Goal: Task Accomplishment & Management: Use online tool/utility

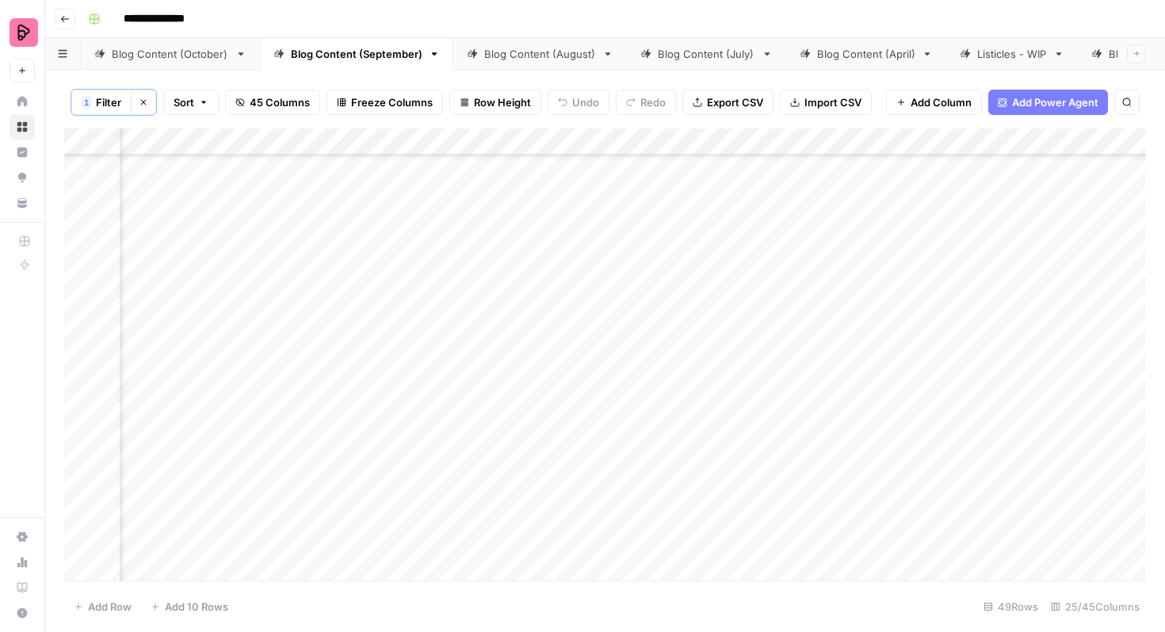
scroll to position [1593, 796]
click at [154, 56] on div "Blog Content (October)" at bounding box center [170, 54] width 117 height 16
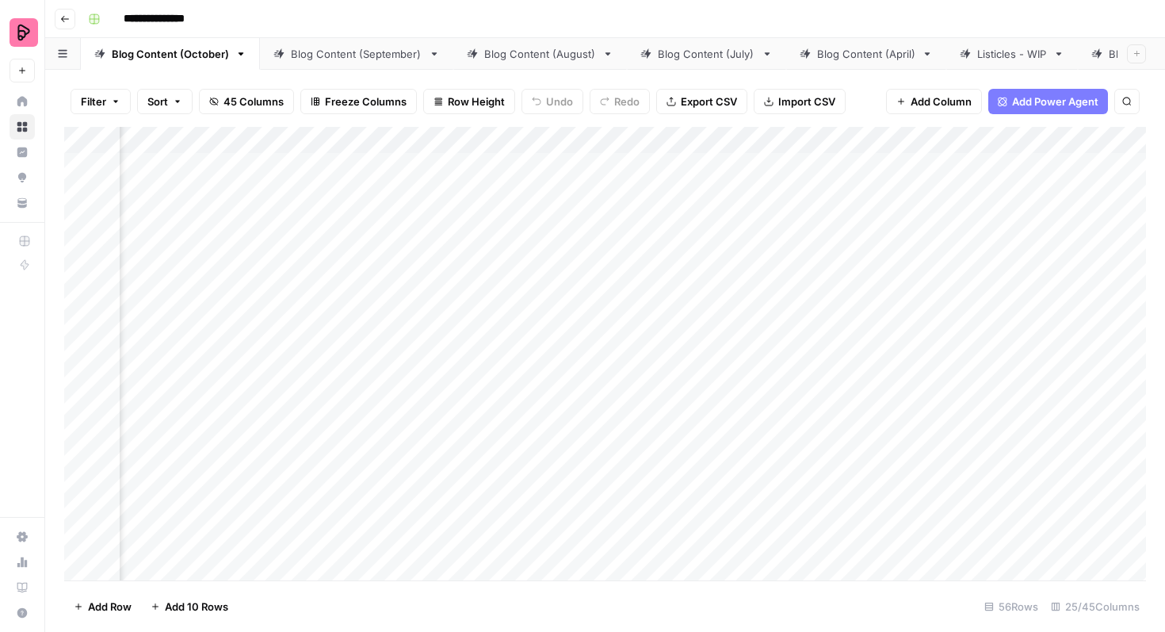
scroll to position [0, 836]
click at [514, 166] on div "Add Column" at bounding box center [605, 353] width 1082 height 453
click at [507, 493] on div "Add Column" at bounding box center [605, 353] width 1082 height 453
click at [500, 302] on div "Add Column" at bounding box center [605, 353] width 1082 height 453
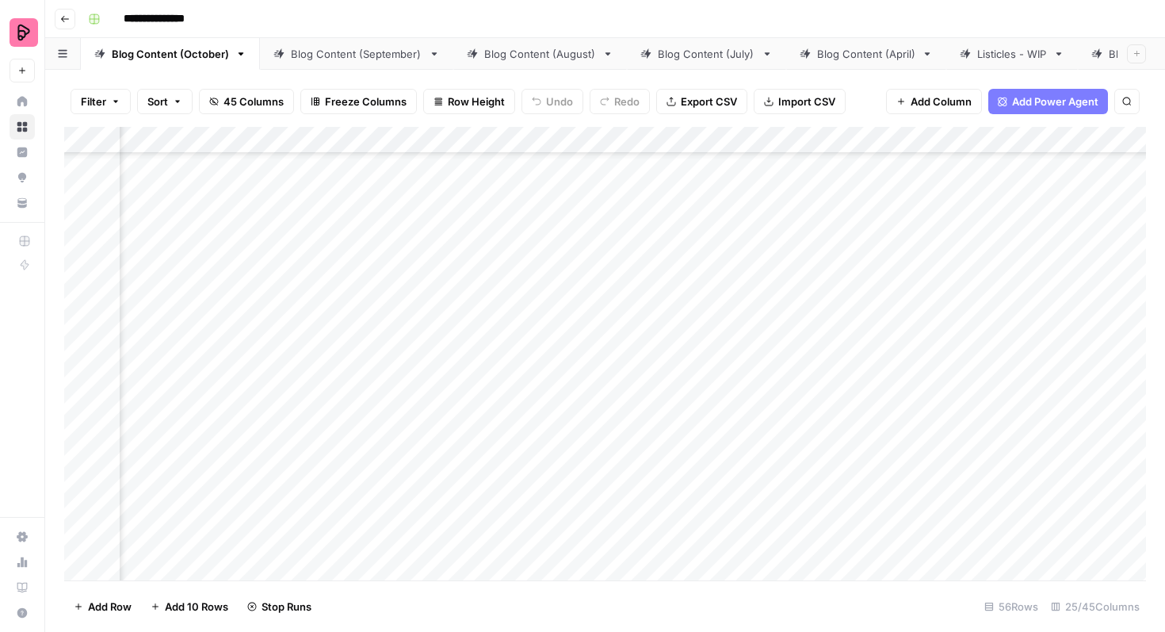
scroll to position [1196, 836]
click at [511, 329] on div "Add Column" at bounding box center [605, 353] width 1082 height 453
click at [509, 319] on div "Add Column" at bounding box center [605, 353] width 1082 height 453
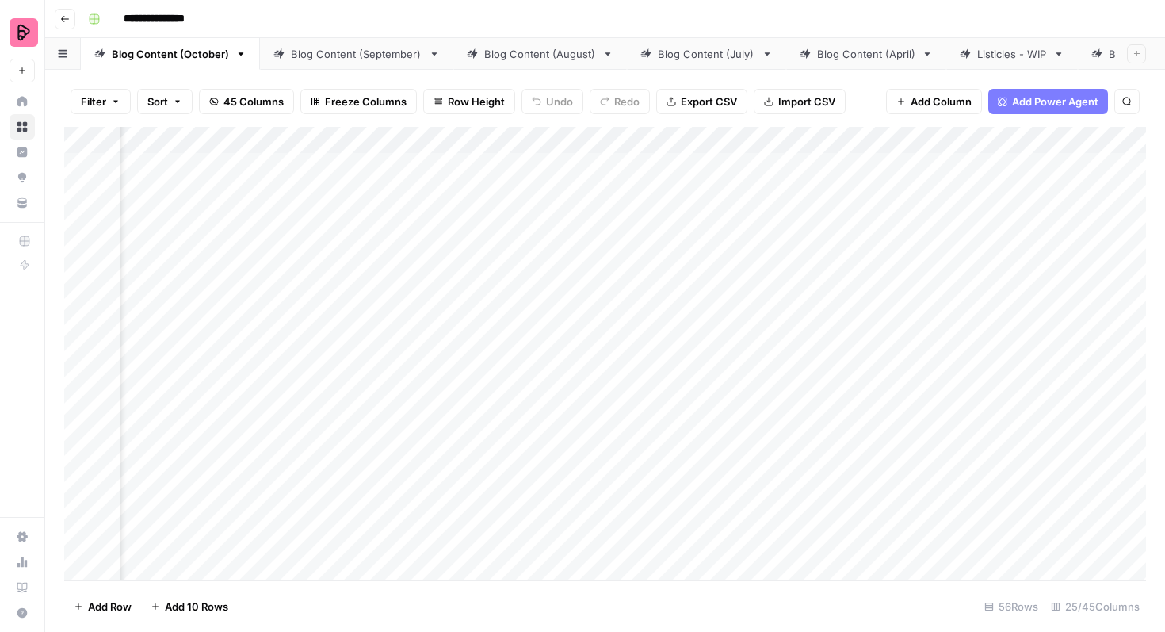
click at [804, 168] on div "Add Column" at bounding box center [605, 353] width 1082 height 453
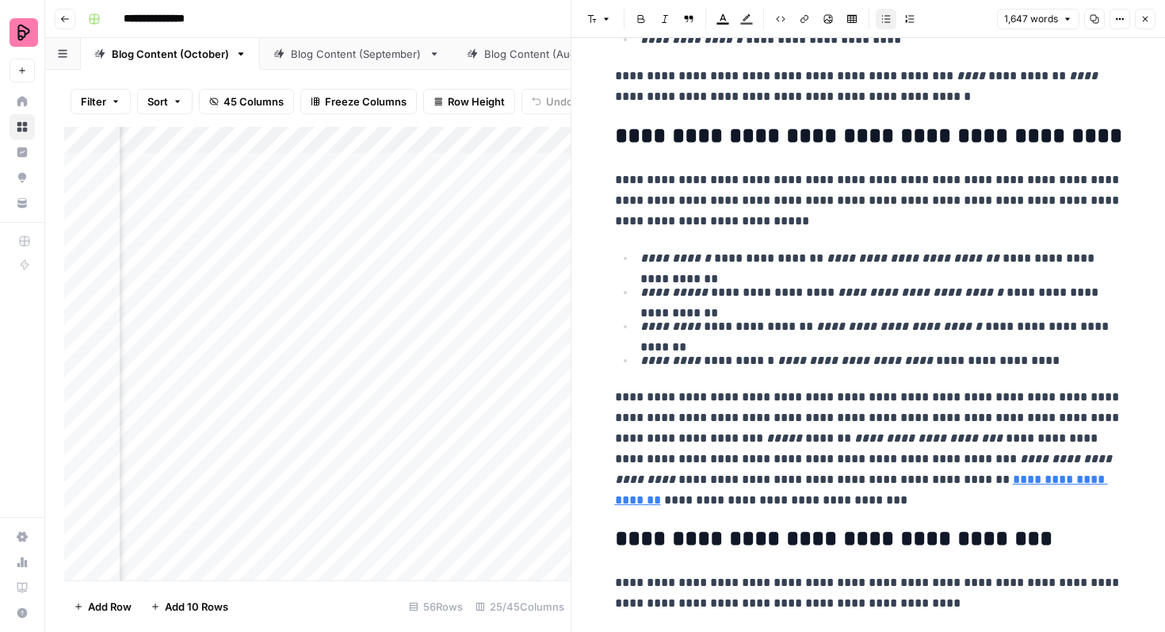
scroll to position [1760, 0]
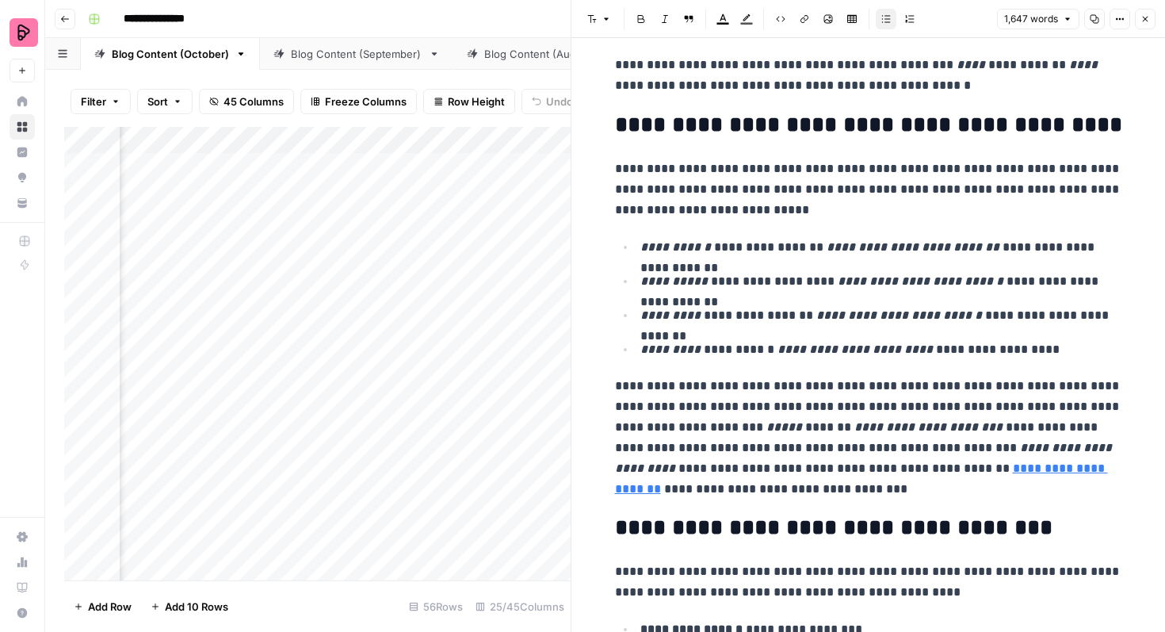
click at [823, 471] on p "**********" at bounding box center [868, 438] width 507 height 124
drag, startPoint x: 998, startPoint y: 446, endPoint x: 656, endPoint y: 467, distance: 342.2
click at [656, 467] on p "**********" at bounding box center [868, 438] width 507 height 124
copy em "**********"
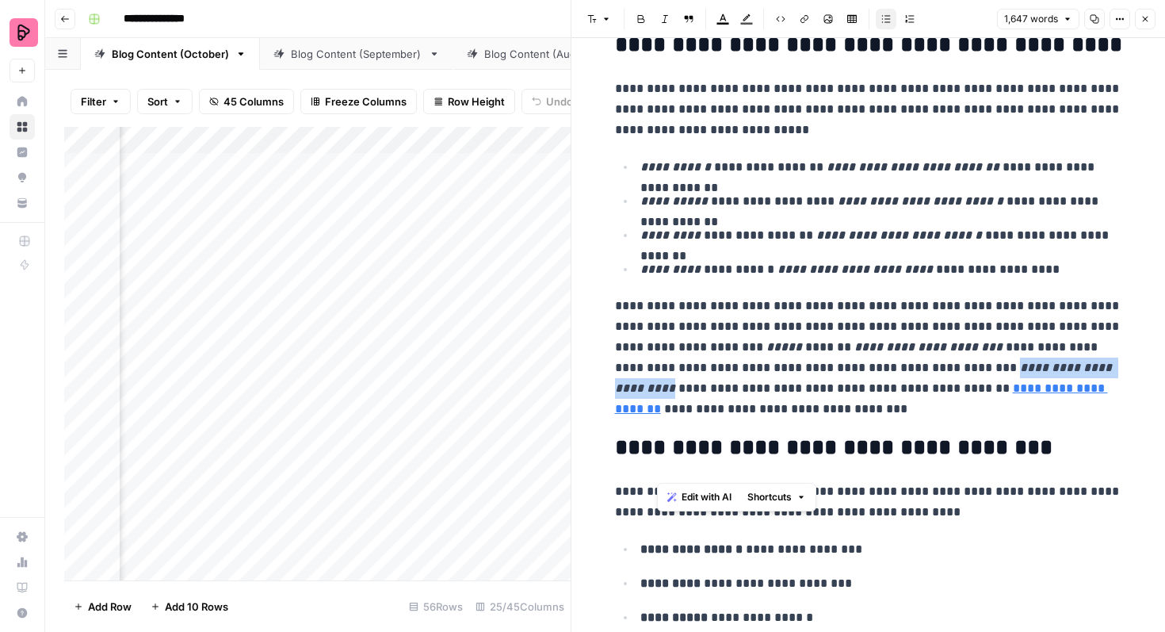
scroll to position [1839, 0]
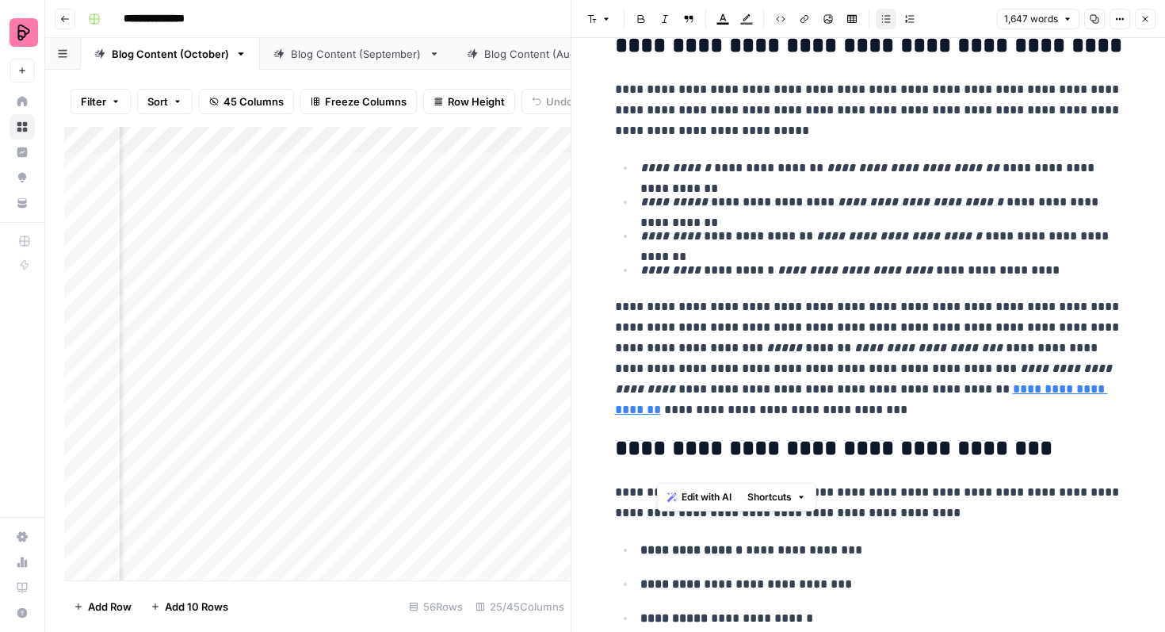
click at [658, 391] on p "**********" at bounding box center [868, 358] width 507 height 124
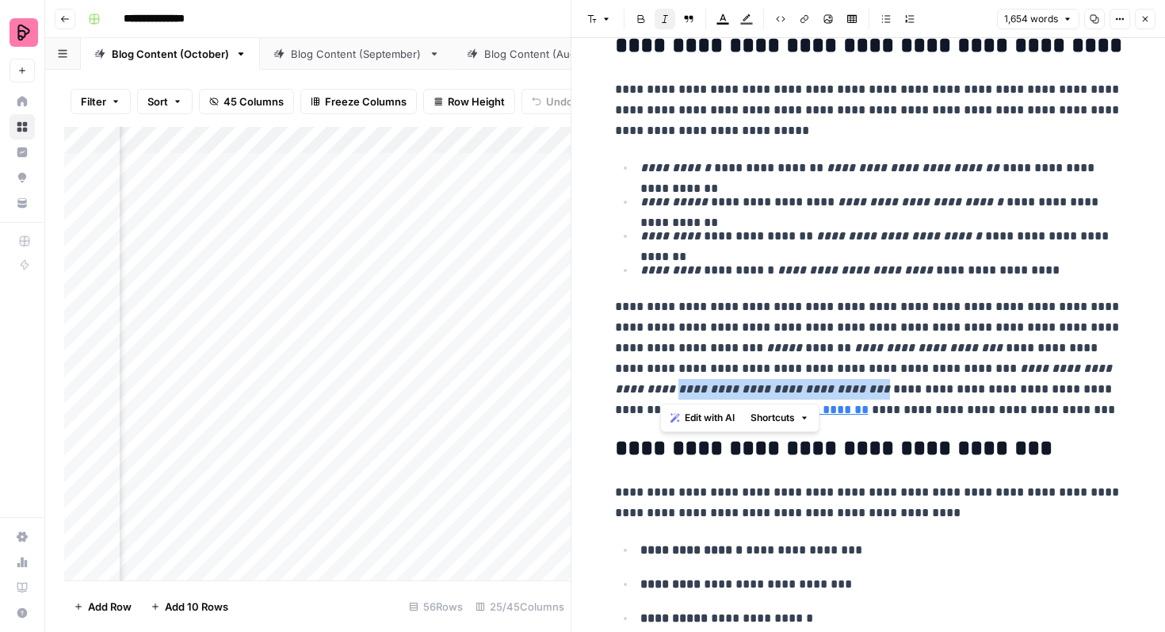
drag, startPoint x: 840, startPoint y: 391, endPoint x: 659, endPoint y: 391, distance: 181.5
click at [659, 391] on em "**********" at bounding box center [865, 378] width 500 height 32
click at [660, 17] on icon "button" at bounding box center [665, 19] width 10 height 10
click at [781, 329] on p "**********" at bounding box center [868, 358] width 507 height 124
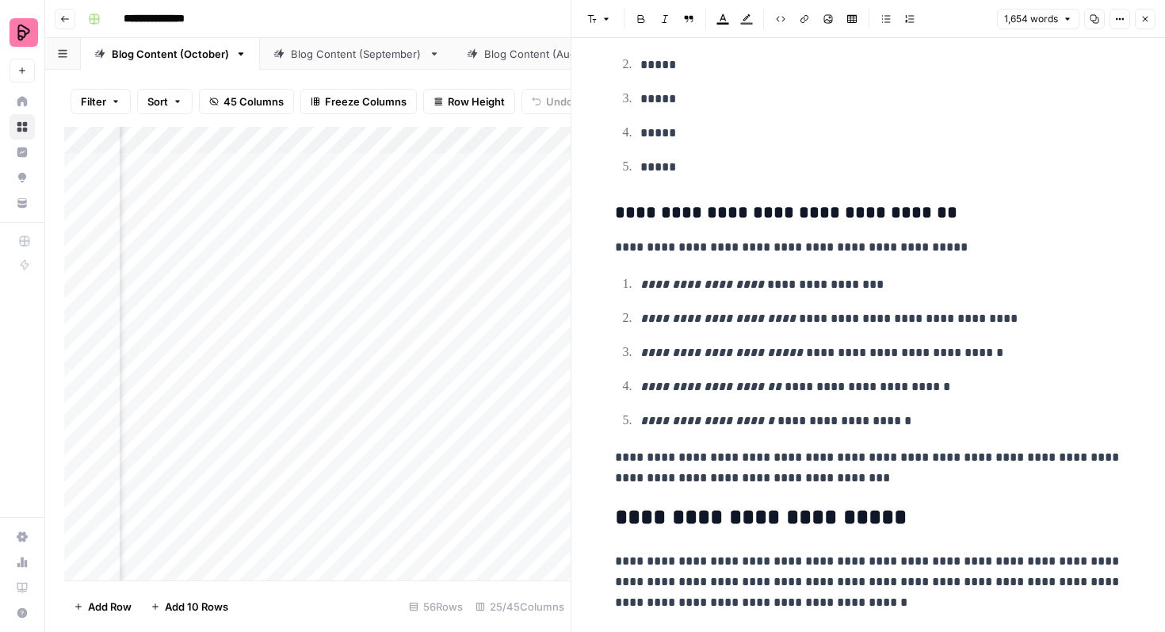
scroll to position [3154, 0]
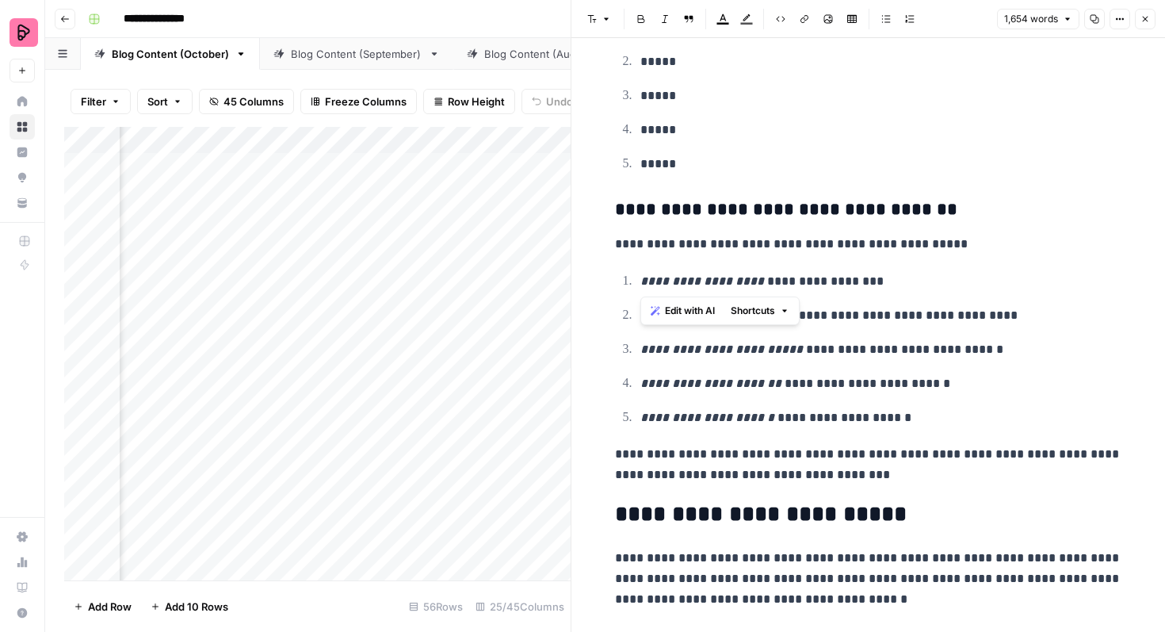
drag, startPoint x: 642, startPoint y: 281, endPoint x: 736, endPoint y: 281, distance: 94.3
click at [736, 281] on p "**********" at bounding box center [881, 281] width 482 height 21
copy p "**********"
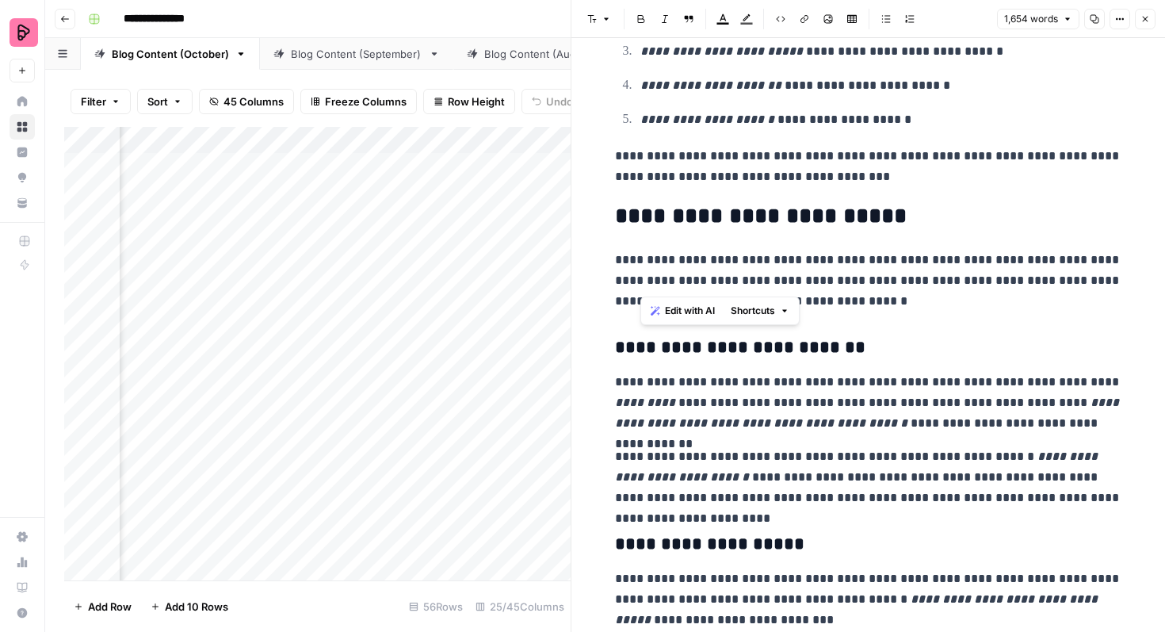
click at [923, 310] on p "**********" at bounding box center [868, 281] width 507 height 62
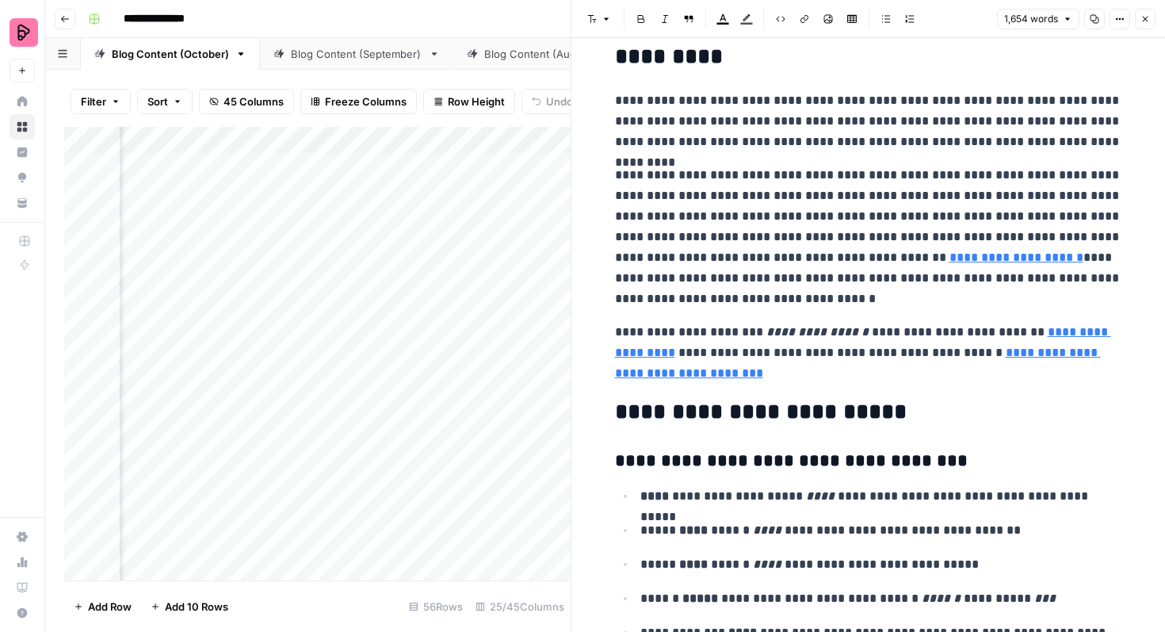
scroll to position [4289, 0]
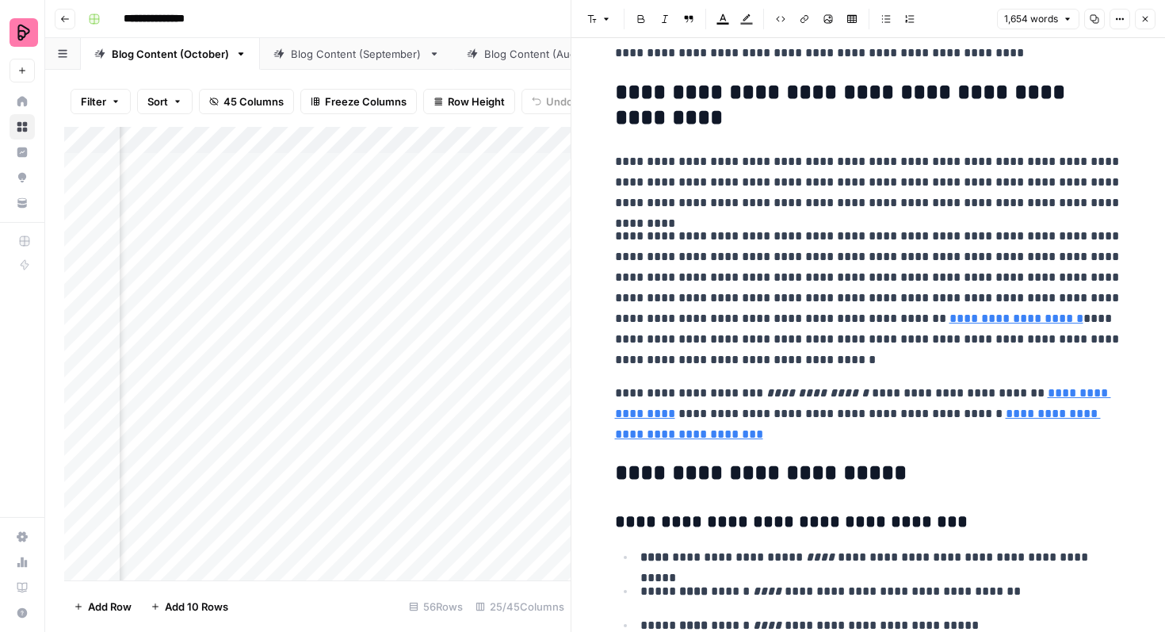
click at [1147, 14] on icon "button" at bounding box center [1145, 19] width 10 height 10
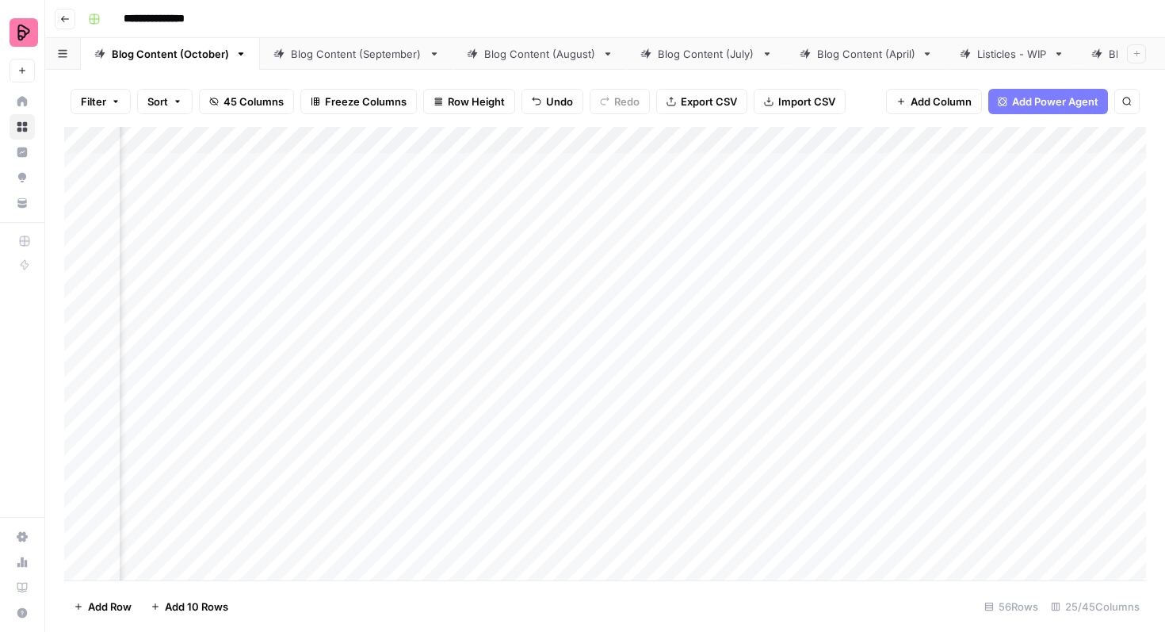
click at [327, 167] on div "Add Column" at bounding box center [605, 353] width 1082 height 453
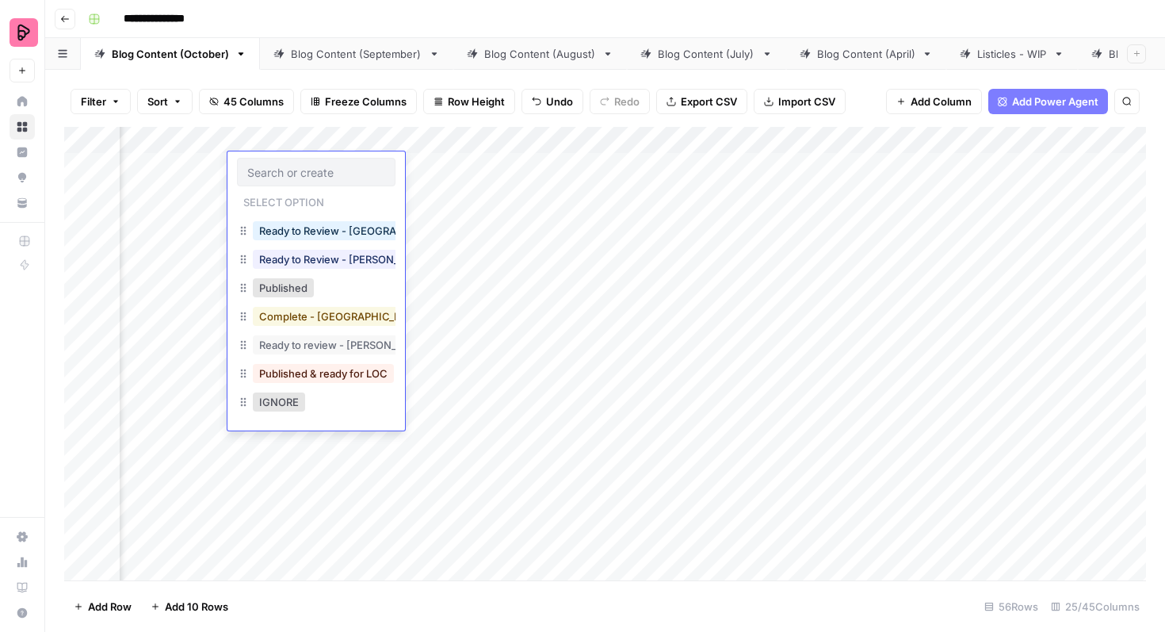
scroll to position [40, 0]
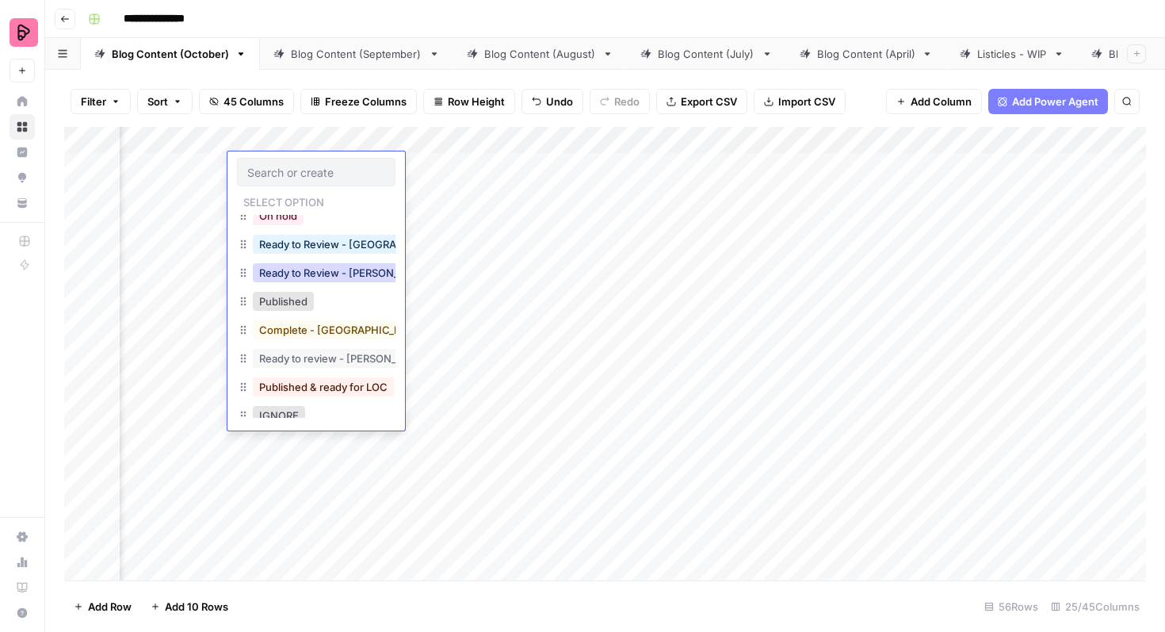
click at [349, 276] on button "Ready to Review - Rebekah" at bounding box center [346, 272] width 187 height 19
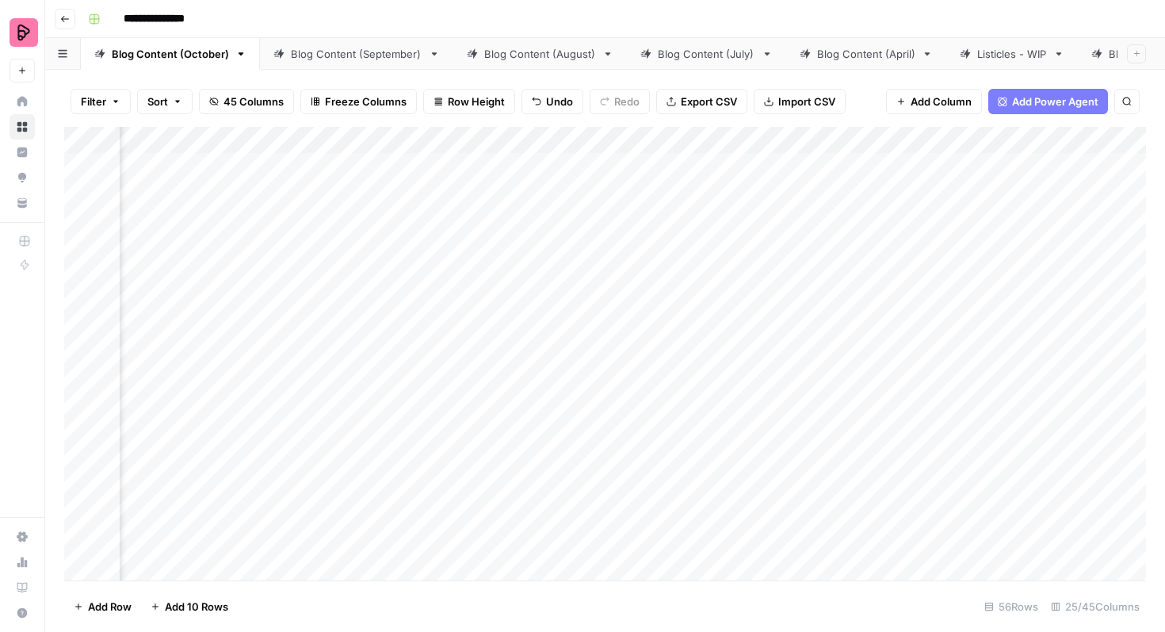
click at [441, 246] on div "Add Column" at bounding box center [605, 353] width 1082 height 453
click at [573, 208] on div "Add Column" at bounding box center [605, 353] width 1082 height 453
click at [571, 250] on div "Add Column" at bounding box center [605, 353] width 1082 height 453
click at [570, 294] on div "Add Column" at bounding box center [605, 353] width 1082 height 453
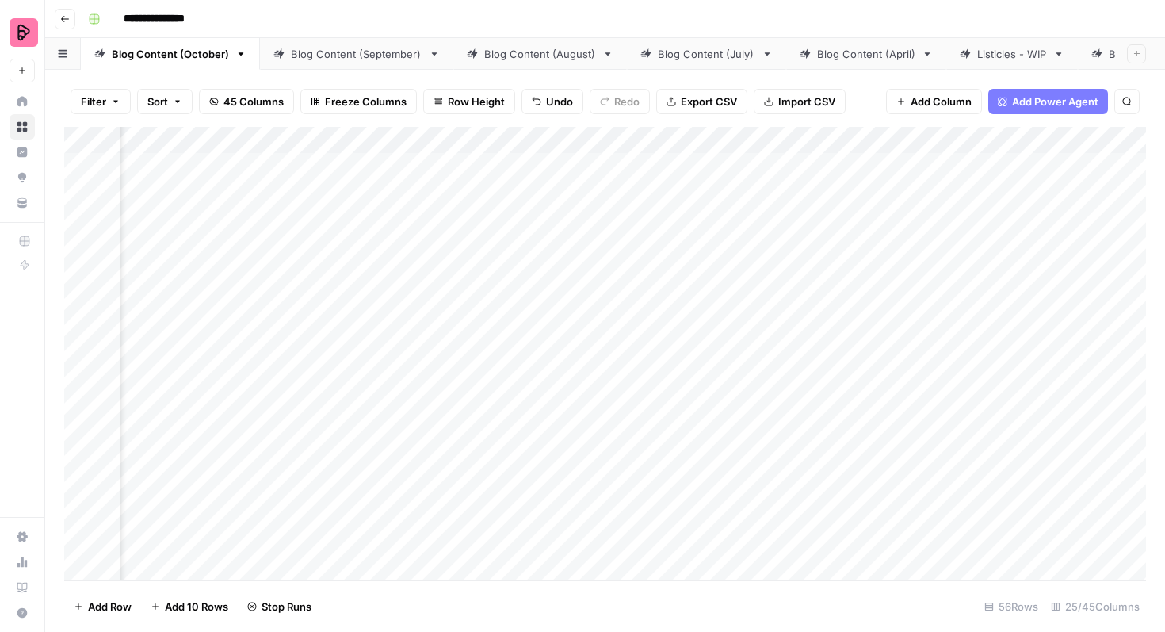
scroll to position [0, 255]
click at [660, 330] on div "Add Column" at bounding box center [605, 353] width 1082 height 453
click at [662, 372] on div "Add Column" at bounding box center [605, 353] width 1082 height 453
click at [662, 411] on div "Add Column" at bounding box center [605, 353] width 1082 height 453
click at [658, 452] on div "Add Column" at bounding box center [605, 353] width 1082 height 453
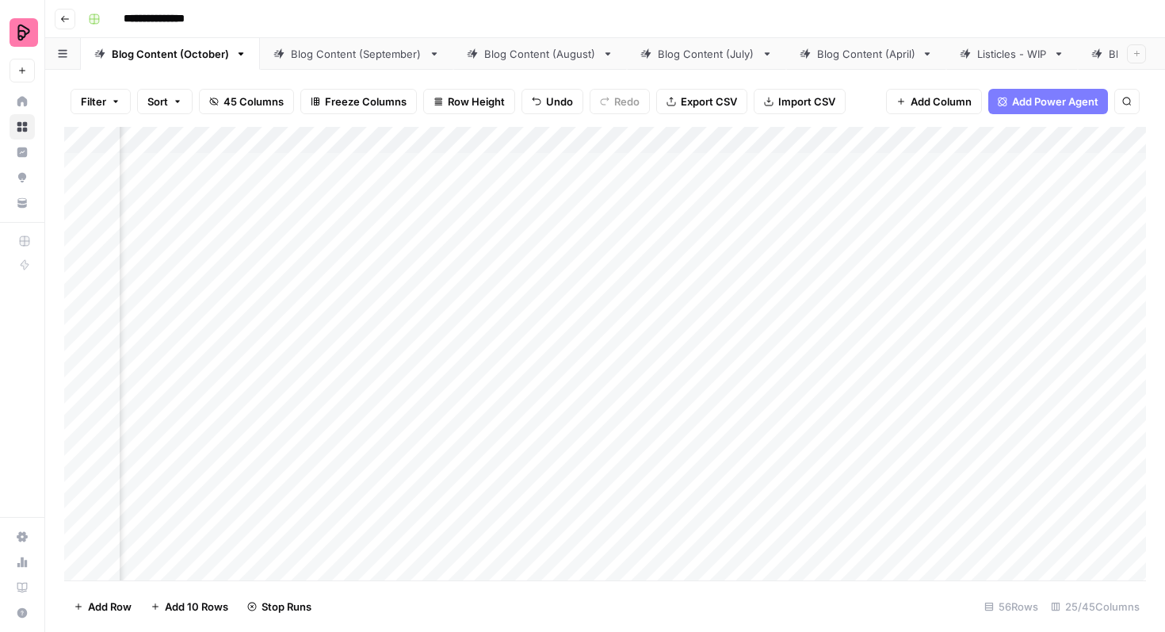
scroll to position [0, 1062]
click at [932, 494] on div "Add Column" at bounding box center [605, 353] width 1082 height 453
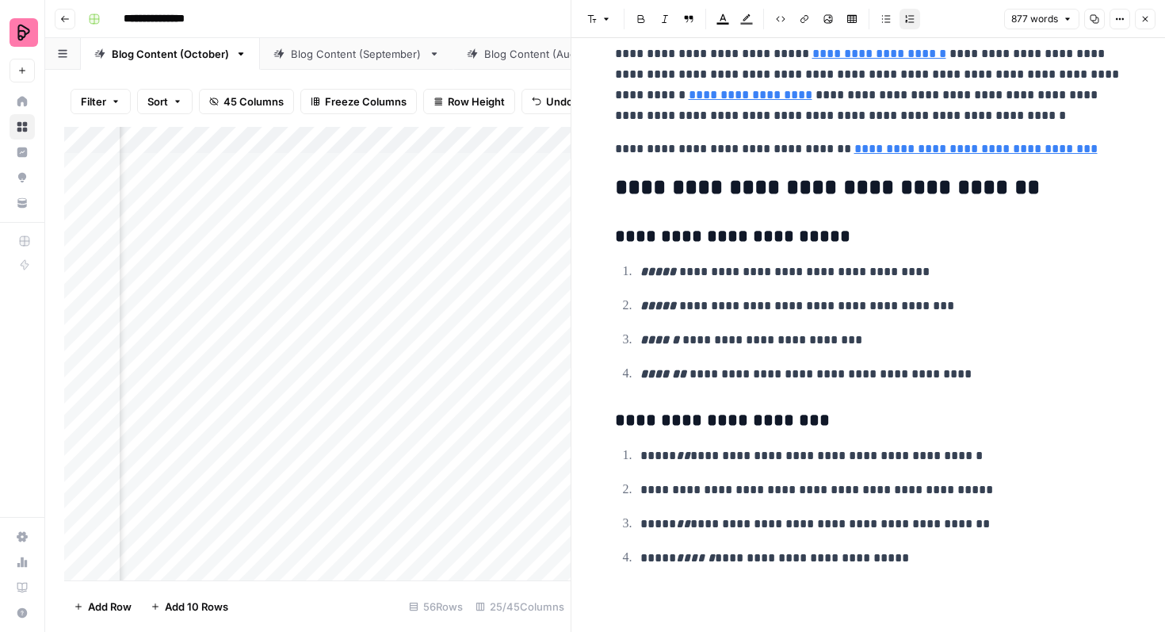
scroll to position [1585, 0]
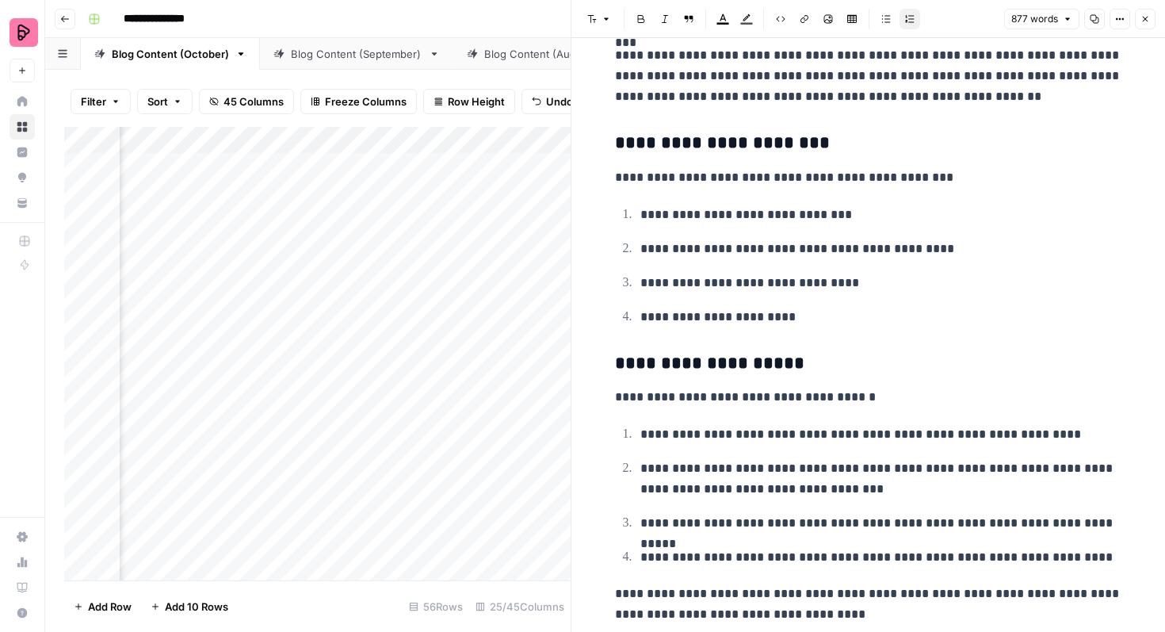
click at [1145, 15] on icon "button" at bounding box center [1145, 19] width 10 height 10
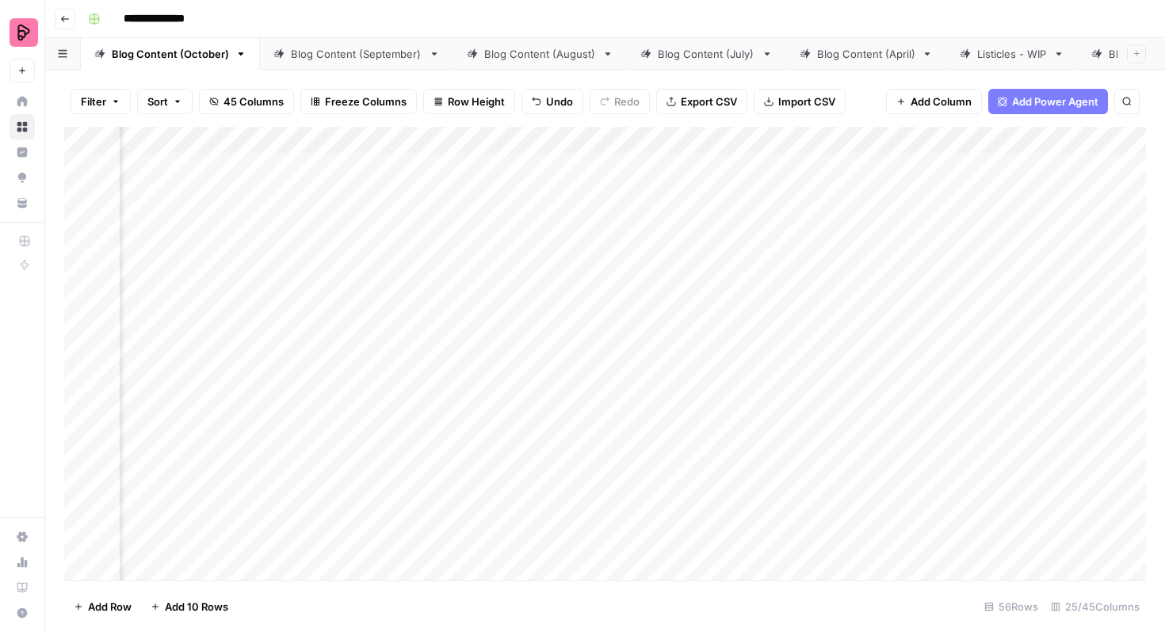
scroll to position [0, 710]
click at [786, 499] on div "Add Column" at bounding box center [605, 353] width 1082 height 453
click at [779, 502] on div "Add Column" at bounding box center [605, 353] width 1082 height 453
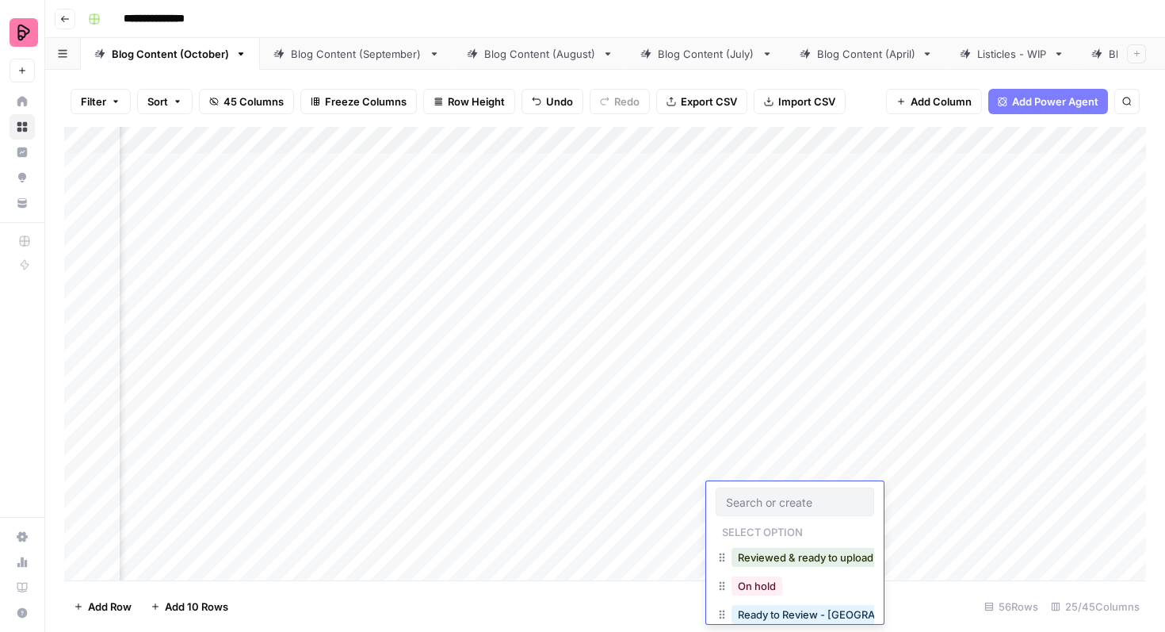
scroll to position [136, 0]
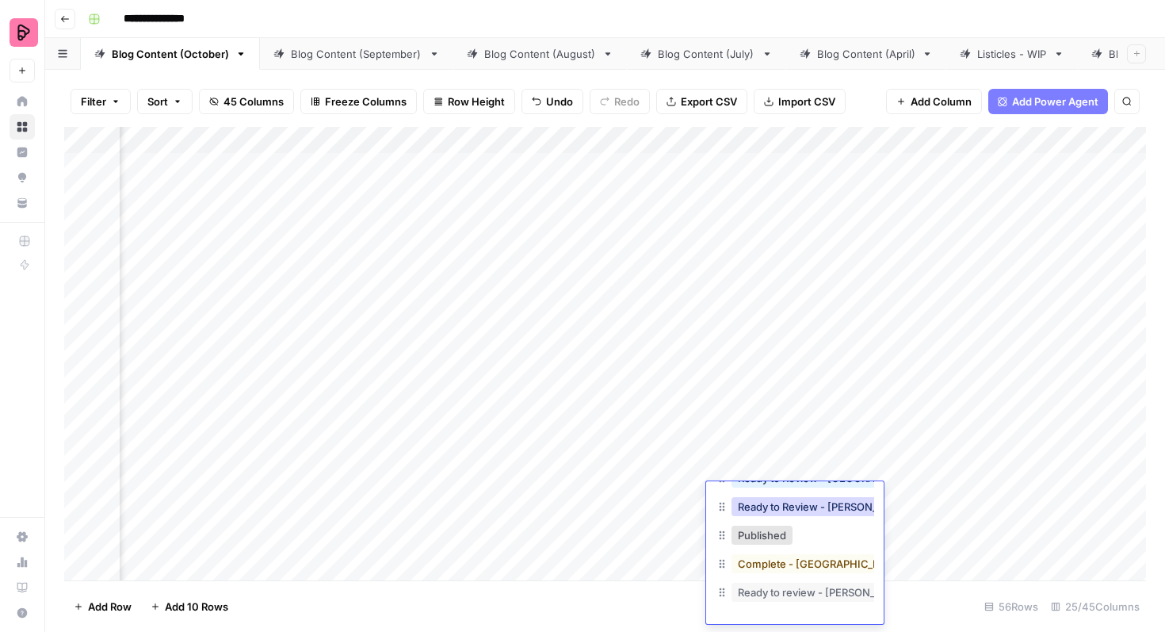
click at [790, 513] on button "Ready to Review - Rebekah" at bounding box center [824, 506] width 187 height 19
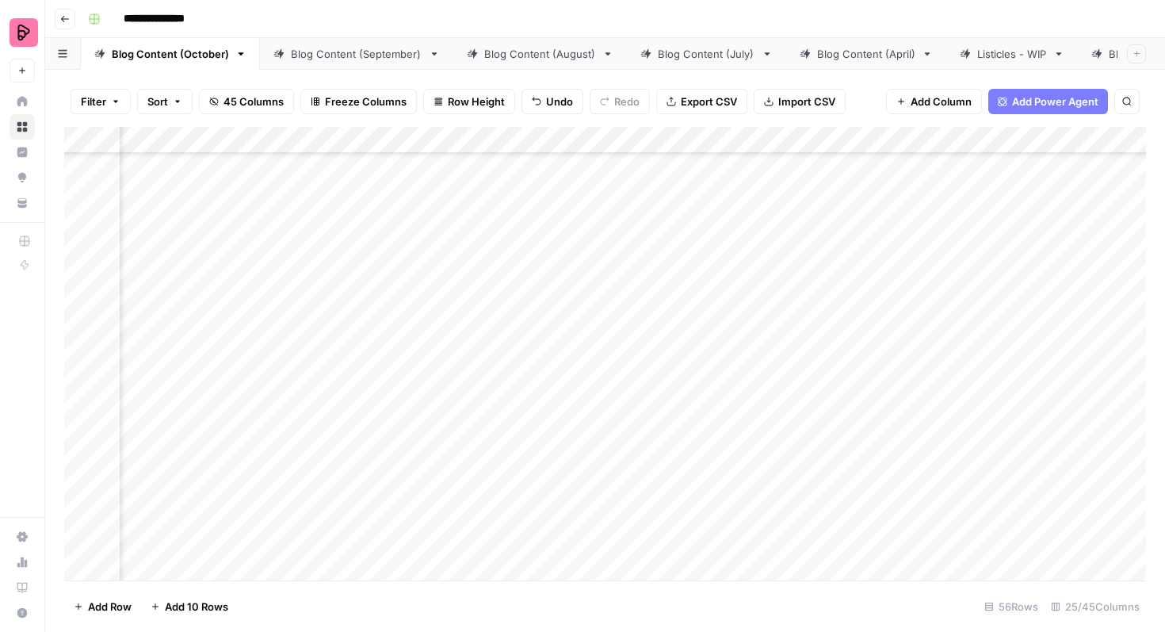
scroll to position [232, 345]
click at [569, 310] on div "Add Column" at bounding box center [605, 353] width 1082 height 453
click at [570, 344] on div "Add Column" at bounding box center [605, 353] width 1082 height 453
click at [782, 389] on div "Add Column" at bounding box center [605, 353] width 1082 height 453
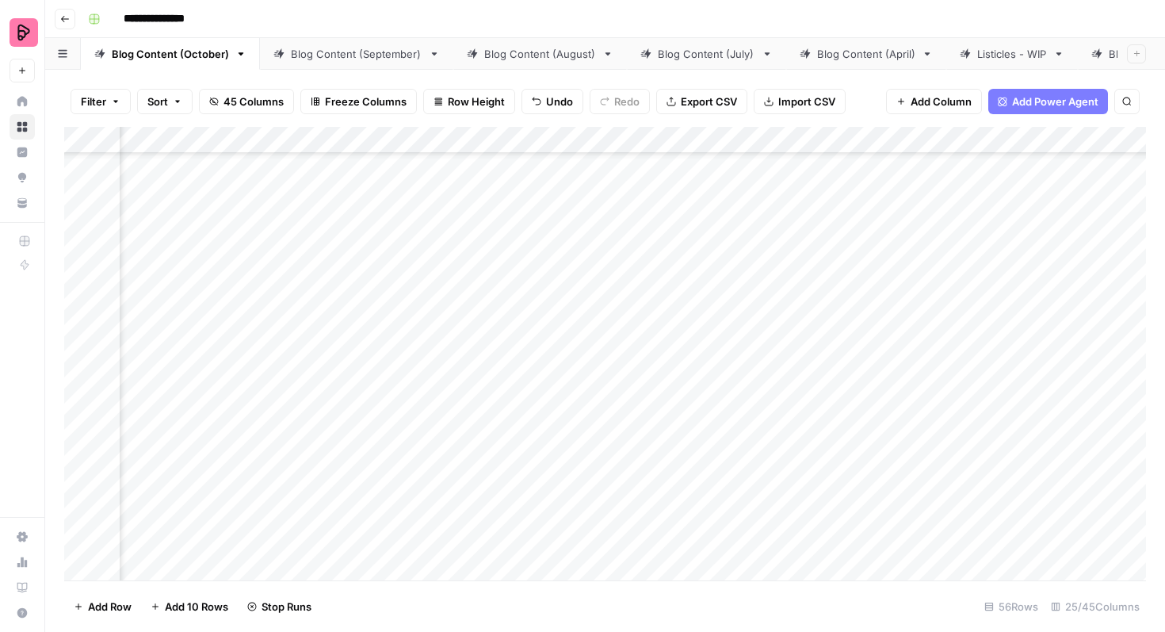
scroll to position [751, 1133]
click at [861, 240] on div "Add Column" at bounding box center [605, 353] width 1082 height 453
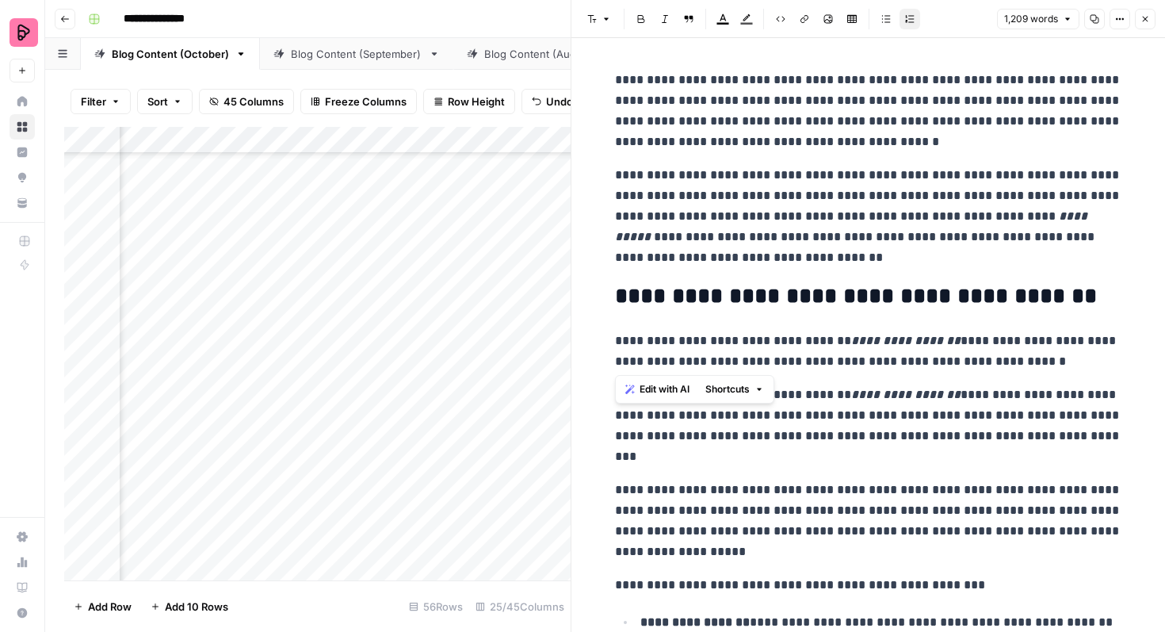
drag, startPoint x: 1059, startPoint y: 363, endPoint x: 614, endPoint y: 335, distance: 445.4
click at [615, 336] on p "**********" at bounding box center [868, 350] width 507 height 41
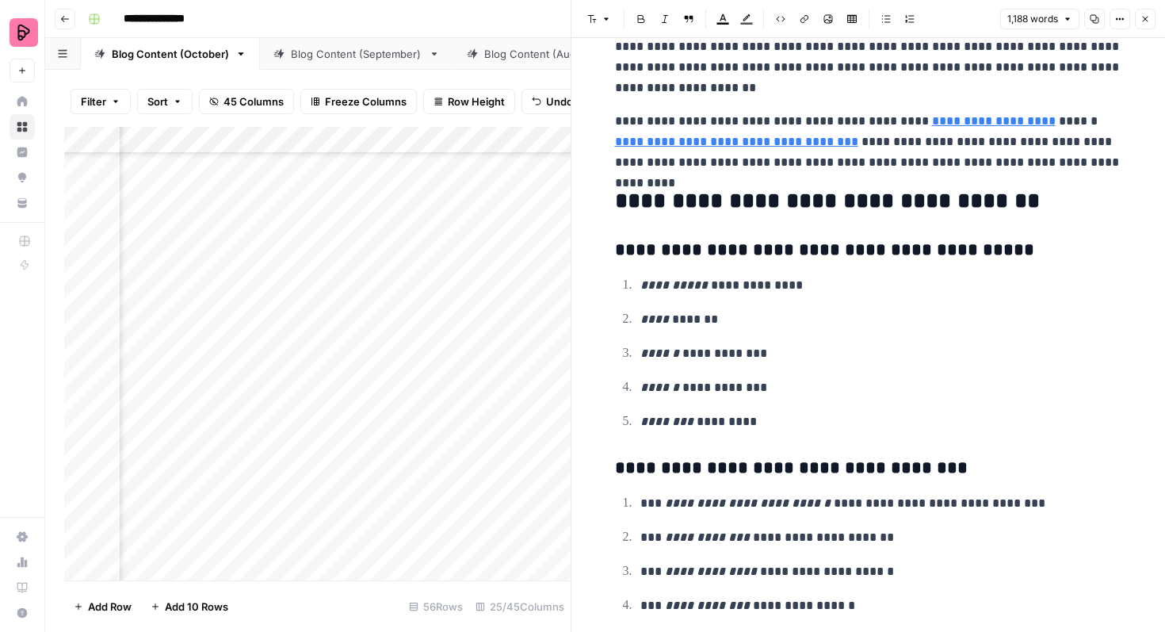
scroll to position [4152, 0]
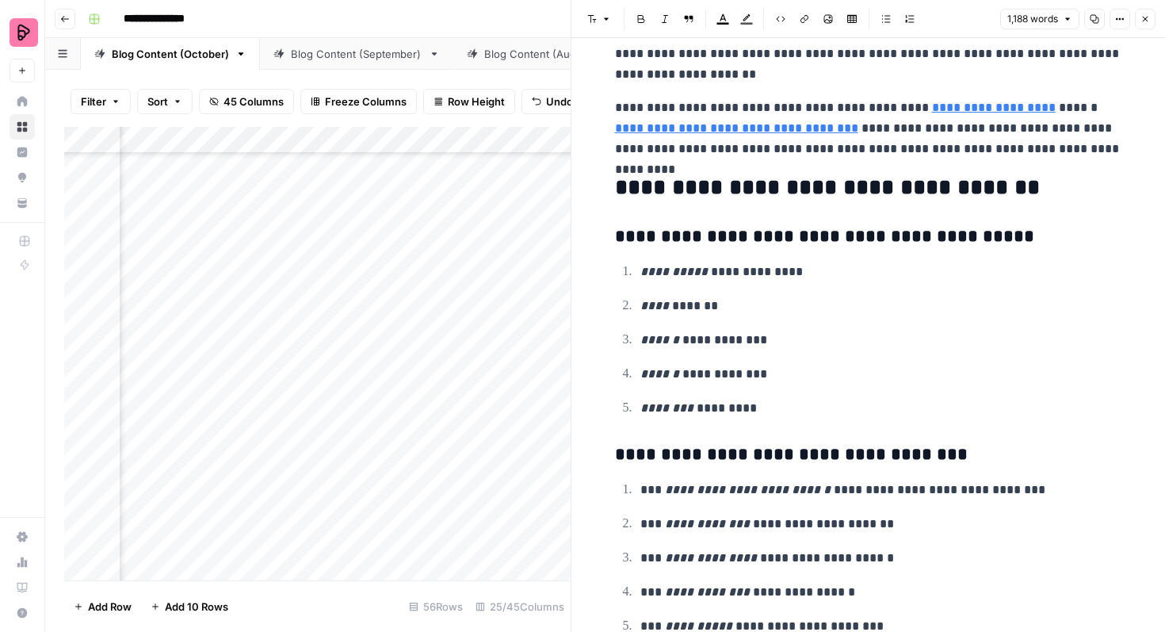
click at [1141, 28] on button "Close" at bounding box center [1145, 19] width 21 height 21
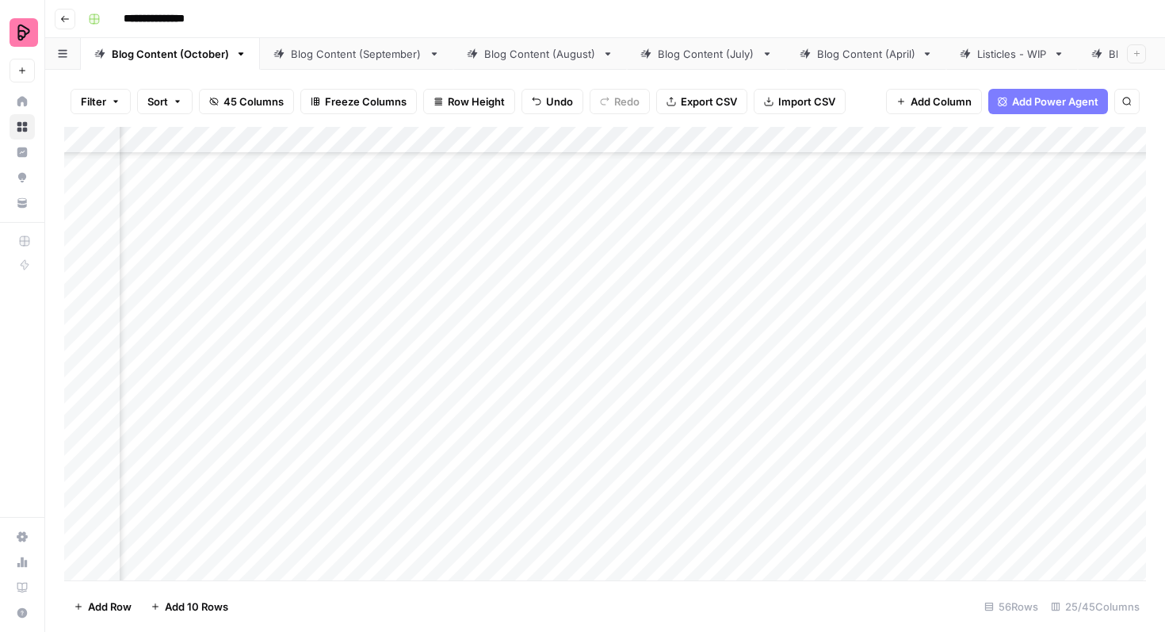
scroll to position [751, 922]
click at [580, 235] on div "Add Column" at bounding box center [605, 353] width 1082 height 453
click at [577, 254] on div "Add Column" at bounding box center [605, 353] width 1082 height 453
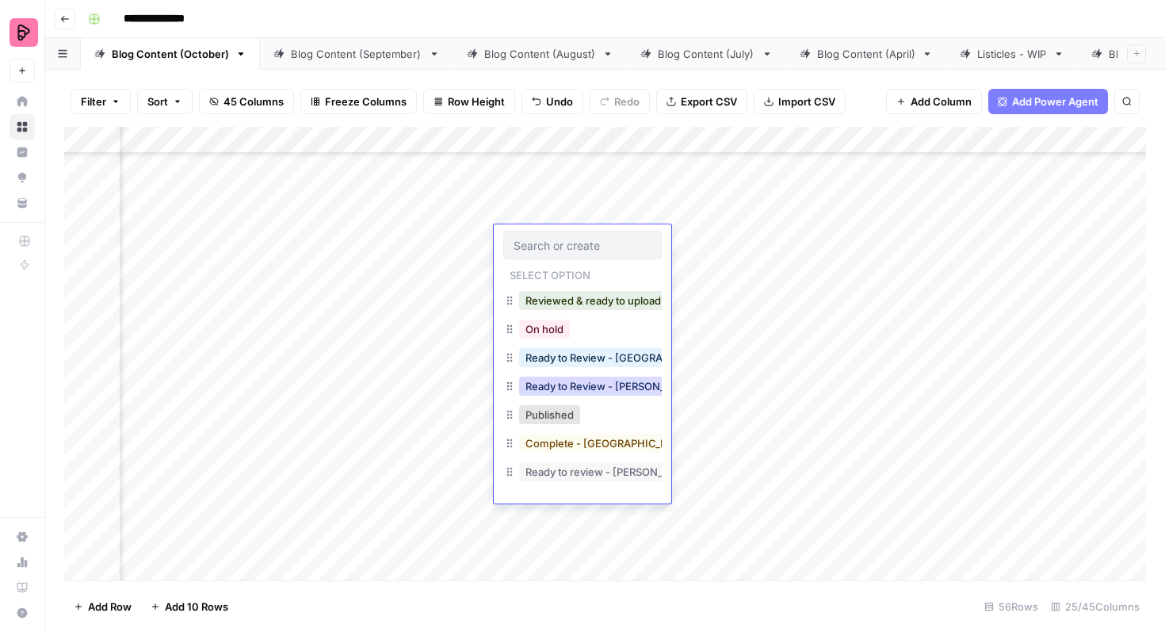
click at [605, 380] on button "Ready to Review - Rebekah" at bounding box center [612, 385] width 187 height 19
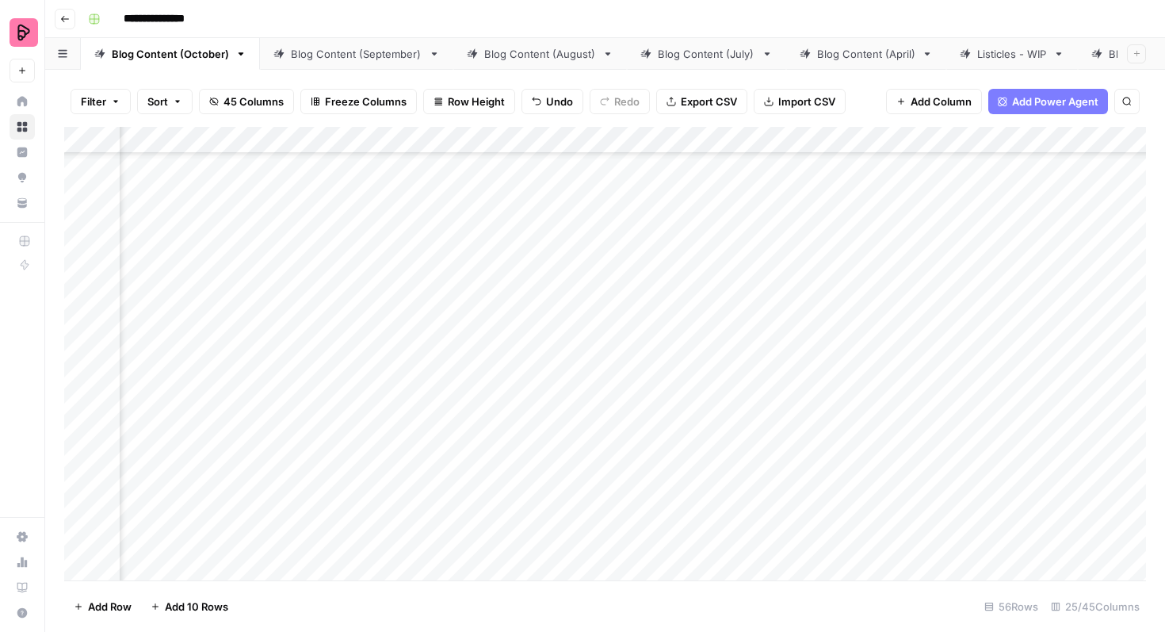
scroll to position [1283, 1040]
click at [952, 242] on div "Add Column" at bounding box center [605, 353] width 1082 height 453
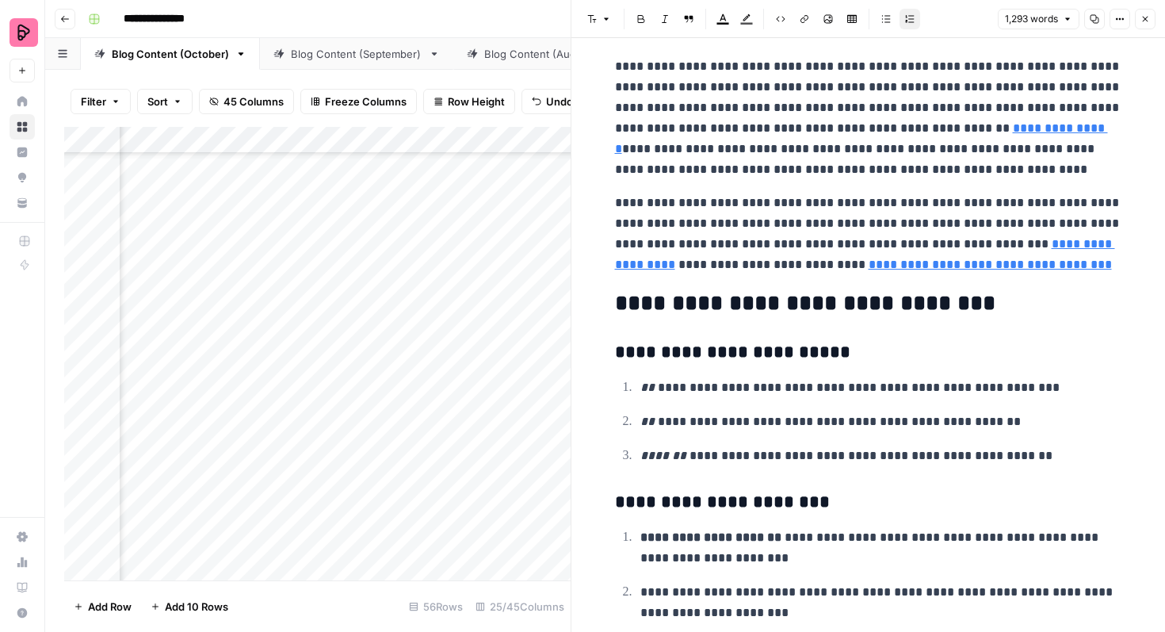
scroll to position [3201, 0]
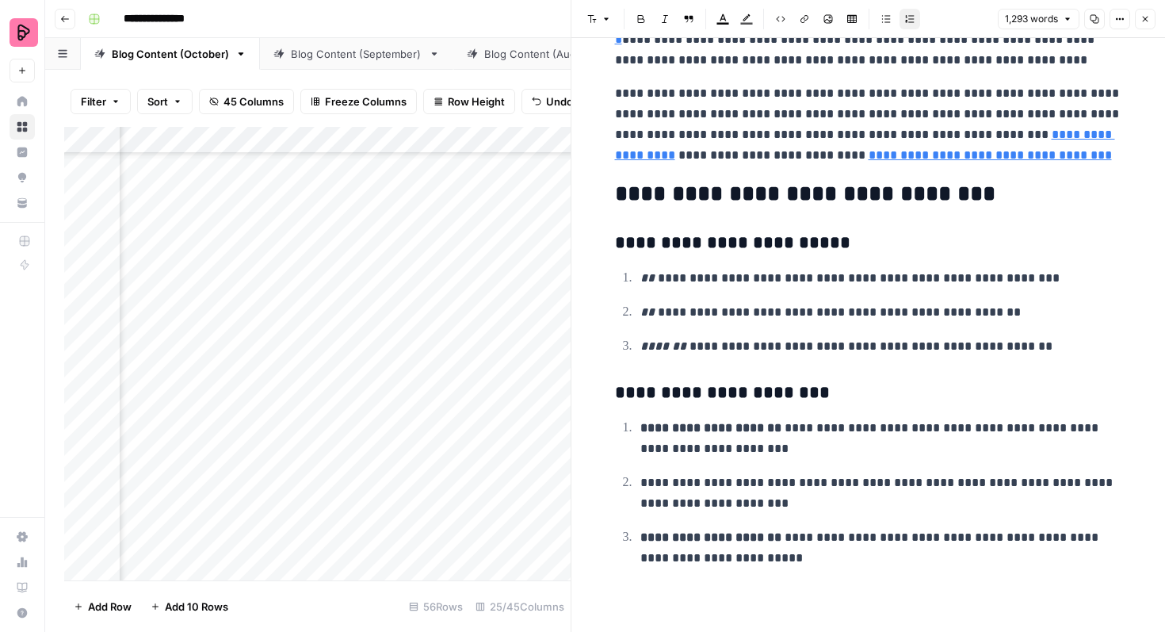
click at [1151, 25] on button "Close" at bounding box center [1145, 19] width 21 height 21
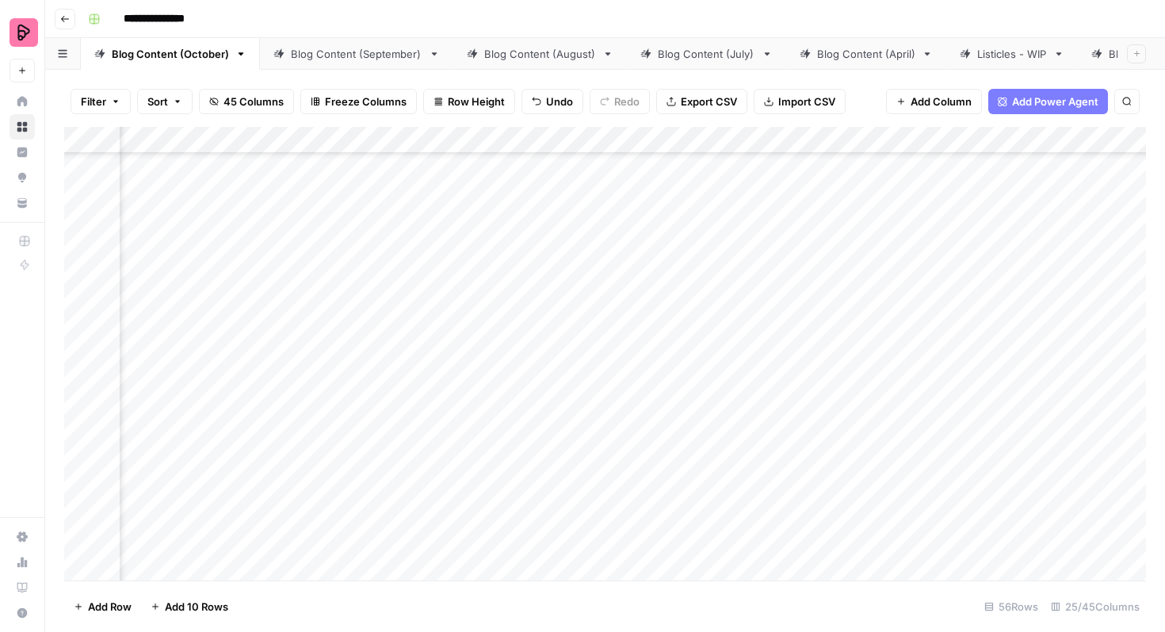
click at [480, 260] on div "Add Column" at bounding box center [605, 353] width 1082 height 453
click at [463, 258] on div "Add Column" at bounding box center [605, 353] width 1082 height 453
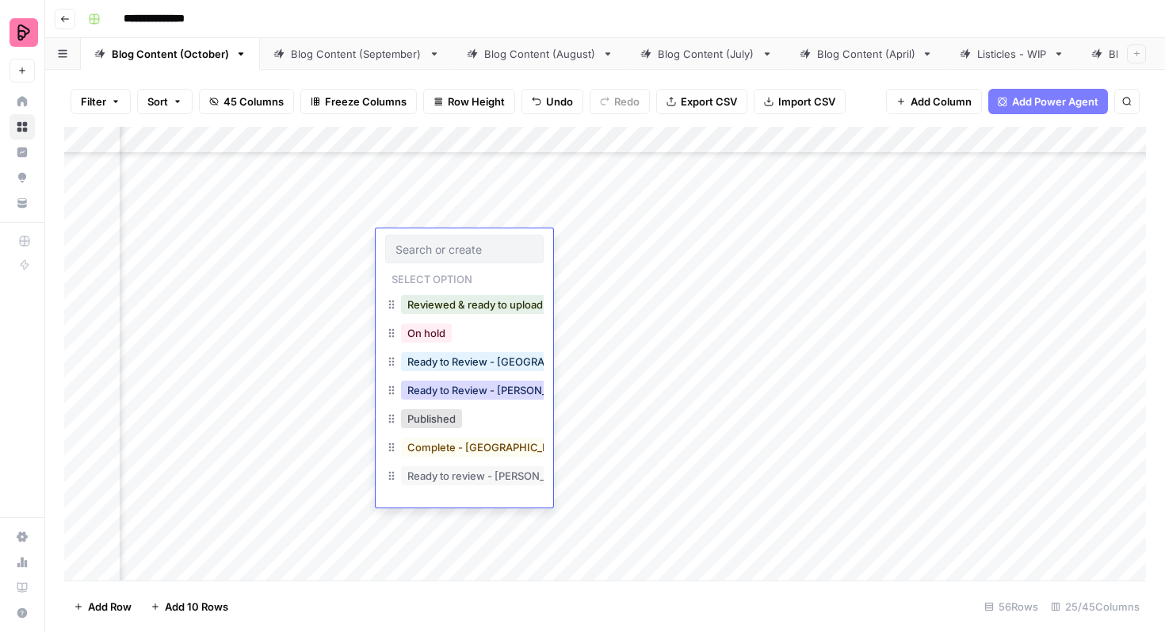
click at [493, 394] on button "Ready to Review - Rebekah" at bounding box center [494, 389] width 187 height 19
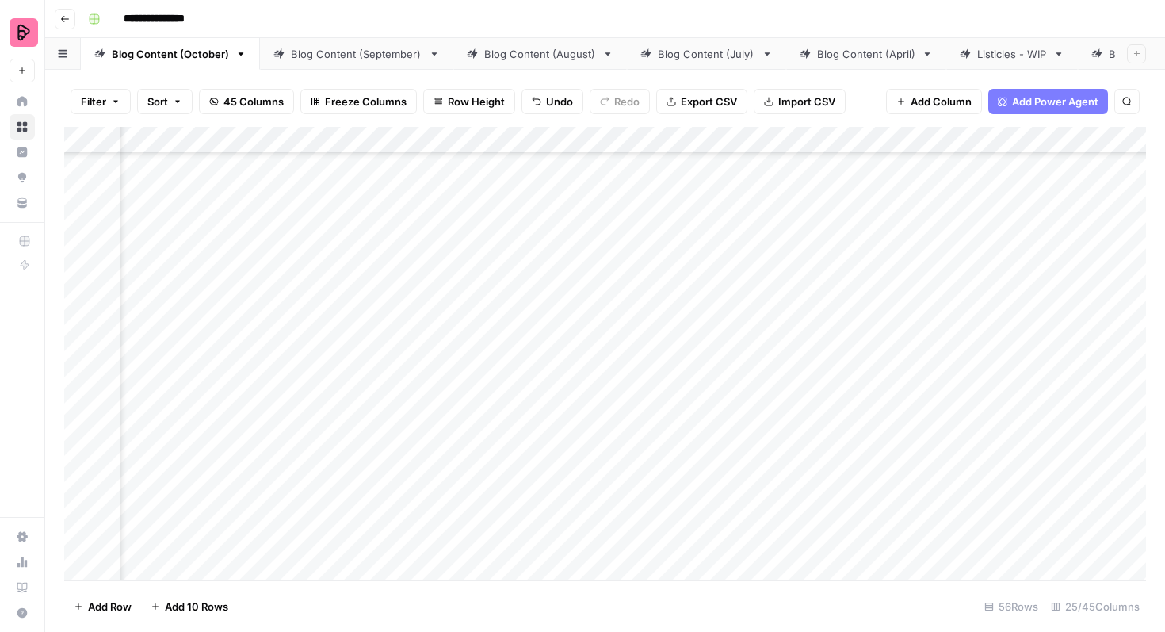
scroll to position [1698, 1040]
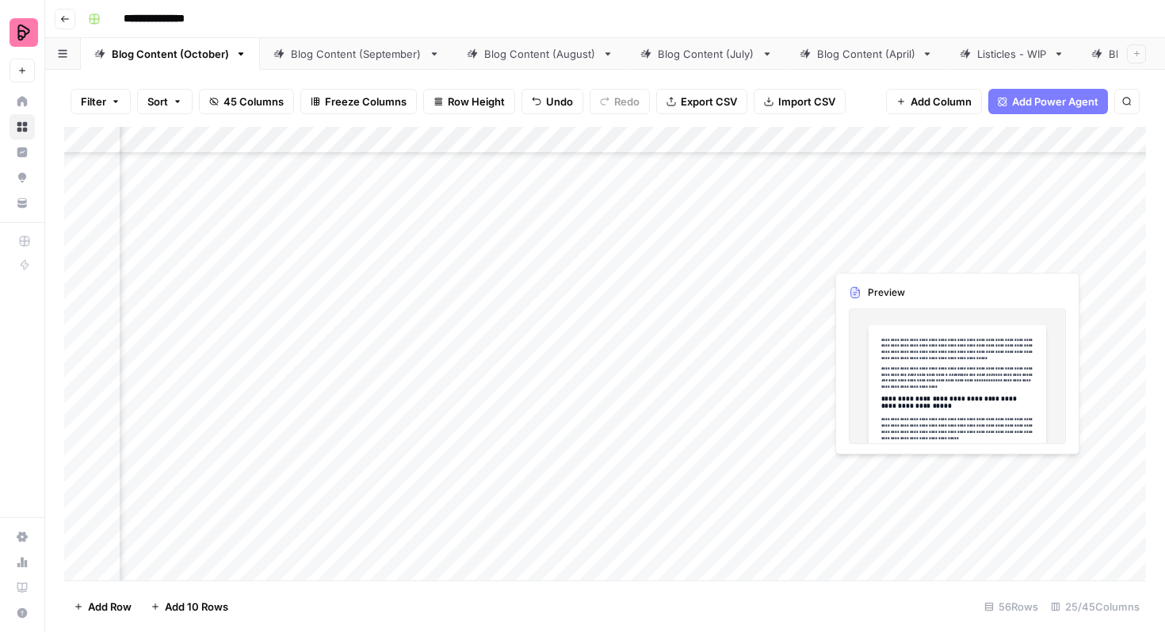
click at [946, 236] on div "Add Column" at bounding box center [605, 353] width 1082 height 453
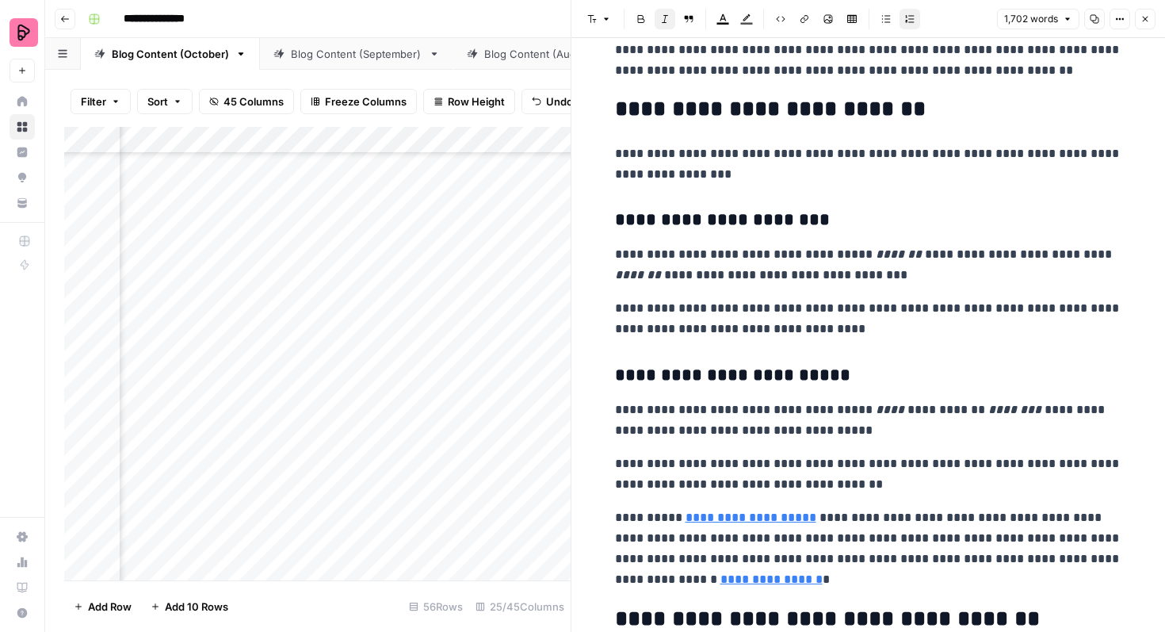
scroll to position [4171, 0]
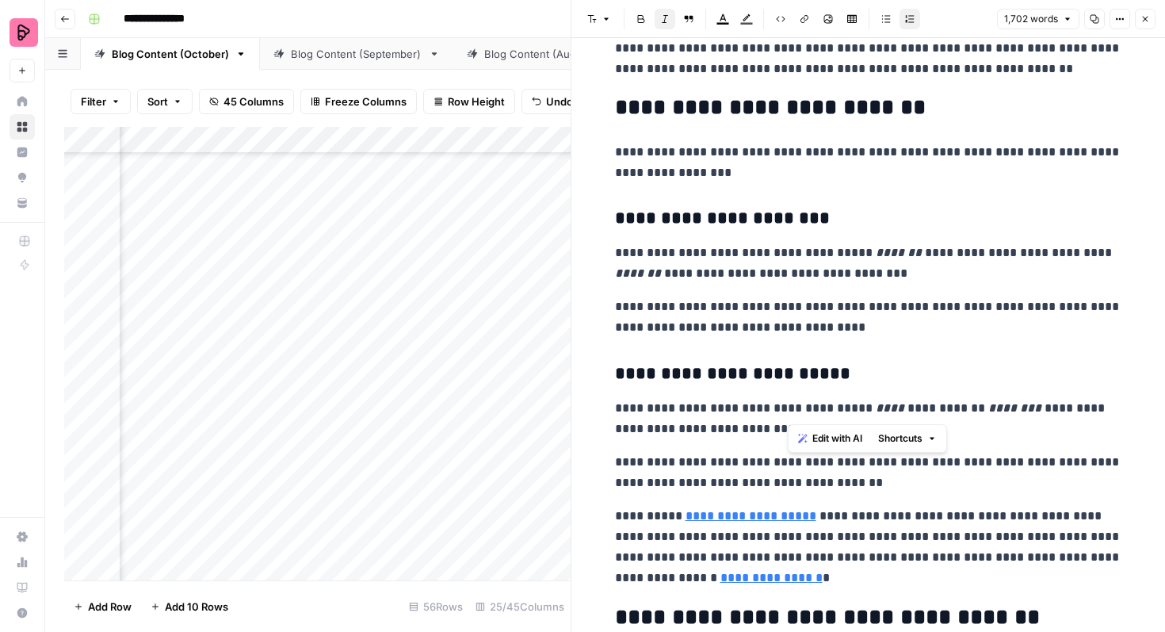
drag, startPoint x: 789, startPoint y: 409, endPoint x: 913, endPoint y: 407, distance: 123.6
click at [913, 407] on p "**********" at bounding box center [868, 418] width 507 height 41
drag, startPoint x: 917, startPoint y: 410, endPoint x: 788, endPoint y: 410, distance: 129.2
click at [788, 410] on p "**********" at bounding box center [868, 418] width 507 height 41
copy p "********* **** *******"
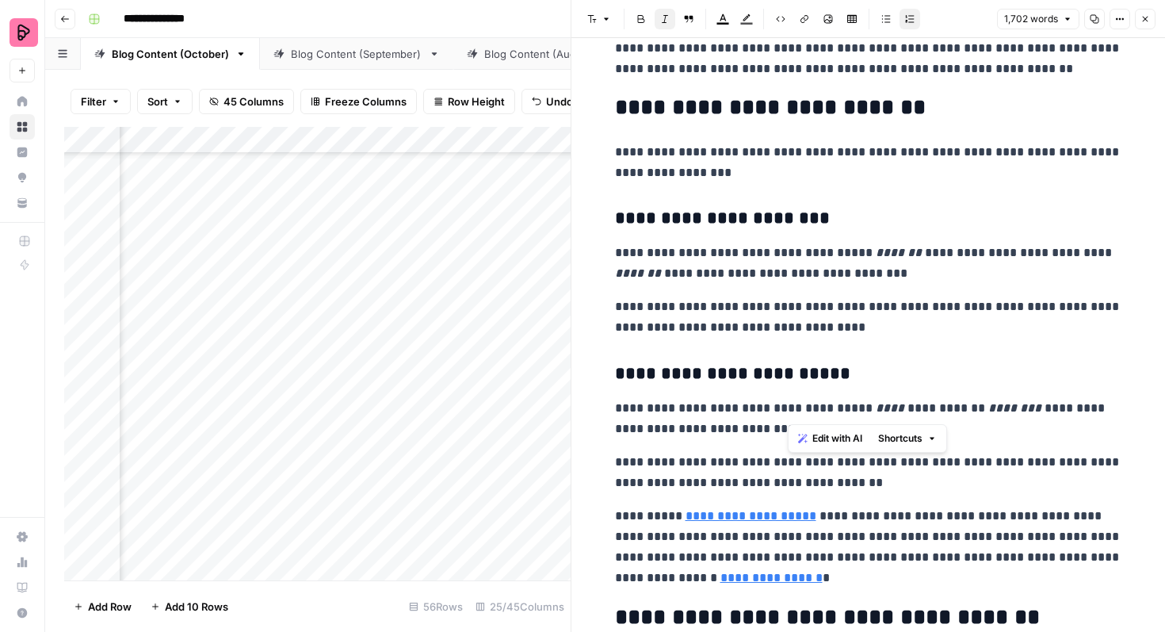
click at [984, 336] on p "**********" at bounding box center [868, 316] width 507 height 41
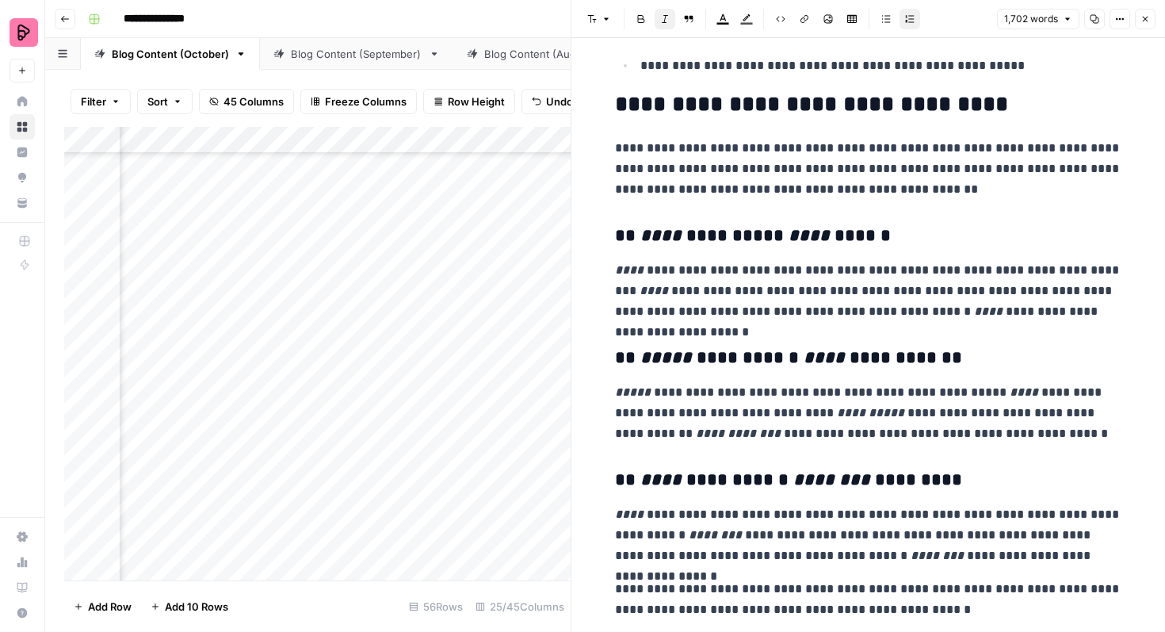
scroll to position [1823, 0]
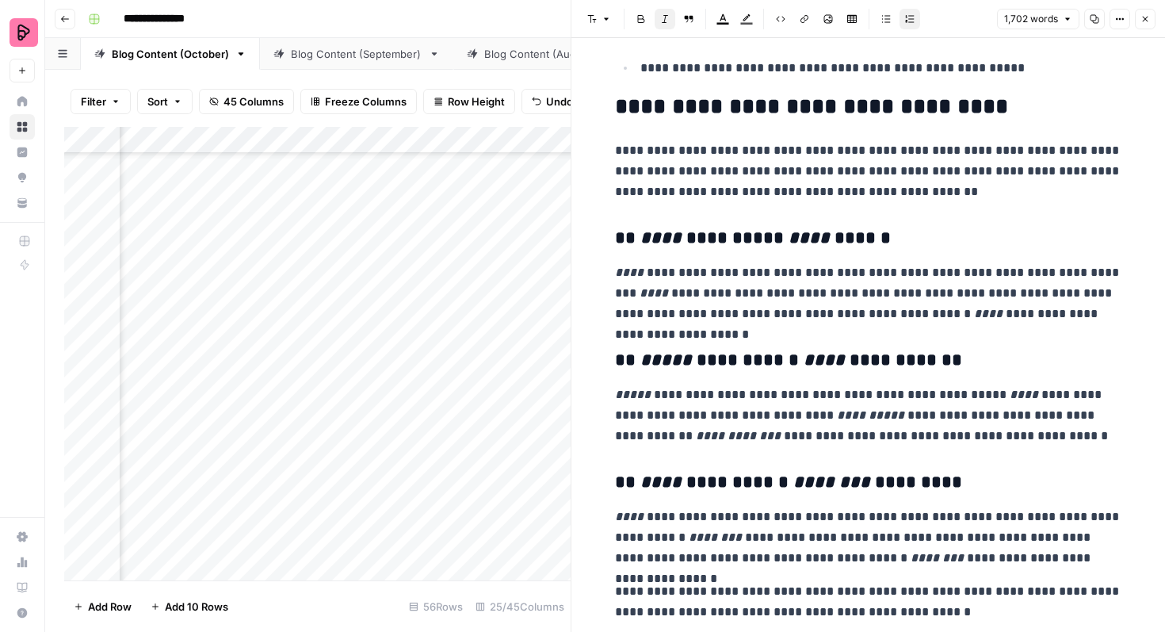
click at [1143, 20] on icon "button" at bounding box center [1145, 19] width 10 height 10
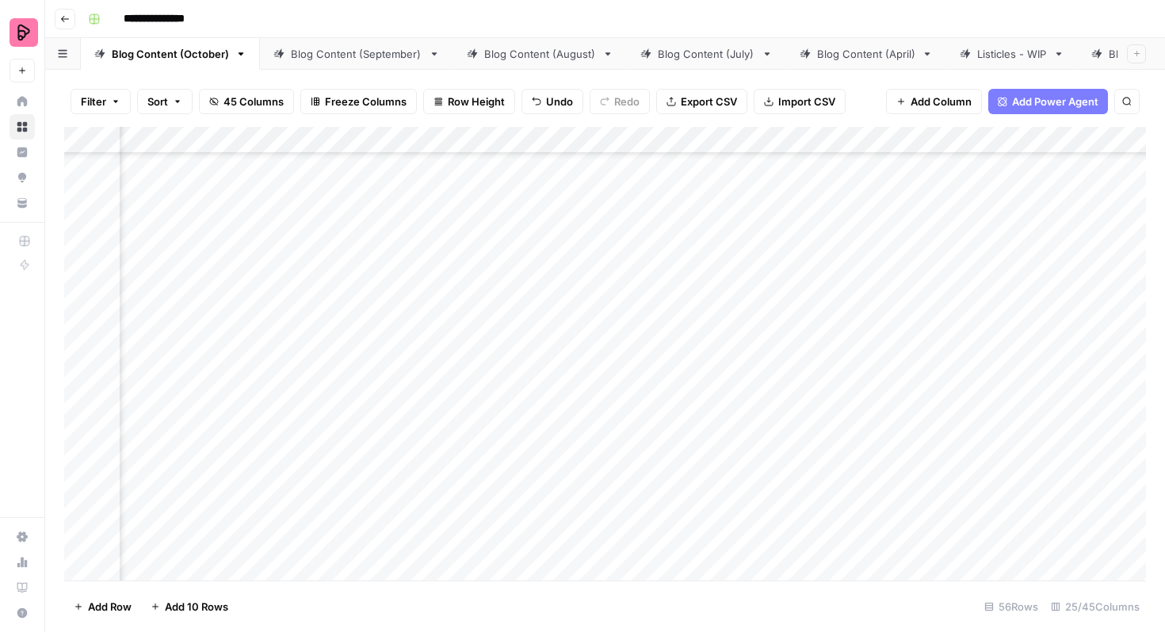
scroll to position [1698, 788]
click at [701, 256] on div "Add Column" at bounding box center [605, 353] width 1082 height 453
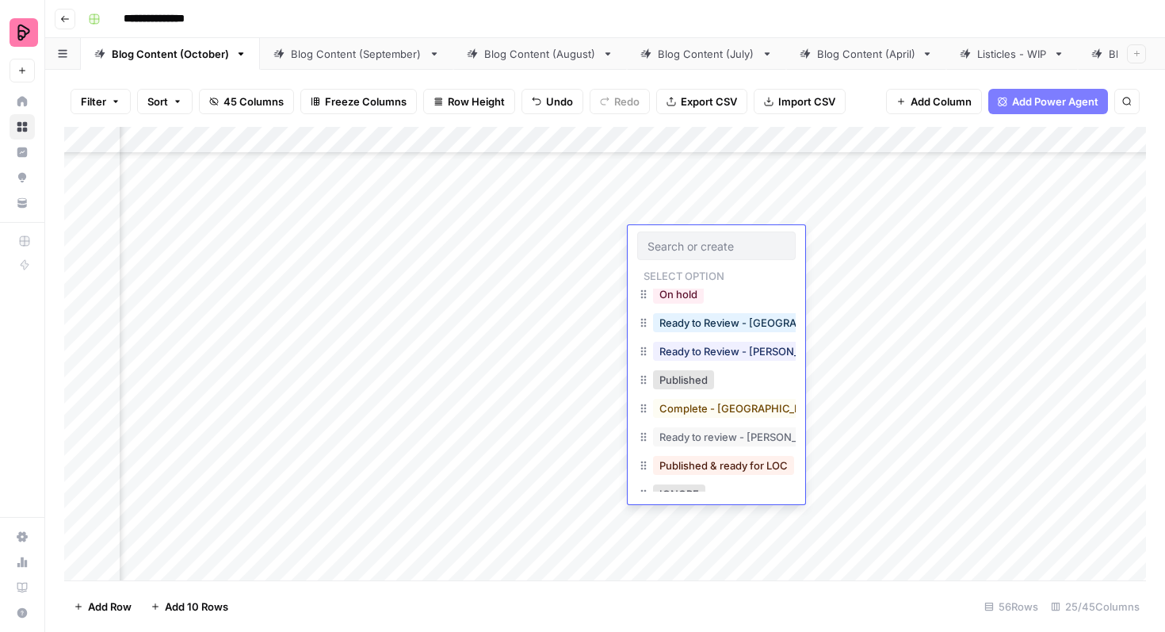
scroll to position [22, 0]
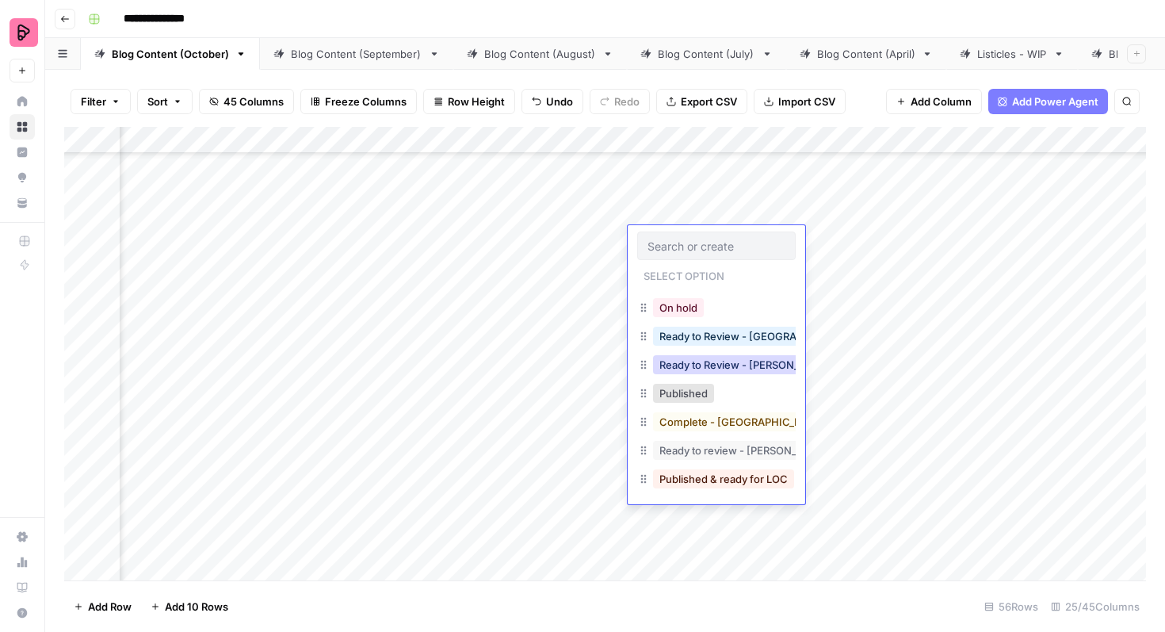
click at [732, 365] on button "Ready to Review - Rebekah" at bounding box center [746, 364] width 187 height 19
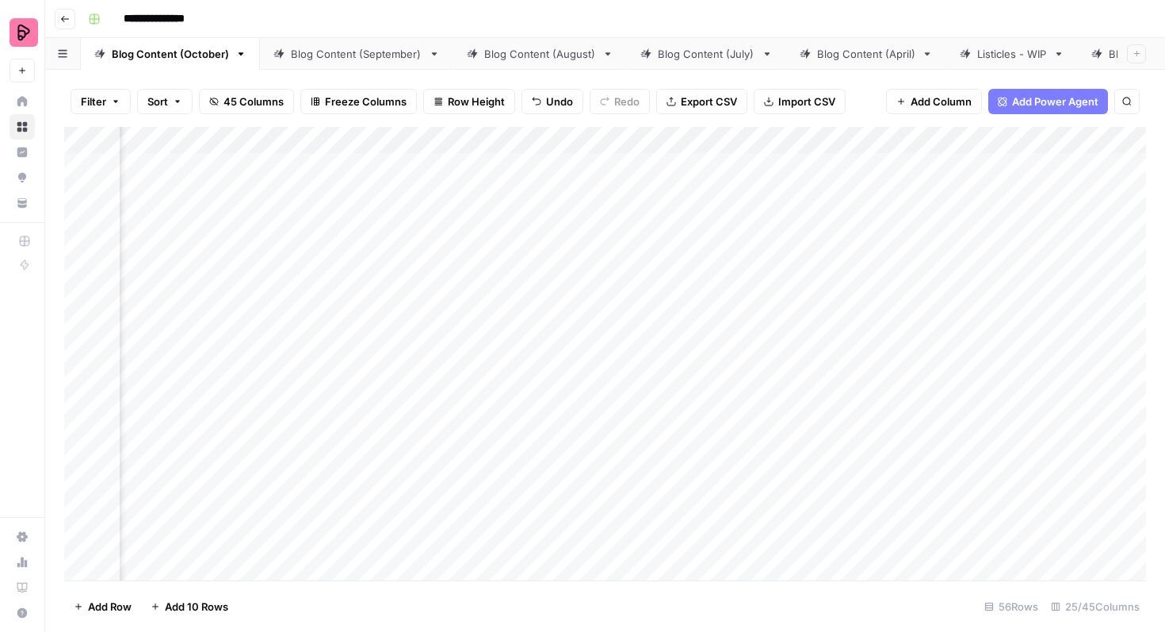
scroll to position [0, 546]
click at [370, 204] on div "Add Column" at bounding box center [605, 353] width 1082 height 453
click at [425, 249] on div "Add Column" at bounding box center [605, 353] width 1082 height 453
click at [423, 288] on div "Add Column" at bounding box center [605, 353] width 1082 height 453
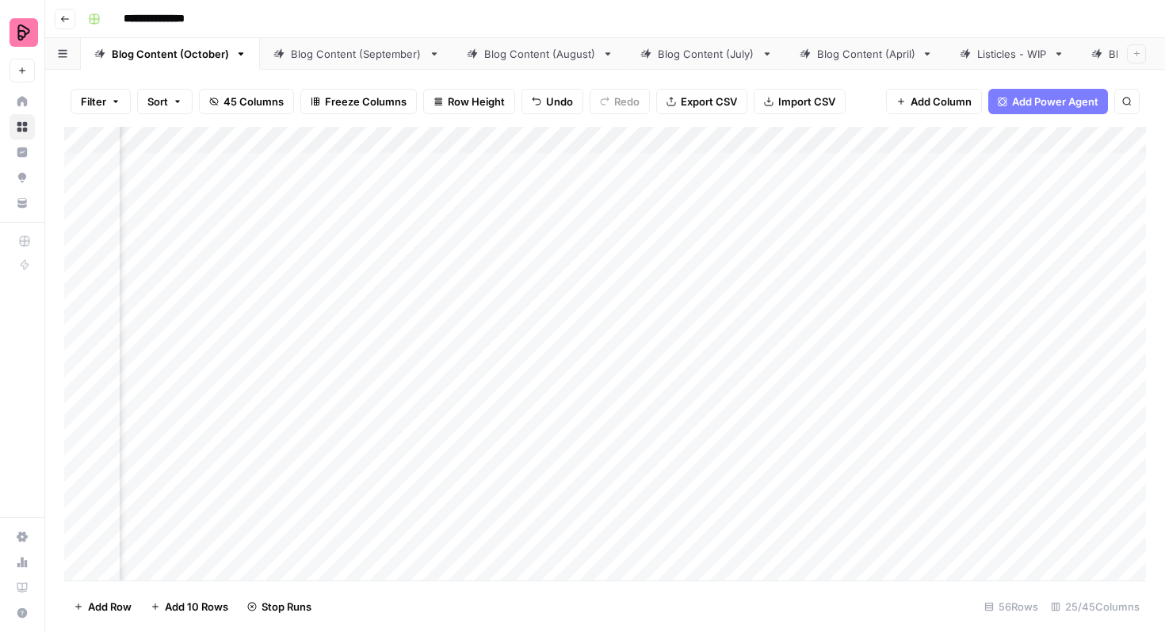
click at [421, 328] on div "Add Column" at bounding box center [605, 353] width 1082 height 453
click at [420, 370] on div "Add Column" at bounding box center [605, 353] width 1082 height 453
click at [420, 412] on div "Add Column" at bounding box center [605, 353] width 1082 height 453
click at [419, 456] on div "Add Column" at bounding box center [605, 353] width 1082 height 453
click at [426, 206] on div "Add Column" at bounding box center [605, 353] width 1082 height 453
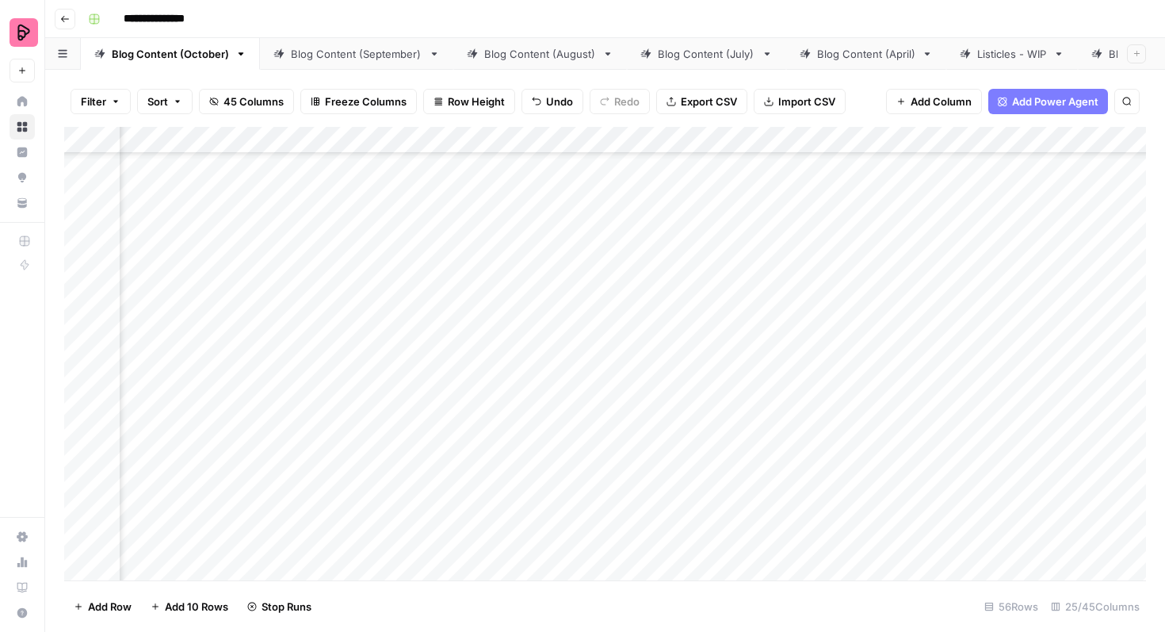
scroll to position [199, 676]
click at [669, 337] on div "Add Column" at bounding box center [605, 353] width 1082 height 453
click at [668, 381] on div "Add Column" at bounding box center [605, 353] width 1082 height 453
click at [670, 421] on div "Add Column" at bounding box center [605, 353] width 1082 height 453
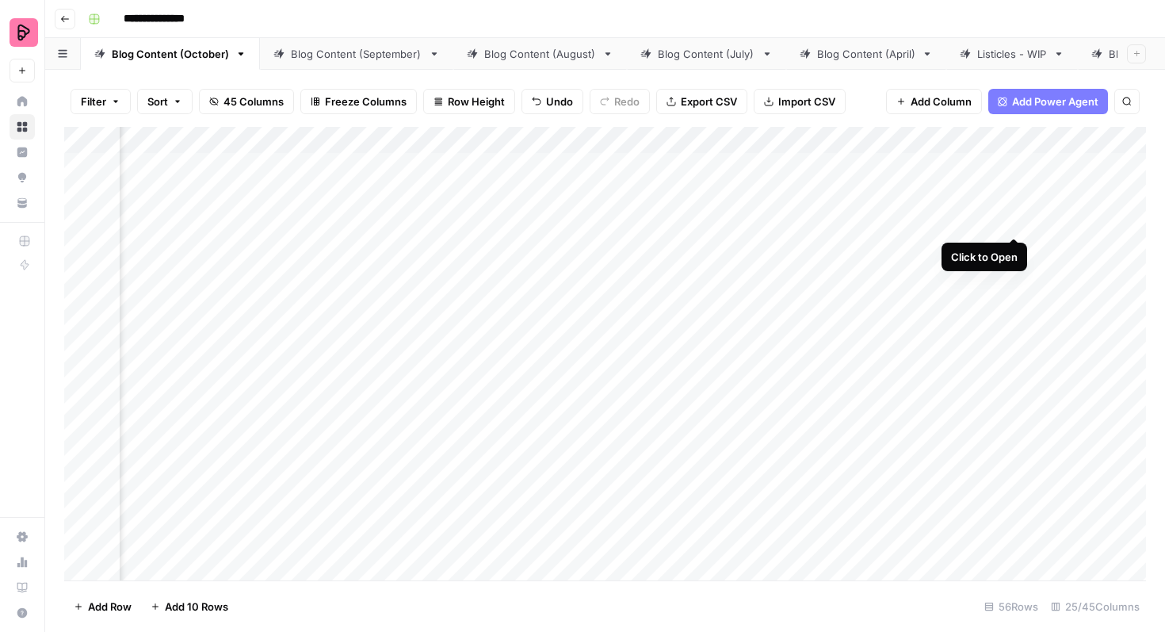
click at [1011, 204] on div "Add Column" at bounding box center [605, 353] width 1082 height 453
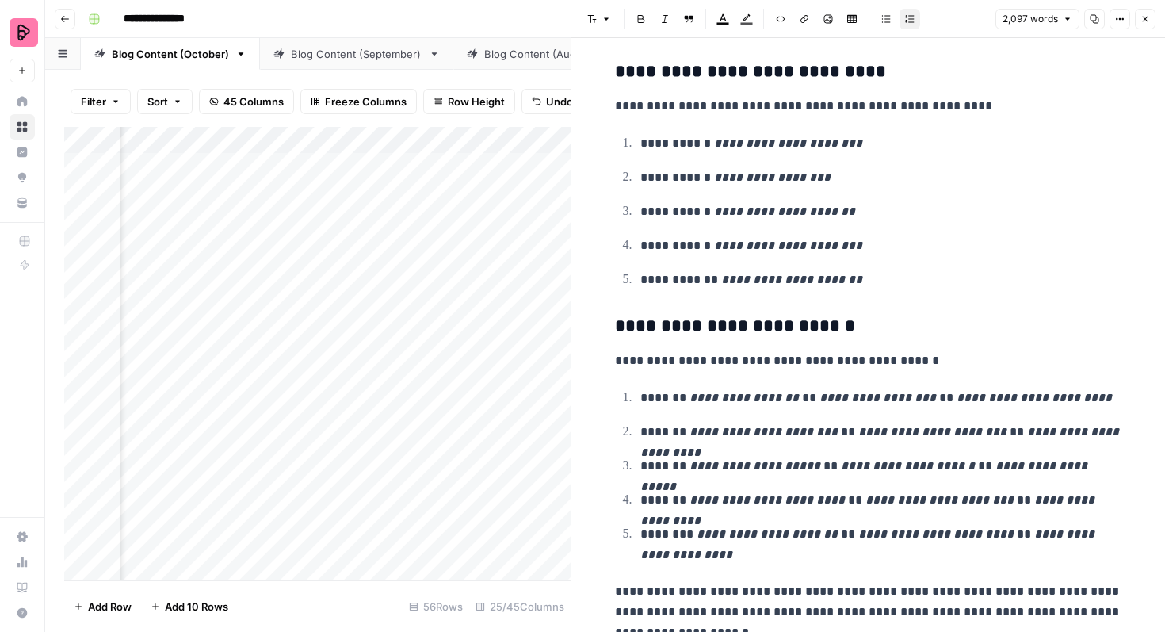
scroll to position [6522, 0]
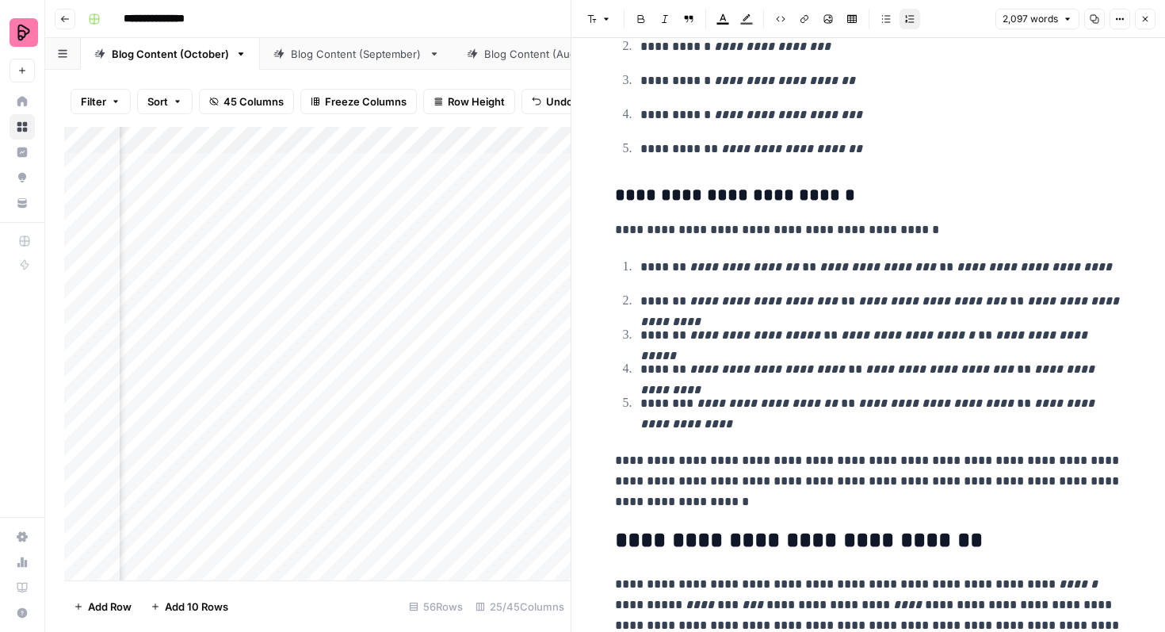
click at [1141, 24] on button "Close" at bounding box center [1145, 19] width 21 height 21
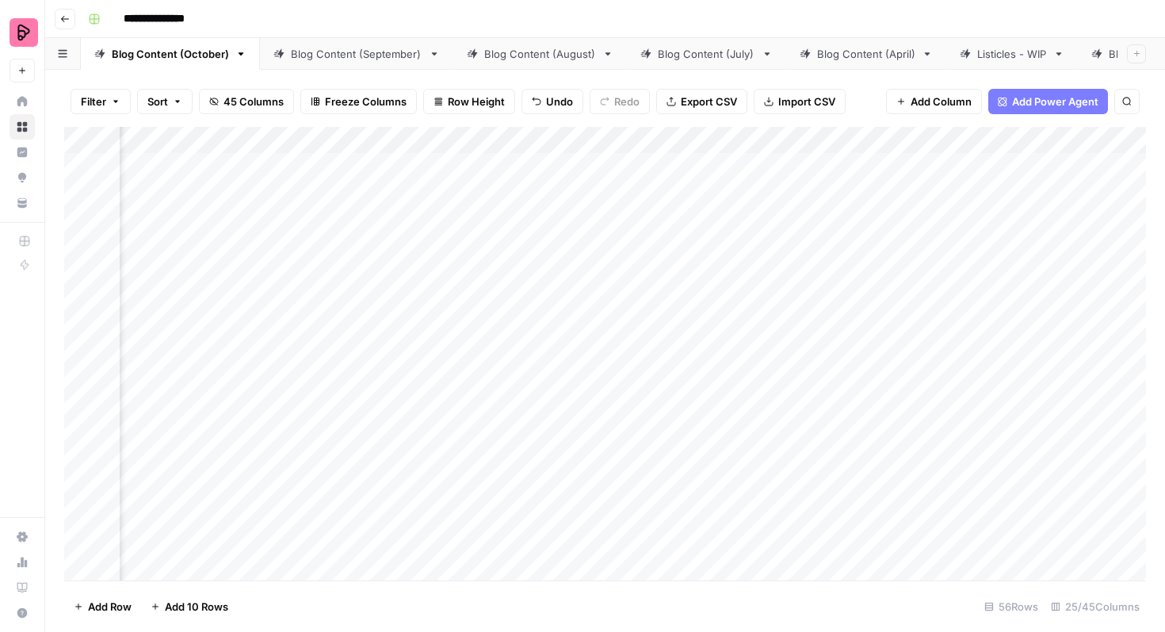
click at [532, 227] on div "Add Column" at bounding box center [605, 353] width 1082 height 453
click at [516, 222] on div "Add Column" at bounding box center [605, 353] width 1082 height 453
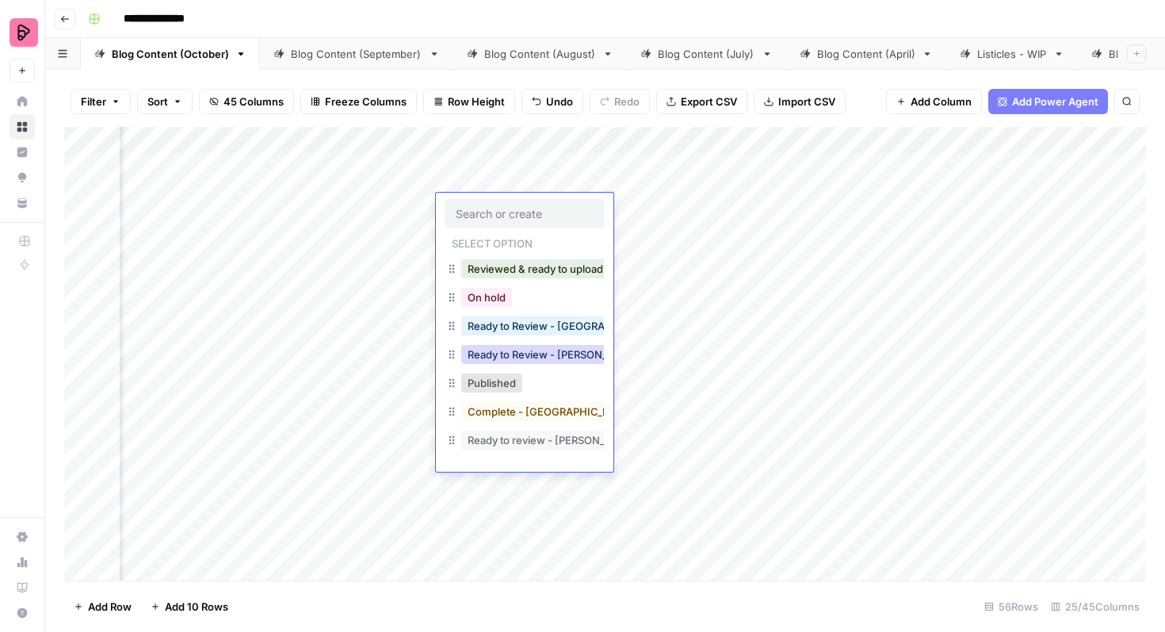
click at [535, 351] on button "Ready to Review - Rebekah" at bounding box center [554, 354] width 187 height 19
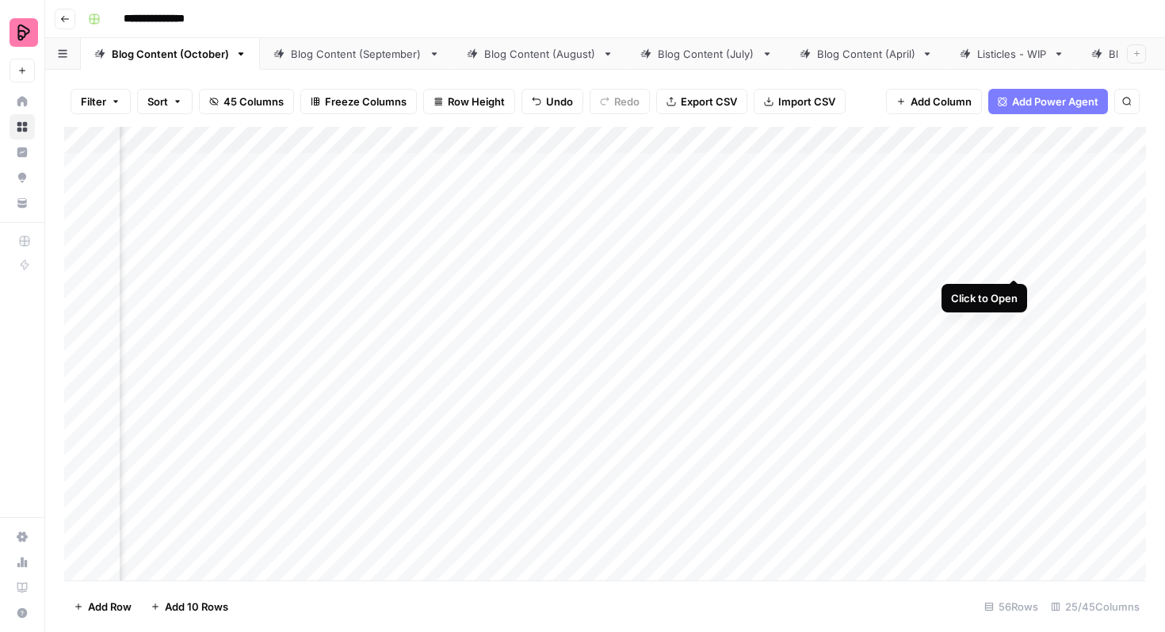
click at [1013, 248] on div "Add Column" at bounding box center [605, 353] width 1082 height 453
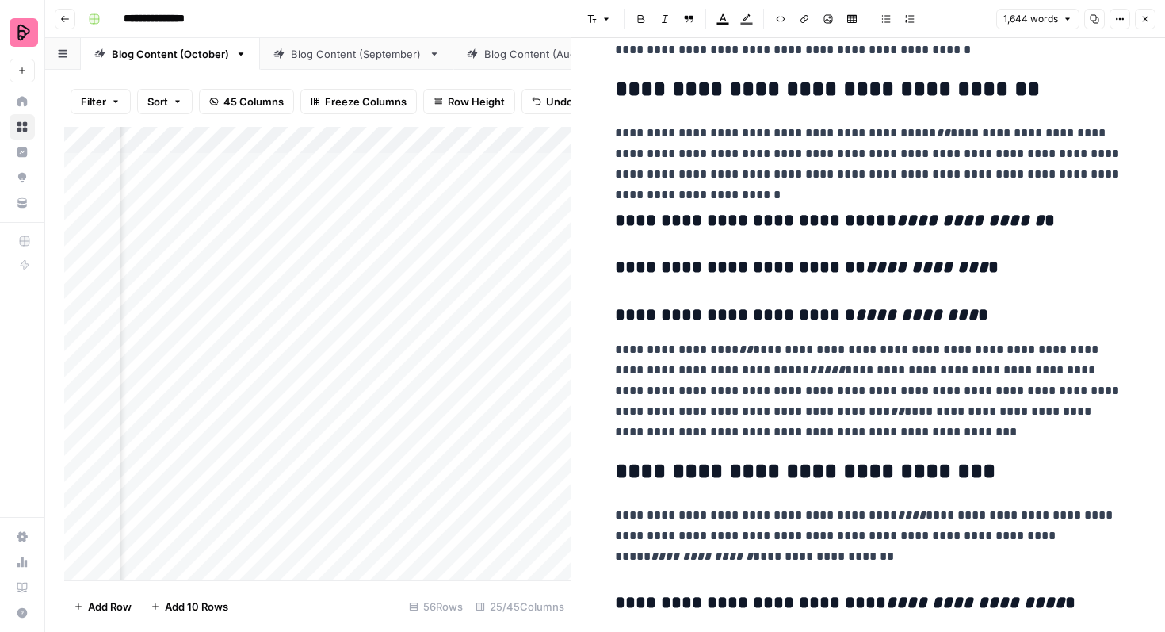
scroll to position [1170, 0]
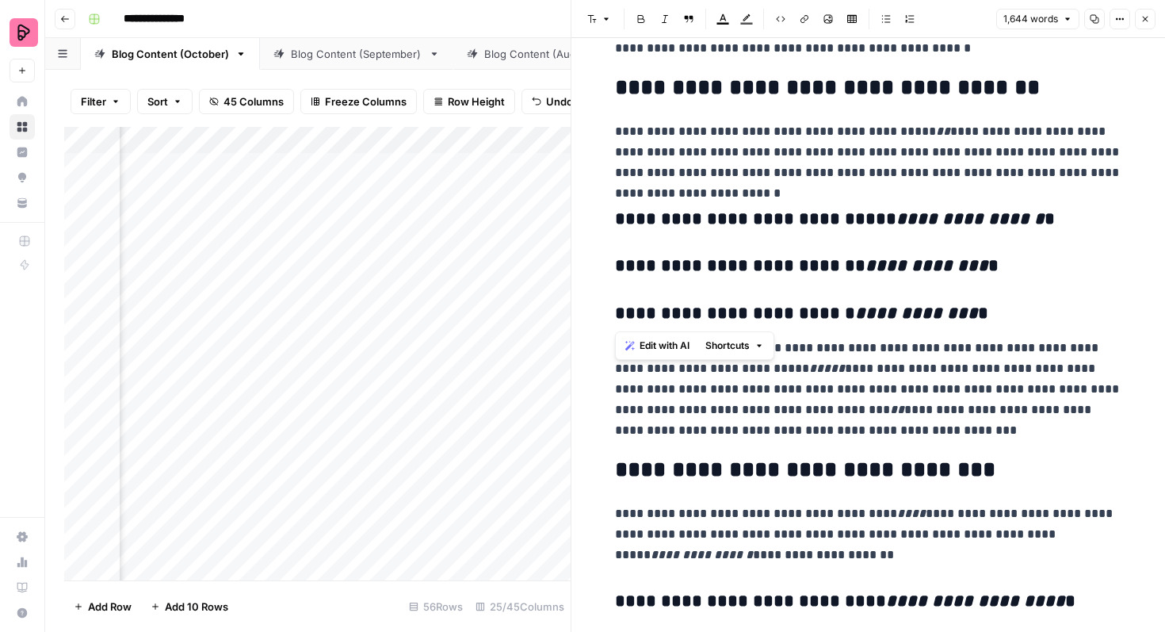
drag, startPoint x: 962, startPoint y: 323, endPoint x: 587, endPoint y: 205, distance: 393.0
click at [608, 12] on button "Font style" at bounding box center [599, 19] width 36 height 21
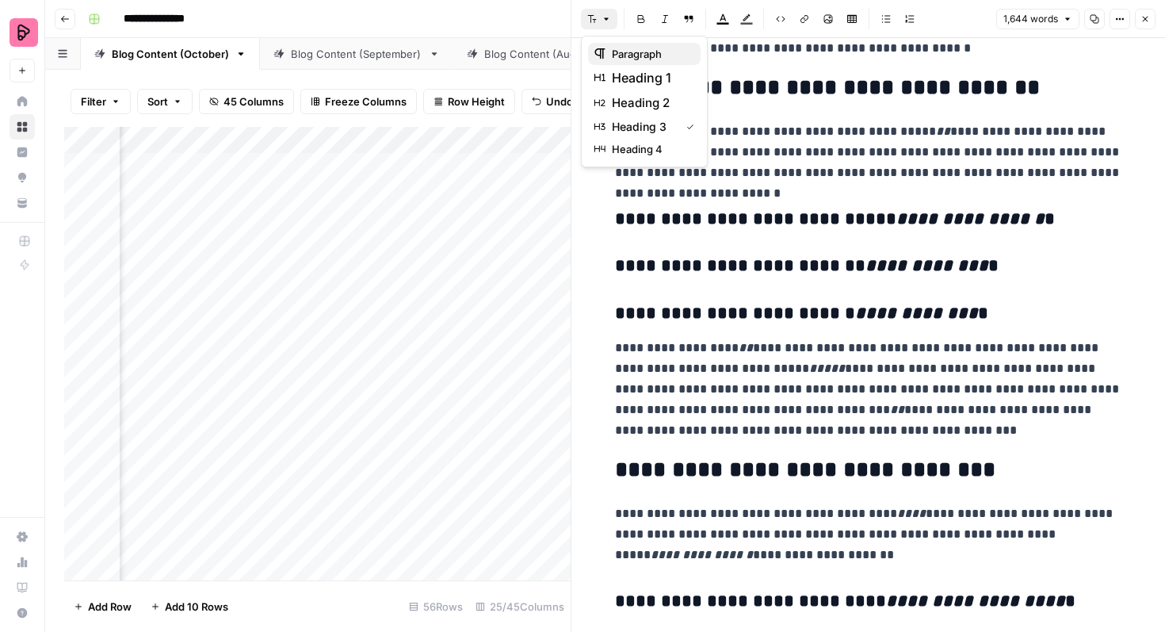
click at [638, 57] on span "paragraph" at bounding box center [650, 54] width 76 height 16
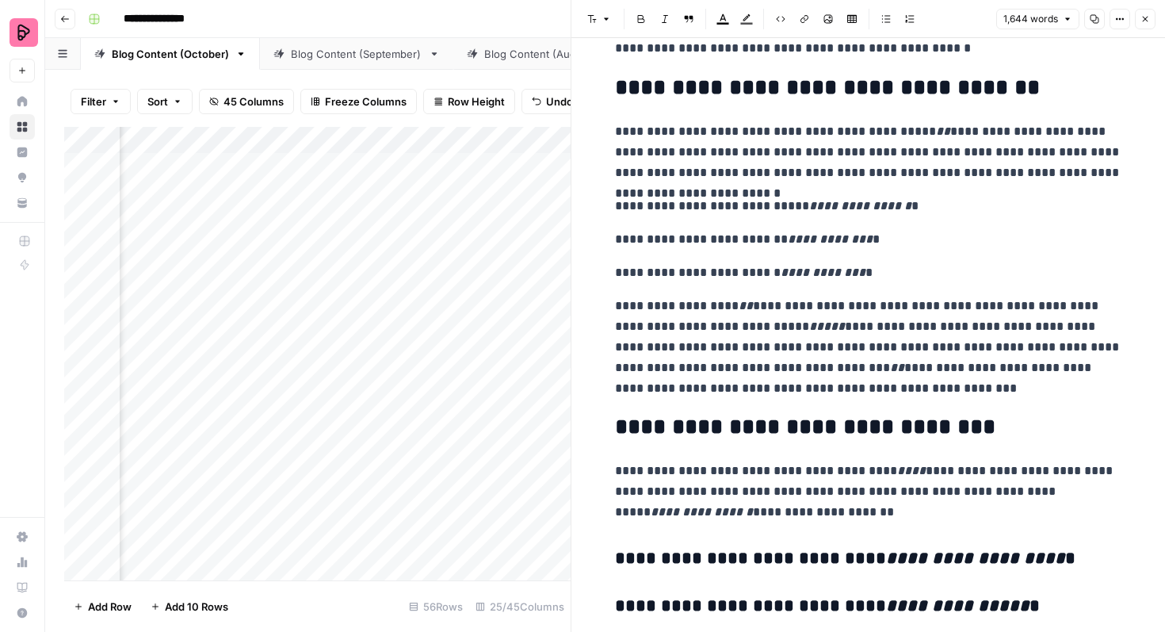
click at [876, 246] on p "**********" at bounding box center [868, 239] width 507 height 21
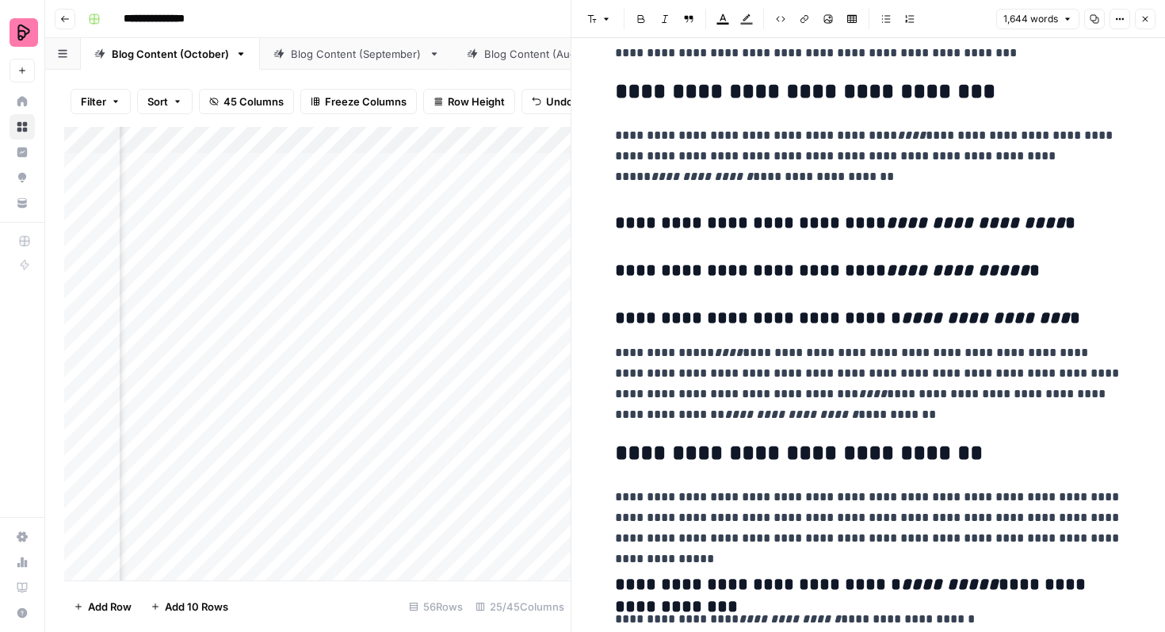
scroll to position [1508, 0]
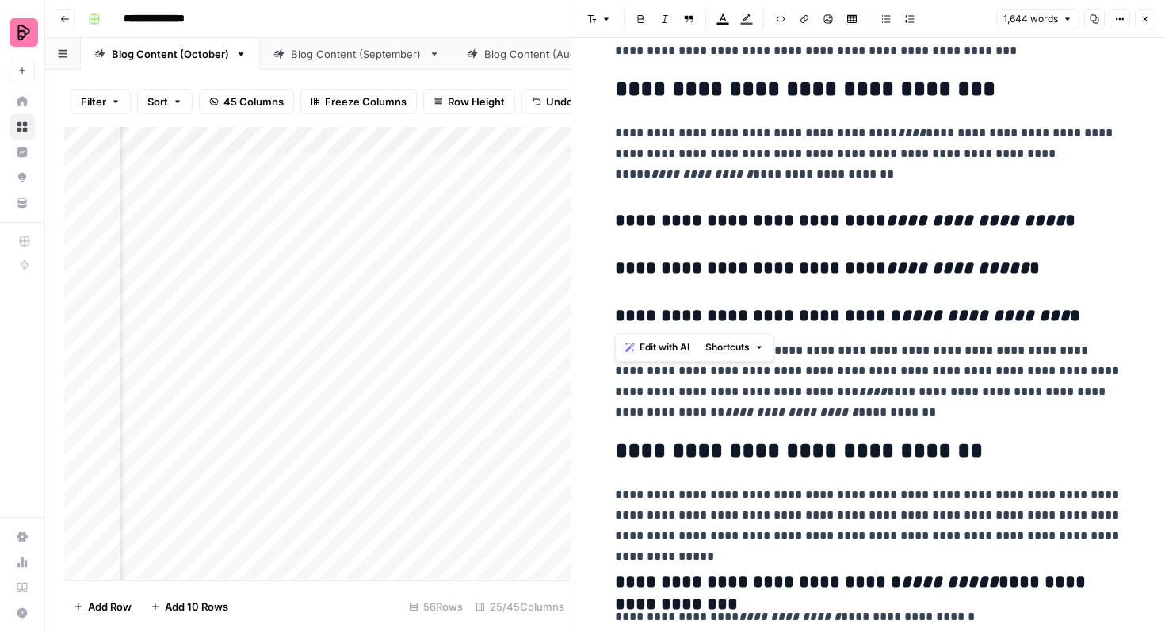
drag, startPoint x: 1036, startPoint y: 324, endPoint x: 609, endPoint y: 223, distance: 438.0
click at [604, 24] on button "Font style" at bounding box center [599, 19] width 36 height 21
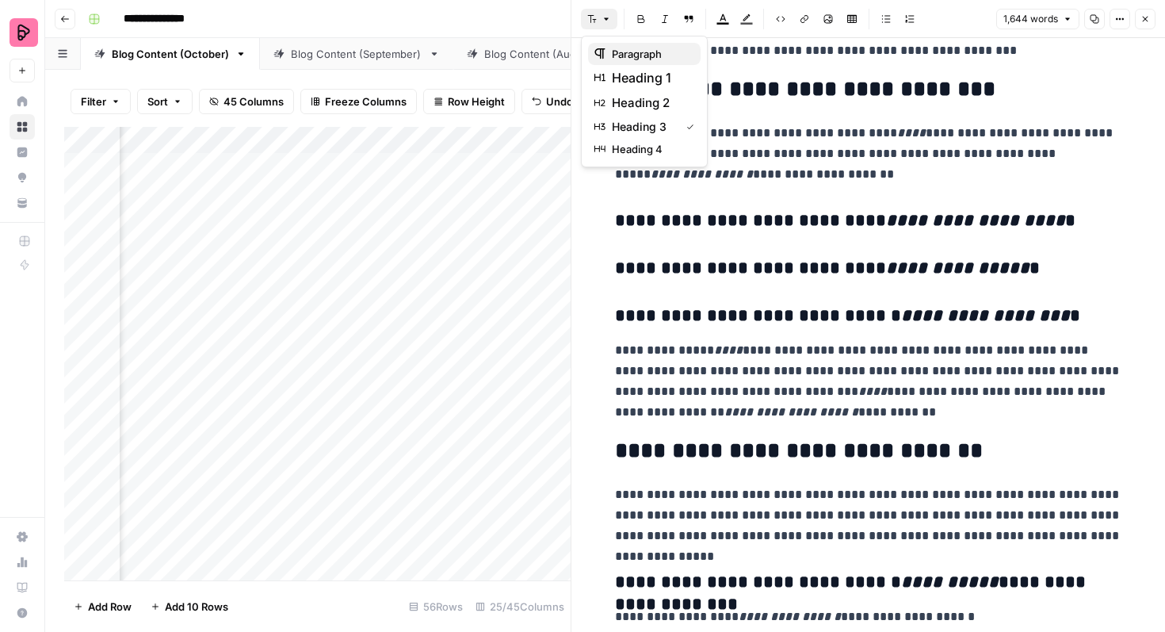
click at [611, 46] on div "paragraph" at bounding box center [644, 54] width 100 height 16
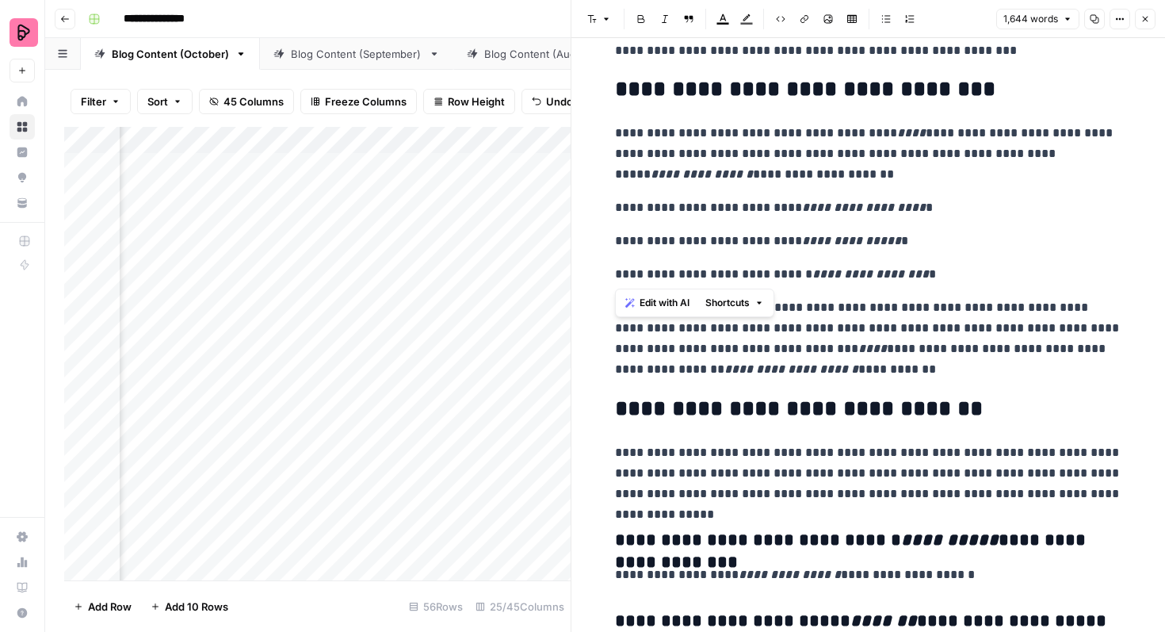
click at [736, 292] on button "Shortcuts" at bounding box center [734, 302] width 71 height 21
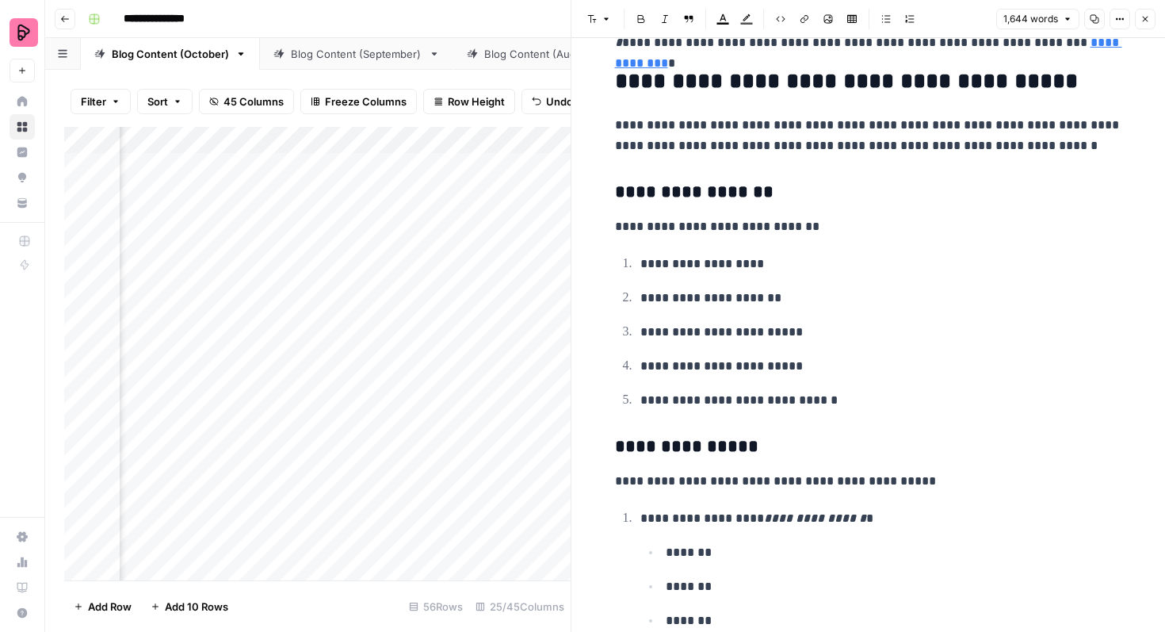
scroll to position [2819, 0]
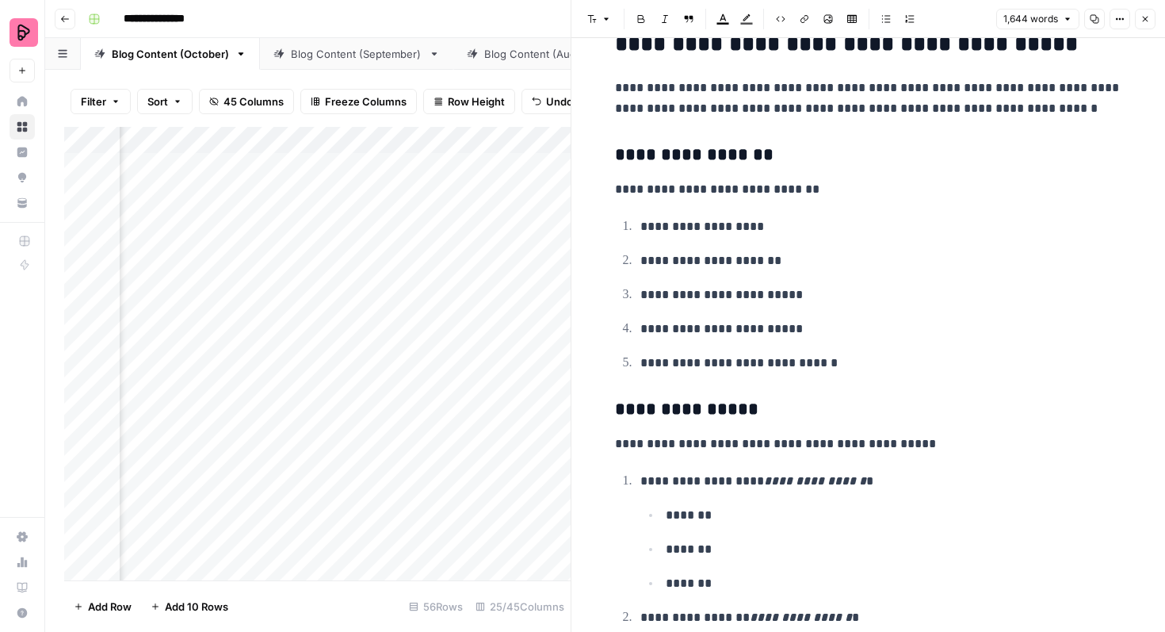
click at [1147, 15] on icon "button" at bounding box center [1145, 19] width 10 height 10
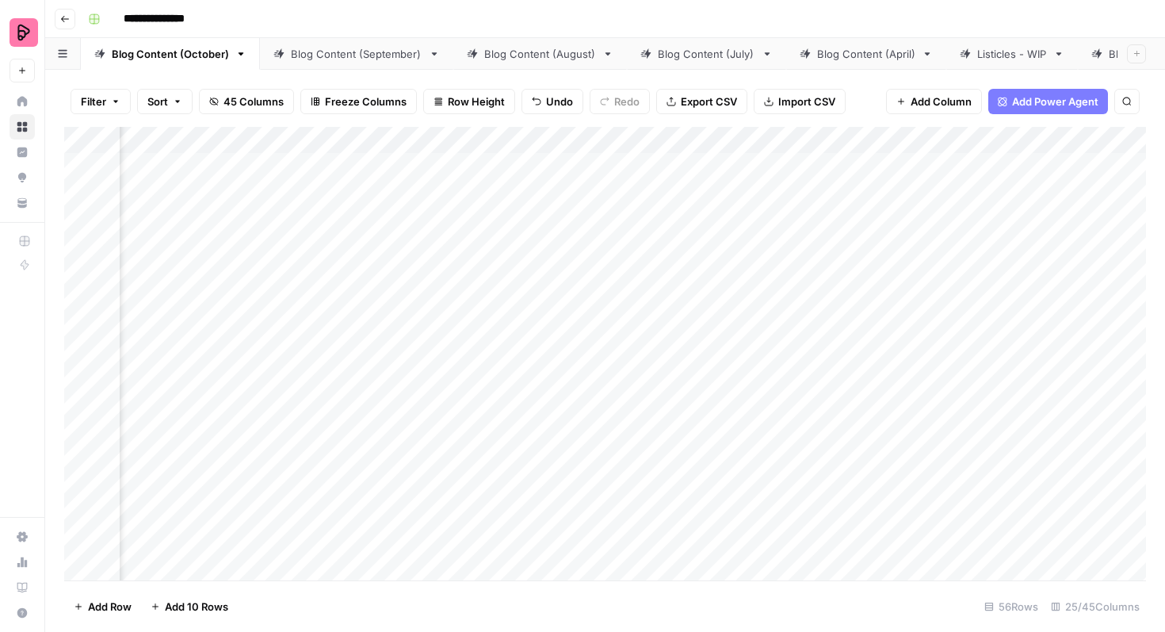
click at [491, 264] on div "Add Column" at bounding box center [605, 353] width 1082 height 453
click at [496, 261] on div "Add Column" at bounding box center [605, 353] width 1082 height 453
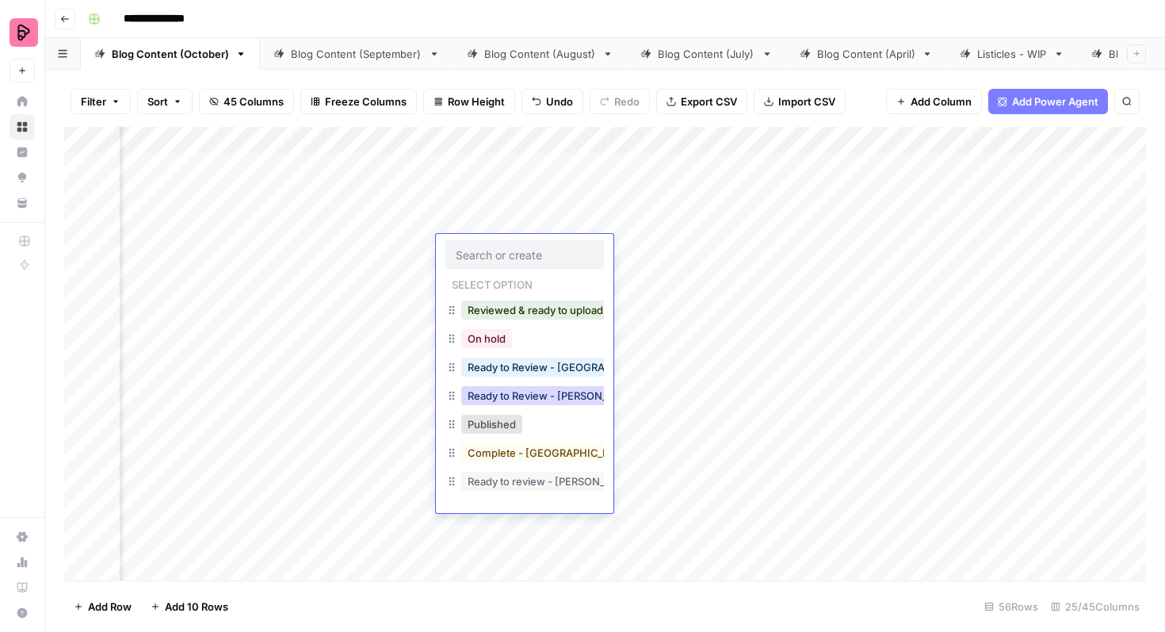
click at [524, 402] on button "Ready to Review - Rebekah" at bounding box center [554, 395] width 187 height 19
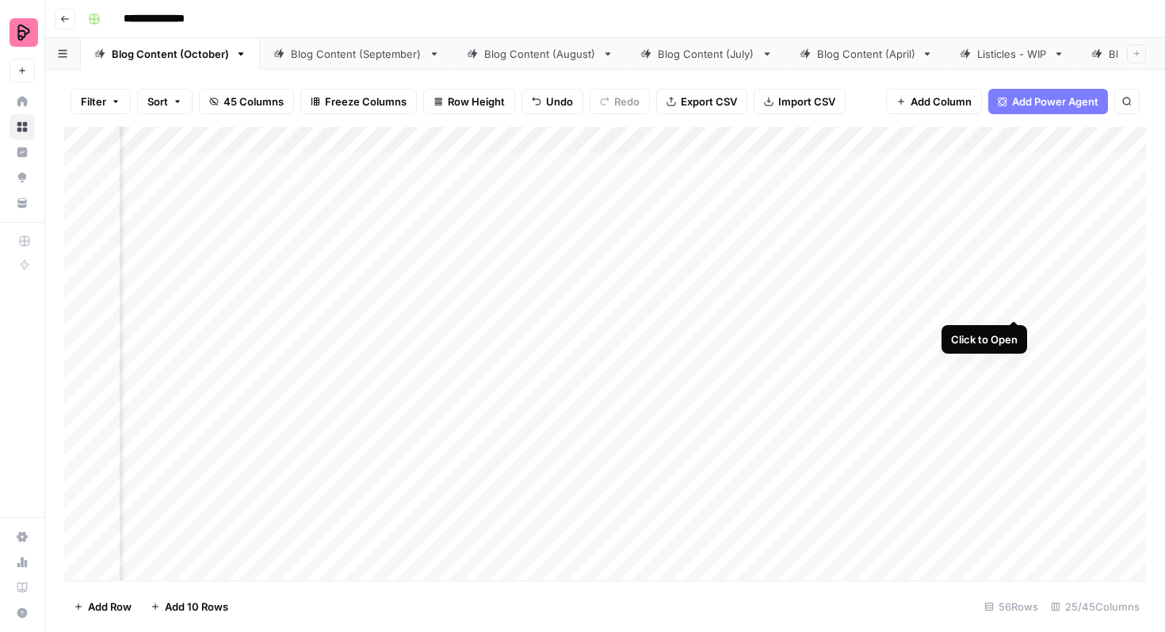
click at [1010, 290] on div "Add Column" at bounding box center [605, 353] width 1082 height 453
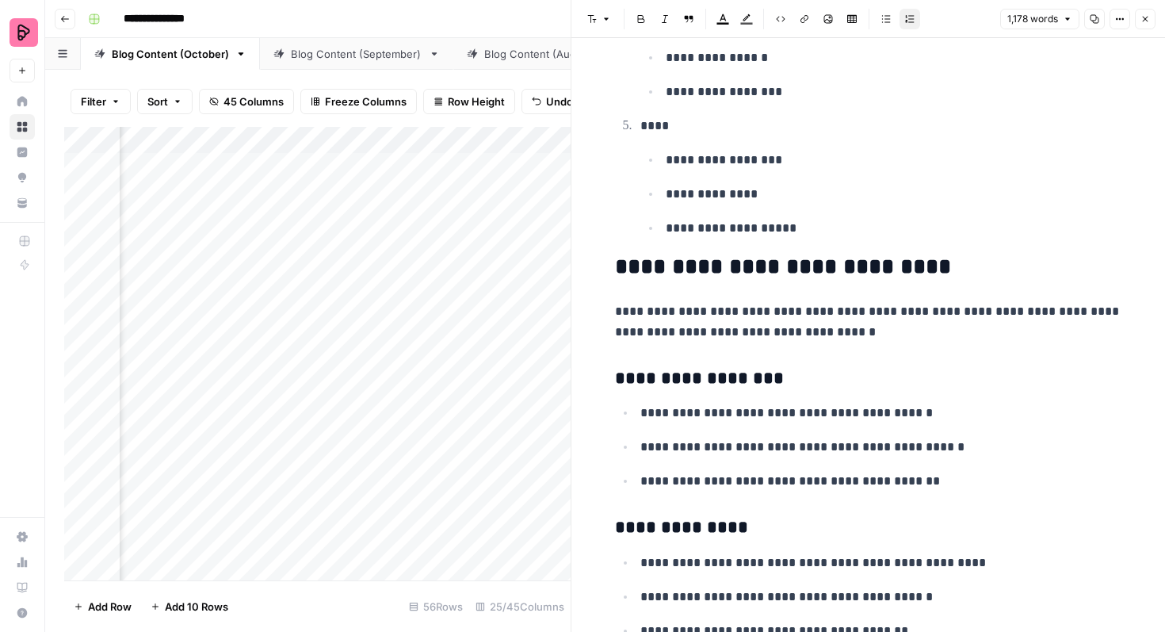
scroll to position [3116, 0]
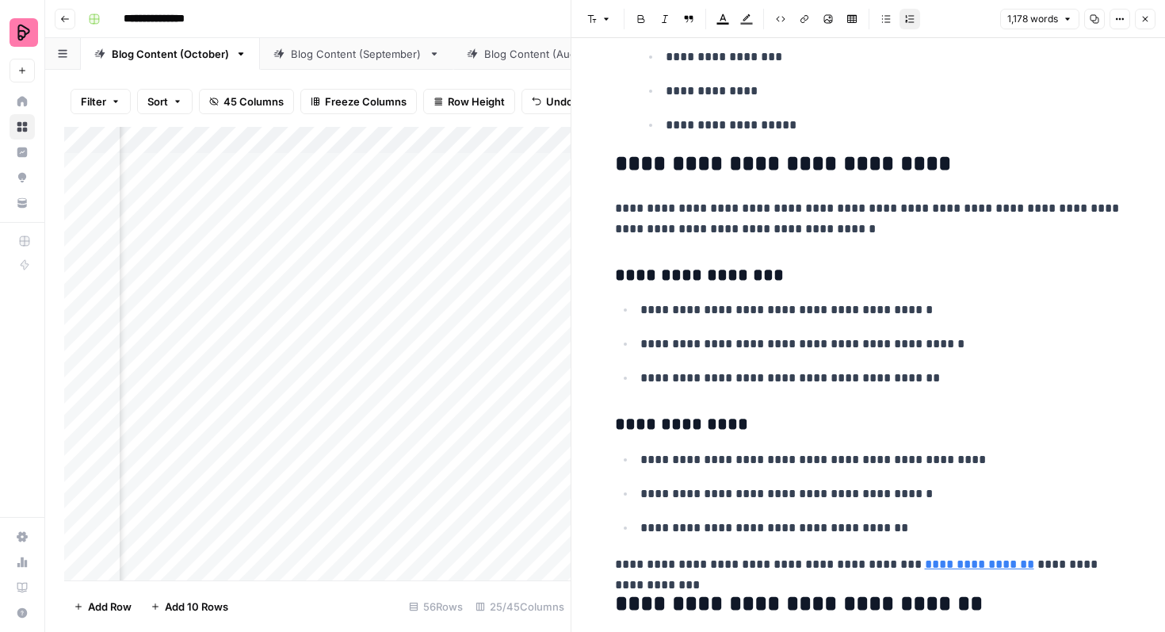
click at [1139, 15] on button "Close" at bounding box center [1145, 19] width 21 height 21
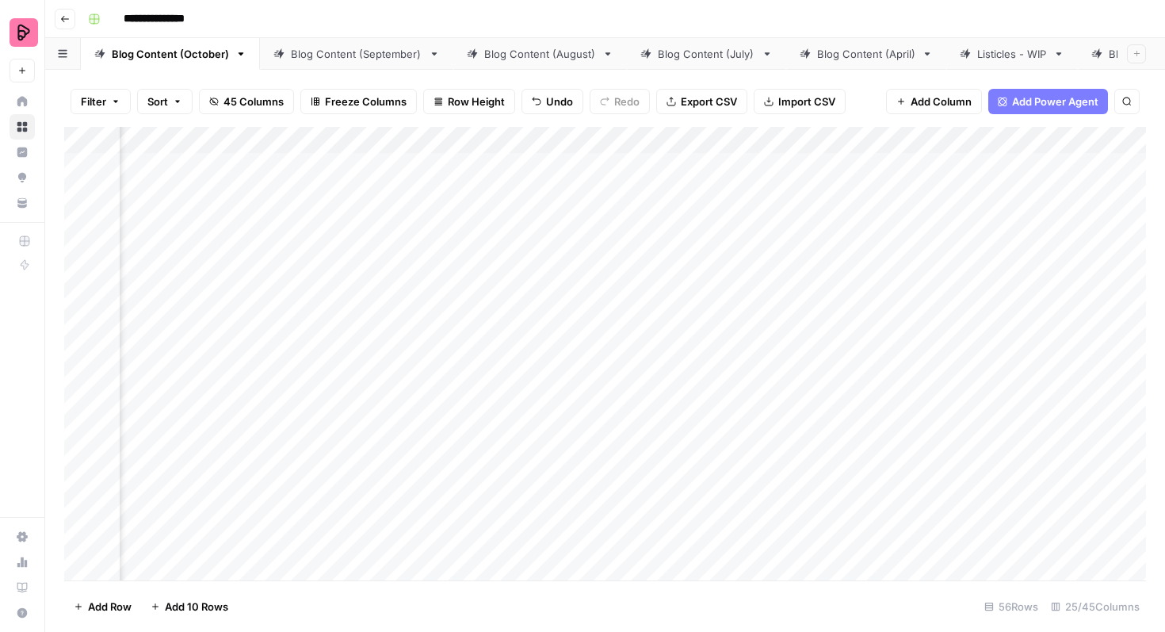
click at [487, 294] on div "Add Column" at bounding box center [605, 353] width 1082 height 453
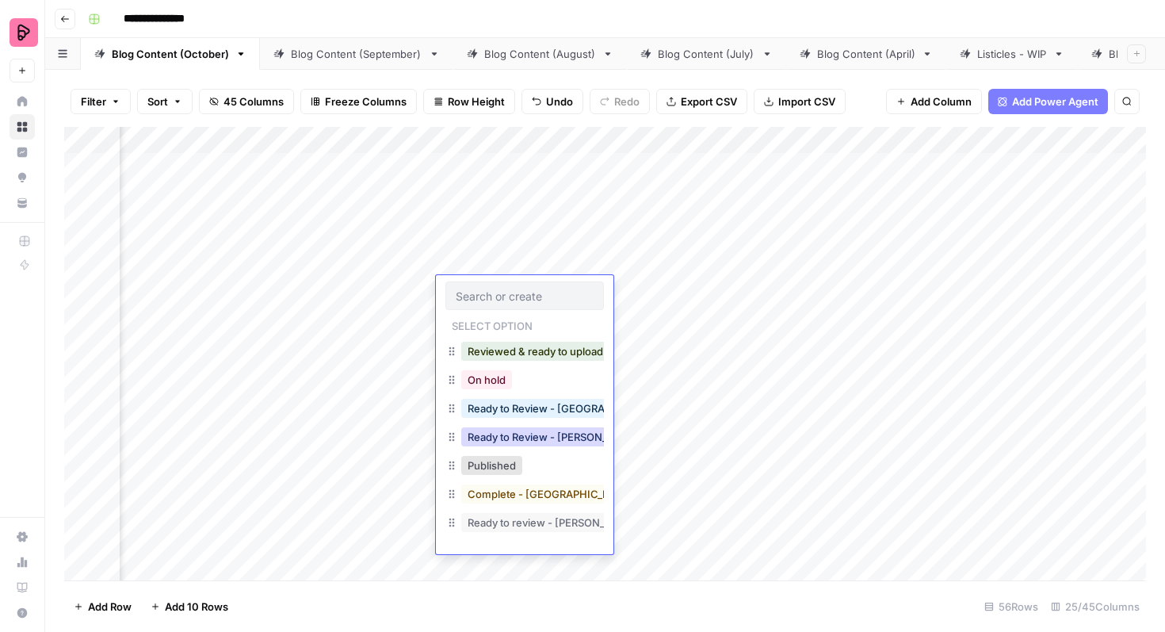
click at [540, 433] on button "Ready to Review - Rebekah" at bounding box center [554, 436] width 187 height 19
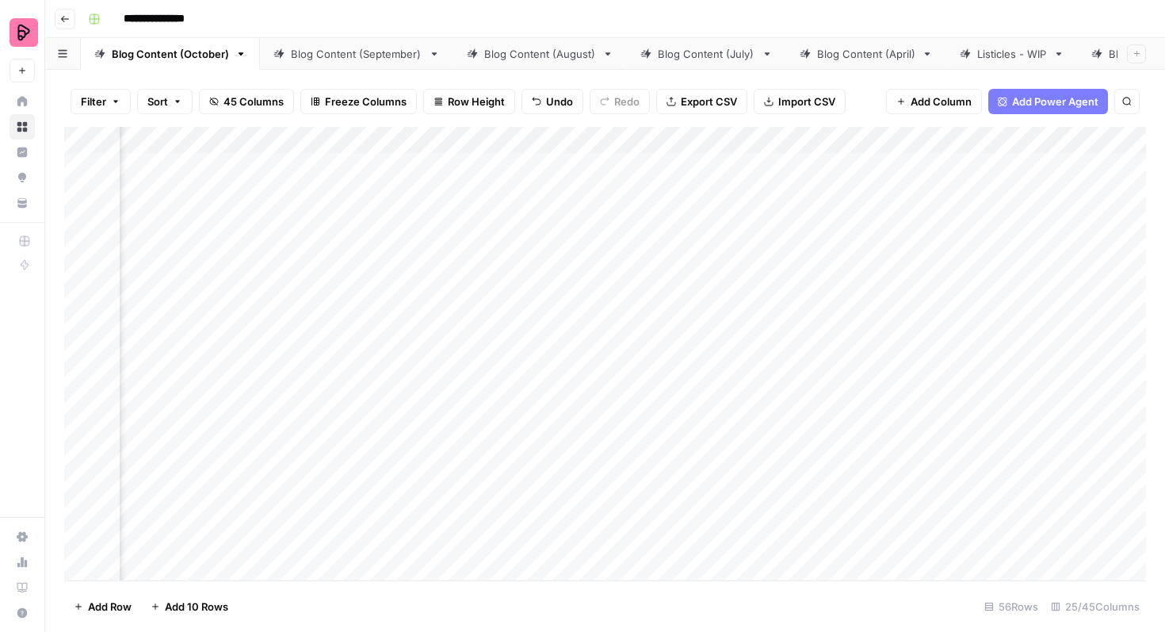
click at [1015, 334] on div "Add Column" at bounding box center [605, 353] width 1082 height 453
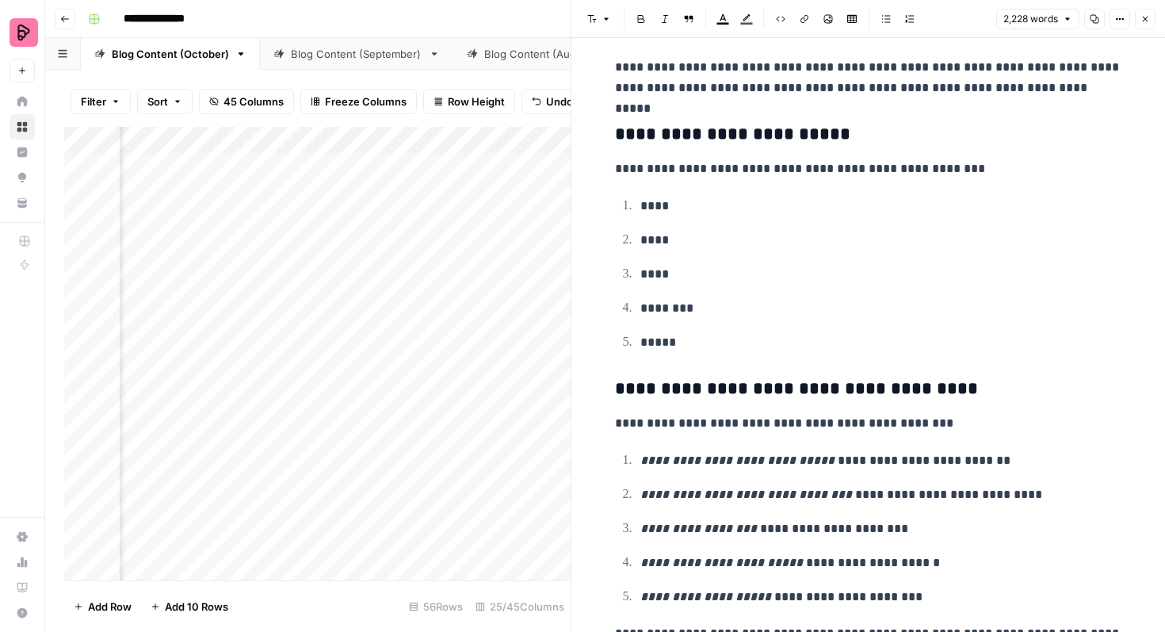
scroll to position [4902, 0]
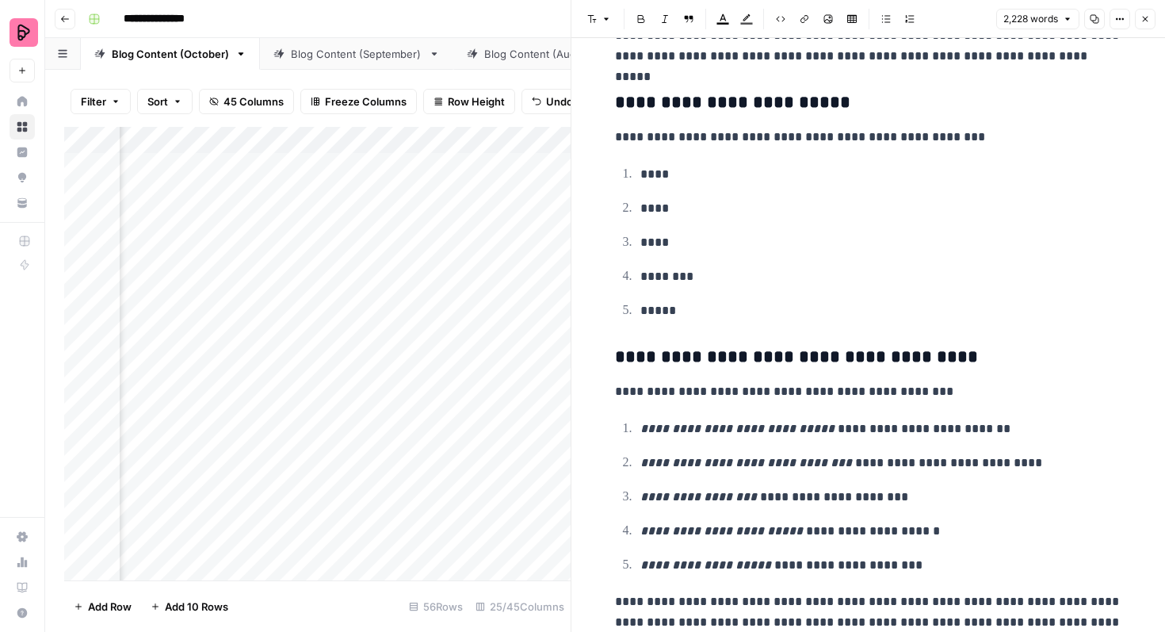
click at [1147, 22] on icon "button" at bounding box center [1145, 19] width 10 height 10
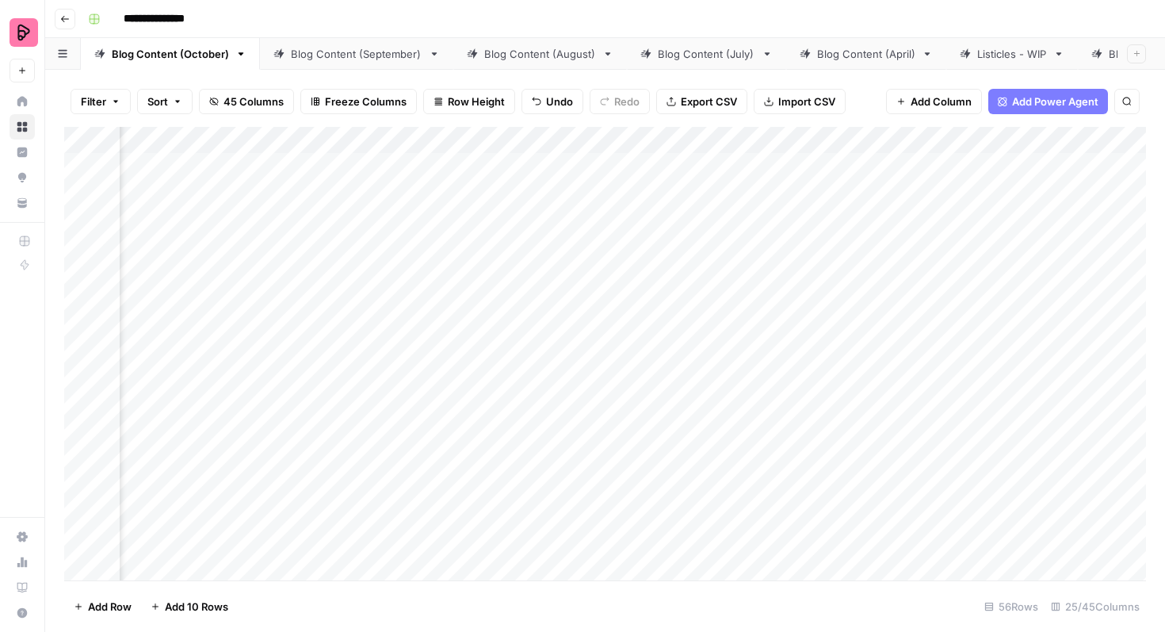
click at [546, 317] on div "Add Column" at bounding box center [605, 353] width 1082 height 453
click at [545, 338] on div "Add Column" at bounding box center [605, 353] width 1082 height 453
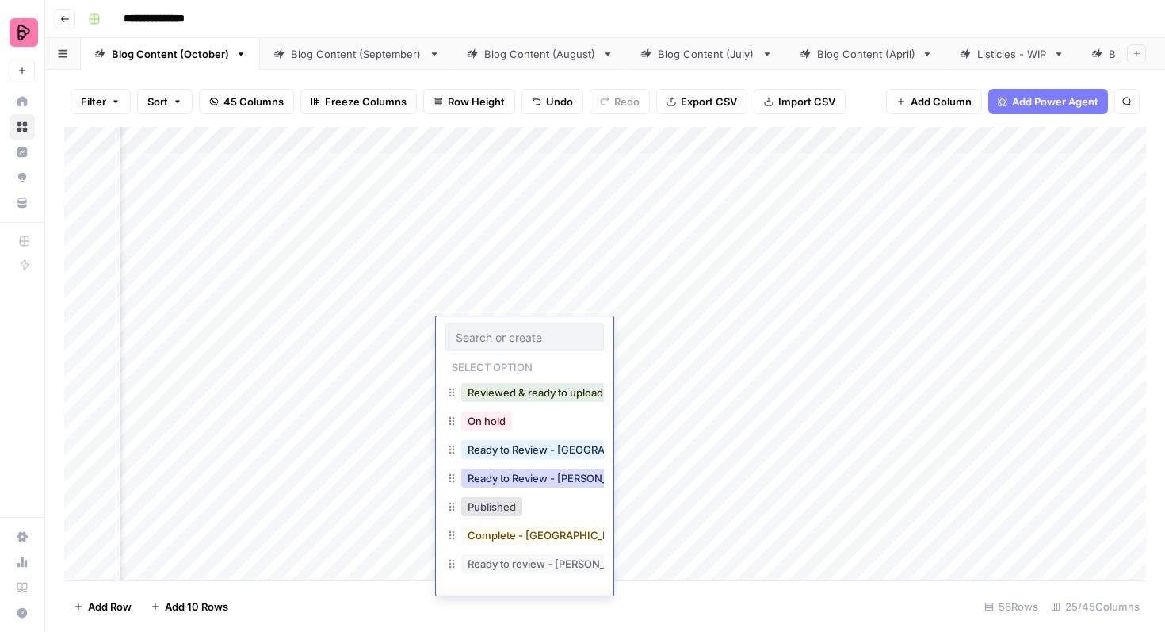
click at [551, 471] on button "Ready to Review - Rebekah" at bounding box center [554, 477] width 187 height 19
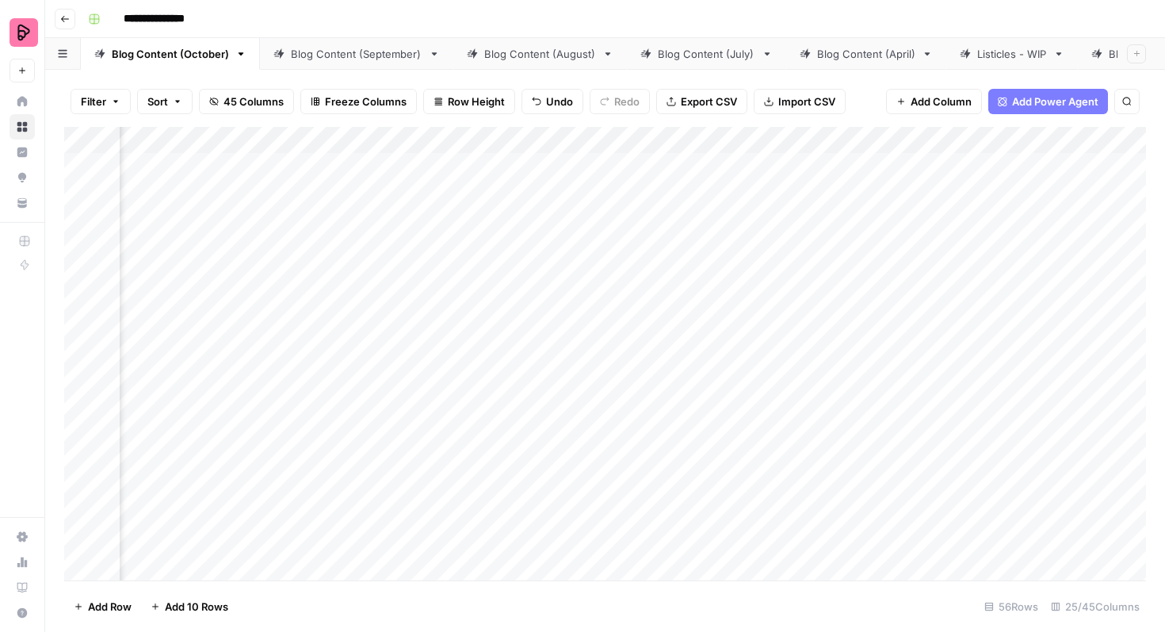
click at [1014, 372] on div "Add Column" at bounding box center [605, 353] width 1082 height 453
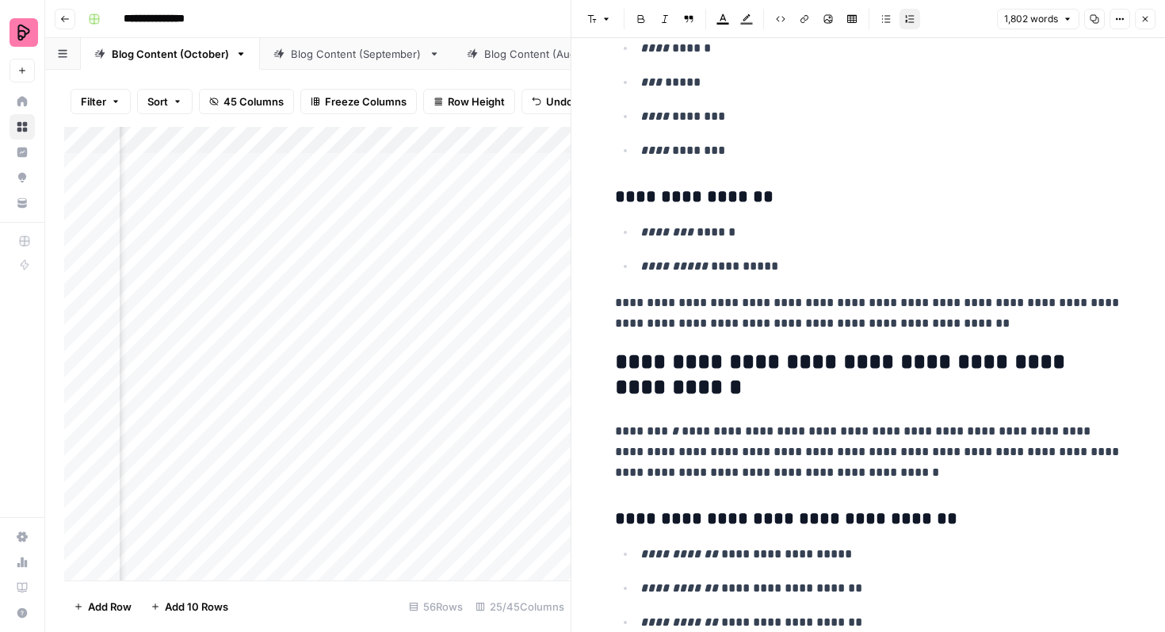
scroll to position [1174, 0]
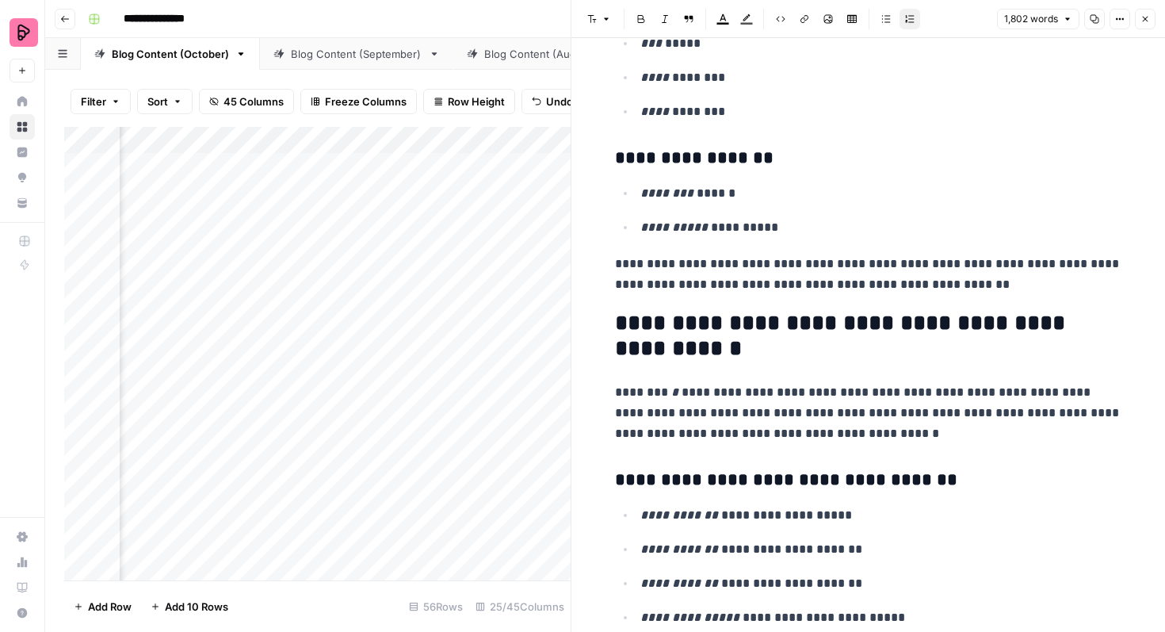
click at [1150, 15] on button "Close" at bounding box center [1145, 19] width 21 height 21
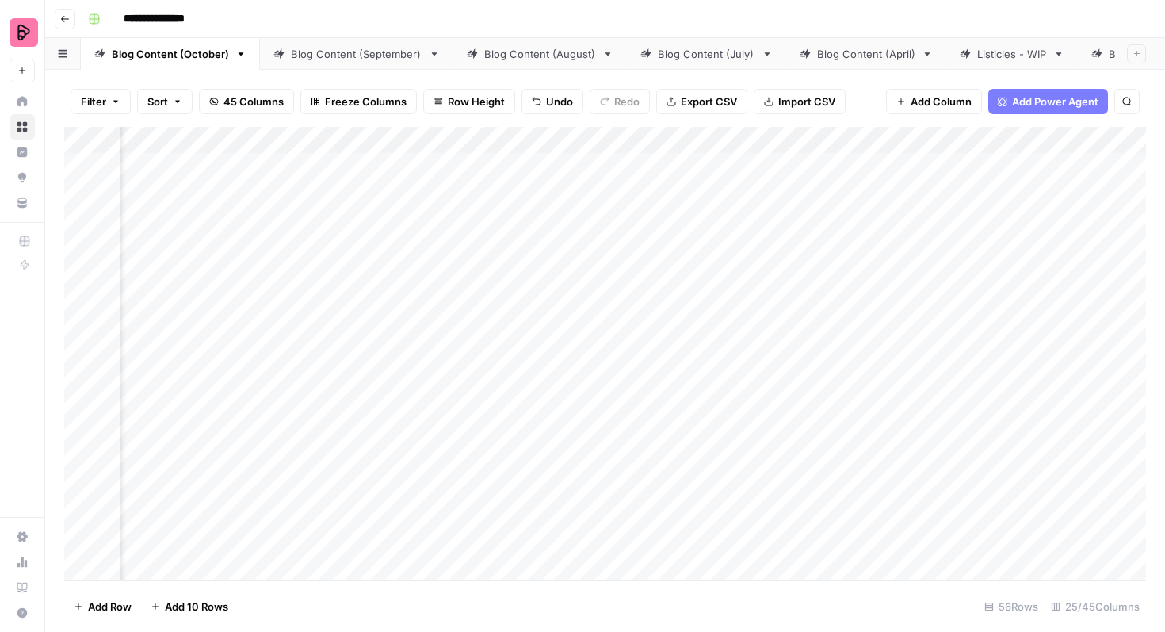
click at [538, 372] on div "Add Column" at bounding box center [605, 353] width 1082 height 453
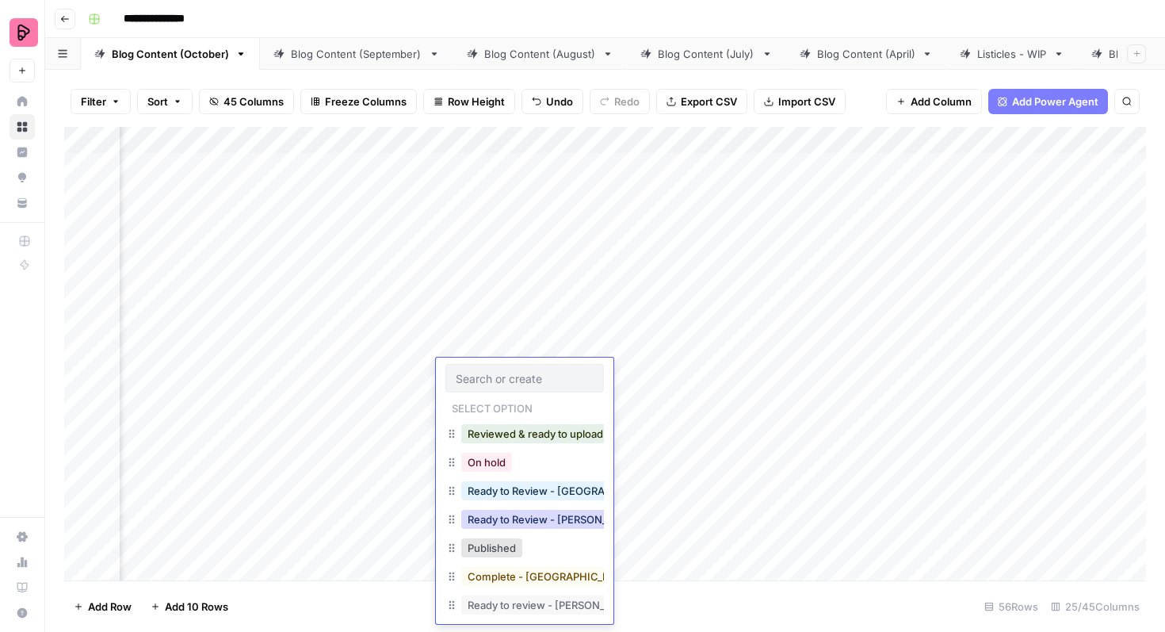
click at [544, 516] on button "Ready to Review - Rebekah" at bounding box center [554, 519] width 187 height 19
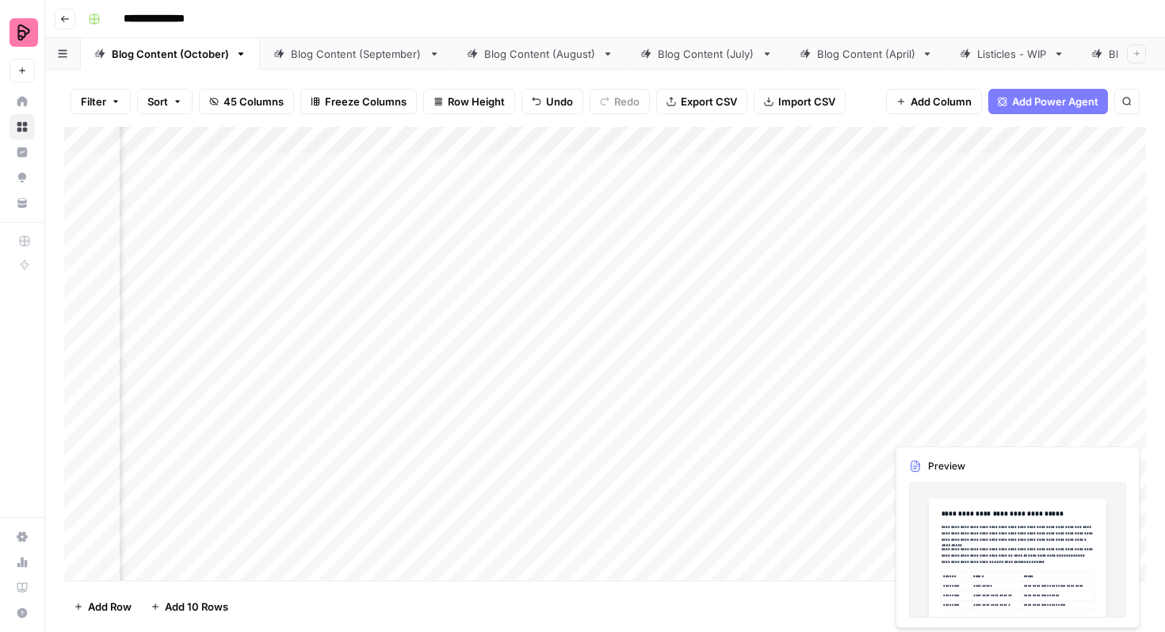
click at [1010, 411] on div "Add Column" at bounding box center [605, 353] width 1082 height 453
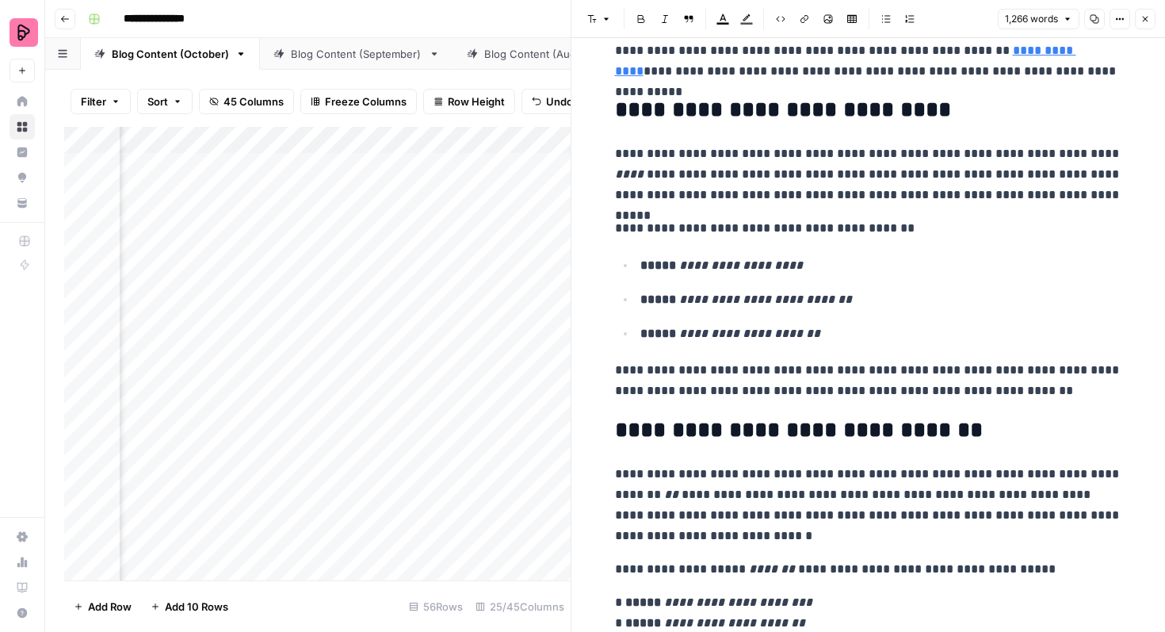
scroll to position [1342, 0]
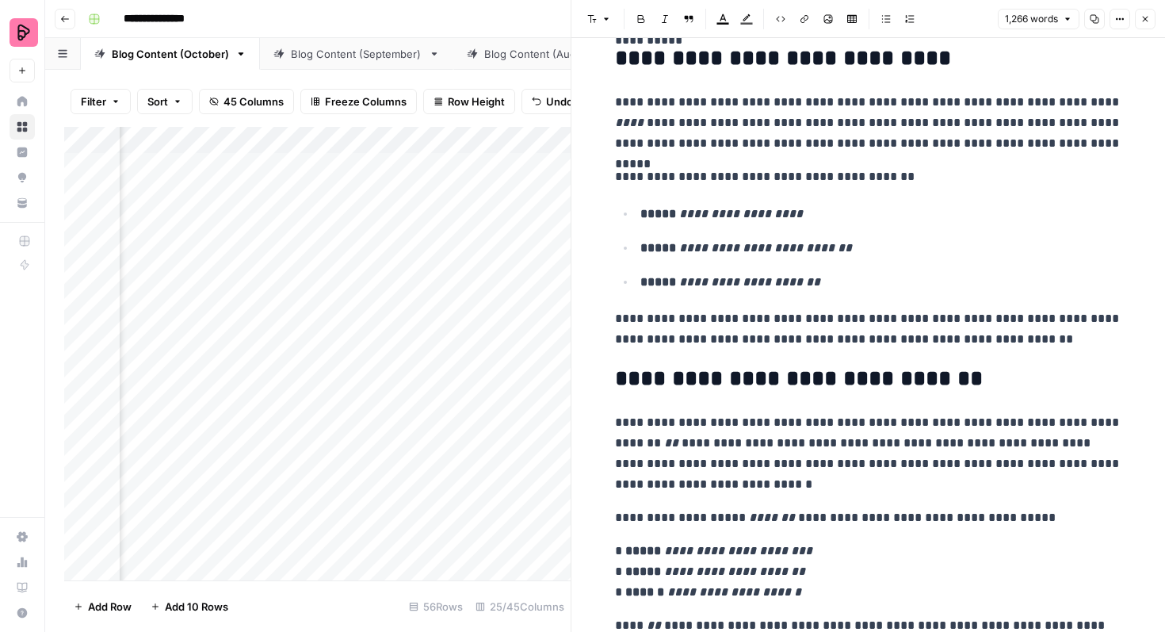
click at [1149, 21] on icon "button" at bounding box center [1145, 19] width 10 height 10
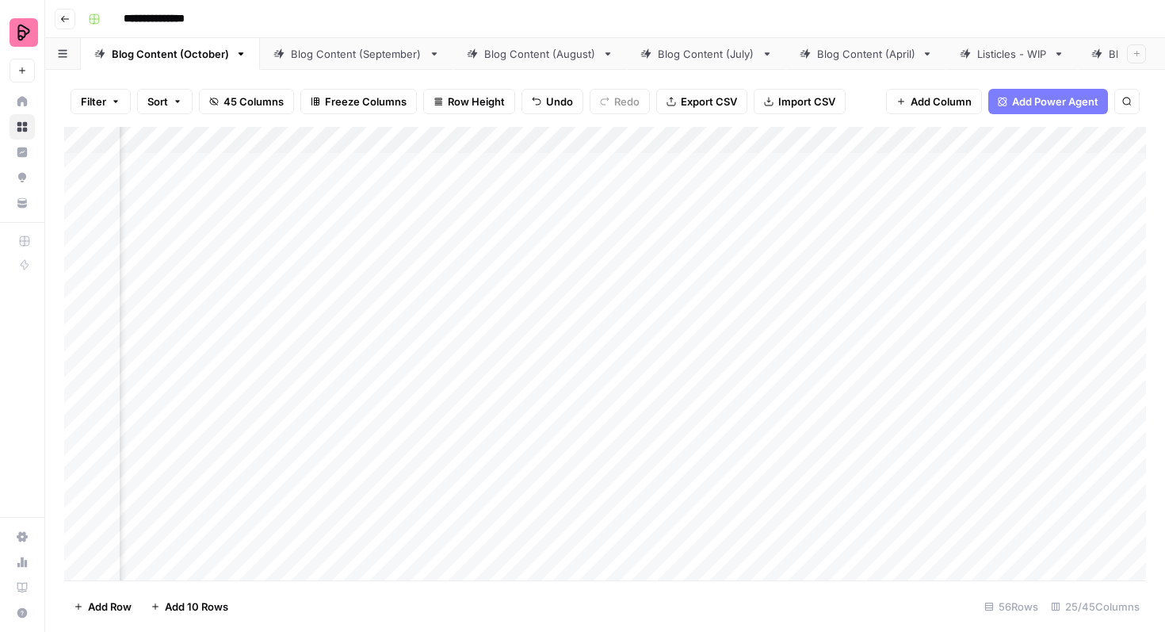
click at [534, 425] on div "Add Column" at bounding box center [605, 353] width 1082 height 453
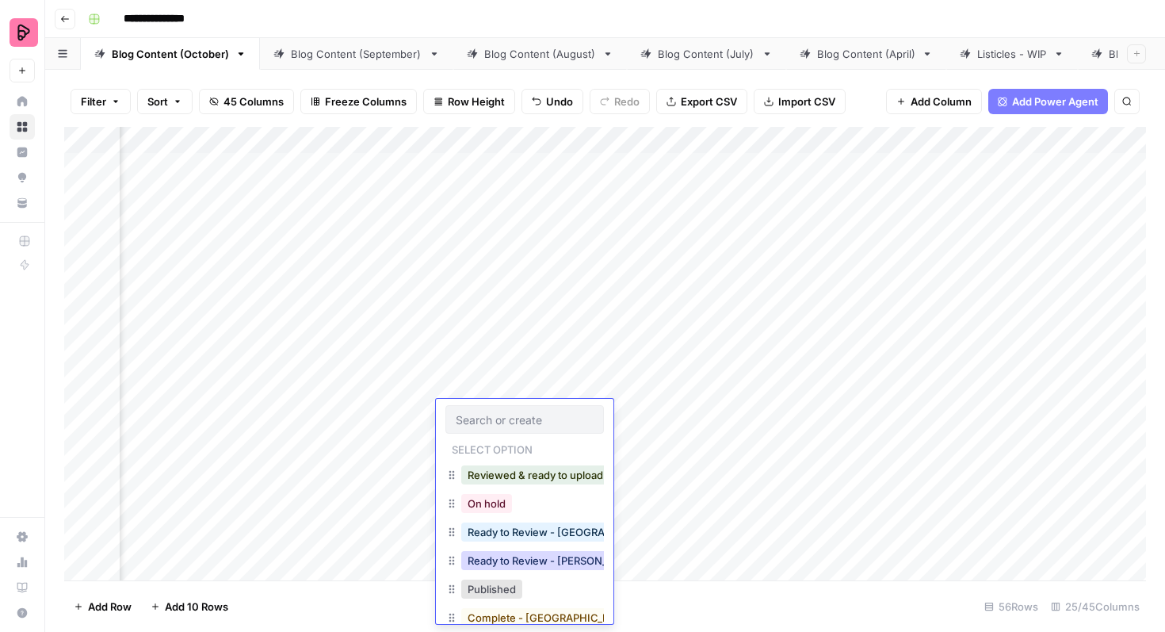
click at [525, 552] on button "Ready to Review - Rebekah" at bounding box center [554, 560] width 187 height 19
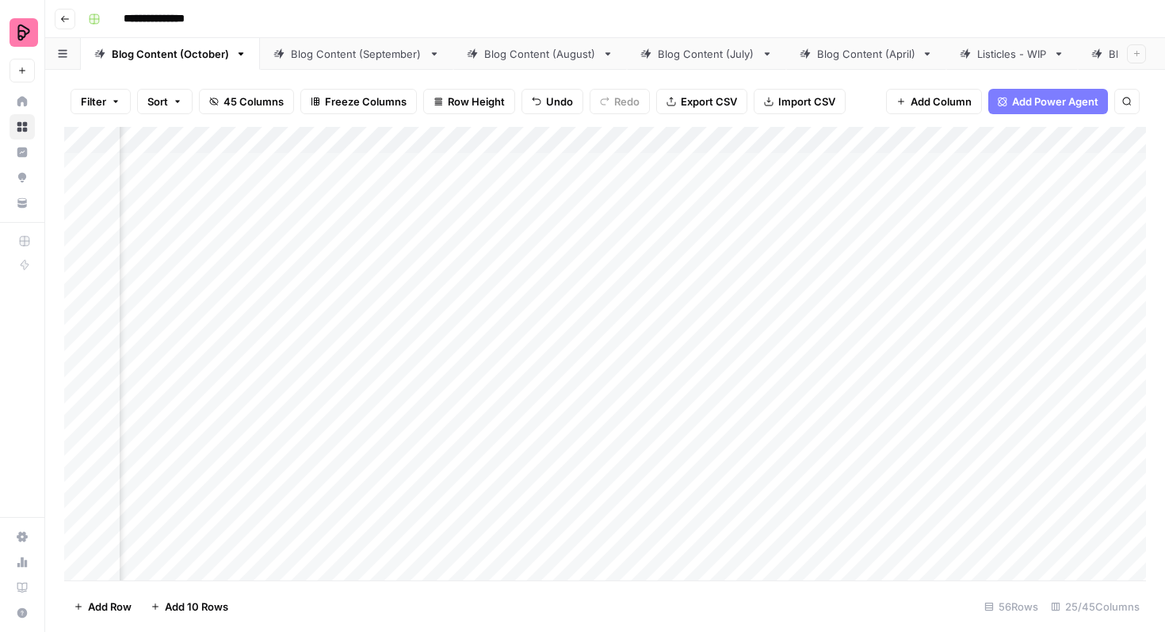
click at [1010, 455] on div "Add Column" at bounding box center [605, 353] width 1082 height 453
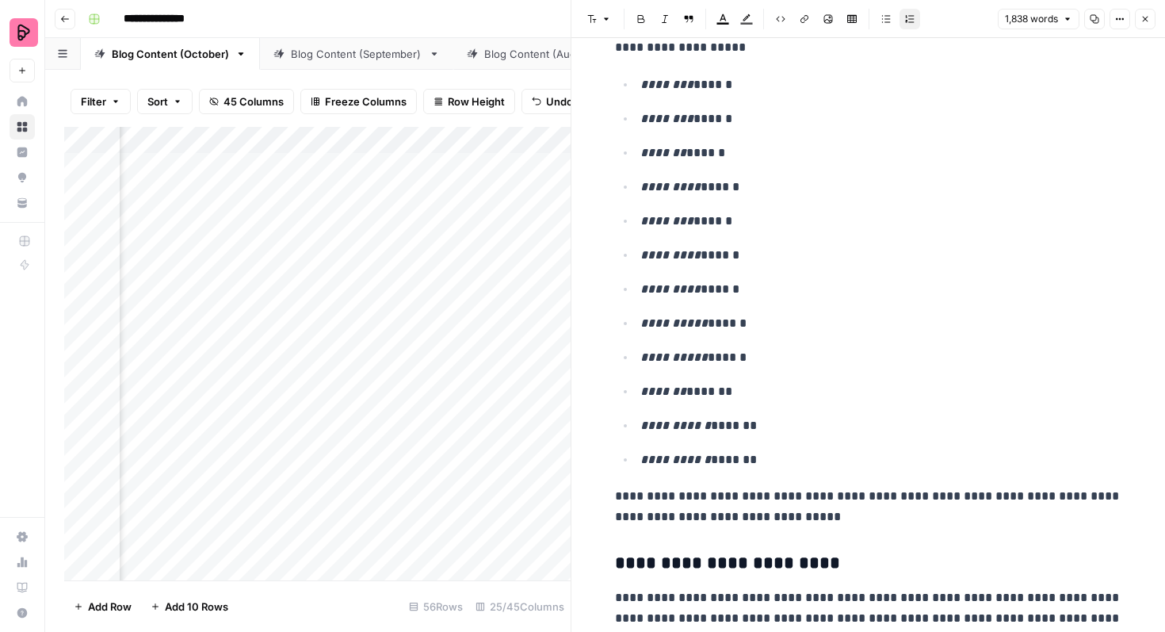
scroll to position [881, 0]
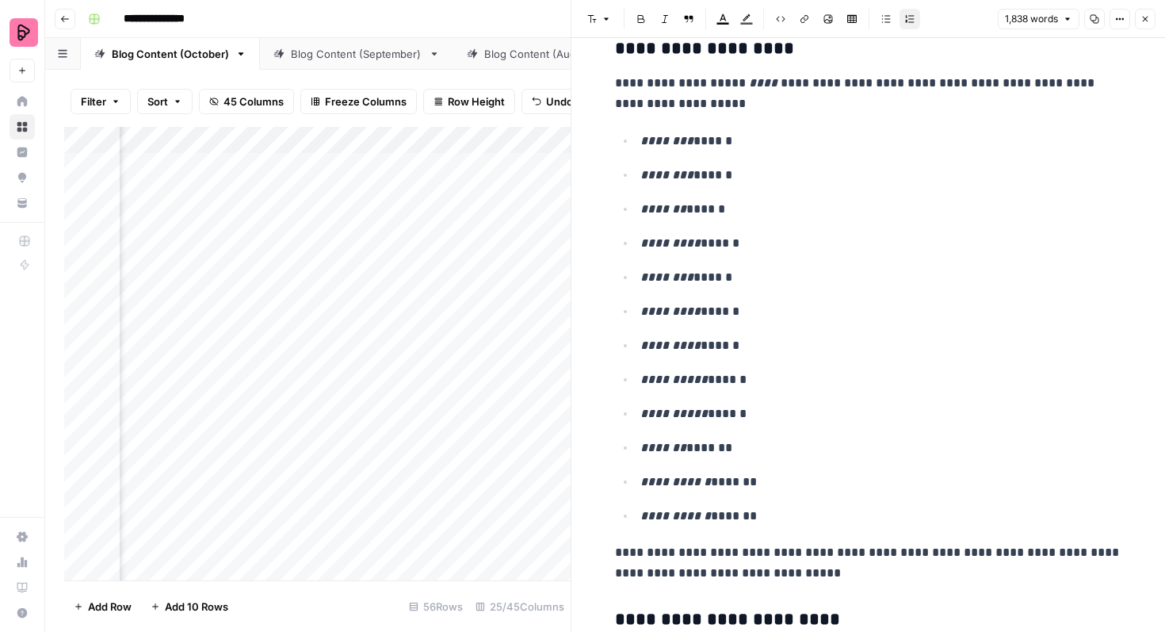
click at [1147, 29] on button "Close" at bounding box center [1145, 19] width 21 height 21
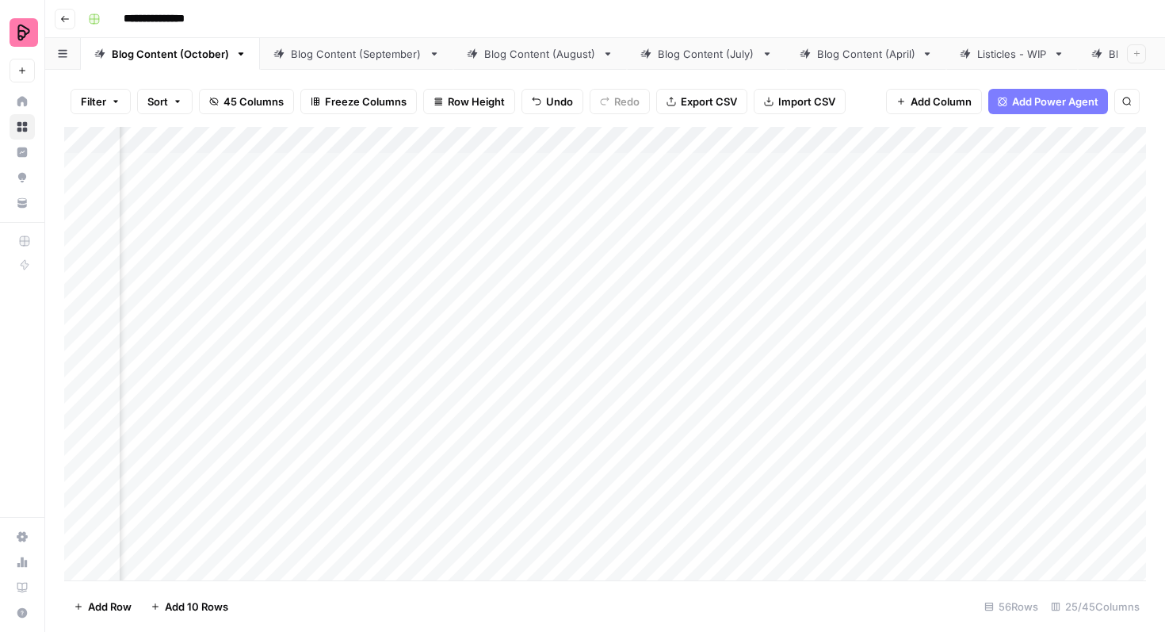
click at [533, 465] on div "Add Column" at bounding box center [605, 353] width 1082 height 453
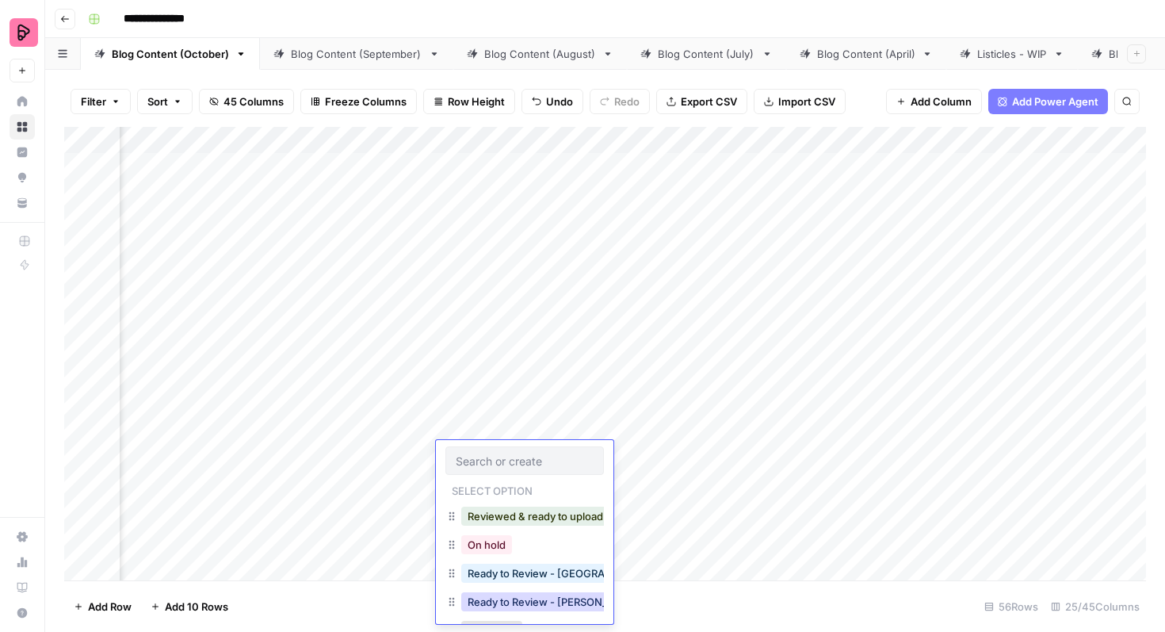
click at [546, 603] on button "Ready to Review - Rebekah" at bounding box center [554, 601] width 187 height 19
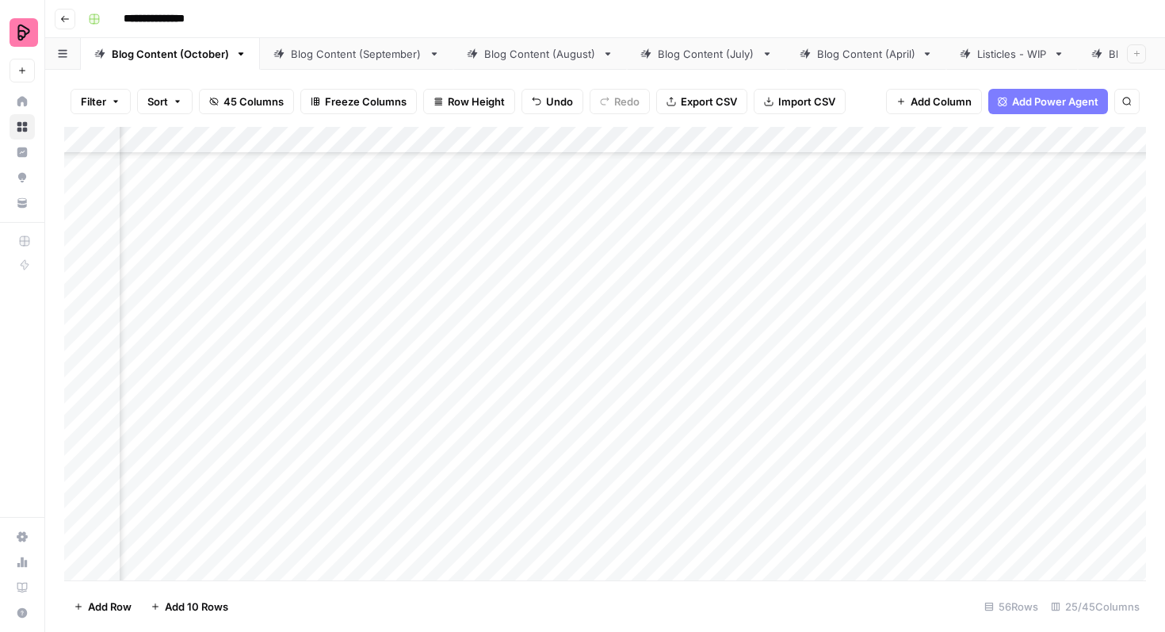
scroll to position [193, 1103]
click at [895, 345] on div "Add Column" at bounding box center [605, 353] width 1082 height 453
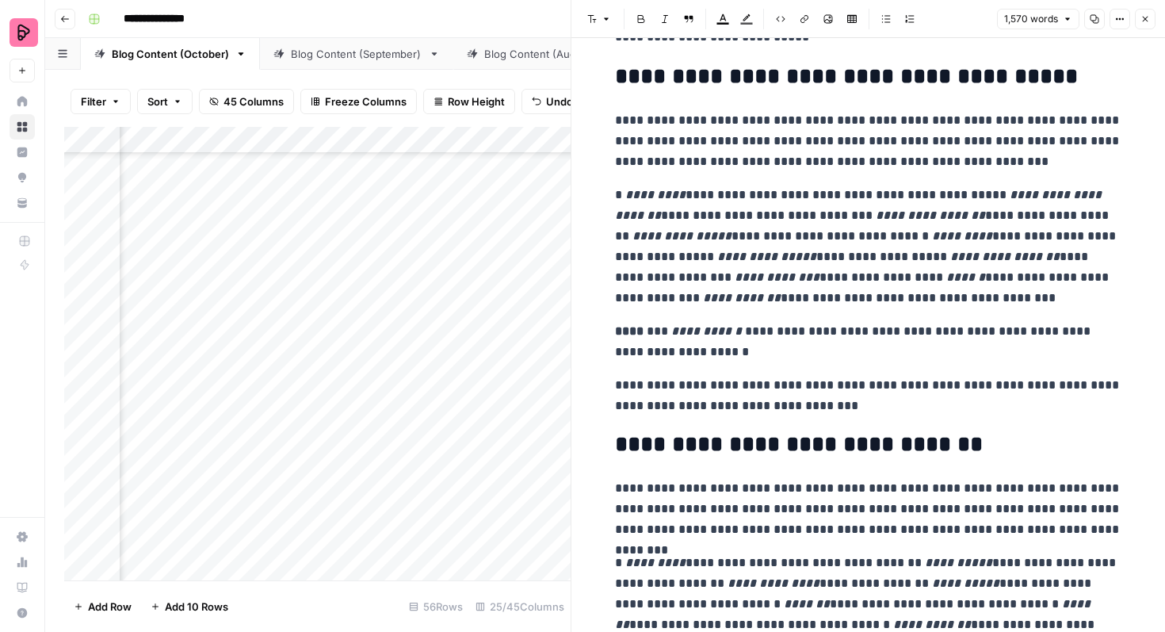
scroll to position [1029, 0]
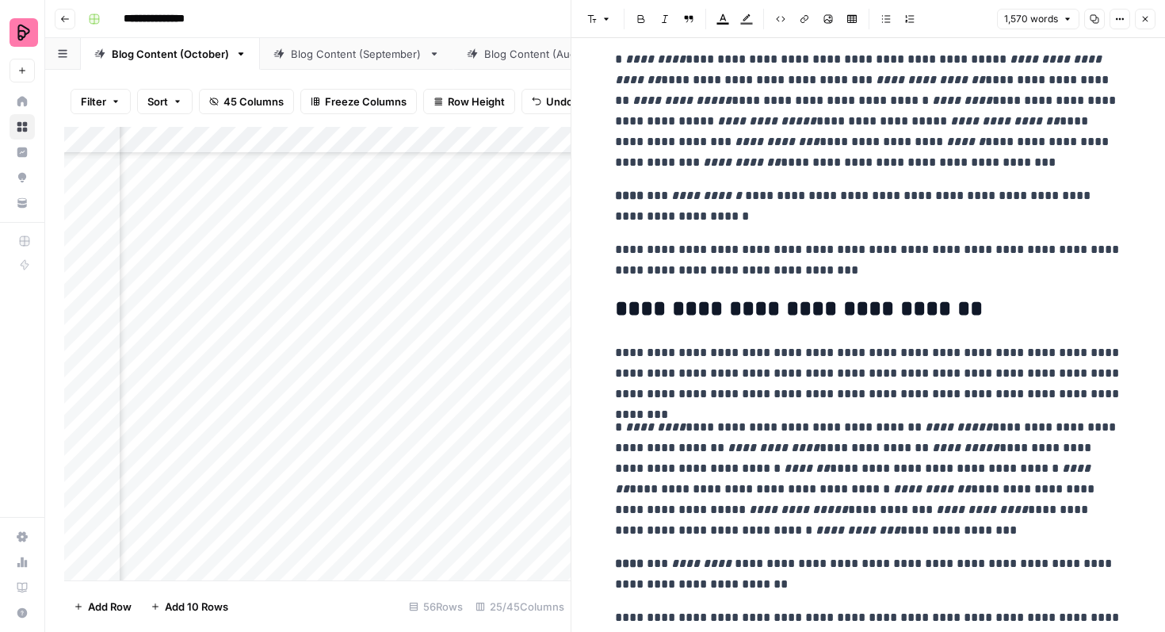
click at [1148, 15] on icon "button" at bounding box center [1145, 19] width 10 height 10
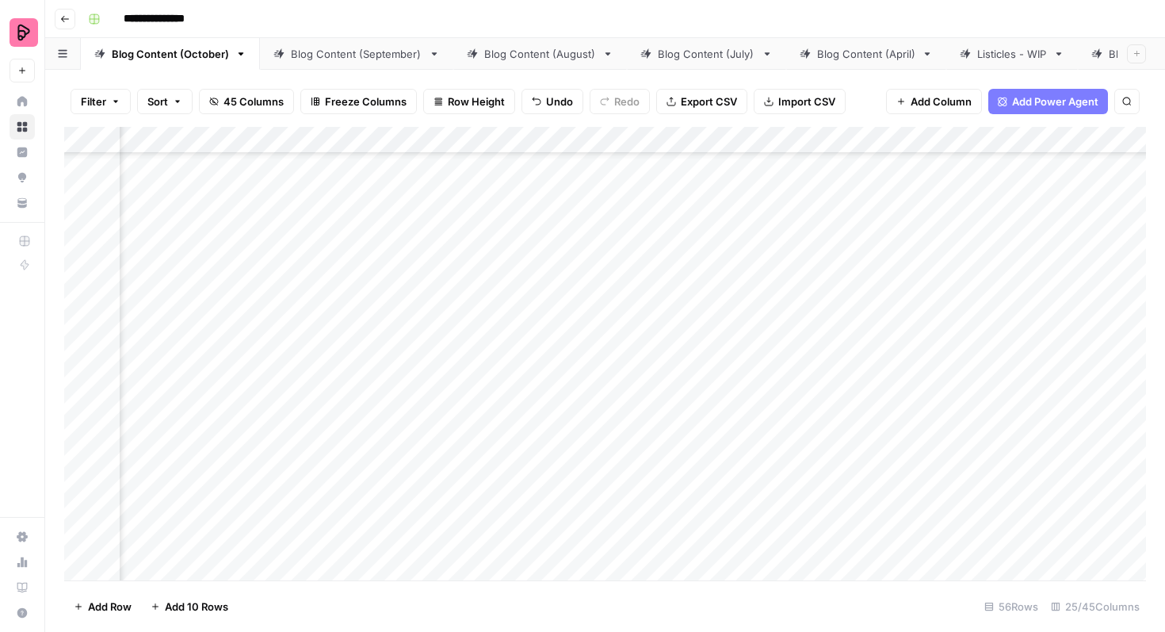
click at [385, 345] on div "Add Column" at bounding box center [605, 353] width 1082 height 453
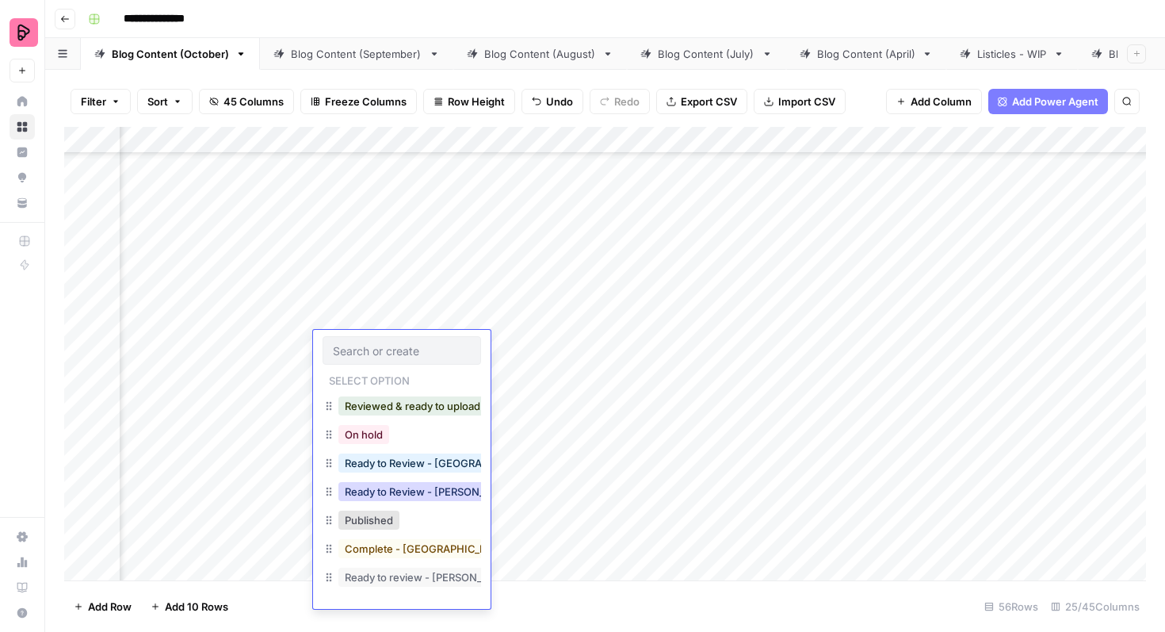
click at [434, 493] on button "Ready to Review - Rebekah" at bounding box center [431, 491] width 187 height 19
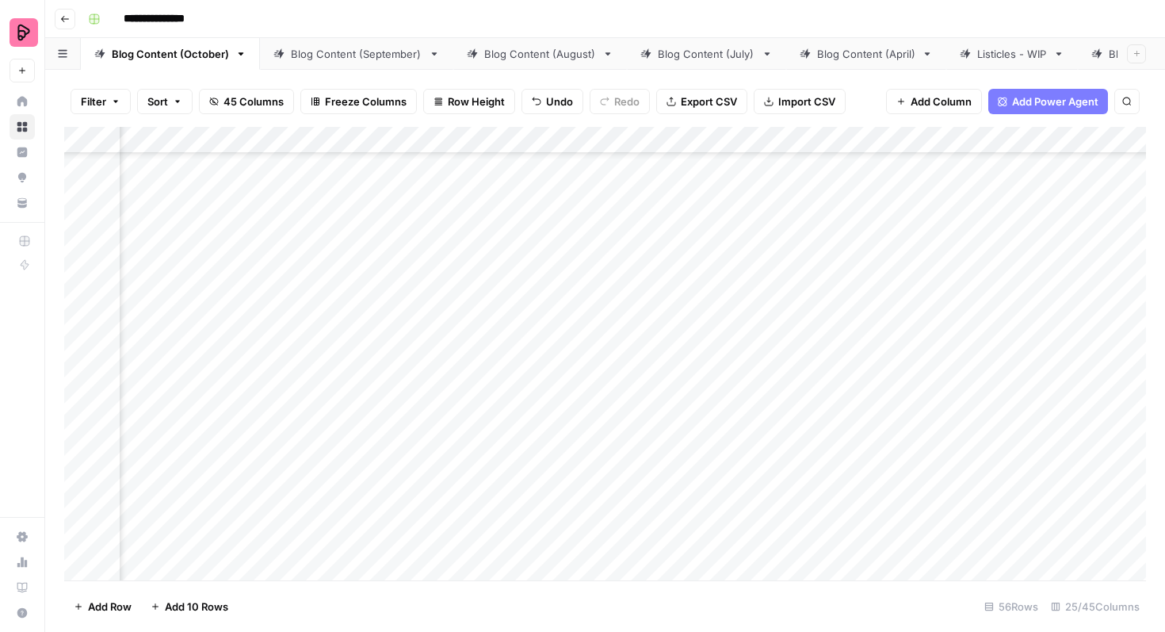
click at [889, 389] on div "Add Column" at bounding box center [605, 353] width 1082 height 453
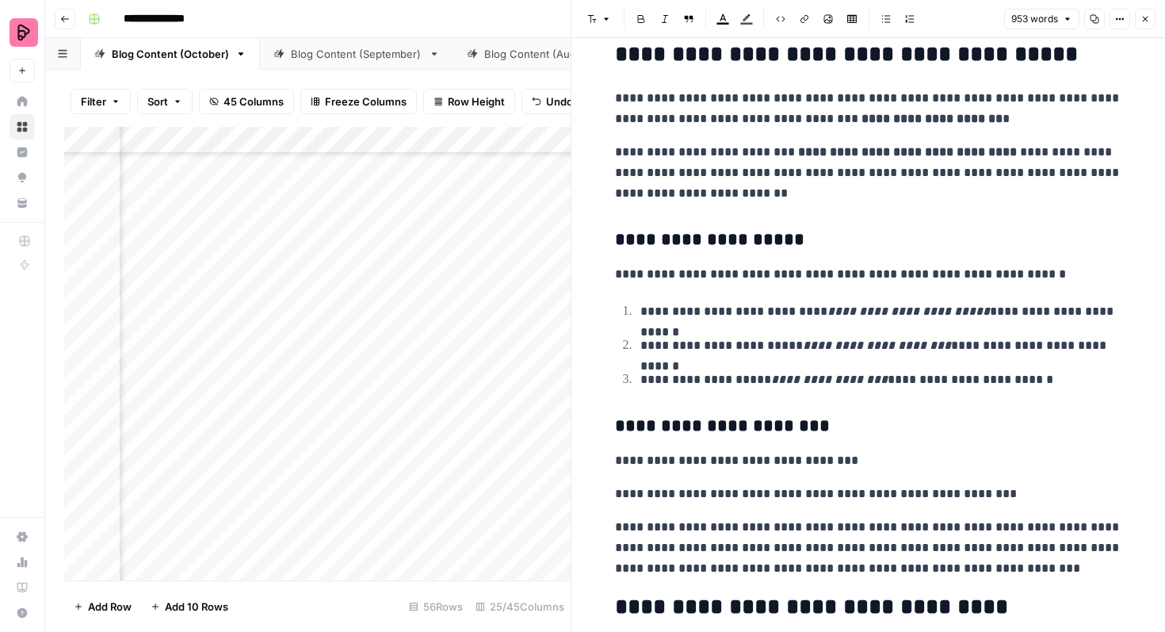
scroll to position [1238, 0]
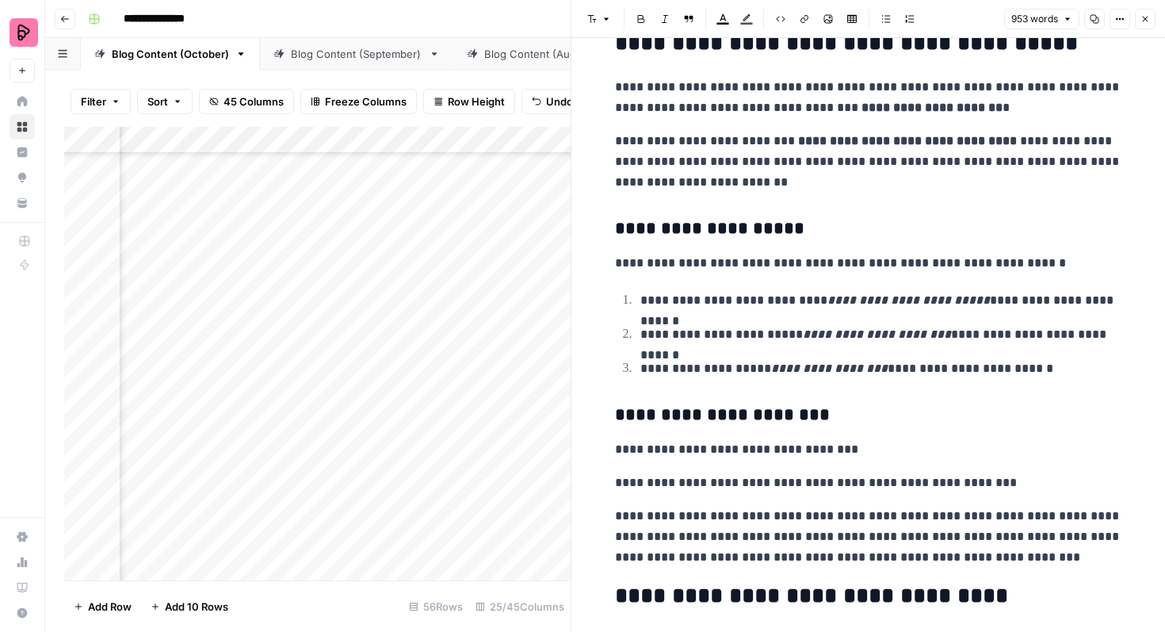
click at [1141, 21] on icon "button" at bounding box center [1145, 19] width 10 height 10
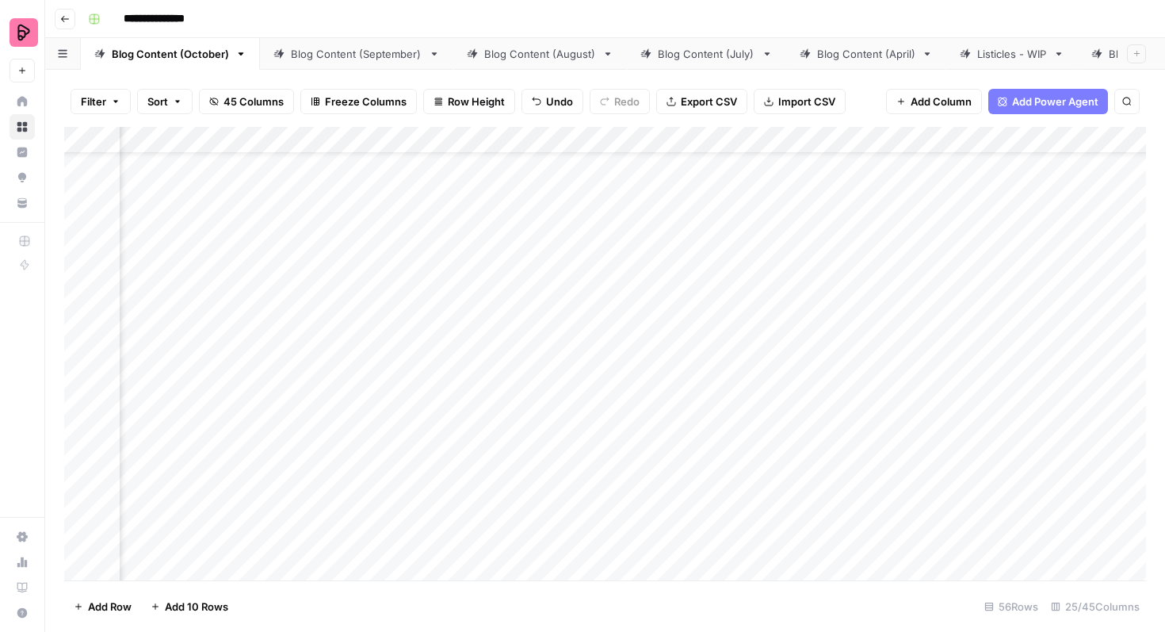
scroll to position [62, 1895]
click at [851, 353] on div "Add Column" at bounding box center [605, 353] width 1082 height 453
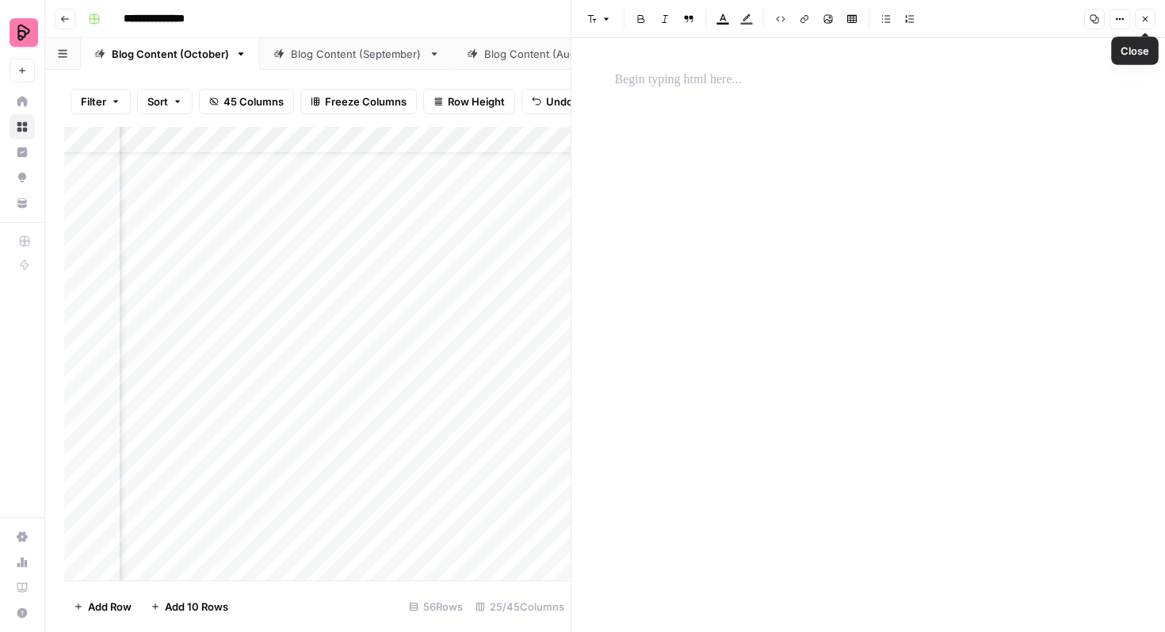
click at [1149, 19] on icon "button" at bounding box center [1145, 19] width 10 height 10
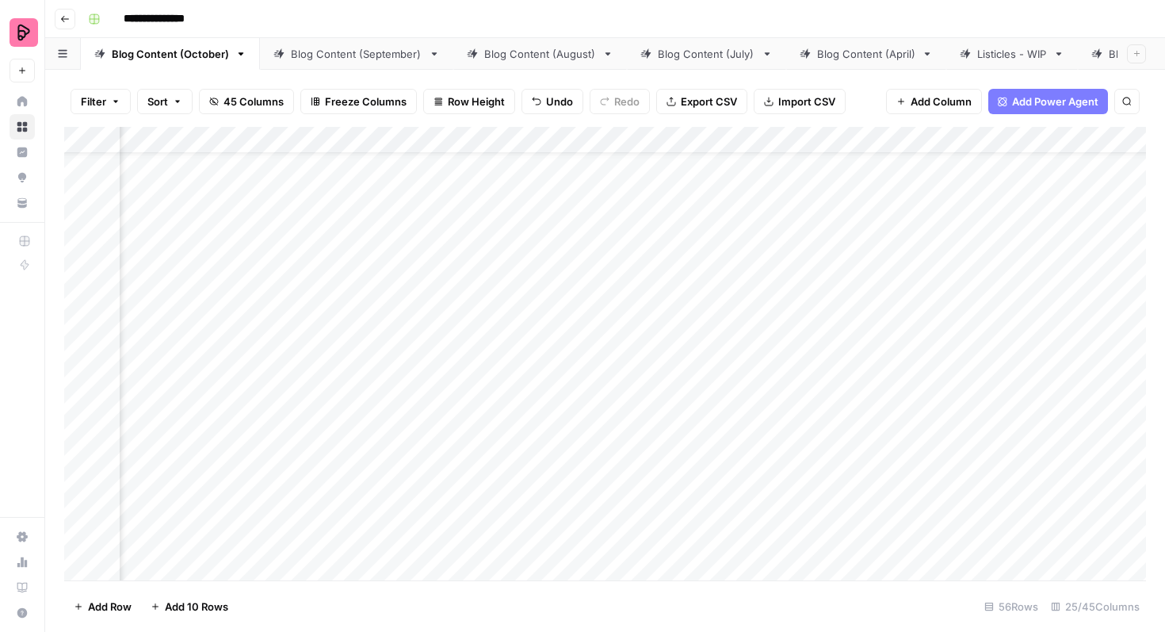
scroll to position [62, 963]
click at [417, 352] on div "Add Column" at bounding box center [605, 353] width 1082 height 453
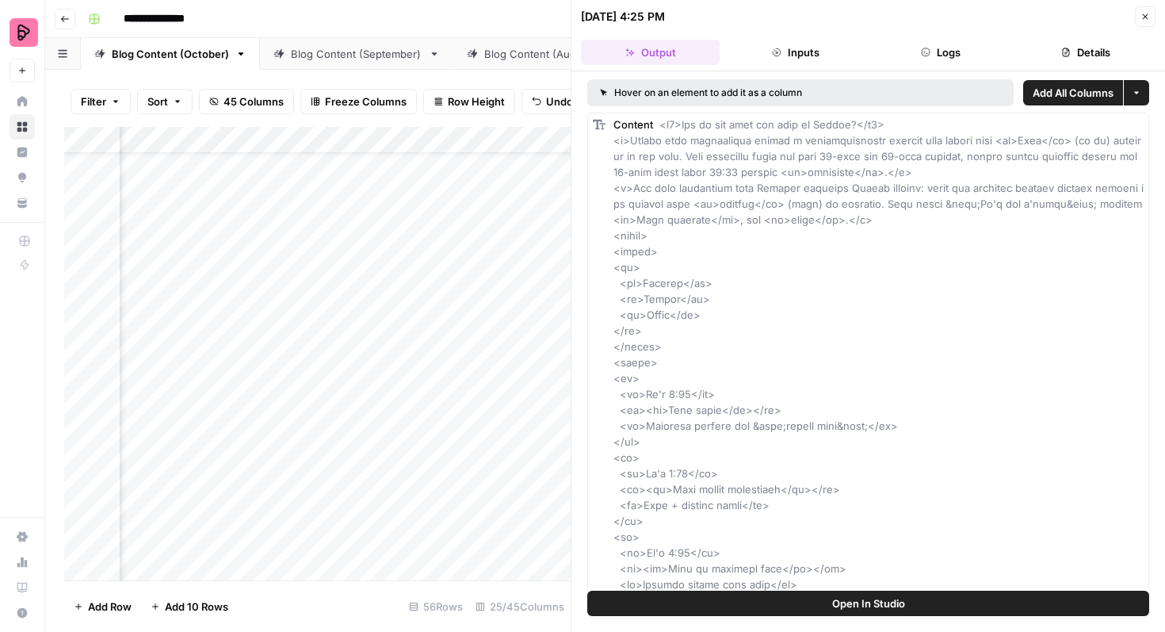
click at [1147, 15] on icon "button" at bounding box center [1145, 17] width 10 height 10
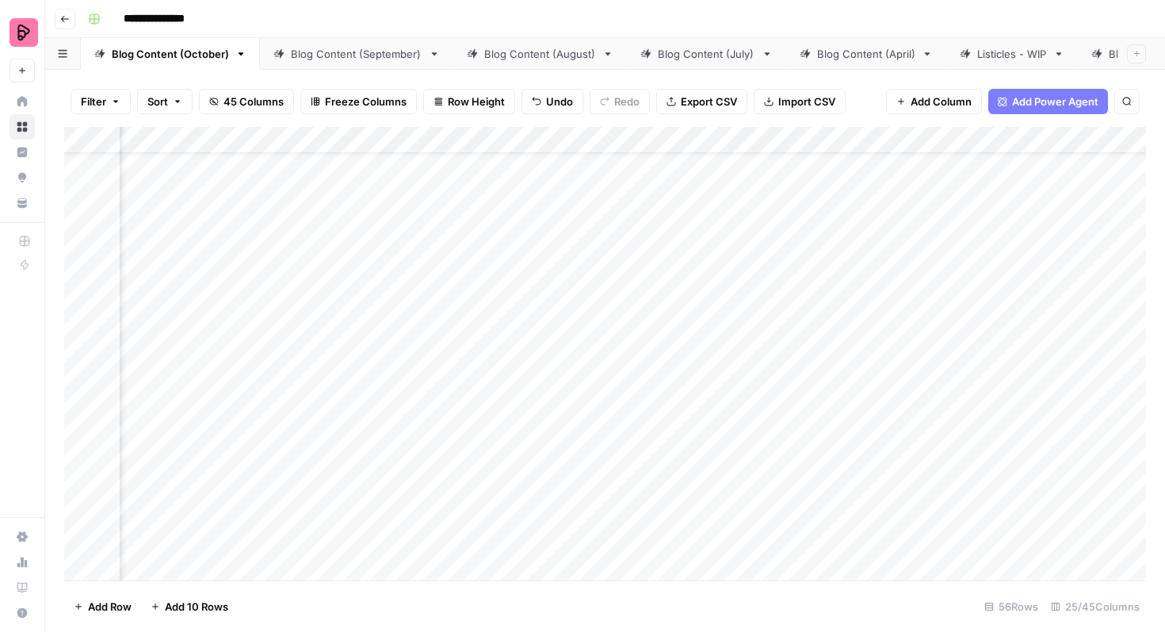
scroll to position [62, 881]
click at [236, 355] on div "Add Column" at bounding box center [605, 353] width 1082 height 453
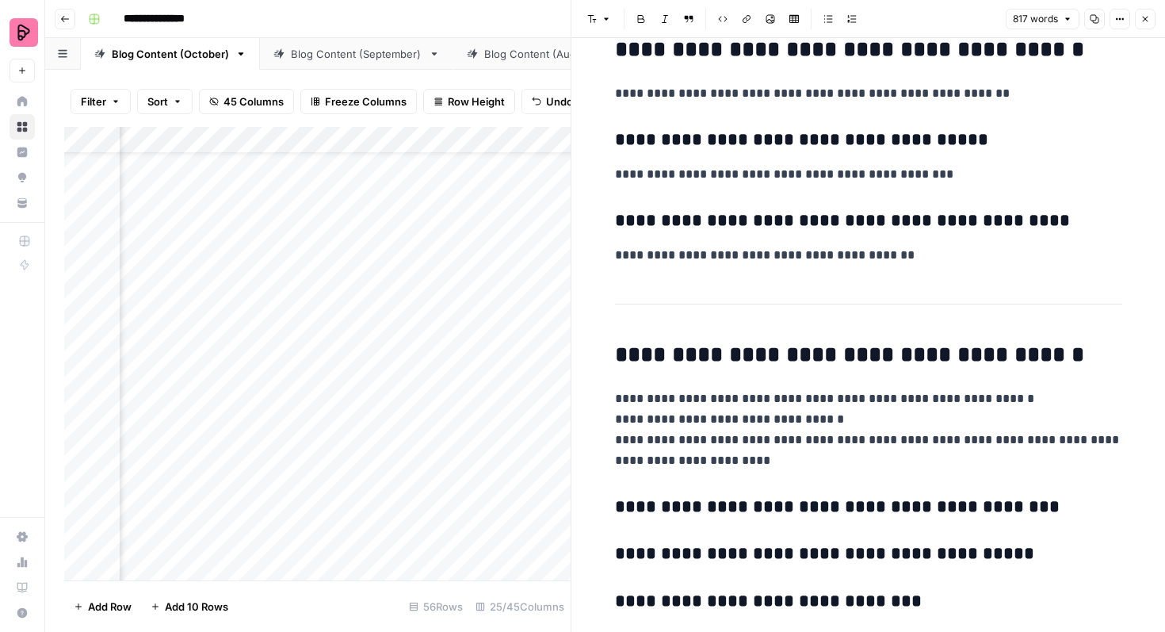
scroll to position [2663, 0]
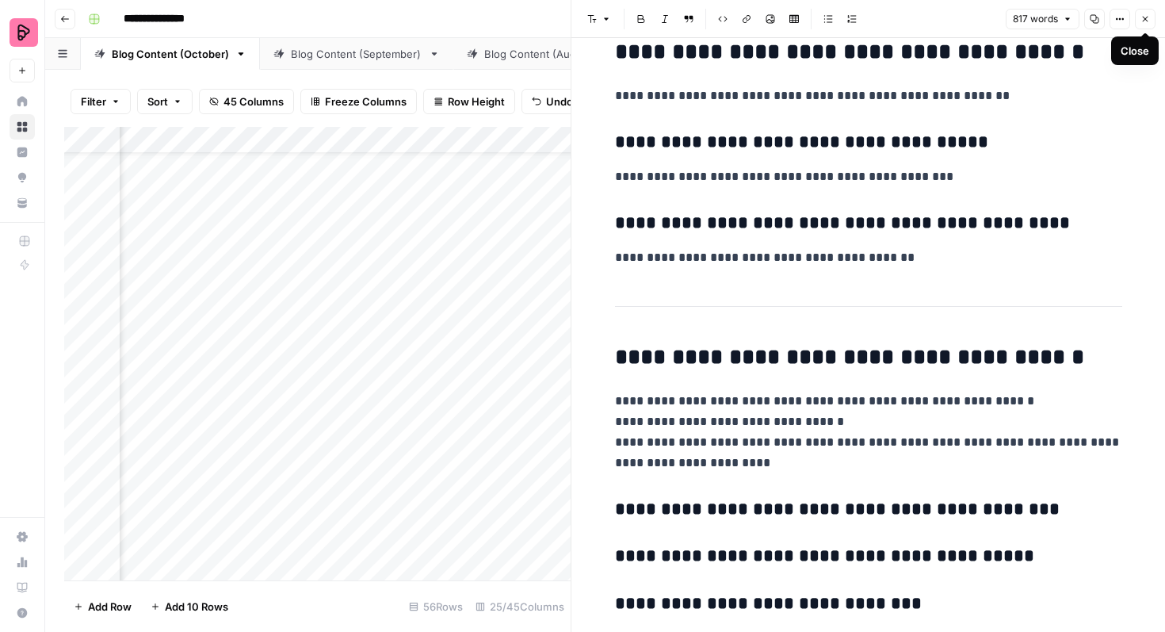
click at [1143, 18] on icon "button" at bounding box center [1145, 19] width 10 height 10
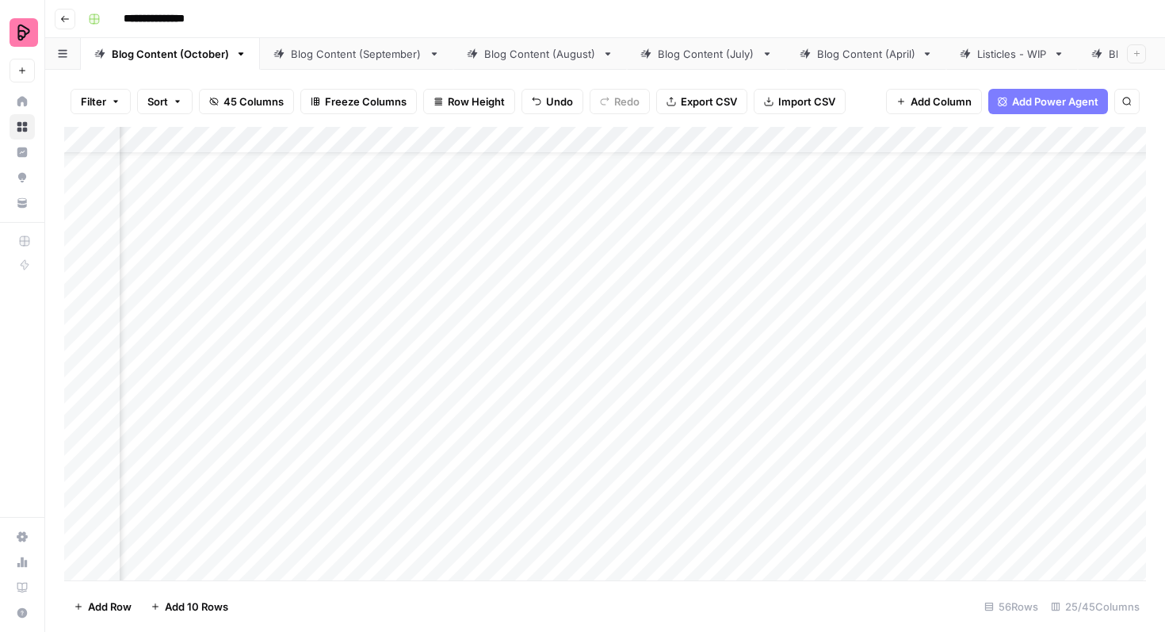
click at [376, 350] on div "Add Column" at bounding box center [605, 353] width 1082 height 453
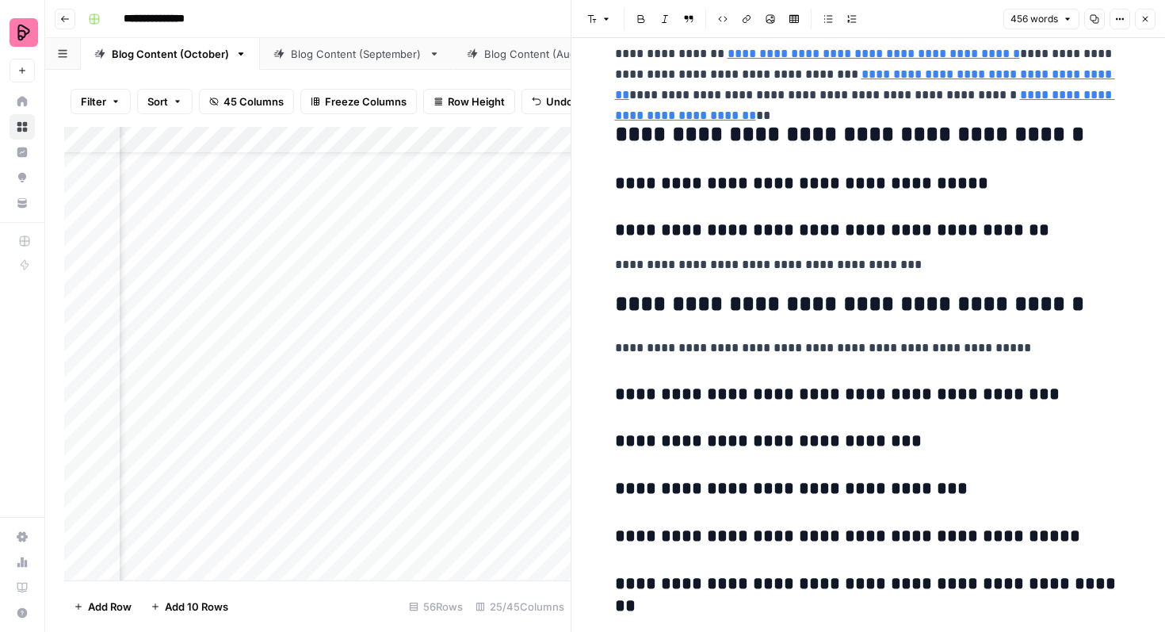
scroll to position [2022, 0]
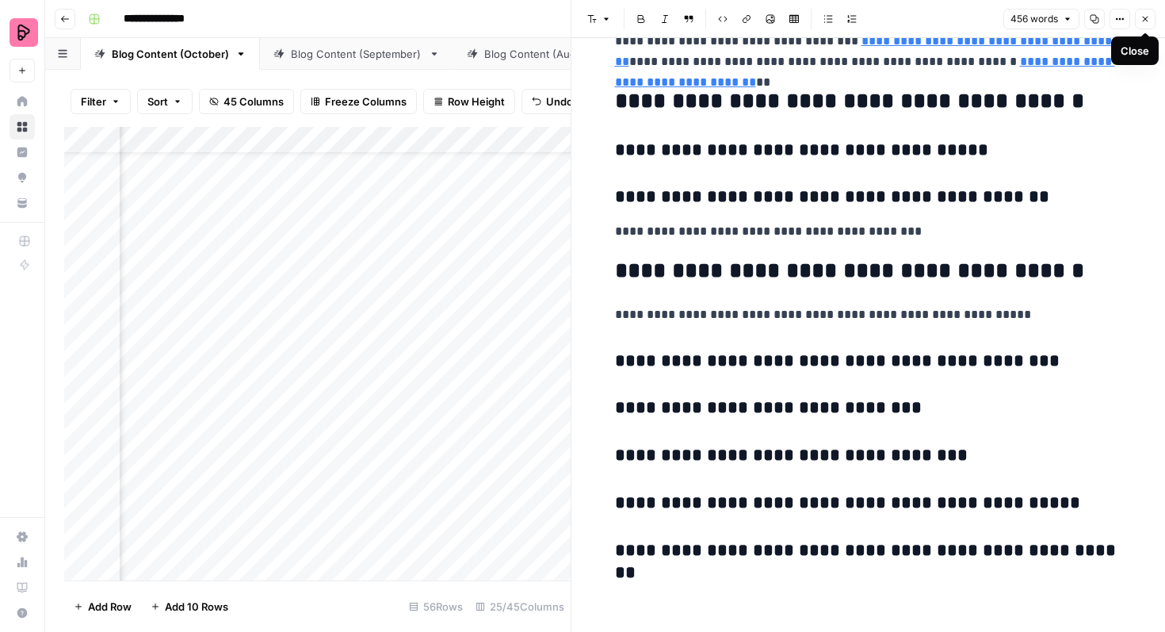
click at [1146, 22] on icon "button" at bounding box center [1145, 19] width 10 height 10
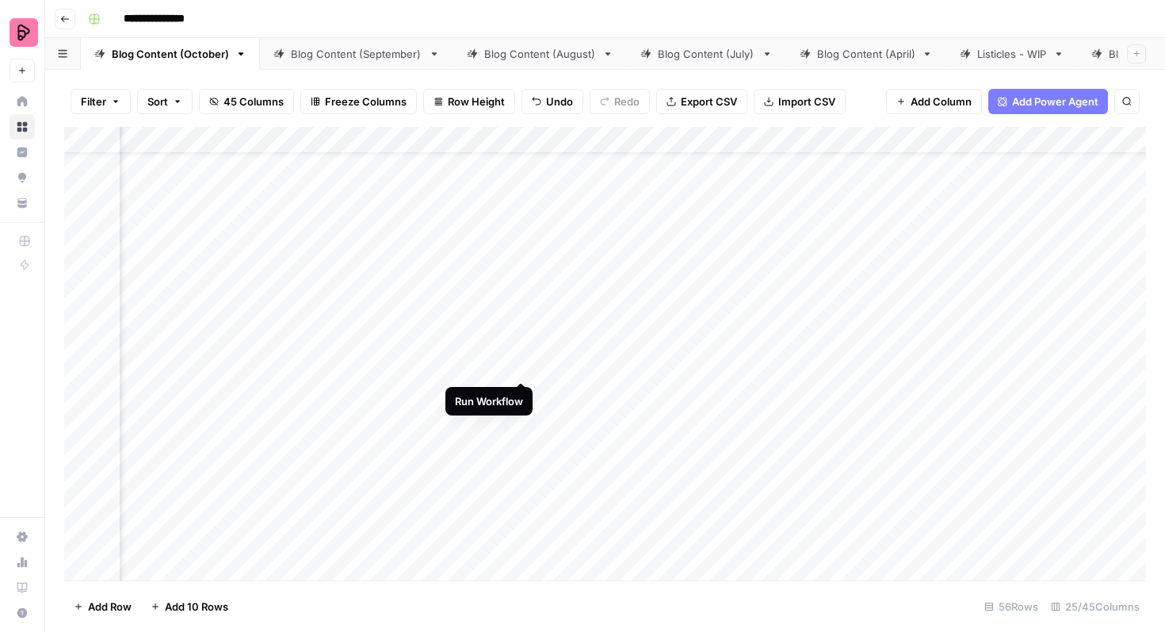
click at [521, 350] on div "Add Column" at bounding box center [605, 353] width 1082 height 453
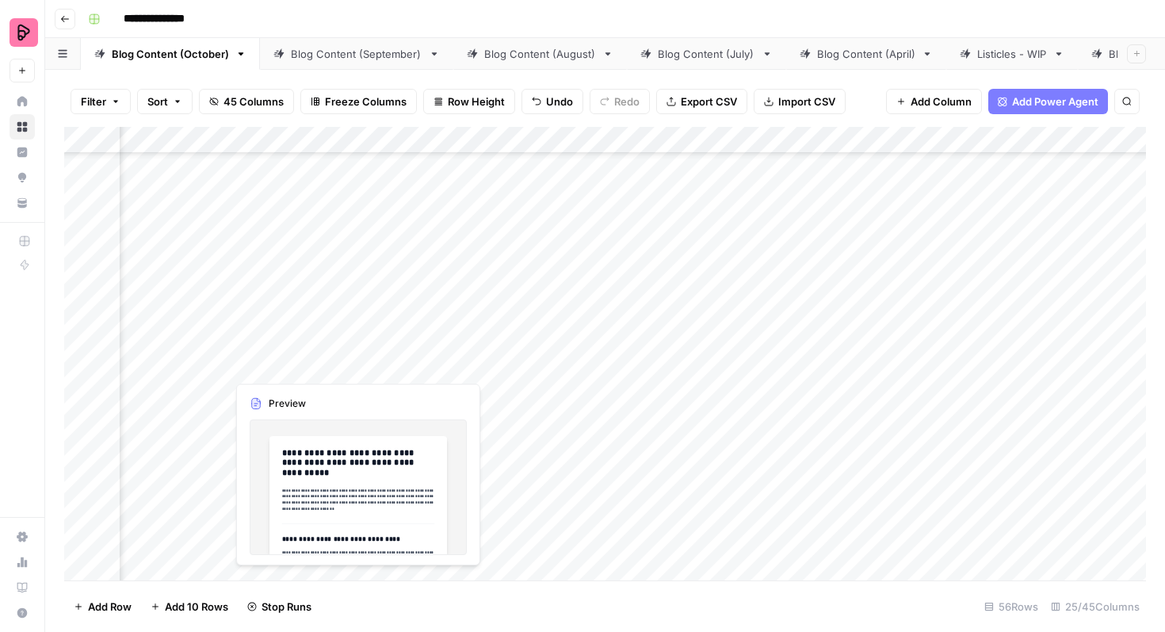
click at [319, 353] on div "Add Column" at bounding box center [605, 353] width 1082 height 453
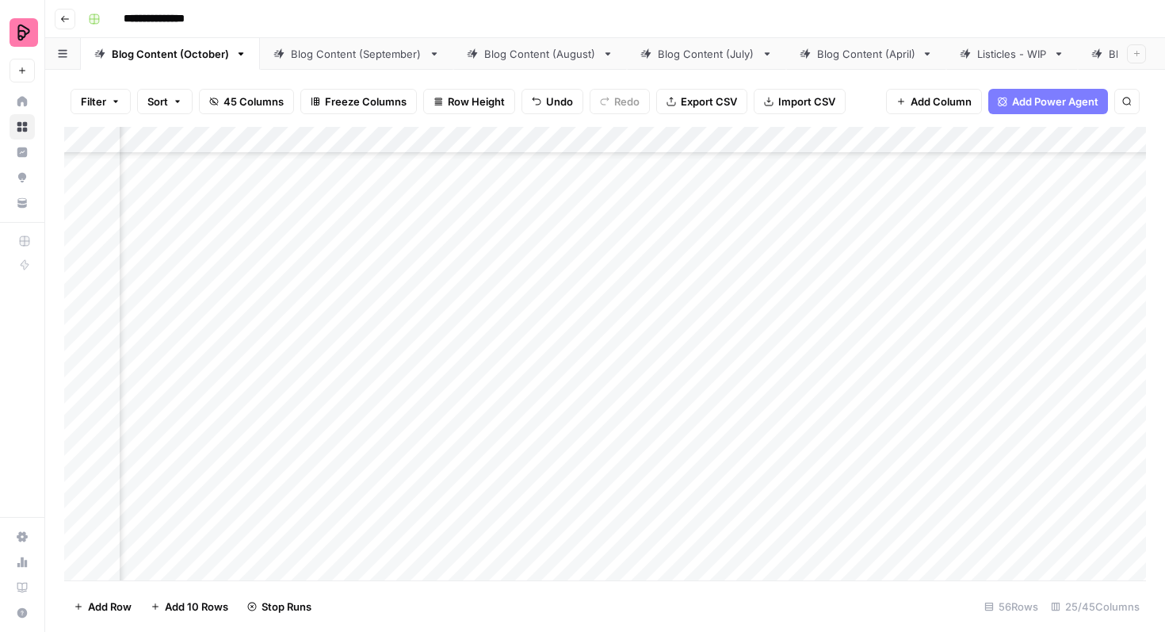
click at [315, 353] on div "Add Column" at bounding box center [605, 353] width 1082 height 453
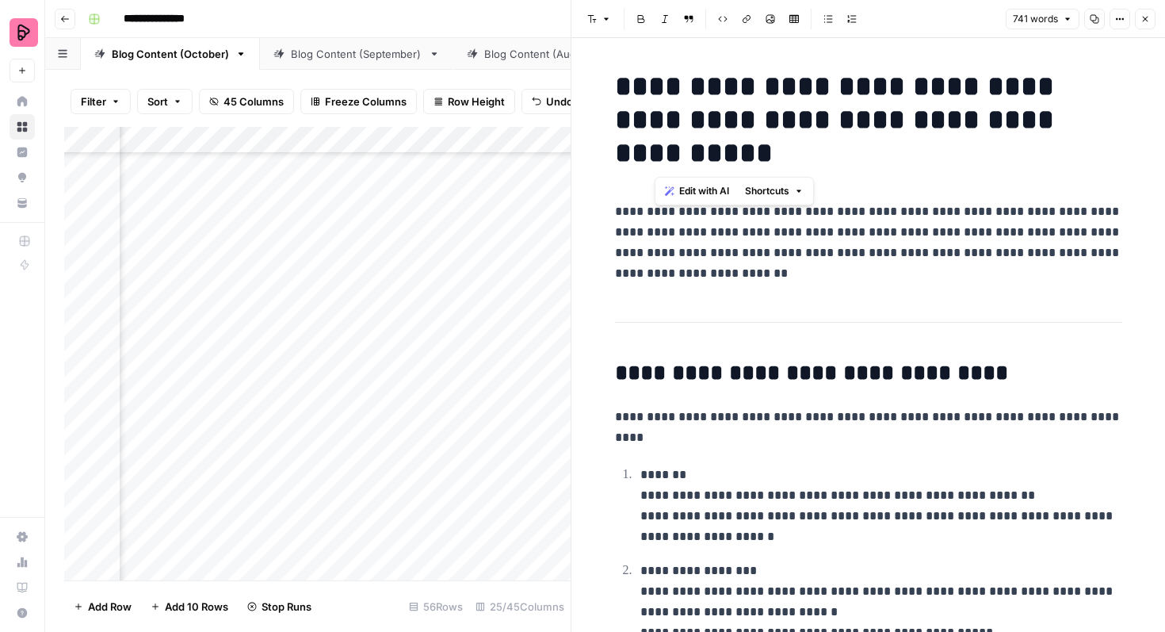
drag, startPoint x: 777, startPoint y: 168, endPoint x: 666, endPoint y: 92, distance: 133.9
click at [666, 92] on h1 "**********" at bounding box center [868, 120] width 507 height 100
copy h1 "**********"
click at [1143, 21] on icon "button" at bounding box center [1145, 19] width 10 height 10
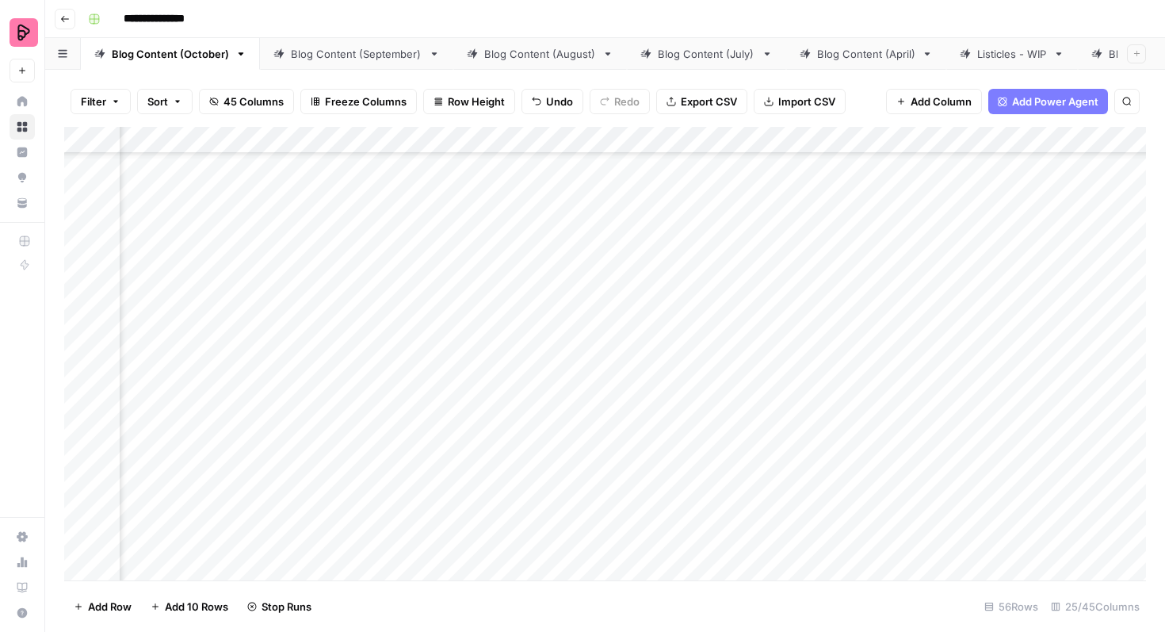
click at [854, 362] on div "Add Column" at bounding box center [605, 353] width 1082 height 453
click at [852, 362] on div "Add Column" at bounding box center [605, 353] width 1082 height 453
type textarea "**********"
click at [910, 436] on div "Add Column" at bounding box center [605, 353] width 1082 height 453
click at [911, 315] on div "Add Column" at bounding box center [605, 353] width 1082 height 453
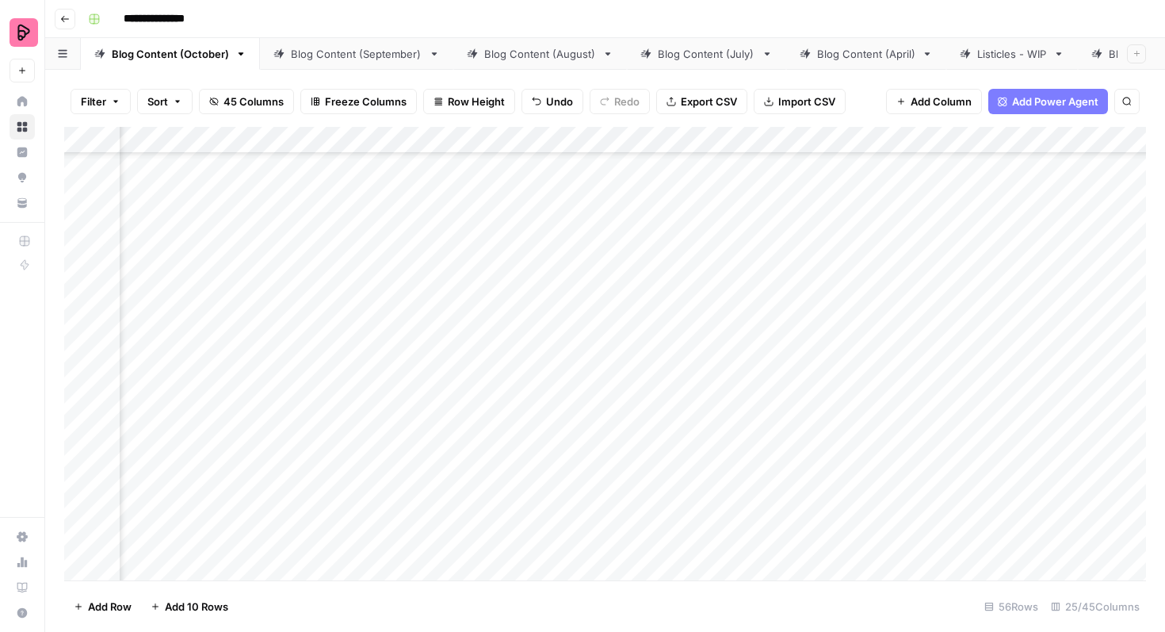
click at [933, 307] on div "Add Column" at bounding box center [605, 353] width 1082 height 453
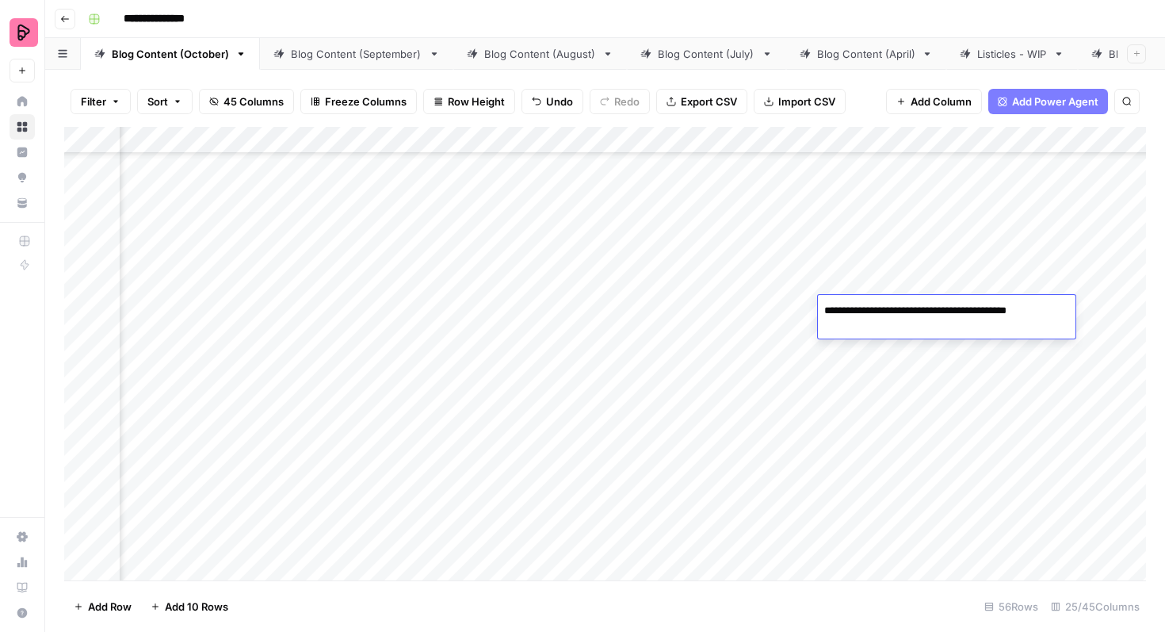
click at [895, 280] on div "Add Column" at bounding box center [605, 353] width 1082 height 453
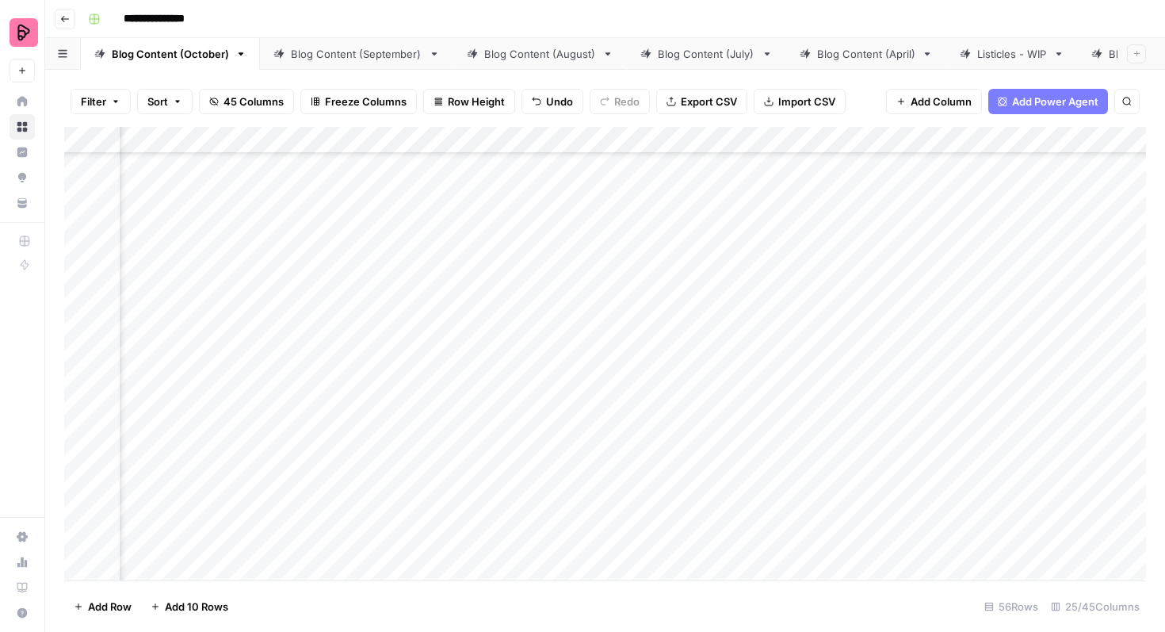
click at [895, 280] on div "Add Column" at bounding box center [605, 353] width 1082 height 453
click at [899, 224] on div "Add Column" at bounding box center [605, 353] width 1082 height 453
click at [872, 349] on div "Add Column" at bounding box center [605, 353] width 1082 height 453
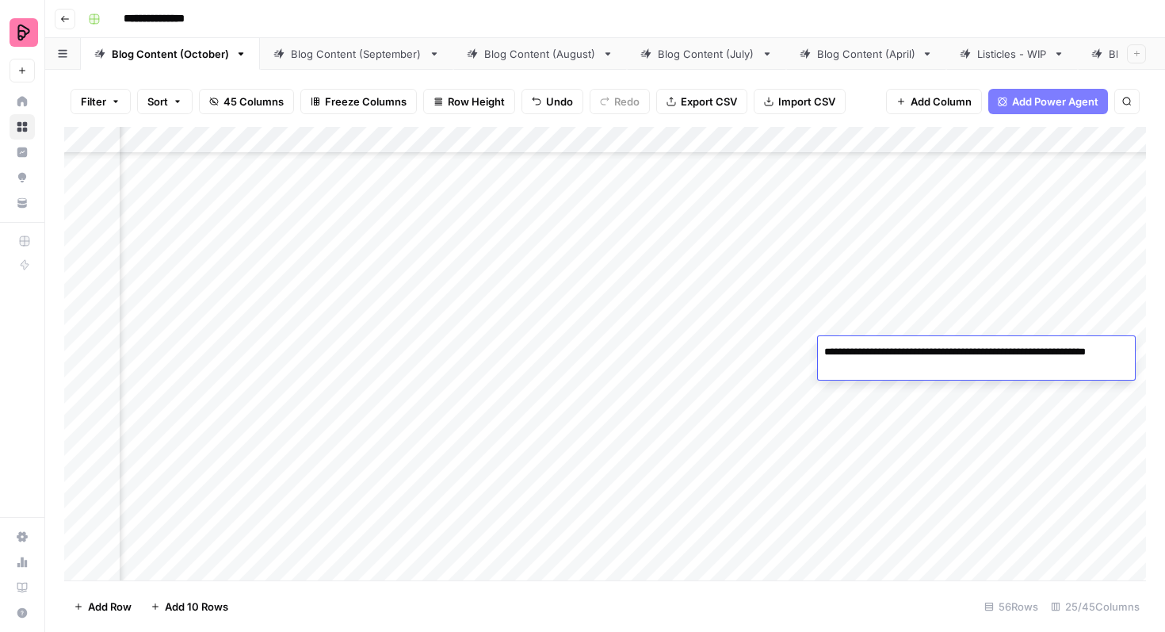
click at [788, 357] on div "Add Column" at bounding box center [605, 353] width 1082 height 453
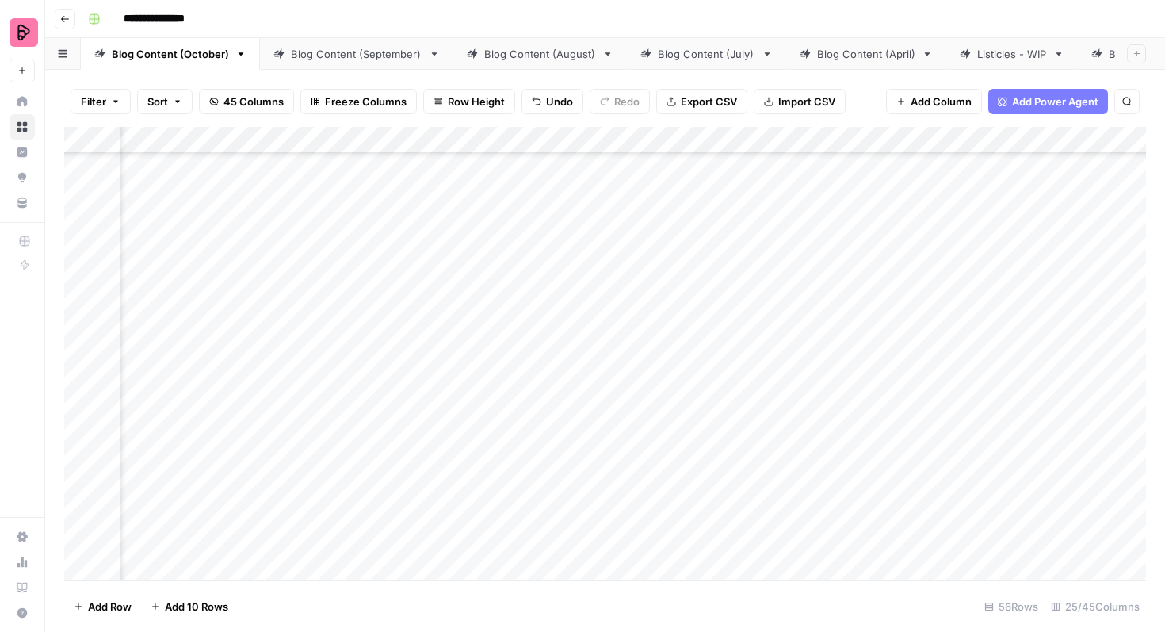
scroll to position [227, 943]
click at [593, 355] on div "Add Column" at bounding box center [605, 353] width 1082 height 453
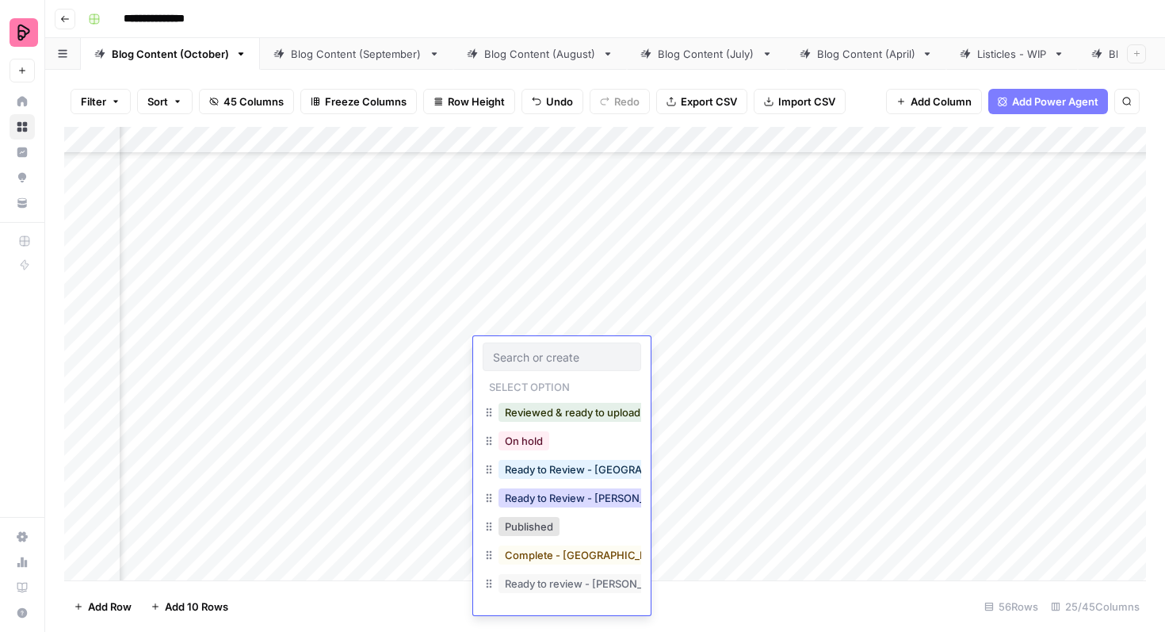
click at [613, 496] on button "Ready to Review - Rebekah" at bounding box center [591, 497] width 187 height 19
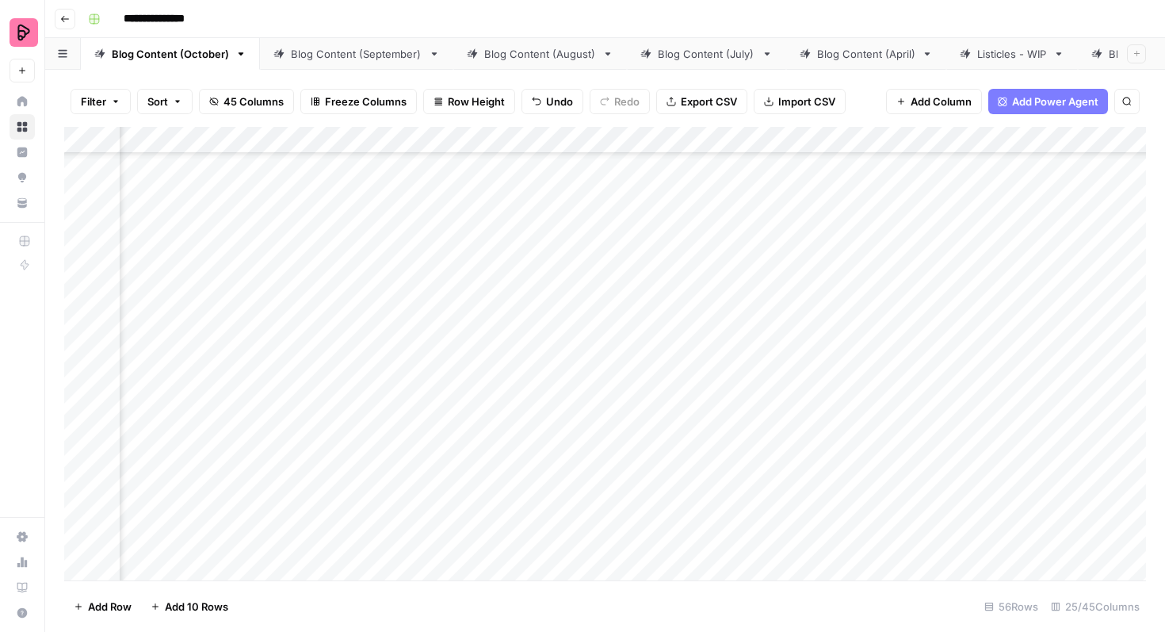
click at [596, 394] on div "Add Column" at bounding box center [605, 353] width 1082 height 453
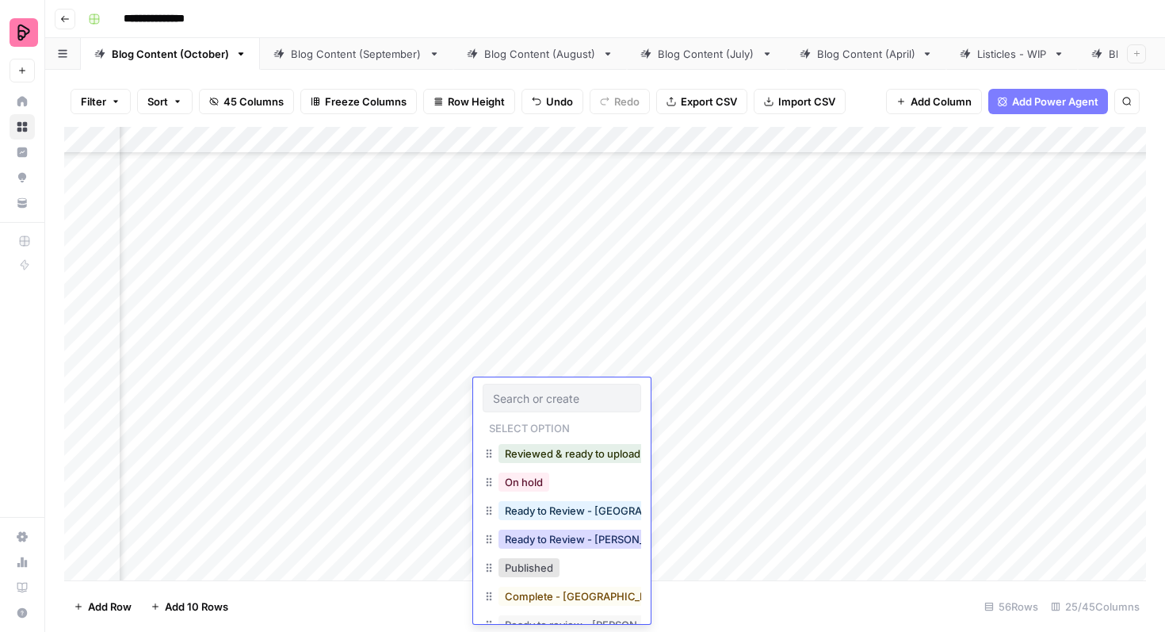
click at [569, 538] on button "Ready to Review - Rebekah" at bounding box center [591, 538] width 187 height 19
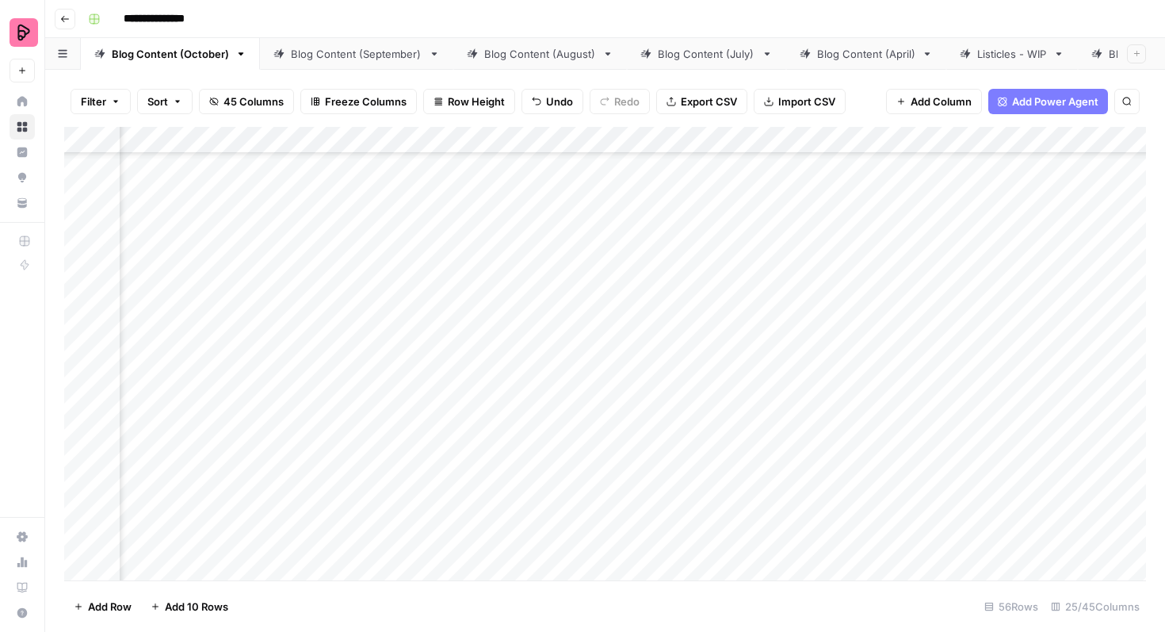
scroll to position [766, 1050]
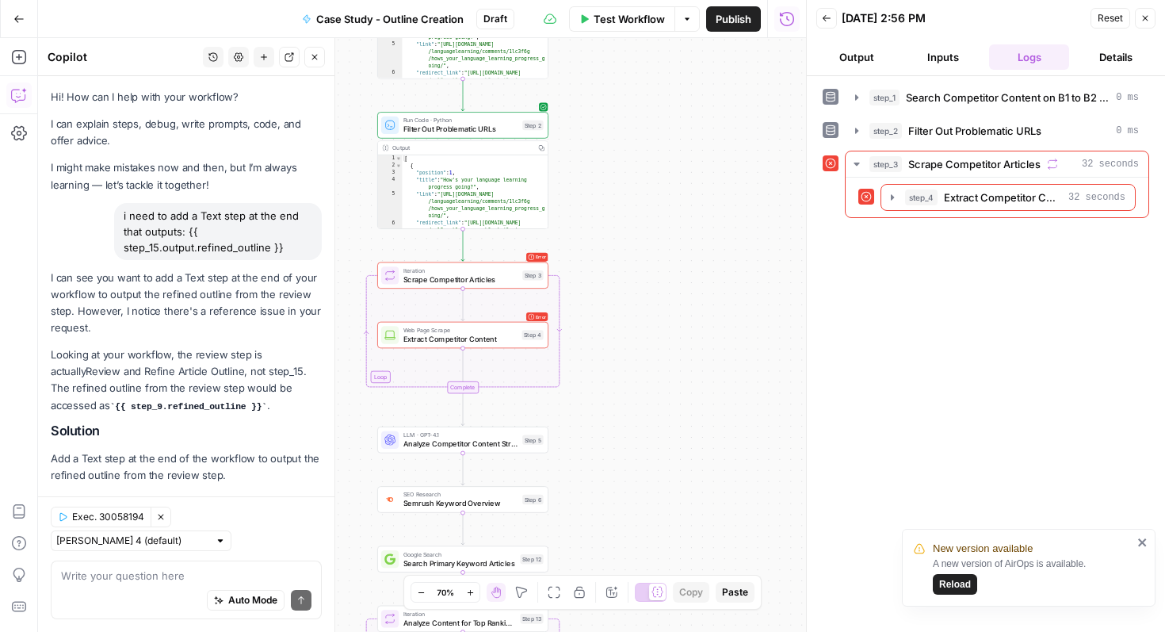
scroll to position [13199, 0]
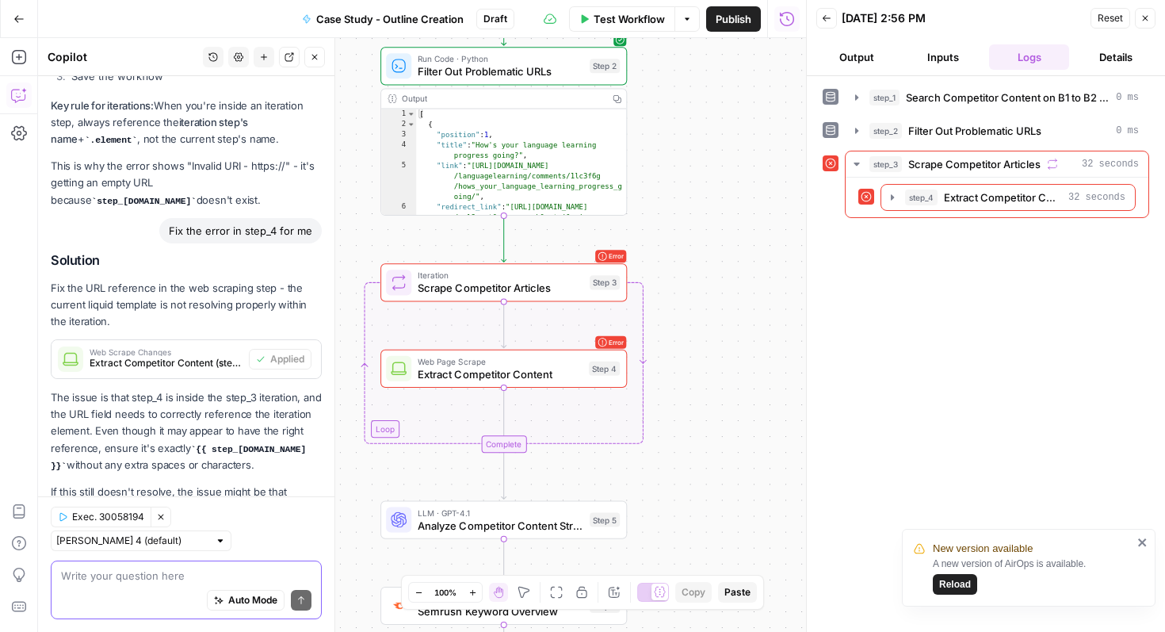
click at [169, 582] on textarea at bounding box center [186, 575] width 250 height 16
type textarea "check step 2, 3 & 4"
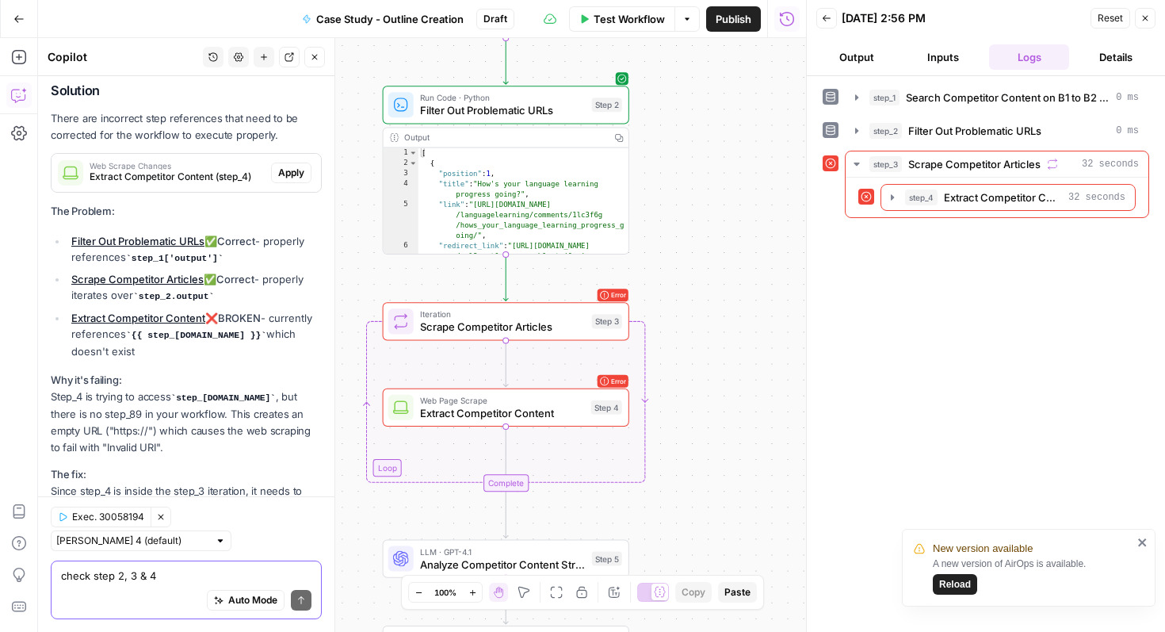
scroll to position [13750, 0]
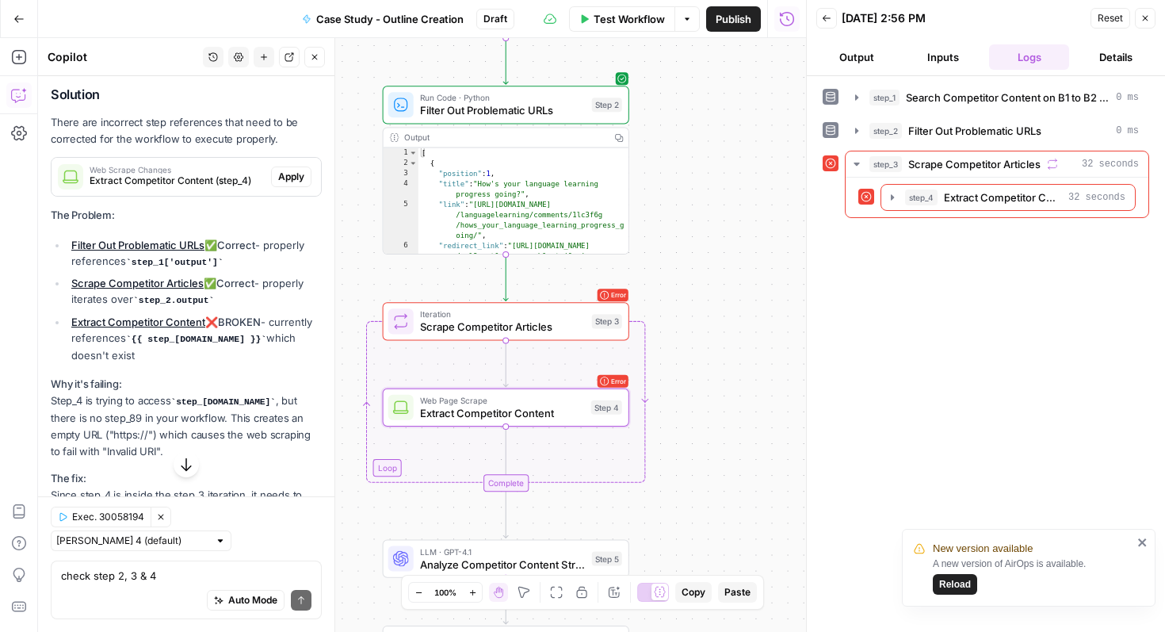
click at [292, 170] on span "Apply" at bounding box center [291, 177] width 26 height 14
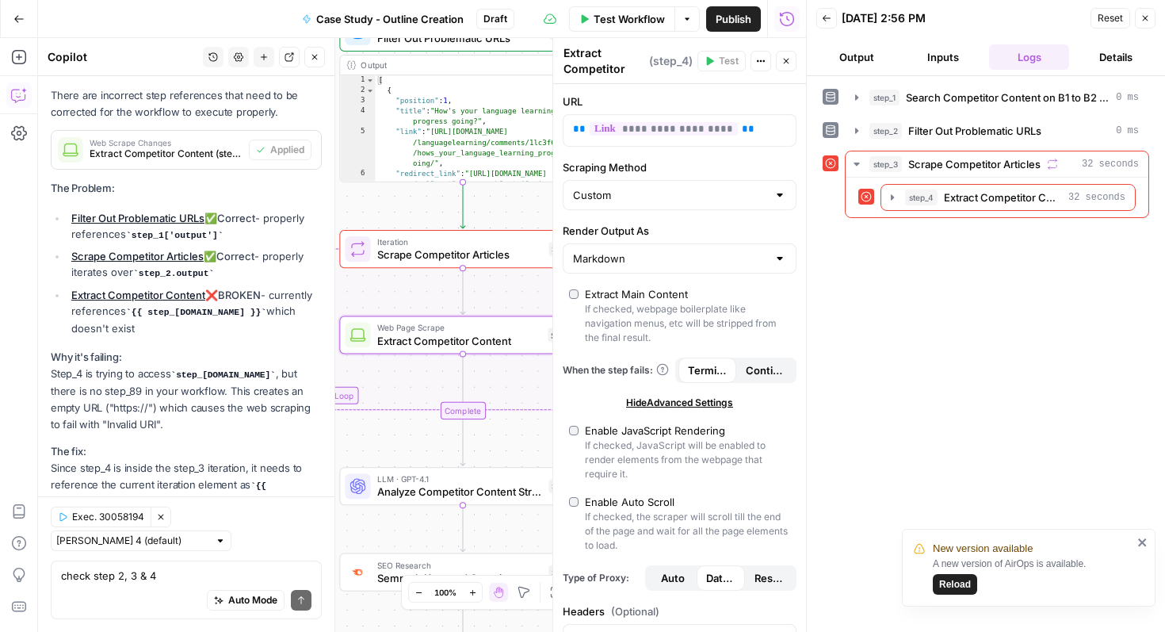
scroll to position [13793, 0]
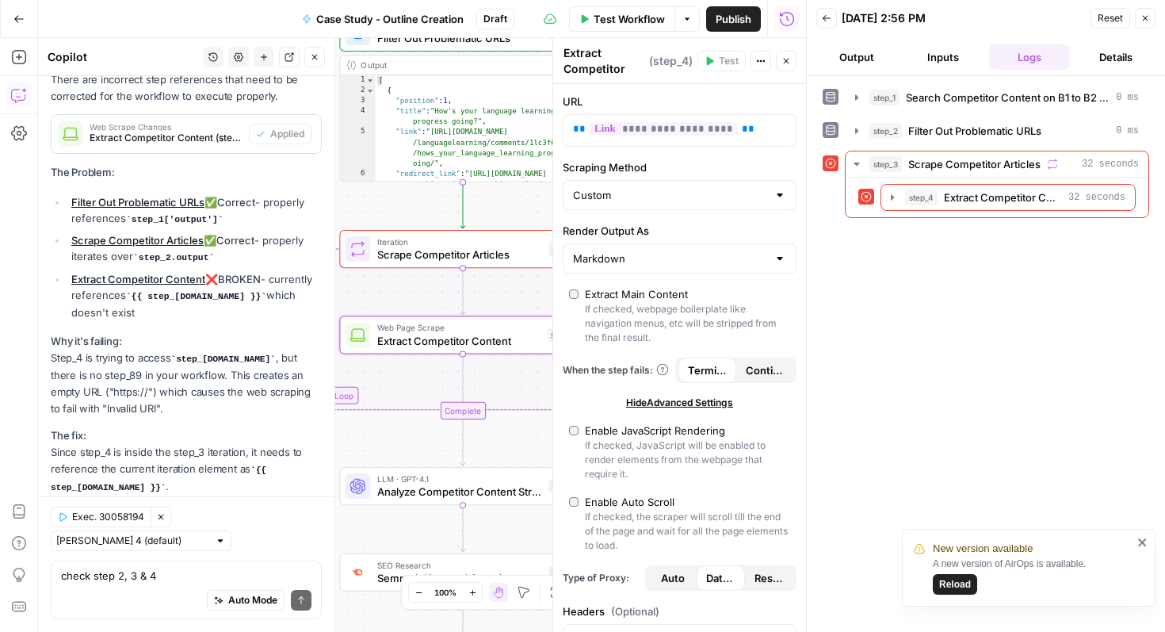
click at [1138, 16] on button "Close" at bounding box center [1145, 18] width 21 height 21
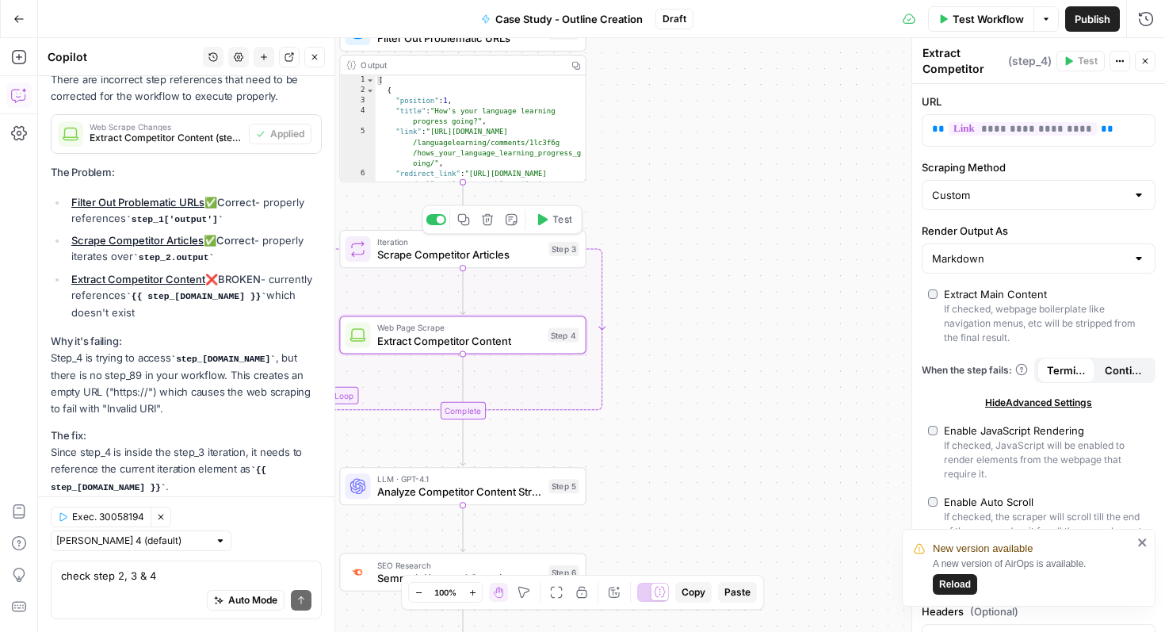
click at [543, 223] on icon "button" at bounding box center [541, 219] width 13 height 13
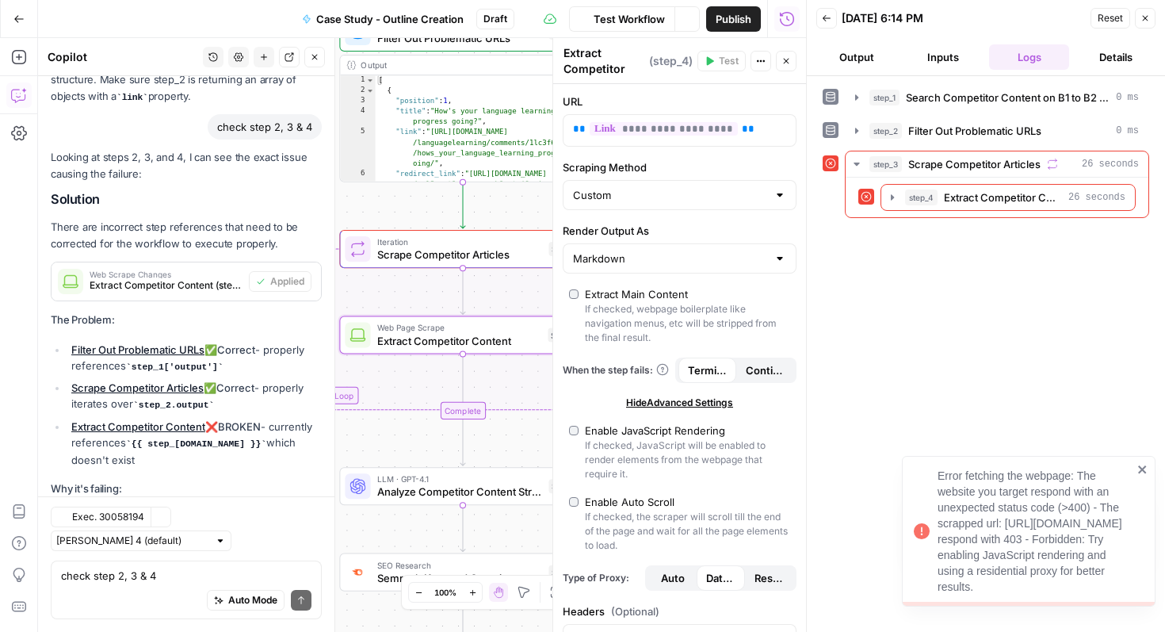
scroll to position [13793, 0]
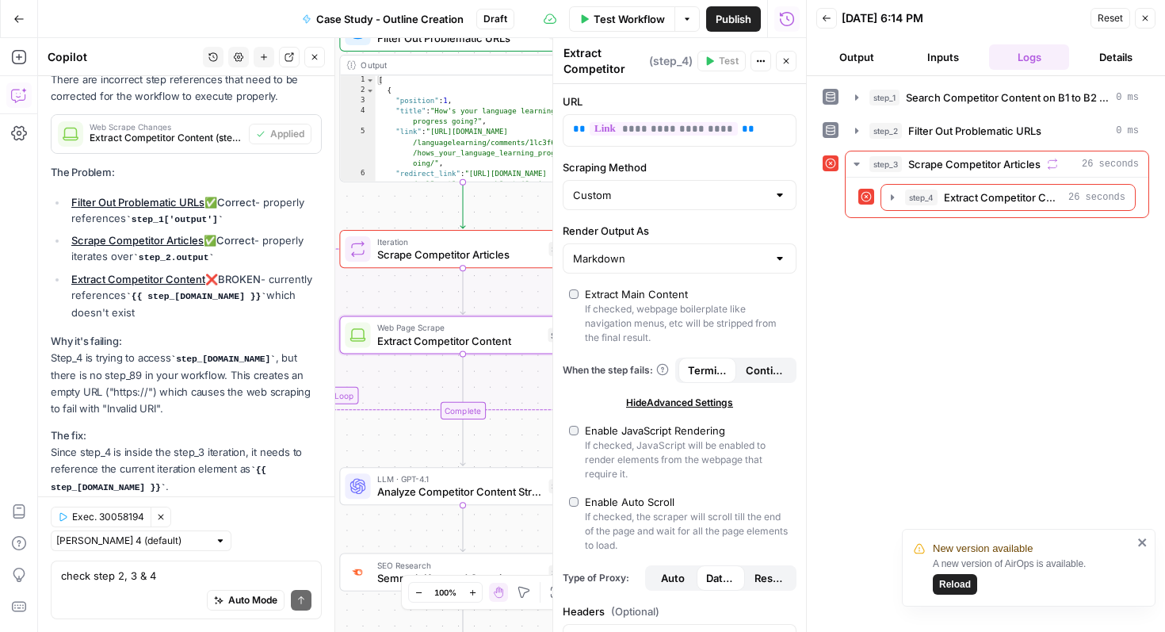
click at [959, 584] on span "Reload" at bounding box center [955, 584] width 32 height 14
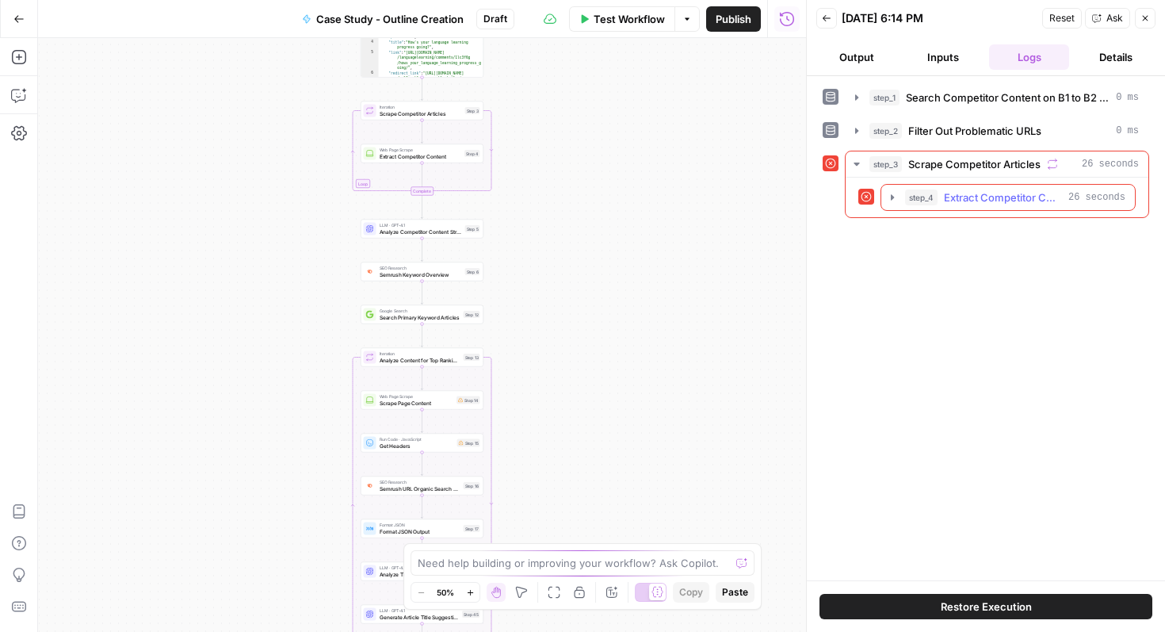
click at [995, 194] on span "Extract Competitor Content" at bounding box center [1003, 197] width 118 height 16
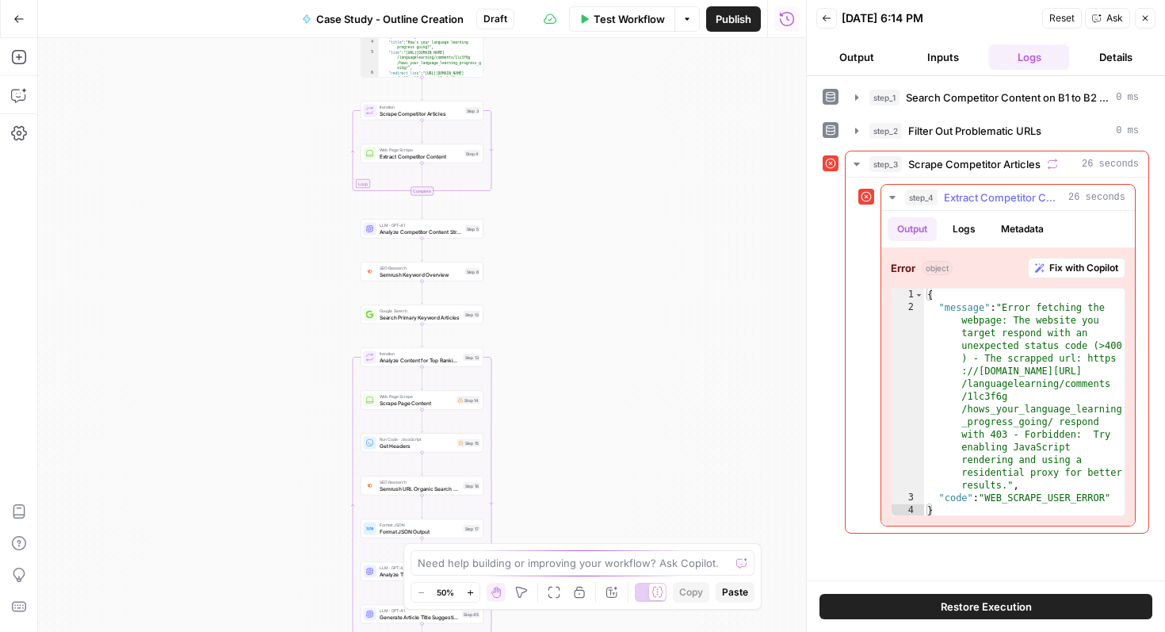
click at [1067, 266] on span "Fix with Copilot" at bounding box center [1083, 268] width 69 height 14
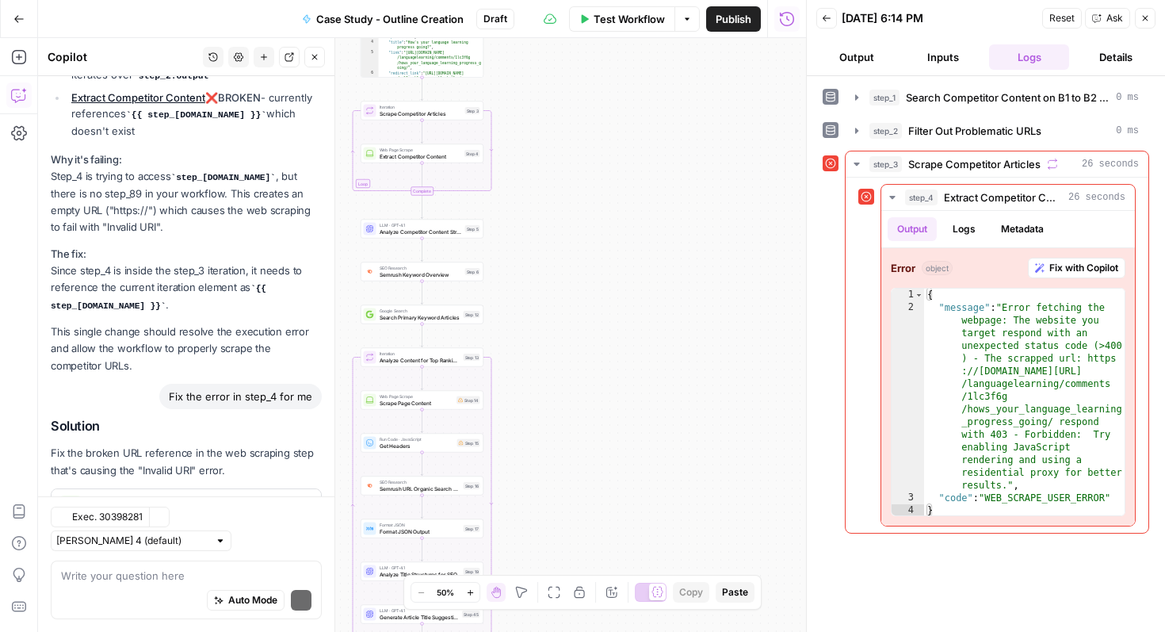
scroll to position [13983, 0]
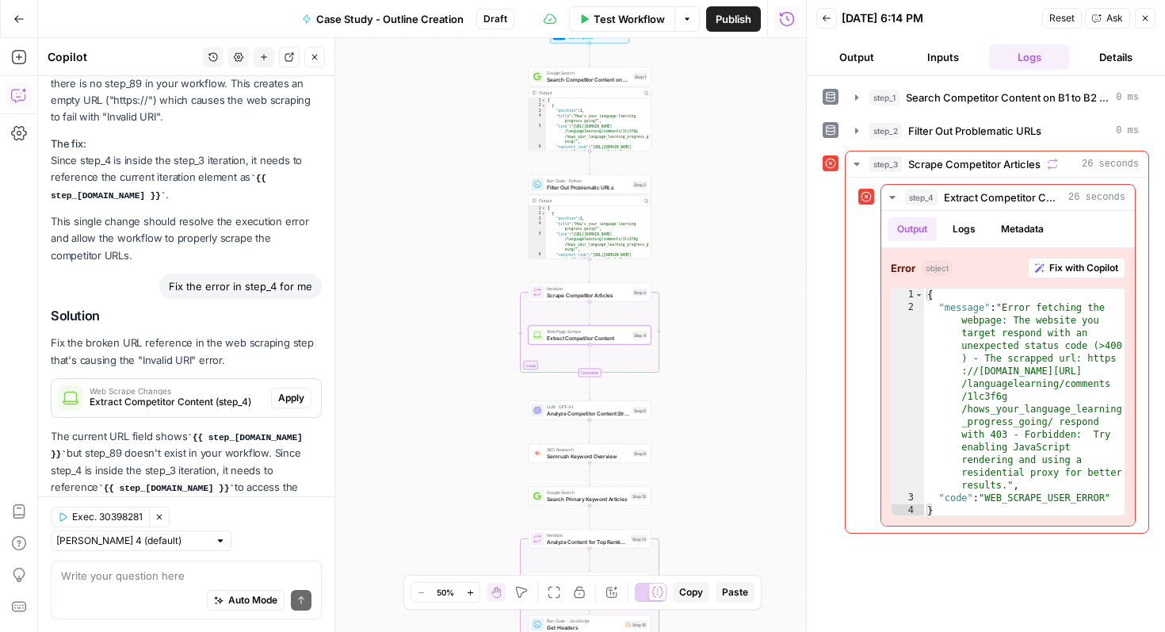
click at [285, 391] on span "Apply" at bounding box center [291, 398] width 26 height 14
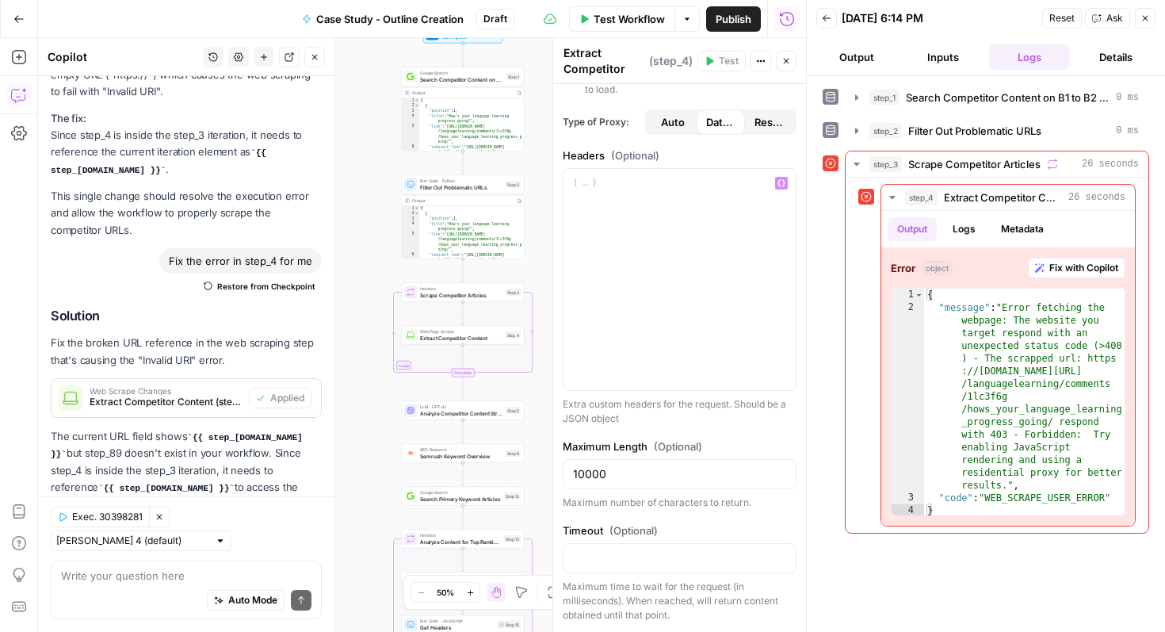
scroll to position [0, 0]
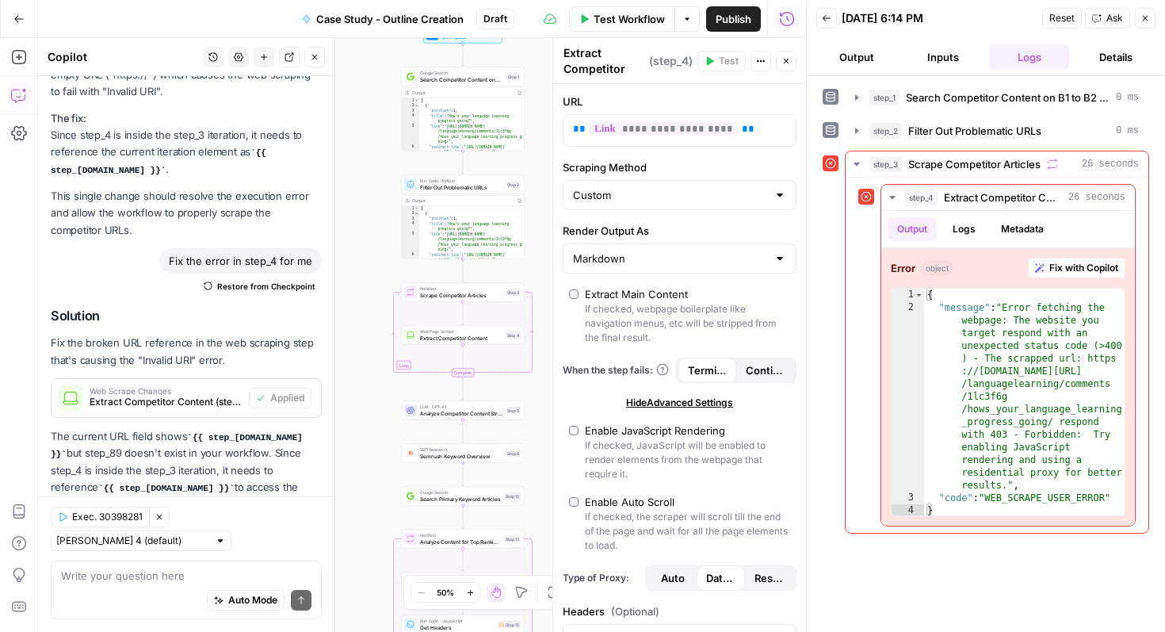
click at [1150, 15] on button "Close" at bounding box center [1145, 18] width 21 height 21
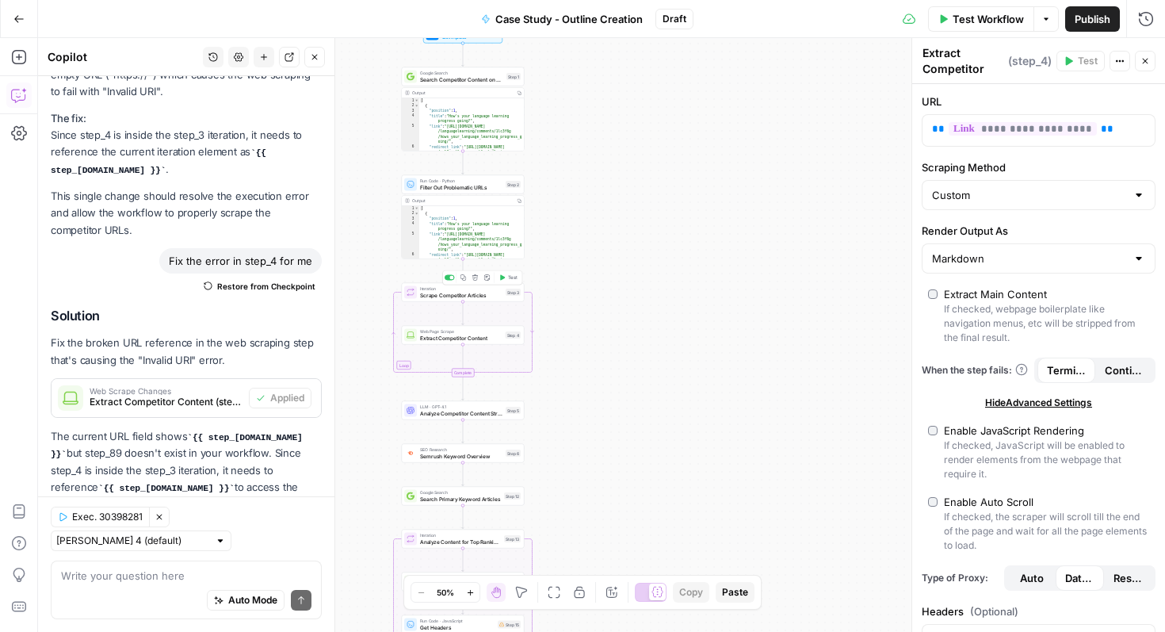
click at [502, 279] on icon "button" at bounding box center [502, 277] width 6 height 6
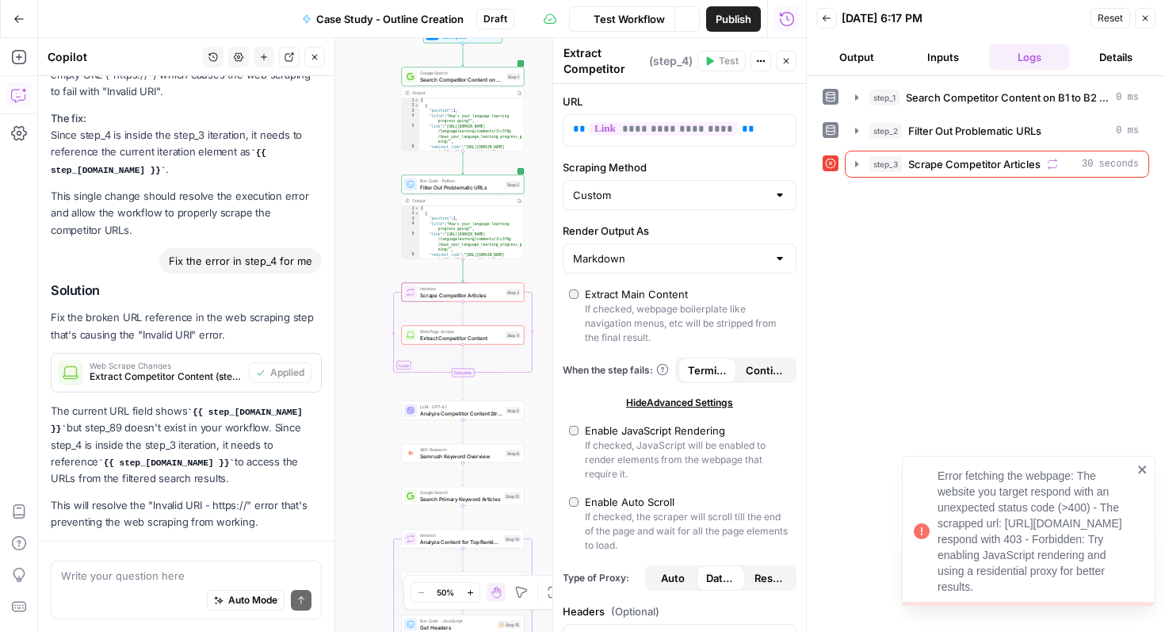
scroll to position [14009, 0]
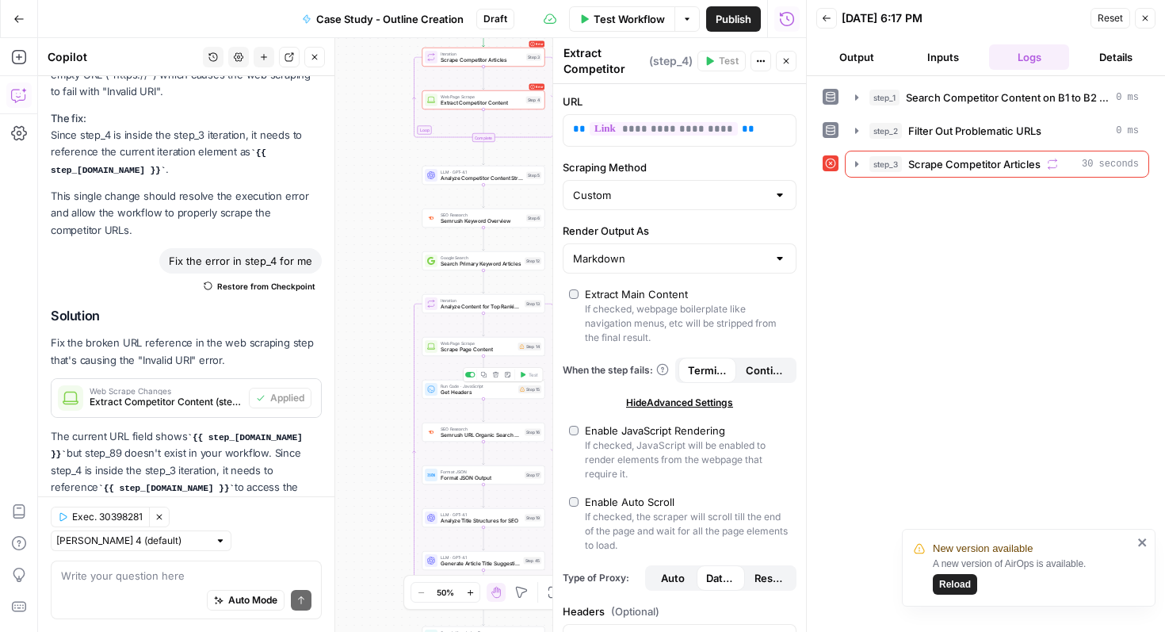
click at [487, 393] on span "Get Headers" at bounding box center [478, 392] width 74 height 8
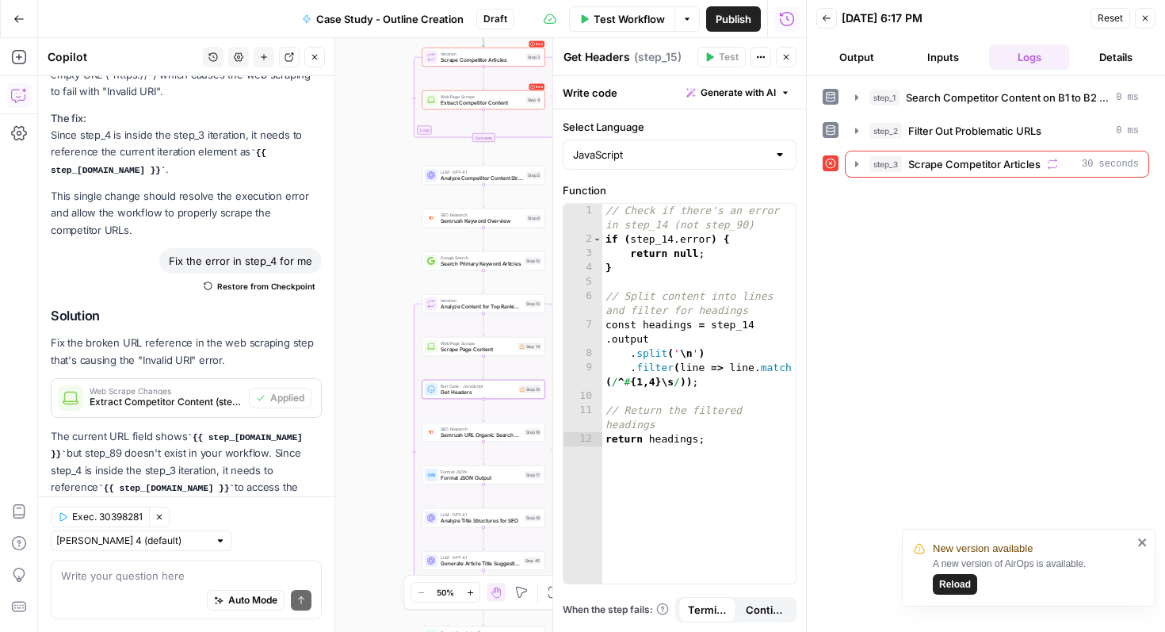
click at [1143, 20] on icon "button" at bounding box center [1145, 18] width 10 height 10
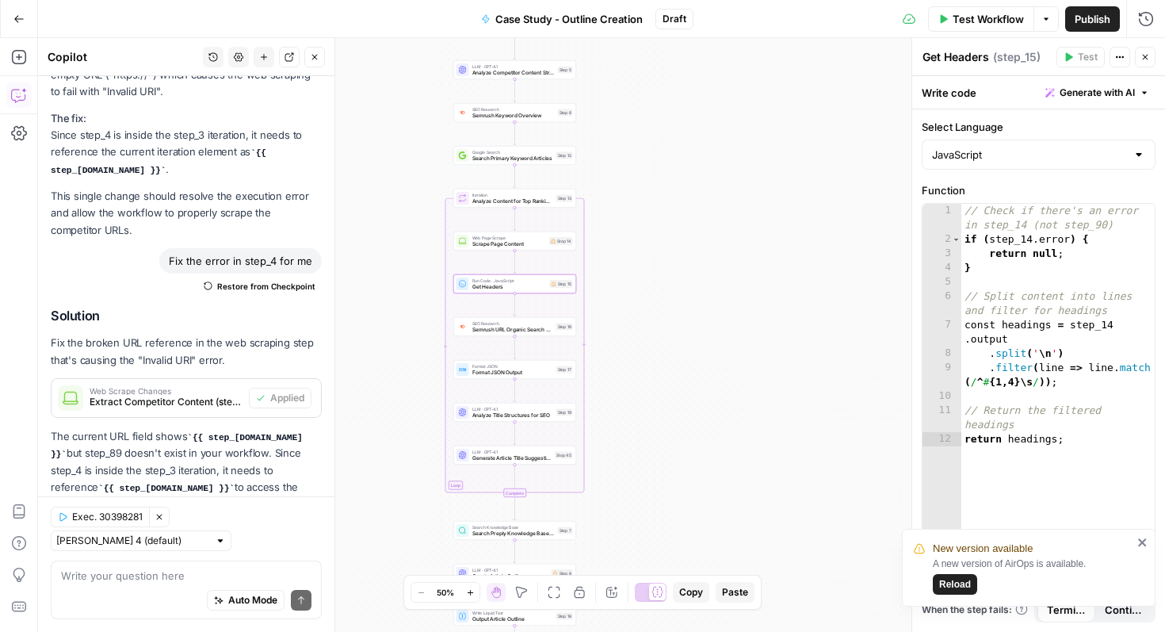
click at [1151, 54] on button "Close" at bounding box center [1145, 57] width 21 height 21
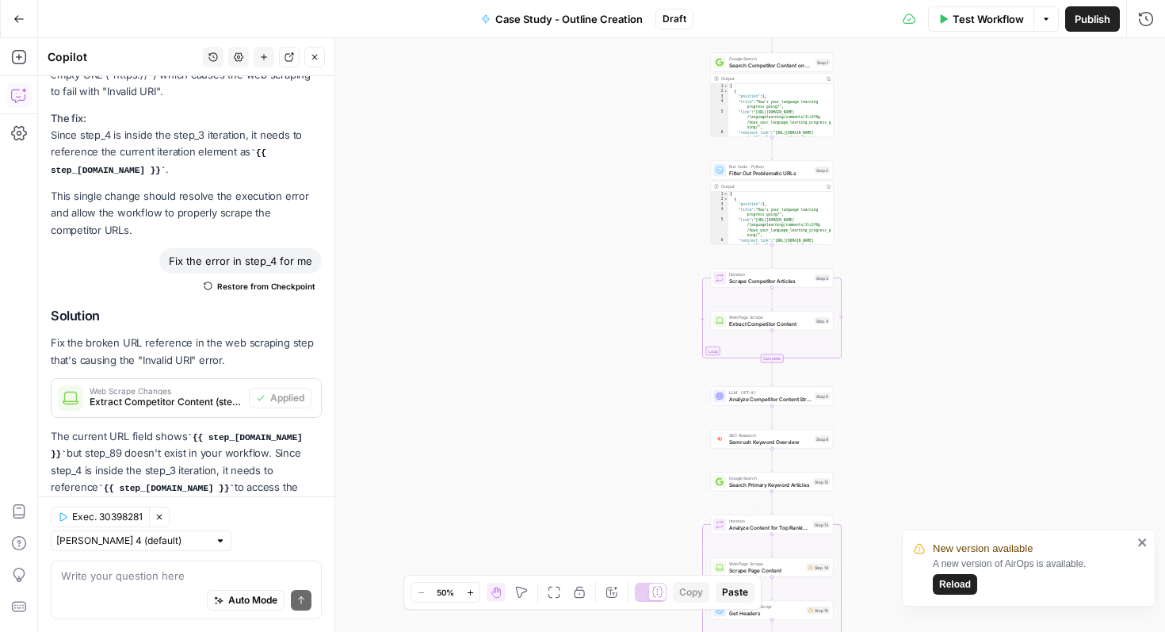
click at [953, 580] on span "Reload" at bounding box center [955, 584] width 32 height 14
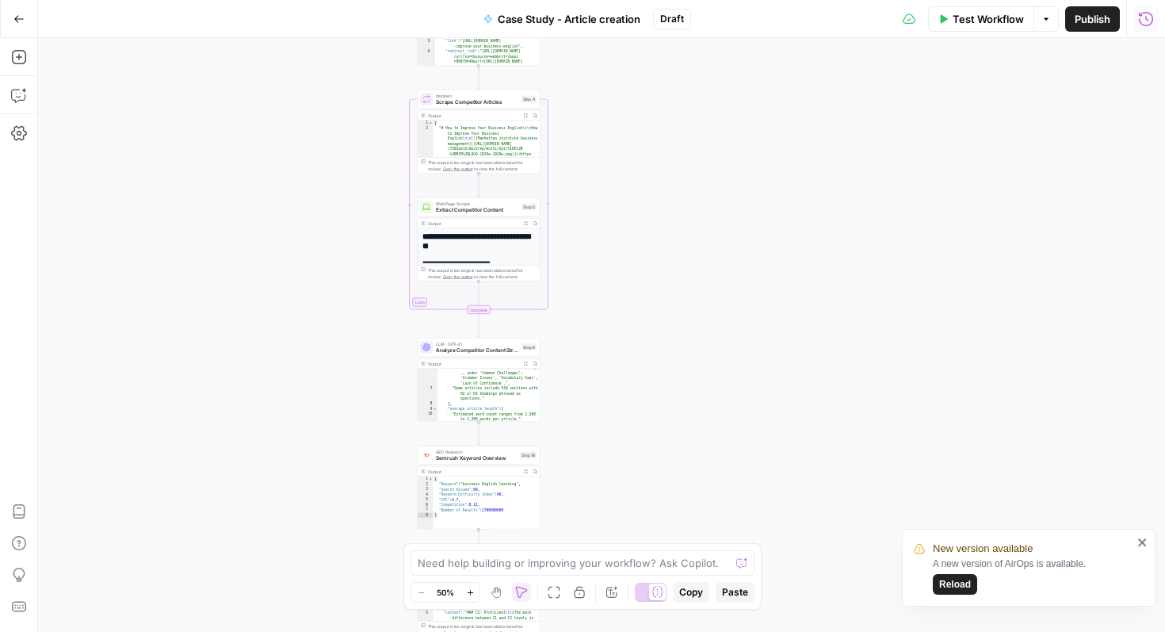
scroll to position [121, 0]
click at [537, 184] on div "Workflow Set Inputs Inputs Google Search Search Competitor Content on B1 to B2 …" at bounding box center [601, 335] width 1127 height 594
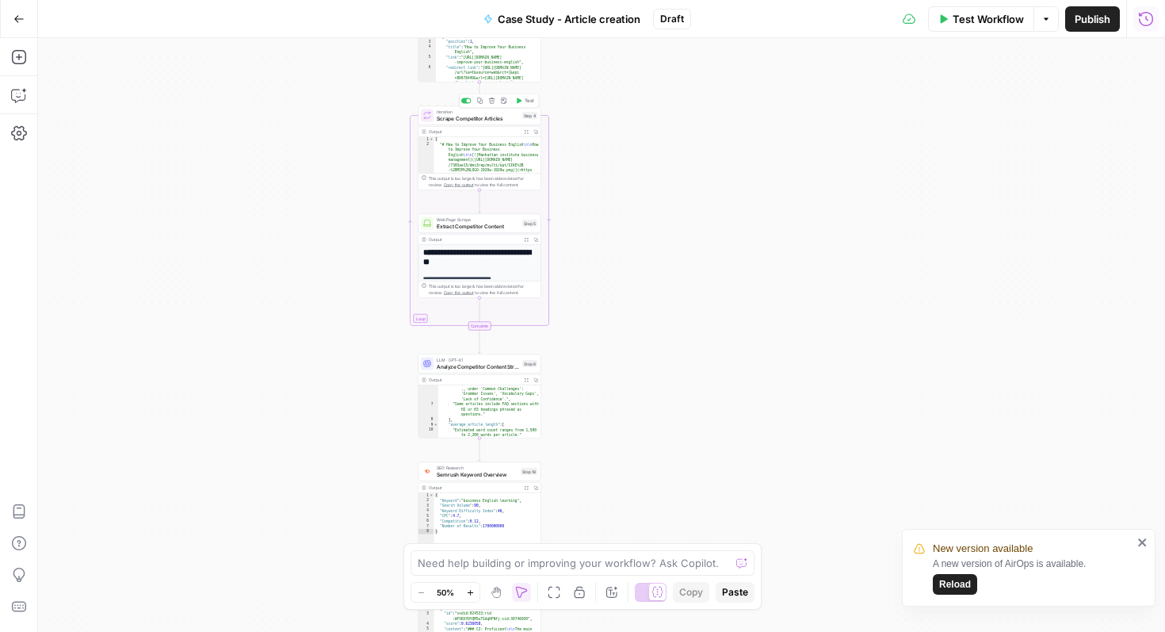
click at [520, 101] on icon "button" at bounding box center [519, 100] width 5 height 6
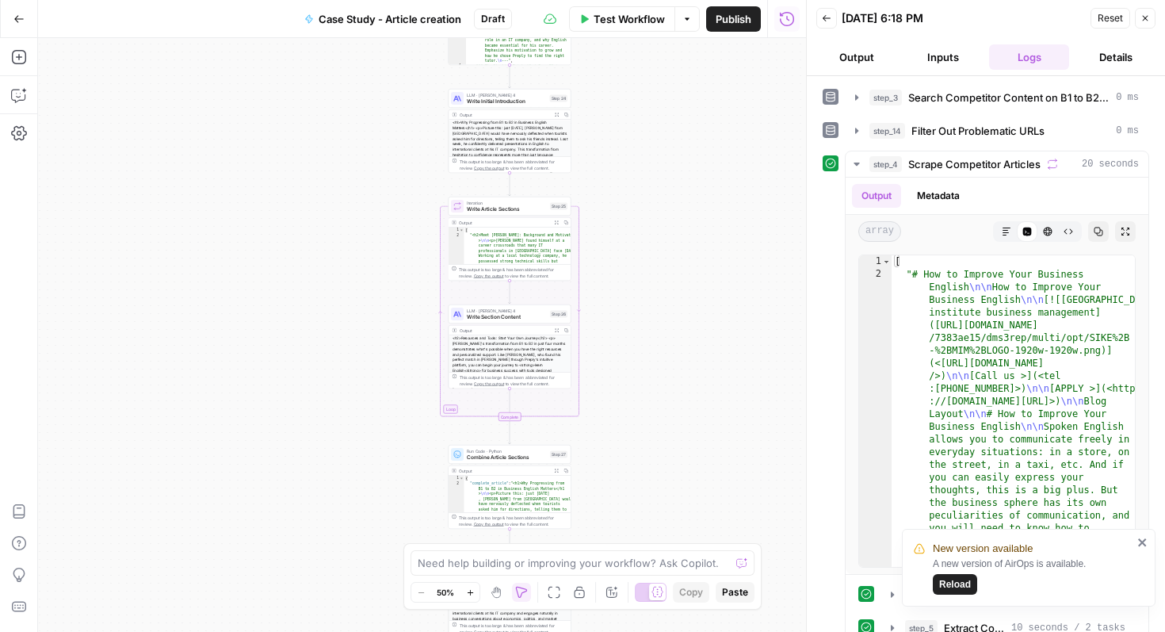
scroll to position [40, 0]
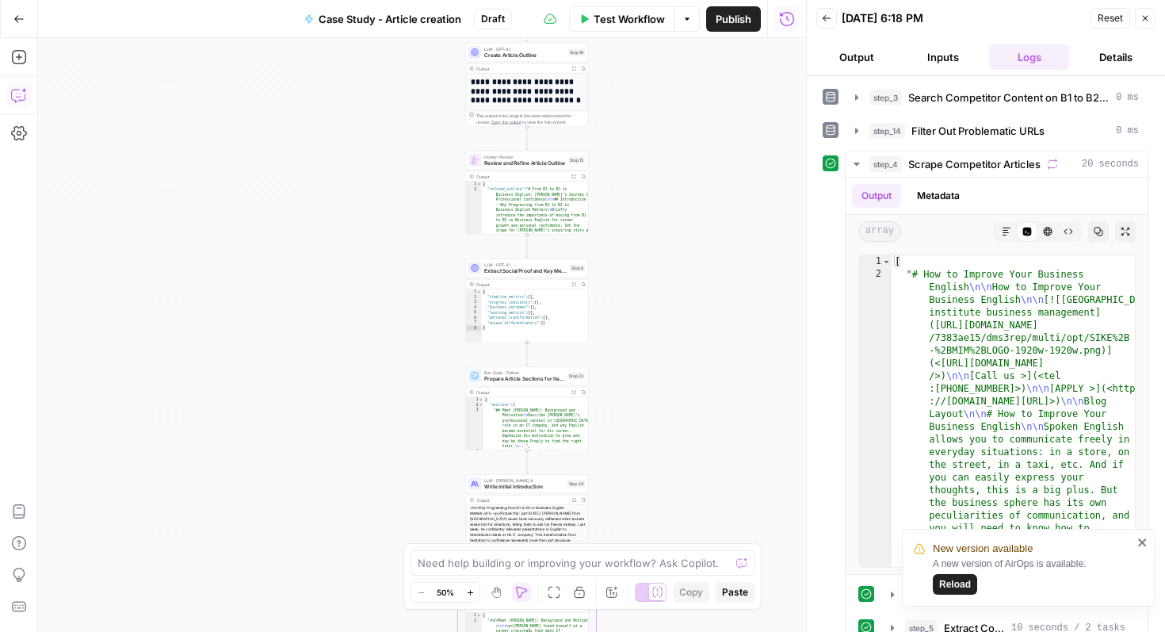
click at [23, 103] on button "Copilot" at bounding box center [18, 94] width 25 height 25
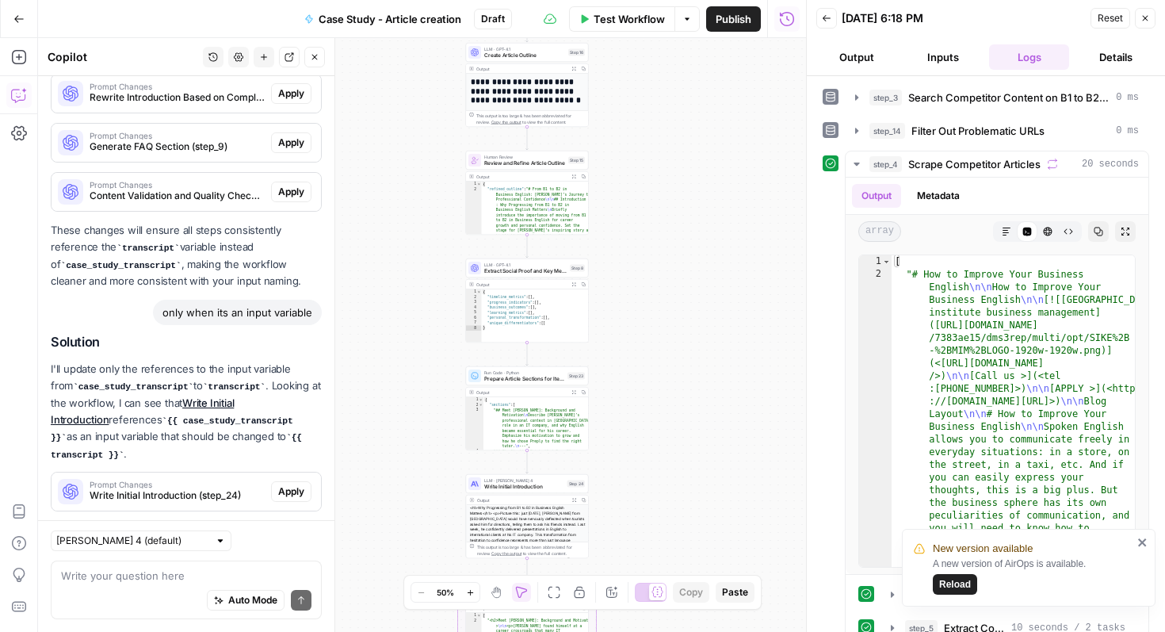
scroll to position [4247, 0]
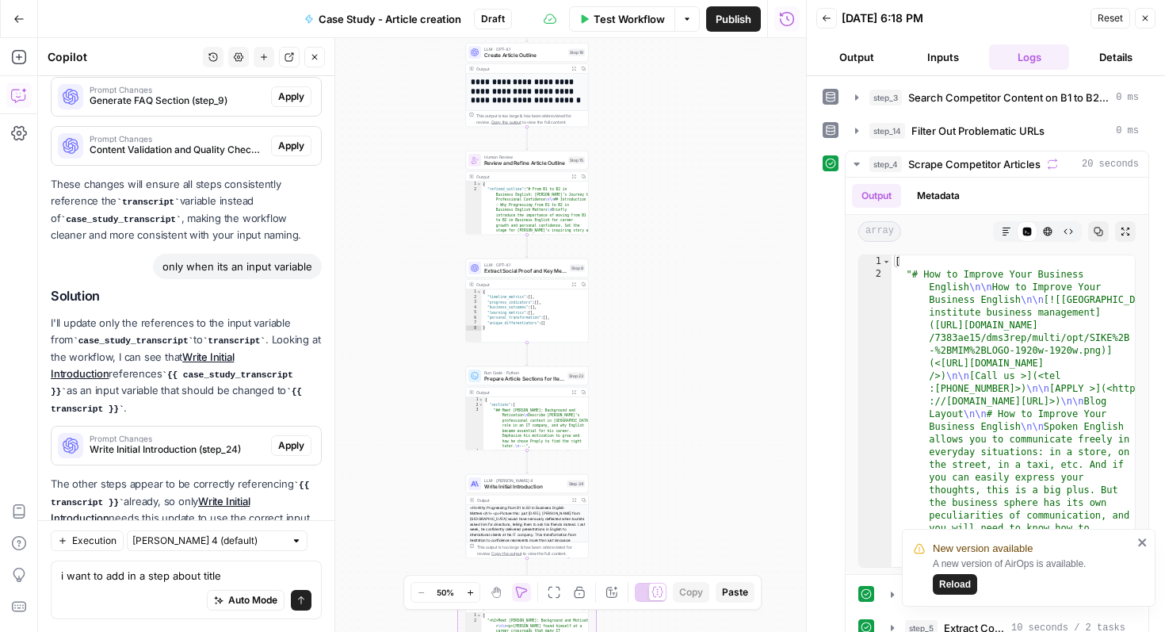
type textarea "i want to add in a step about titles"
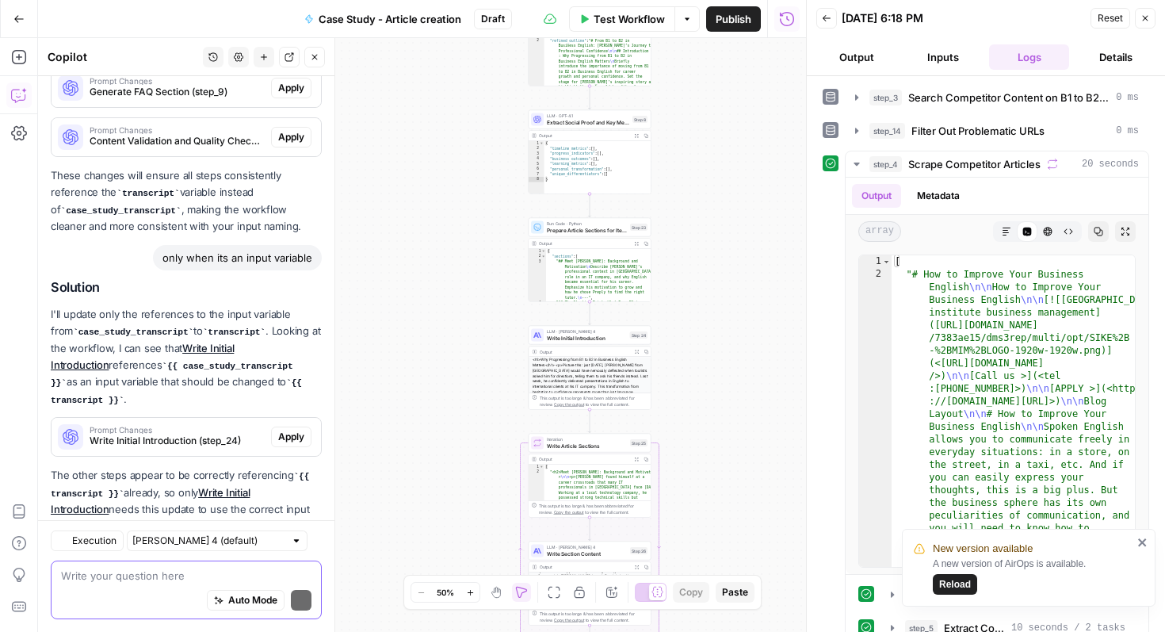
scroll to position [4637, 0]
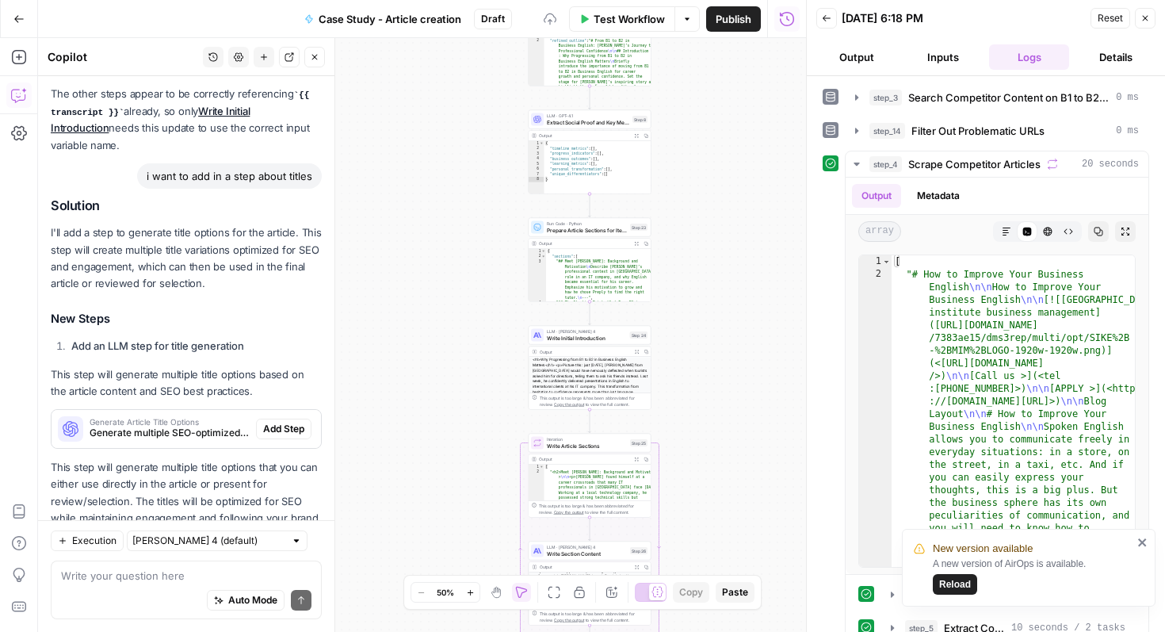
click at [1141, 544] on icon "close" at bounding box center [1142, 542] width 11 height 13
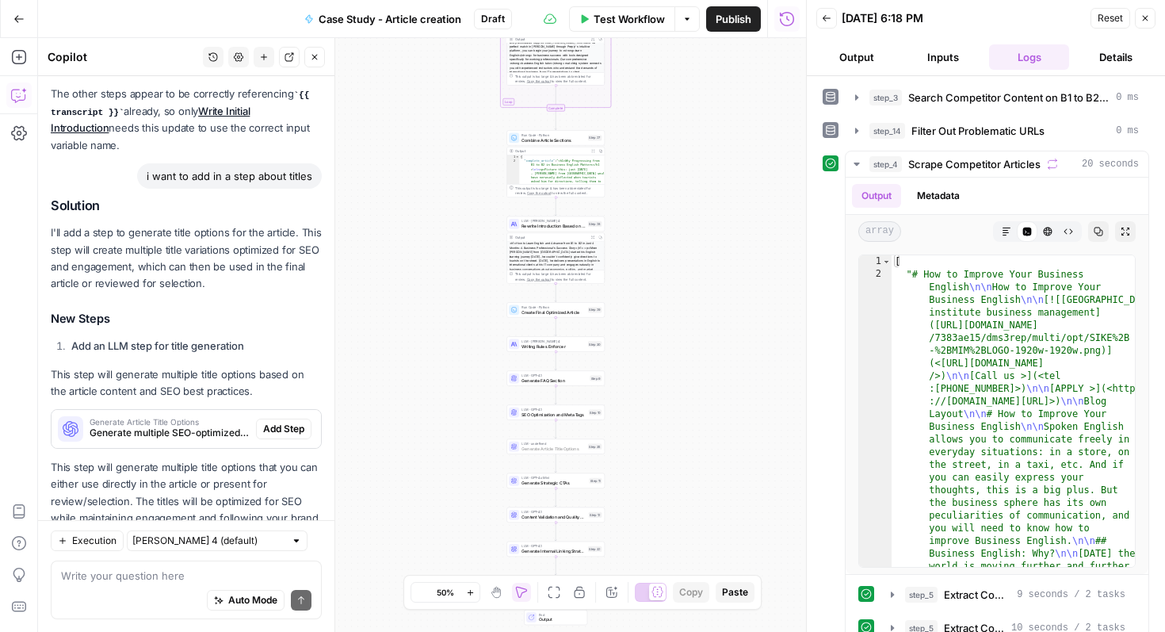
click at [281, 422] on span "Add Step" at bounding box center [283, 429] width 41 height 14
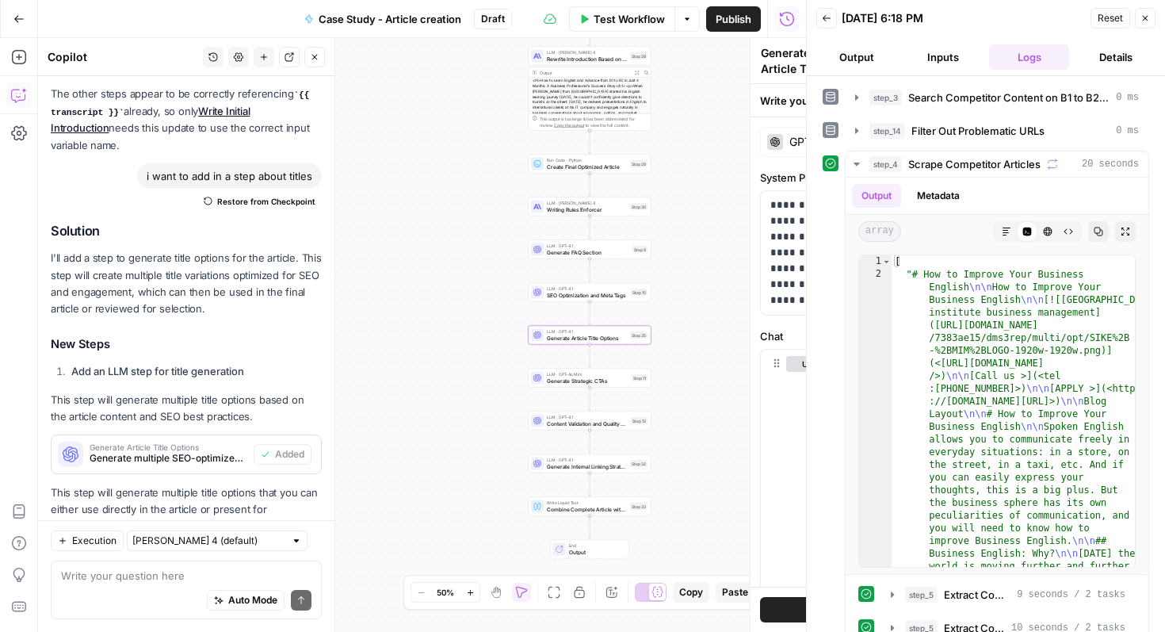
scroll to position [4663, 0]
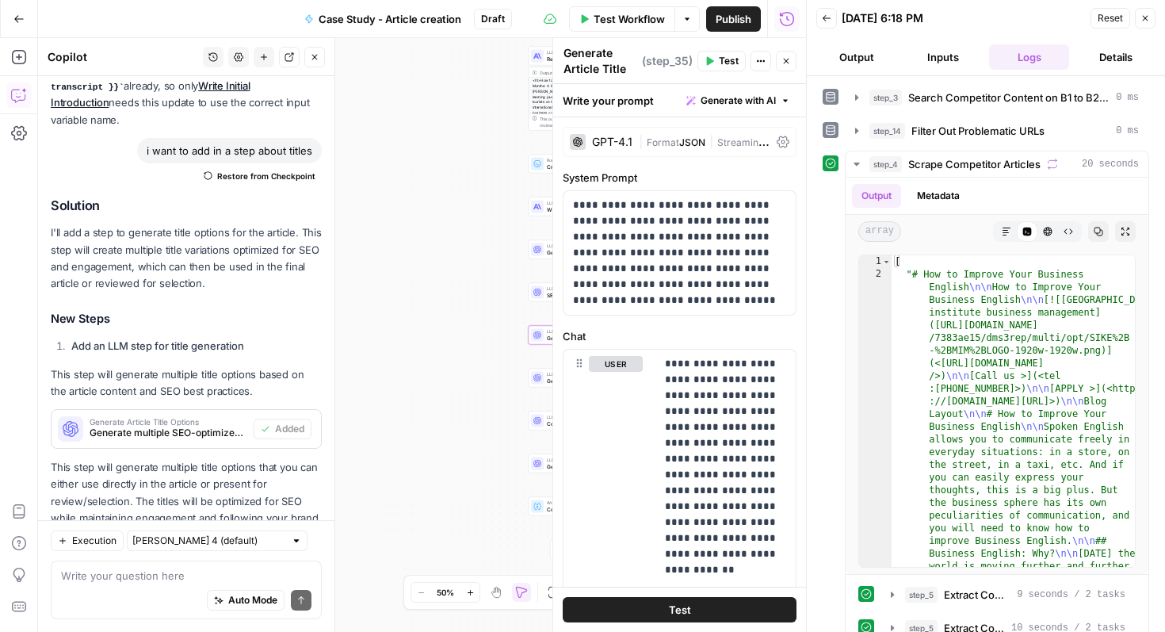
click at [639, 610] on button "Test" at bounding box center [680, 609] width 234 height 25
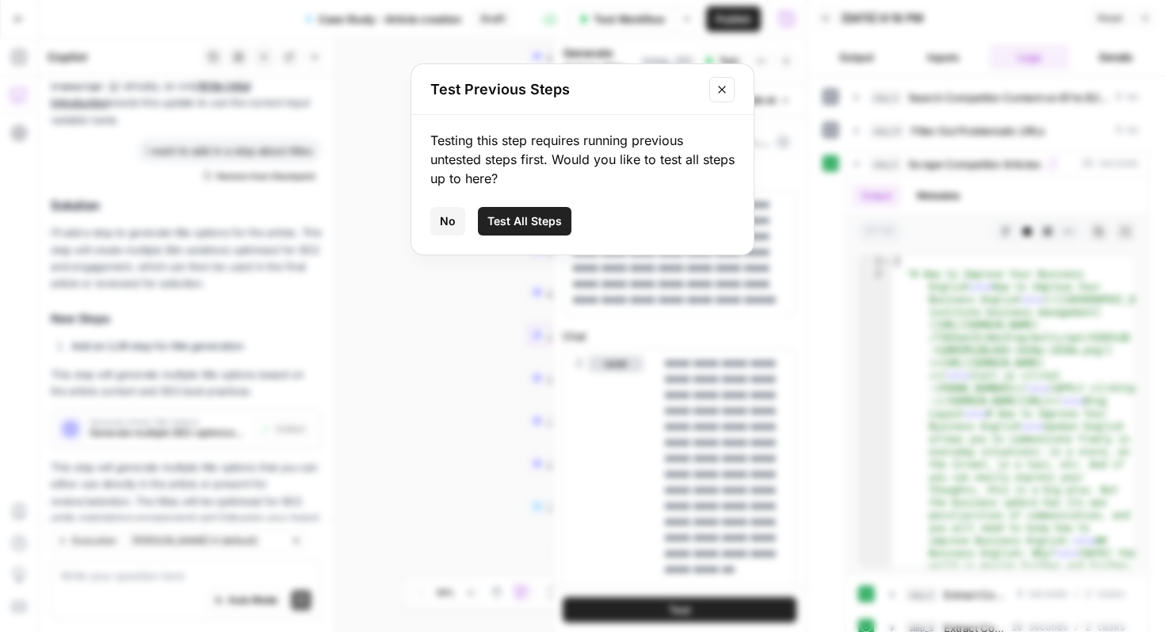
click at [554, 225] on span "Test All Steps" at bounding box center [524, 221] width 74 height 16
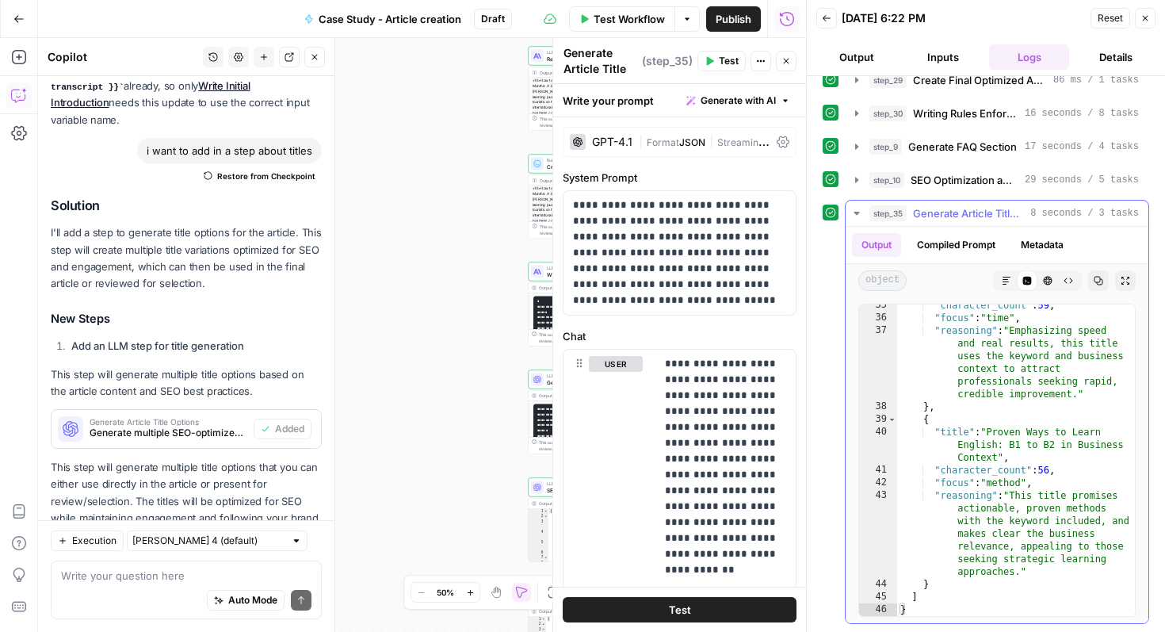
scroll to position [994, 0]
click at [1140, 19] on icon "button" at bounding box center [1145, 18] width 10 height 10
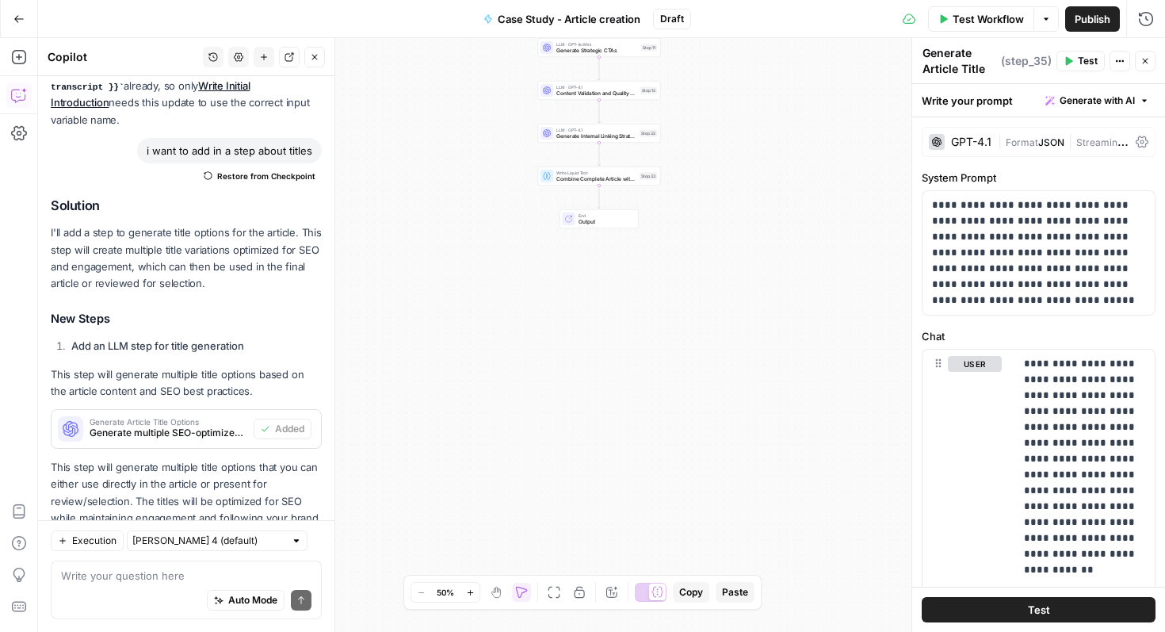
click at [612, 220] on span "Output" at bounding box center [605, 222] width 54 height 8
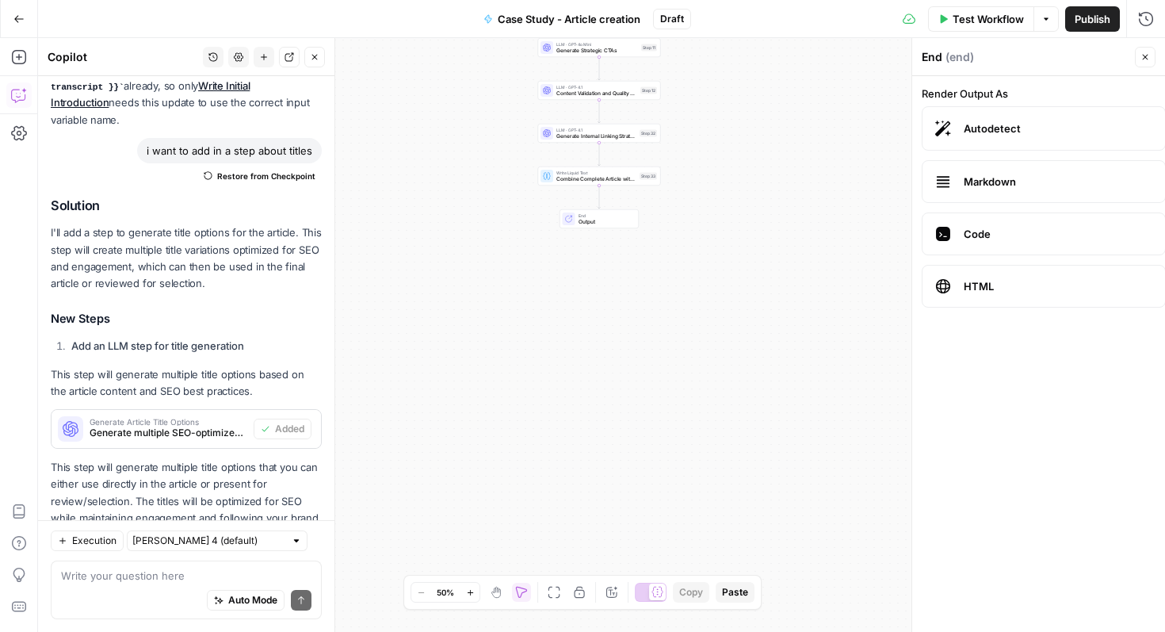
click at [1144, 55] on icon "button" at bounding box center [1145, 57] width 10 height 10
click at [972, 23] on span "Test Workflow" at bounding box center [987, 19] width 71 height 16
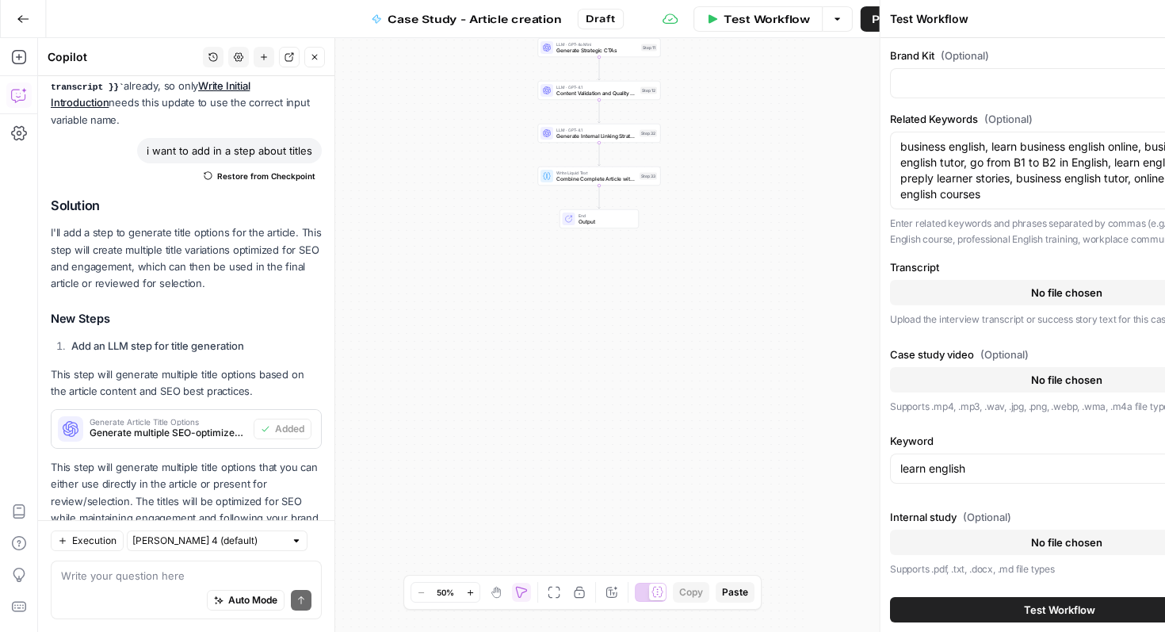
type input "Preply (EN)"
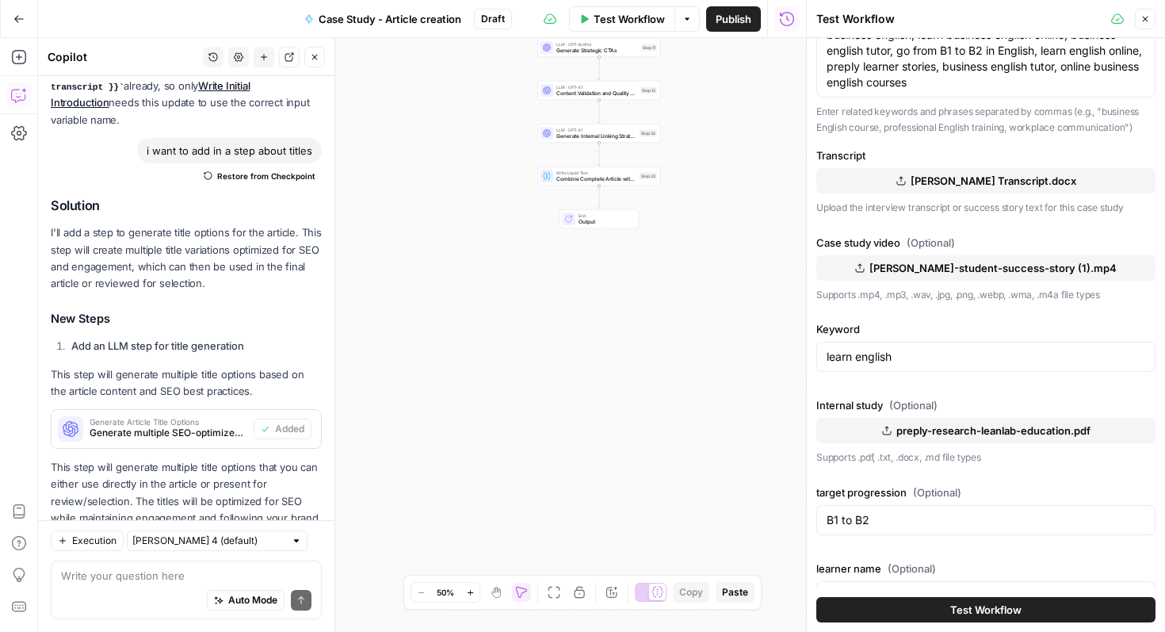
scroll to position [151, 0]
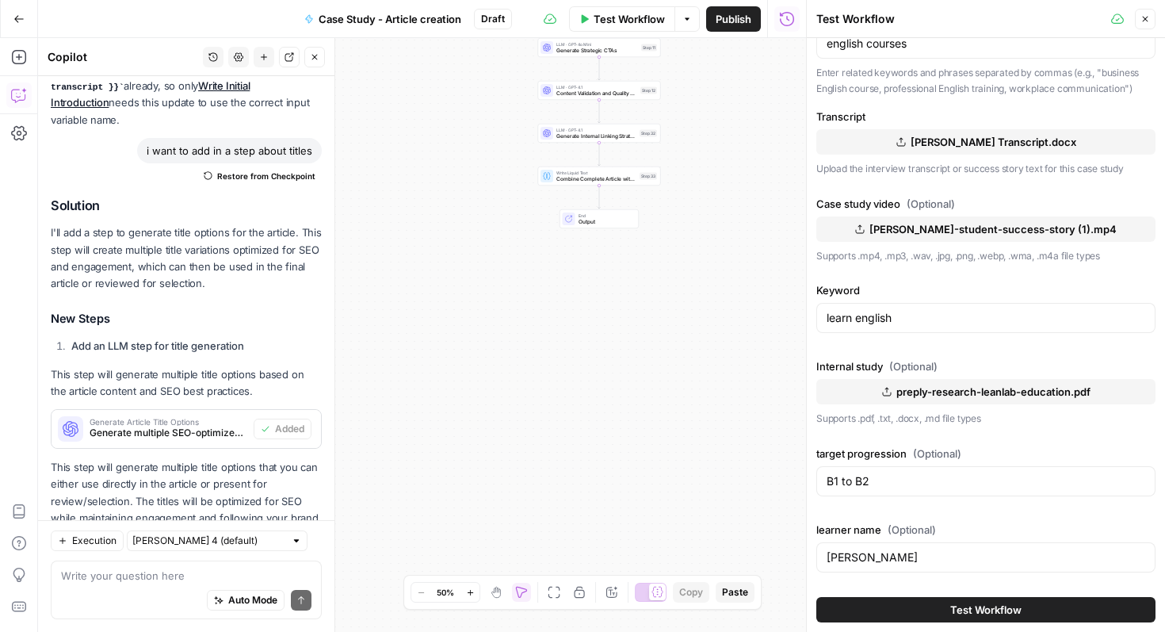
click at [960, 611] on span "Test Workflow" at bounding box center [985, 609] width 71 height 16
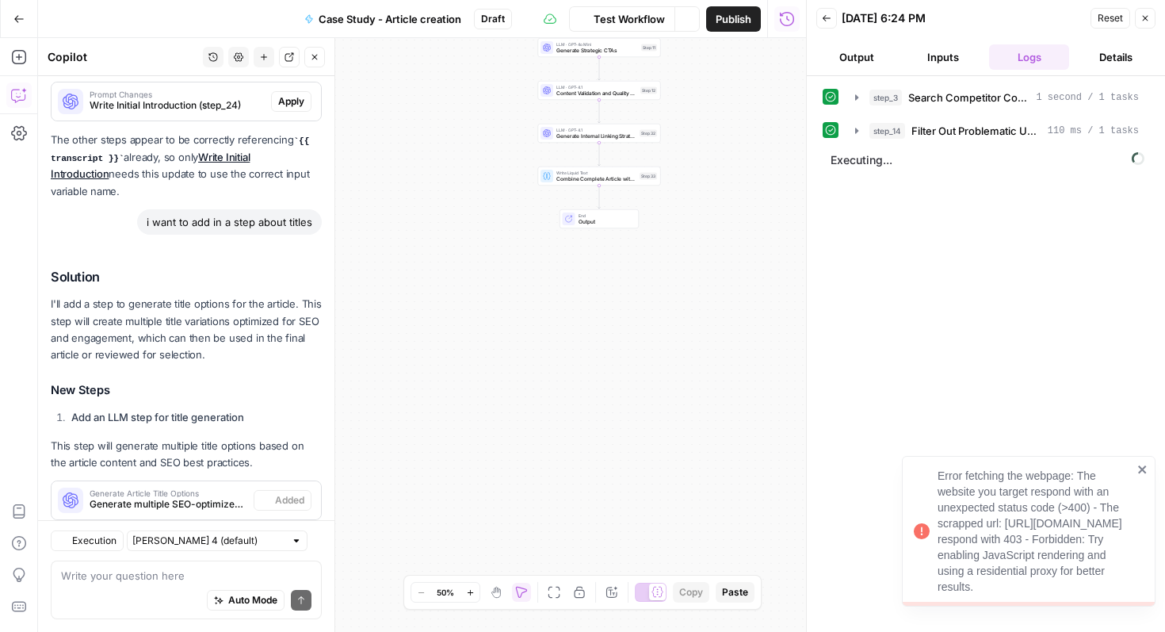
scroll to position [4663, 0]
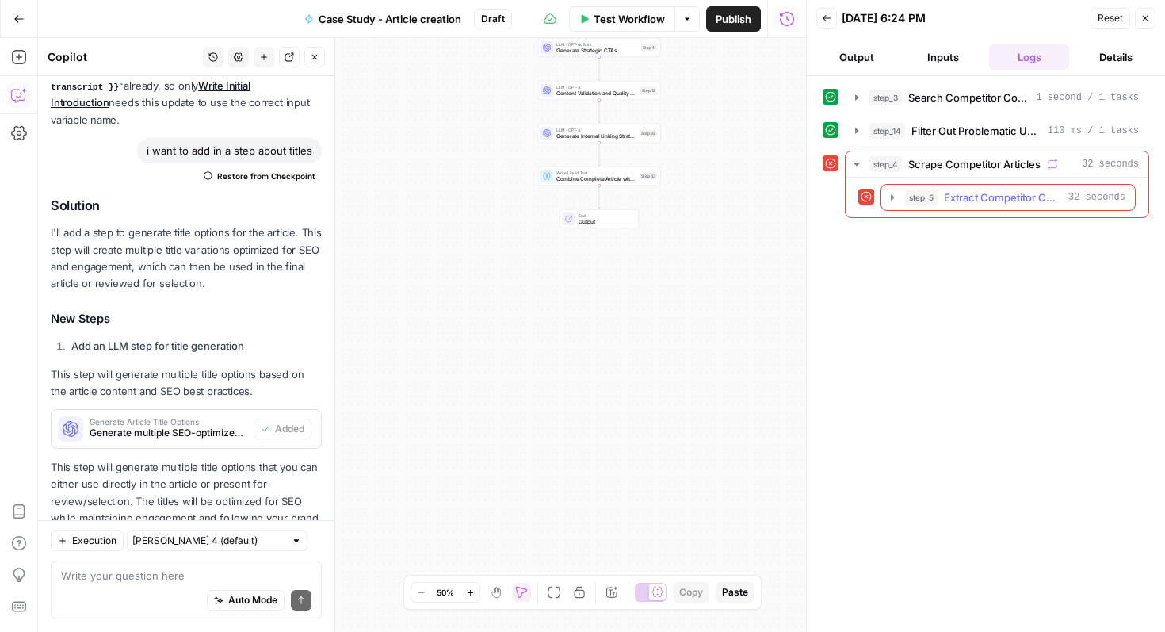
click at [999, 200] on span "Extract Competitor Content" at bounding box center [1003, 197] width 118 height 16
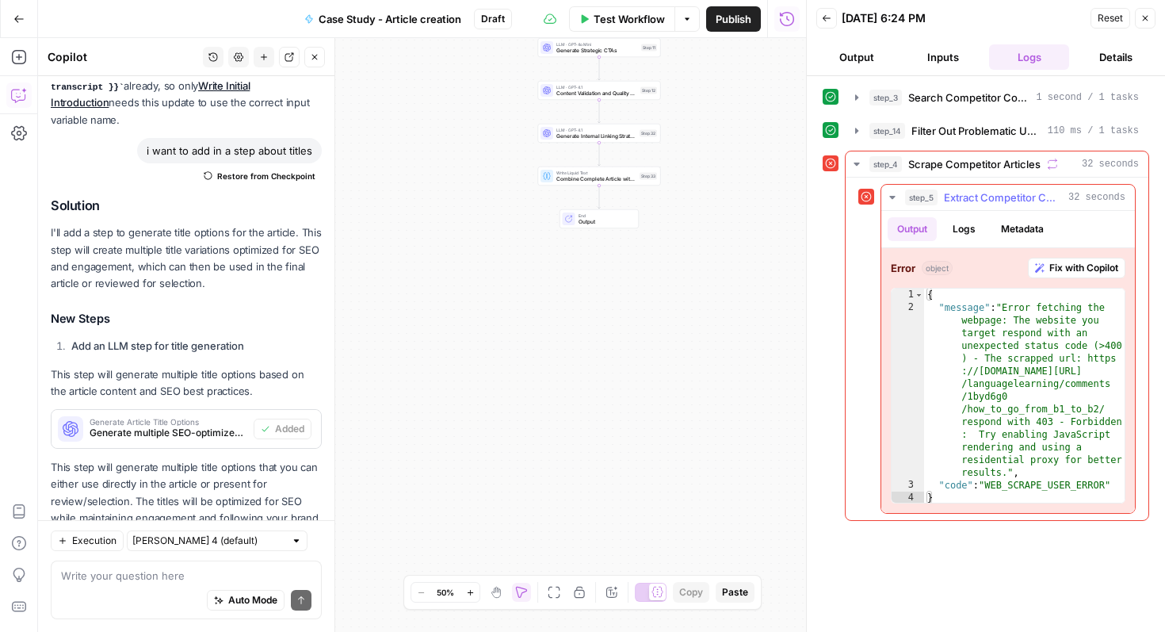
type textarea "**********"
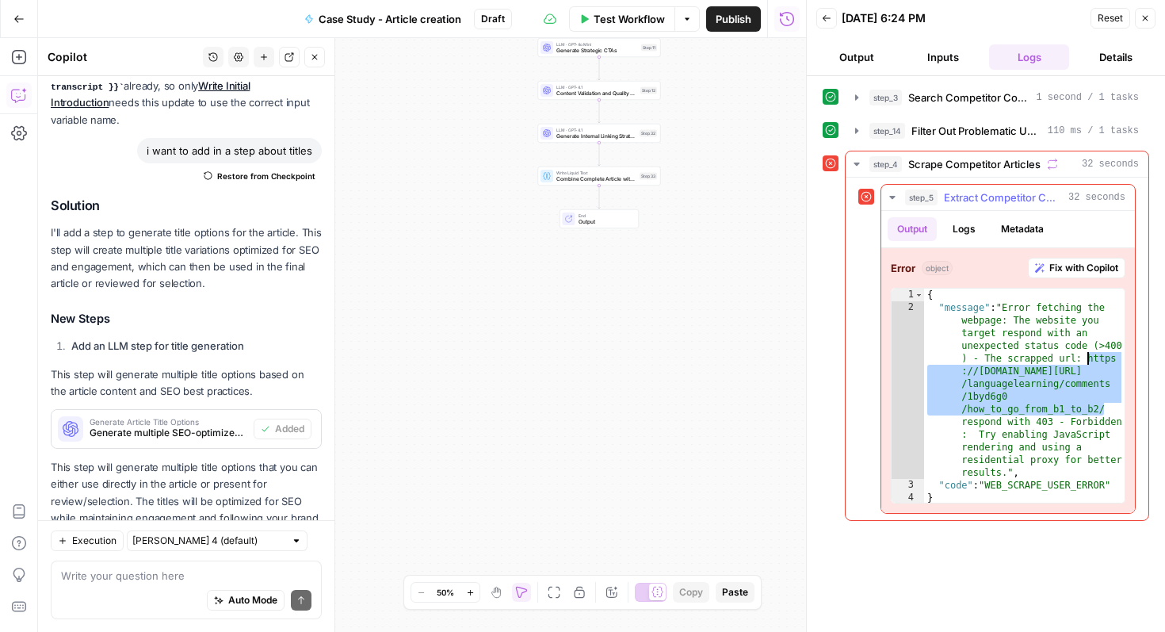
drag, startPoint x: 1105, startPoint y: 407, endPoint x: 1086, endPoint y: 354, distance: 55.4
click at [1087, 354] on div "{ "message" : "Error fetching the webpage: The website you target respond with …" at bounding box center [1024, 408] width 200 height 241
click at [1086, 271] on span "Fix with Copilot" at bounding box center [1083, 268] width 69 height 14
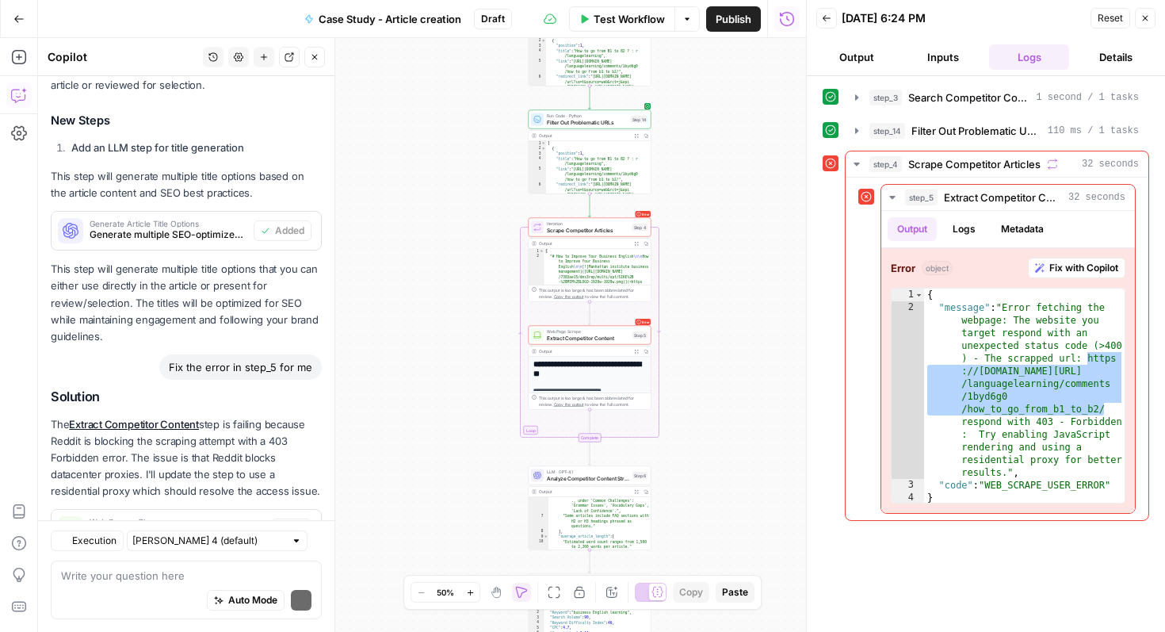
scroll to position [4944, 0]
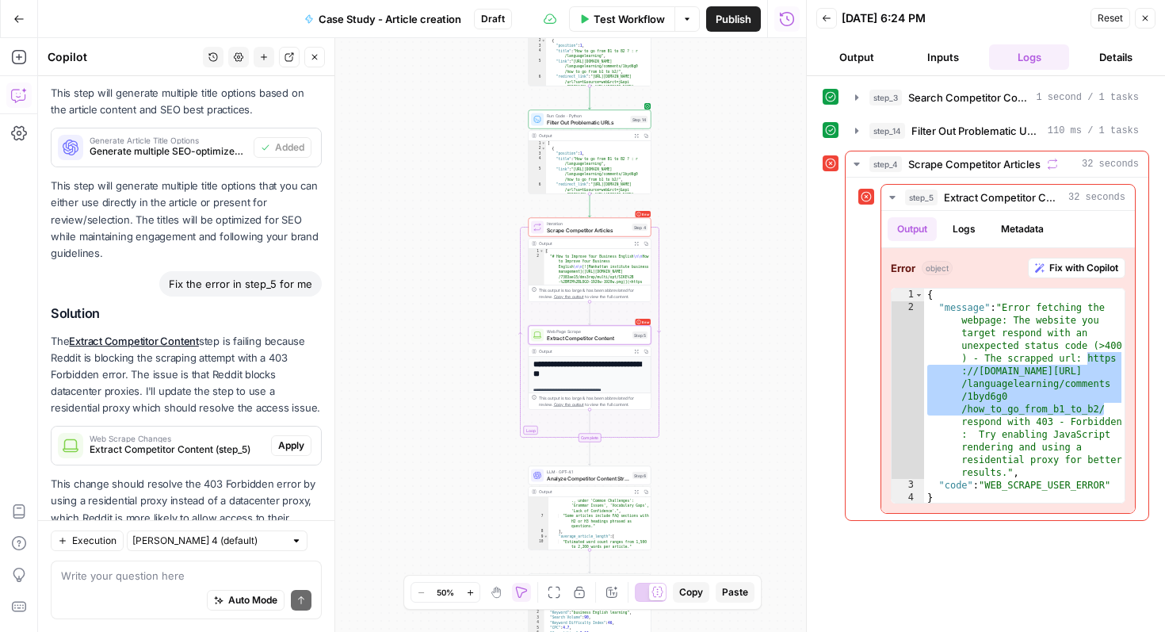
click at [292, 438] on span "Apply" at bounding box center [291, 445] width 26 height 14
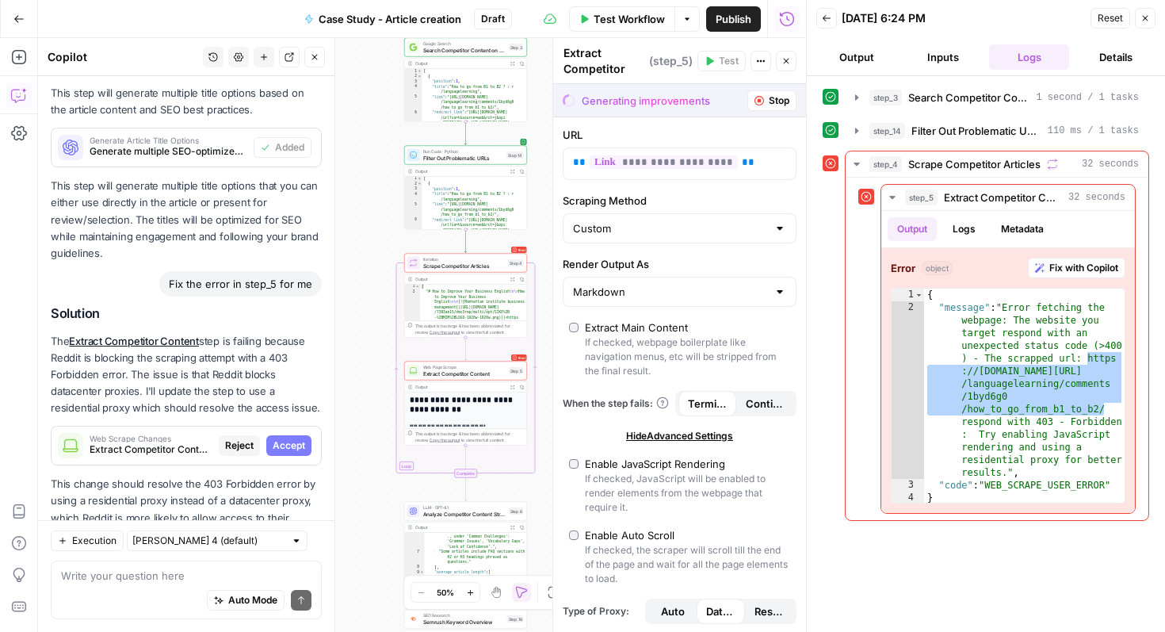
scroll to position [0, 0]
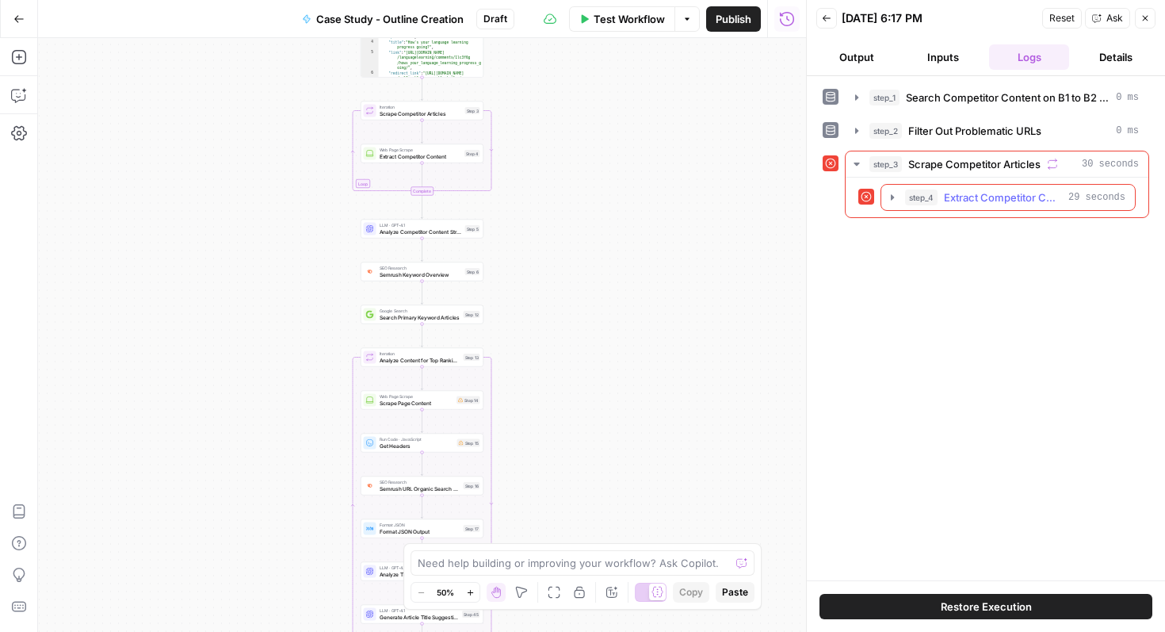
click at [1021, 197] on span "Extract Competitor Content" at bounding box center [1003, 197] width 118 height 16
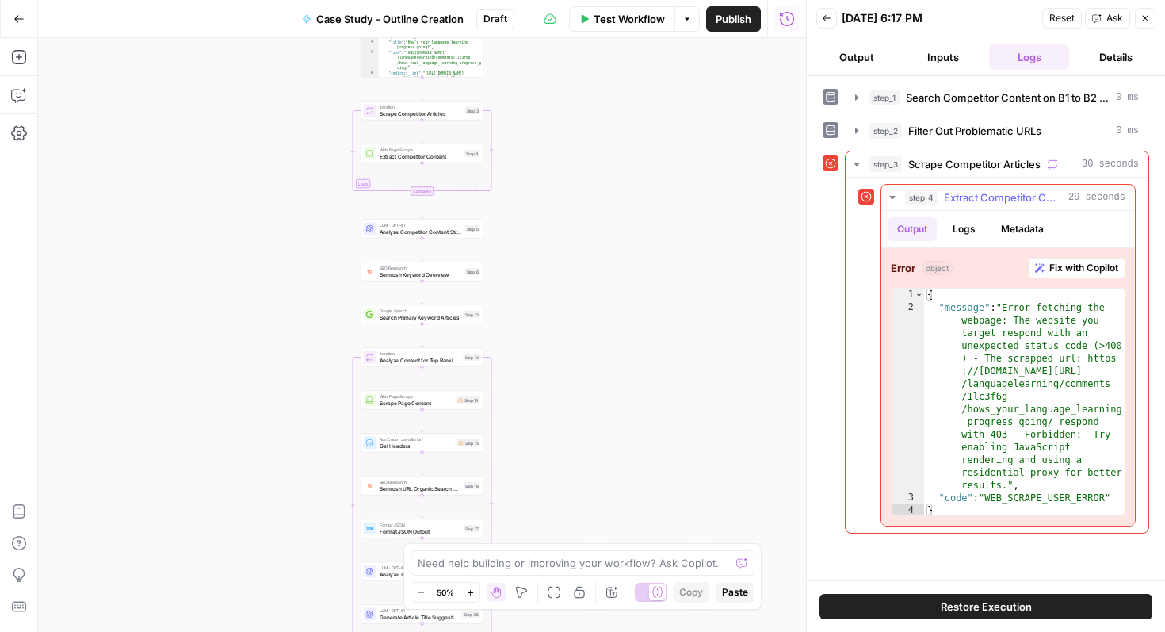
type textarea "**********"
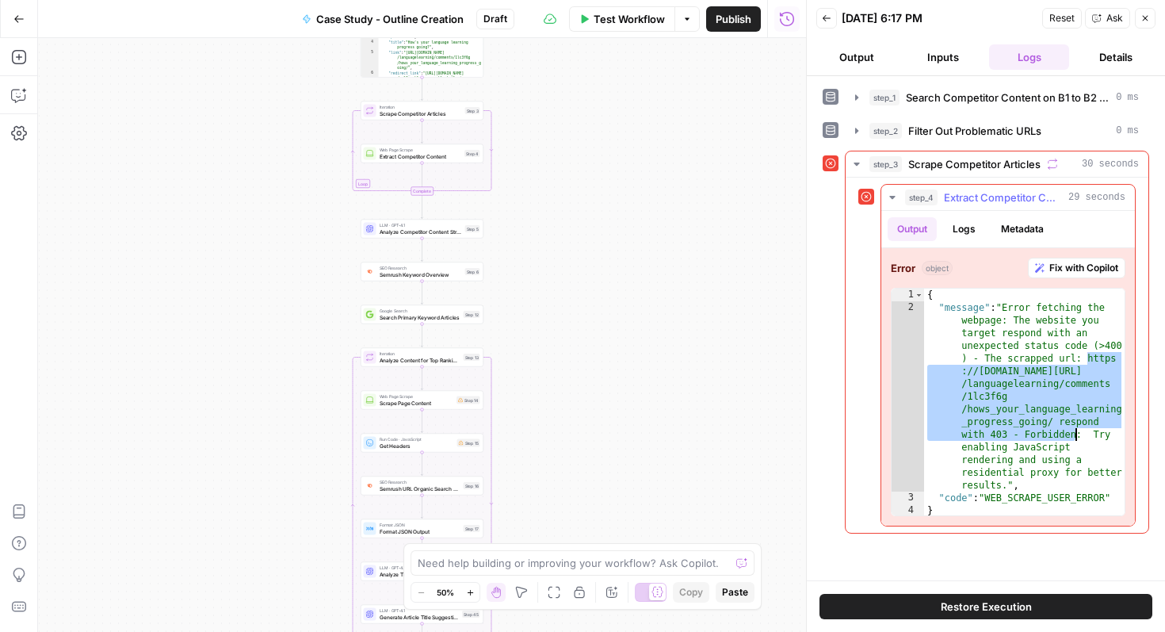
drag, startPoint x: 1085, startPoint y: 357, endPoint x: 1077, endPoint y: 437, distance: 79.6
click at [1077, 437] on div "{ "message" : "Error fetching the webpage: The website you target respond with …" at bounding box center [1024, 415] width 200 height 254
click at [24, 101] on icon "button" at bounding box center [19, 95] width 16 height 16
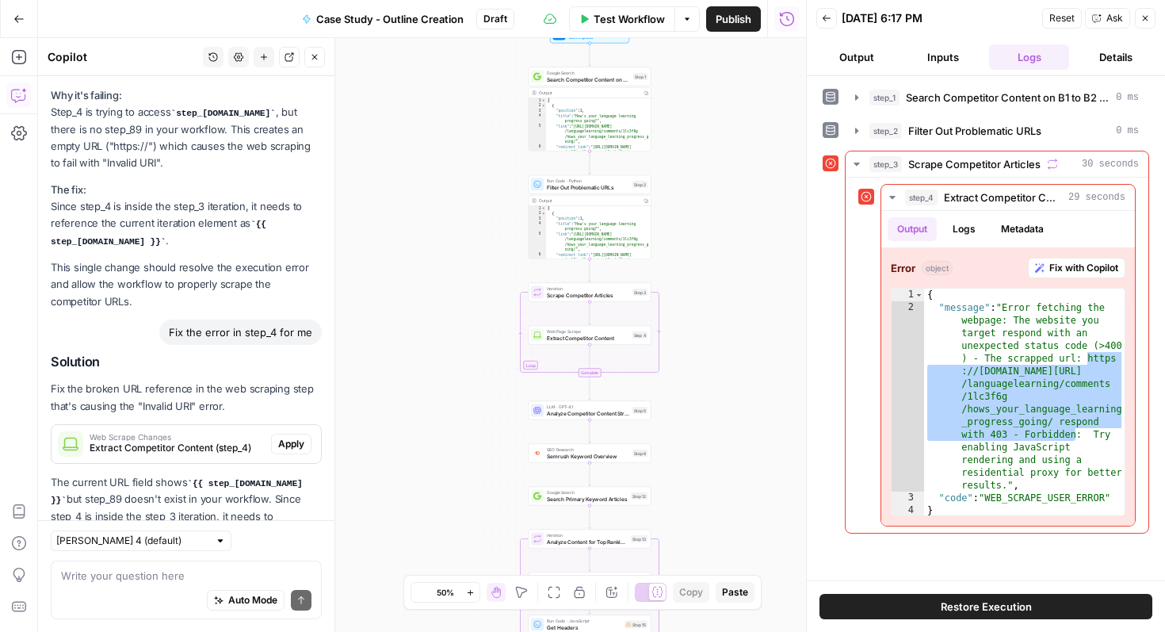
scroll to position [13983, 0]
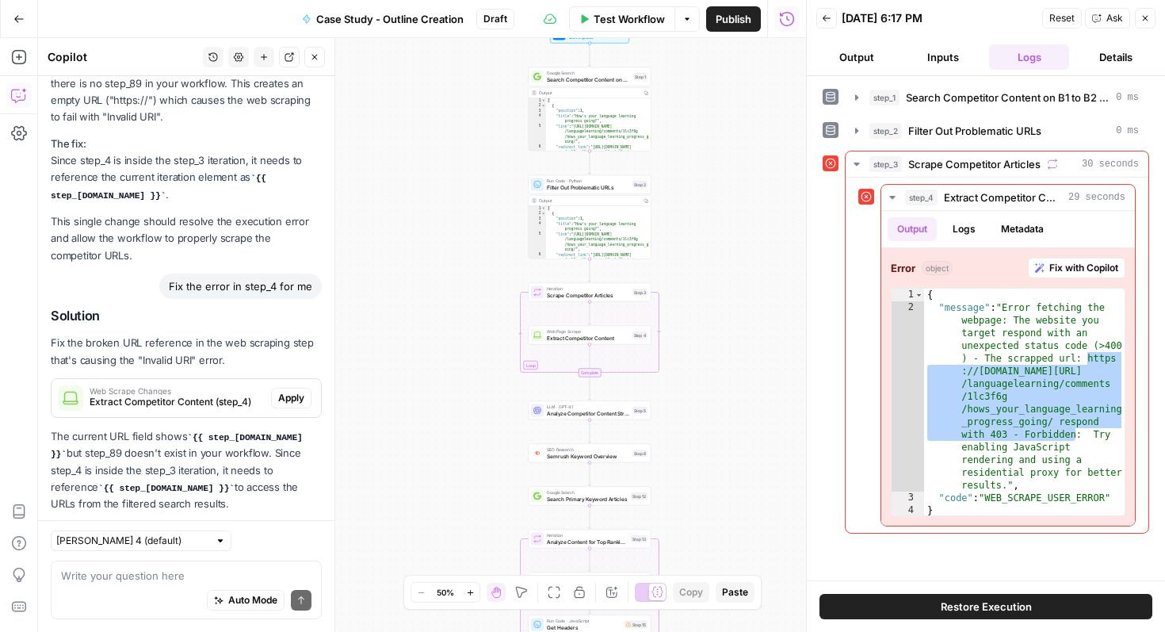
click at [214, 571] on textarea at bounding box center [186, 575] width 250 height 16
type textarea "remove this URL from step 4: [URL][DOMAIN_NAME] respond with 403 - Forbidden"
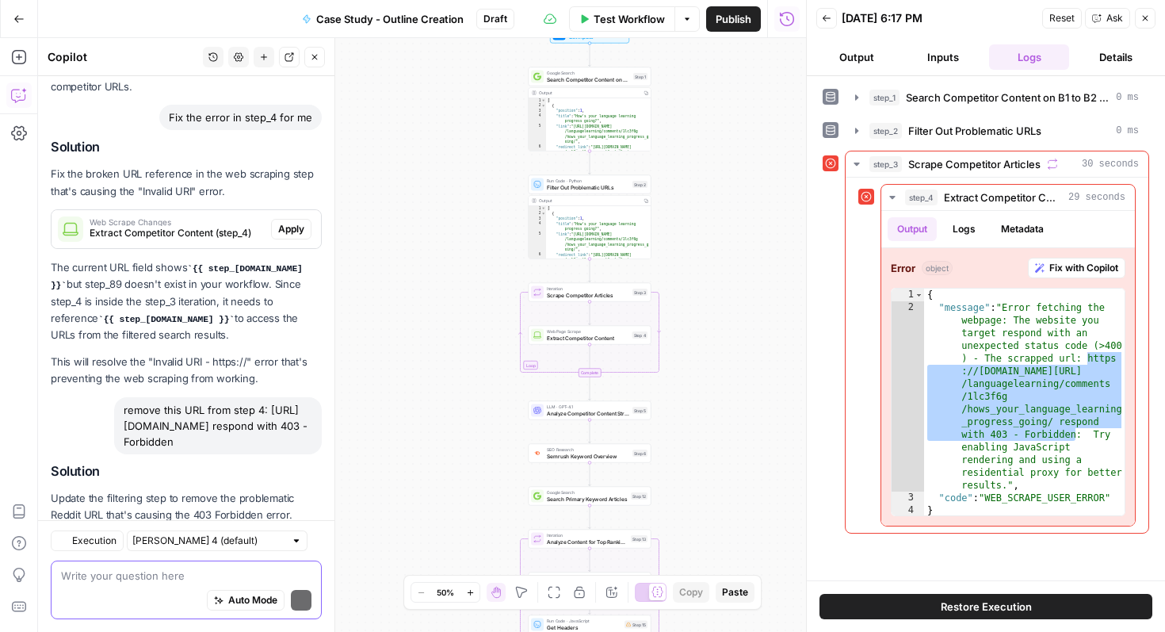
scroll to position [14263, 0]
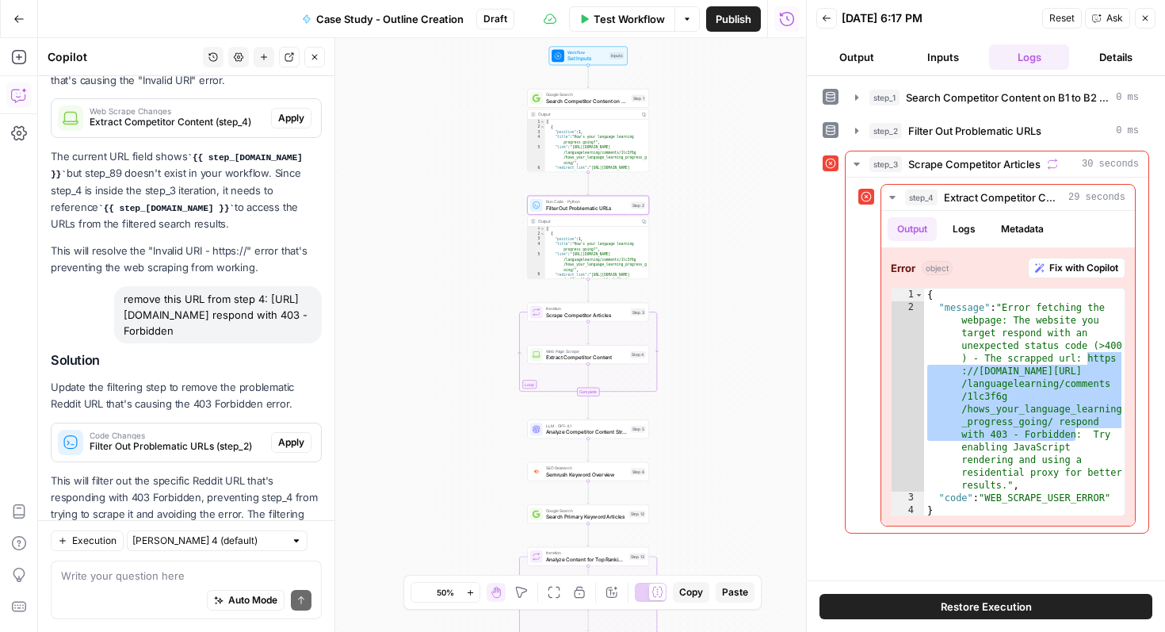
click at [297, 435] on span "Apply" at bounding box center [291, 442] width 26 height 14
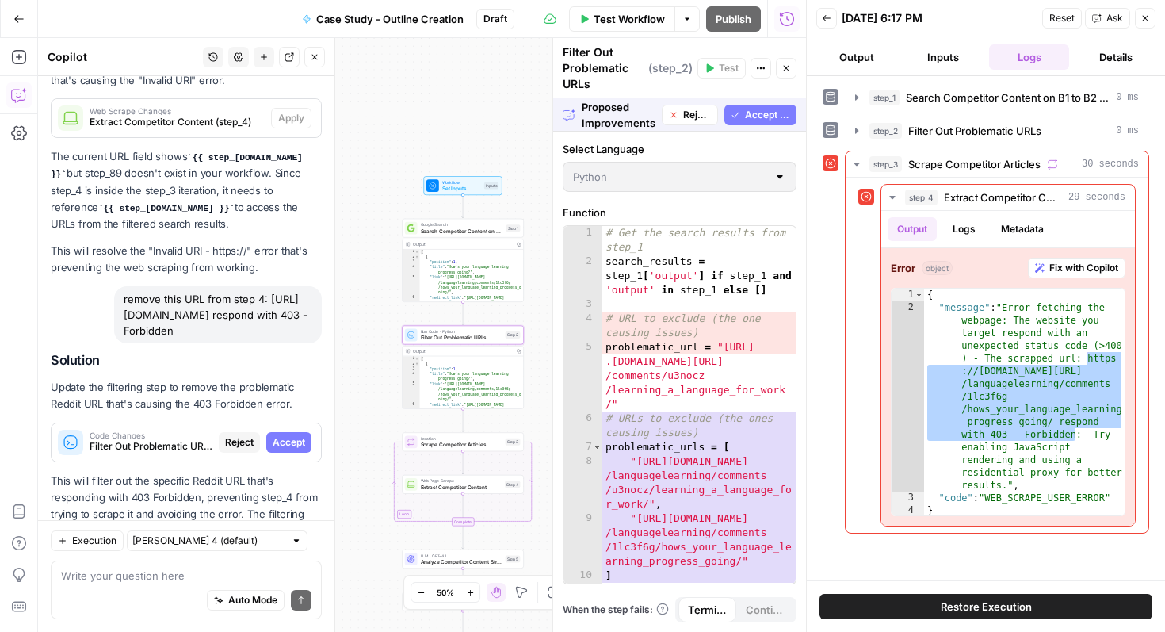
click at [297, 435] on span "Accept" at bounding box center [289, 442] width 32 height 14
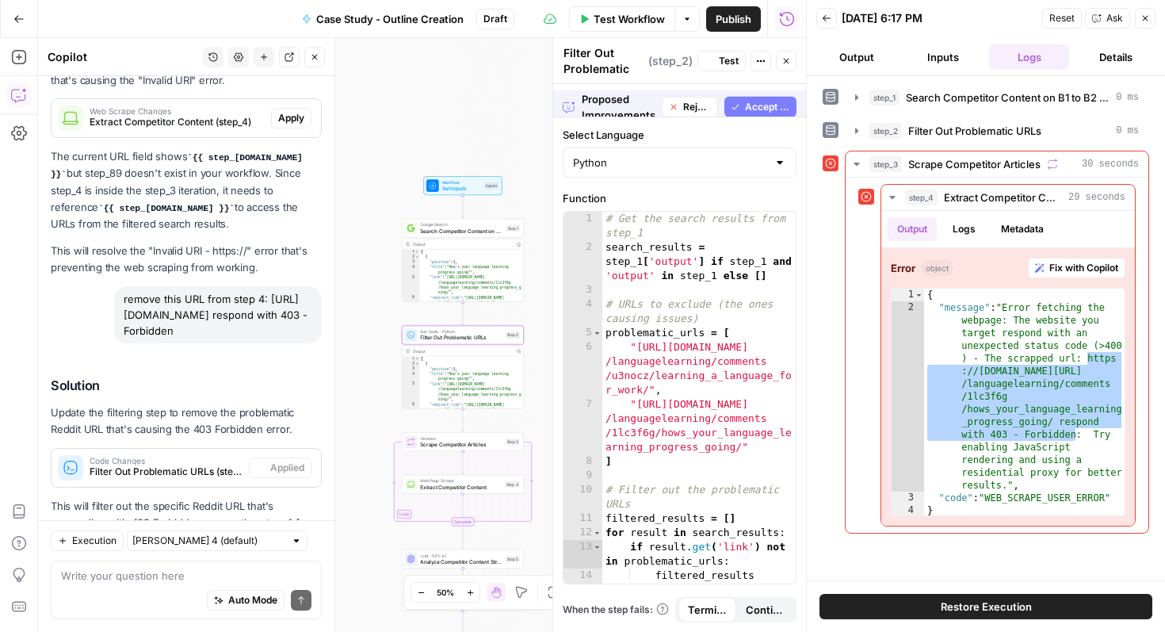
scroll to position [14288, 0]
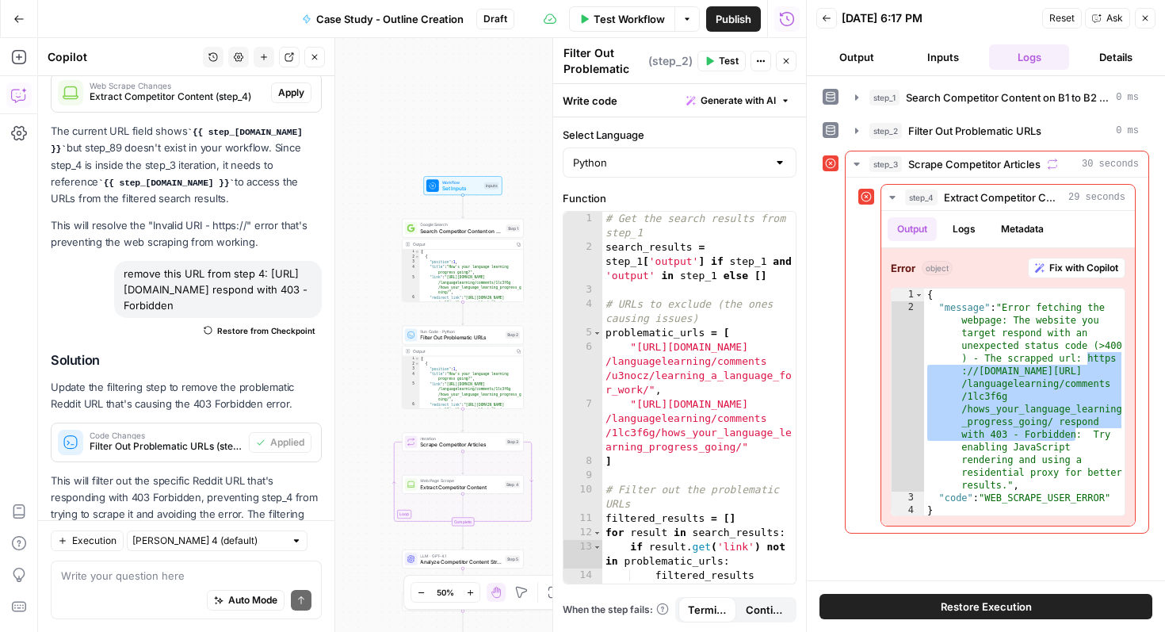
click at [1148, 15] on icon "button" at bounding box center [1145, 18] width 10 height 10
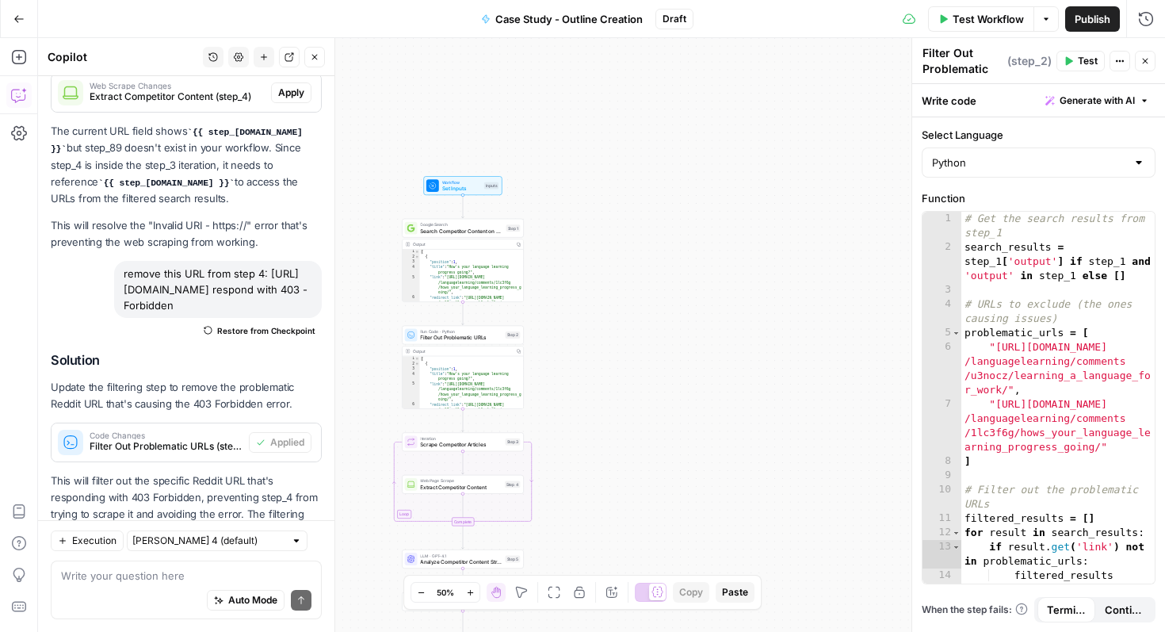
click at [1142, 60] on icon "button" at bounding box center [1145, 61] width 10 height 10
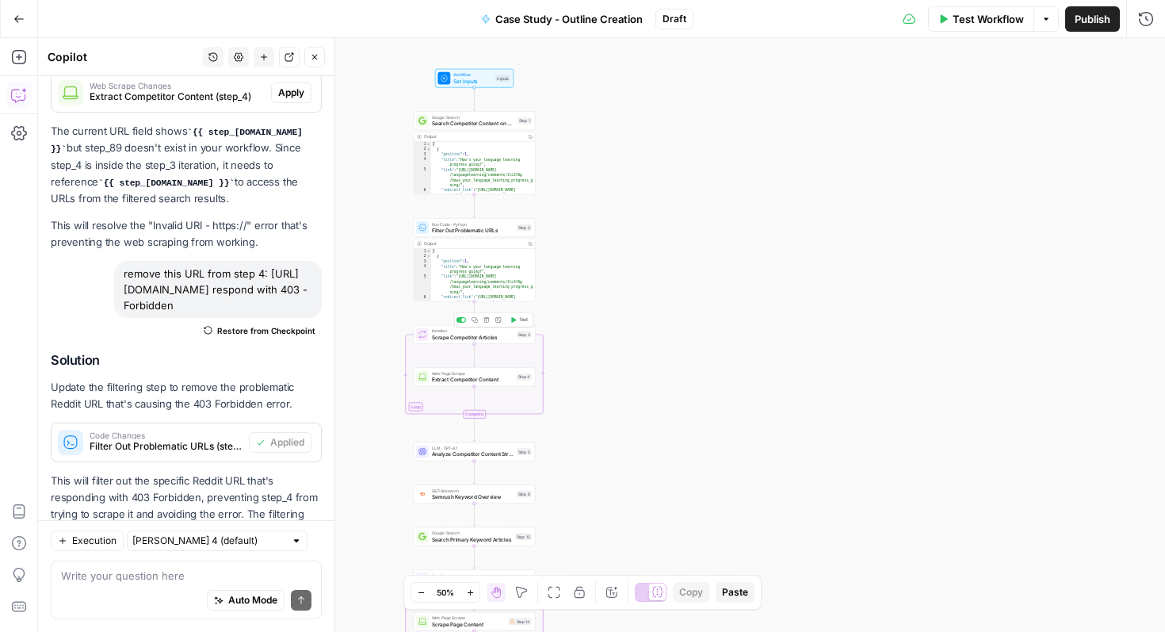
click at [513, 318] on icon "button" at bounding box center [513, 320] width 5 height 6
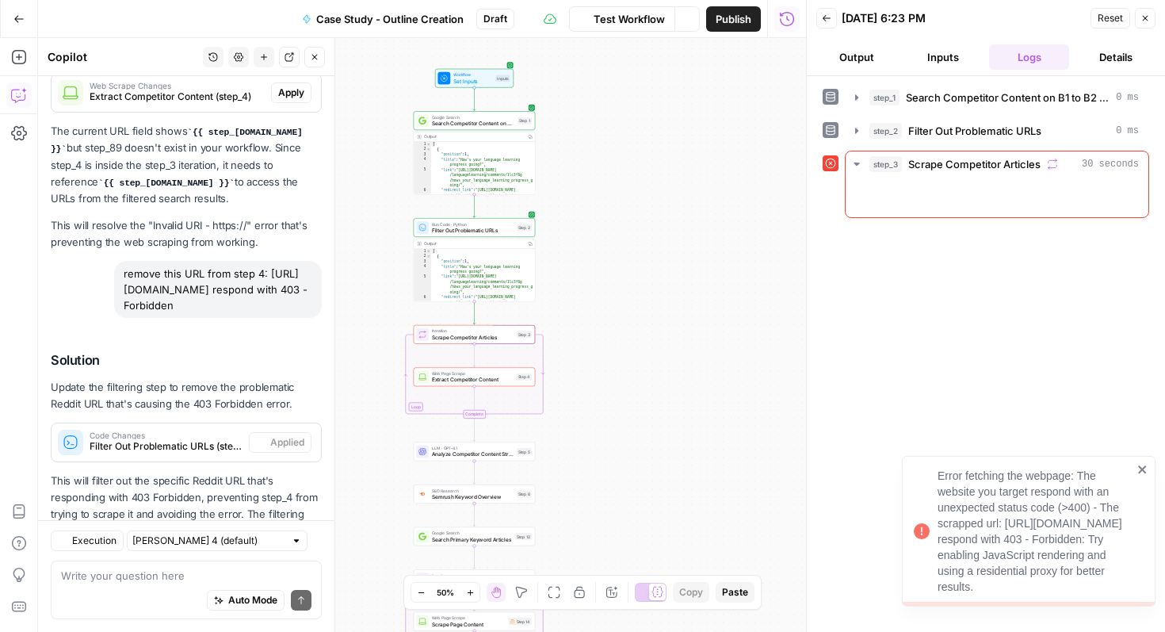
scroll to position [14288, 0]
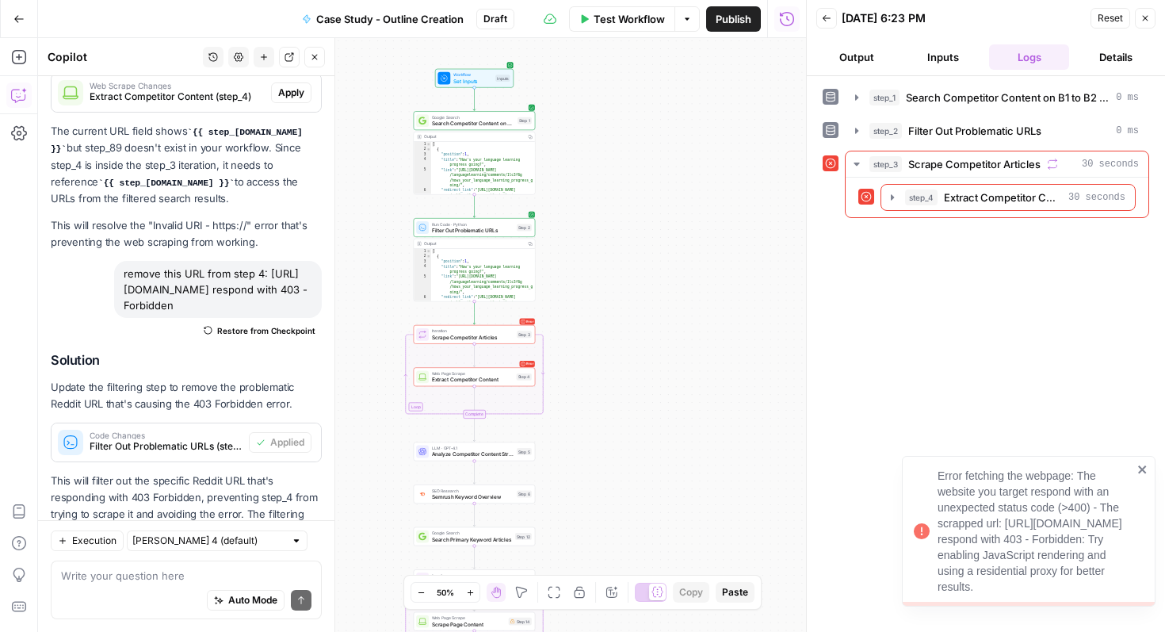
drag, startPoint x: 1101, startPoint y: 524, endPoint x: 936, endPoint y: 491, distance: 168.9
click at [936, 491] on div "Error fetching the webpage: The website you target respond with an unexpected s…" at bounding box center [1023, 531] width 228 height 136
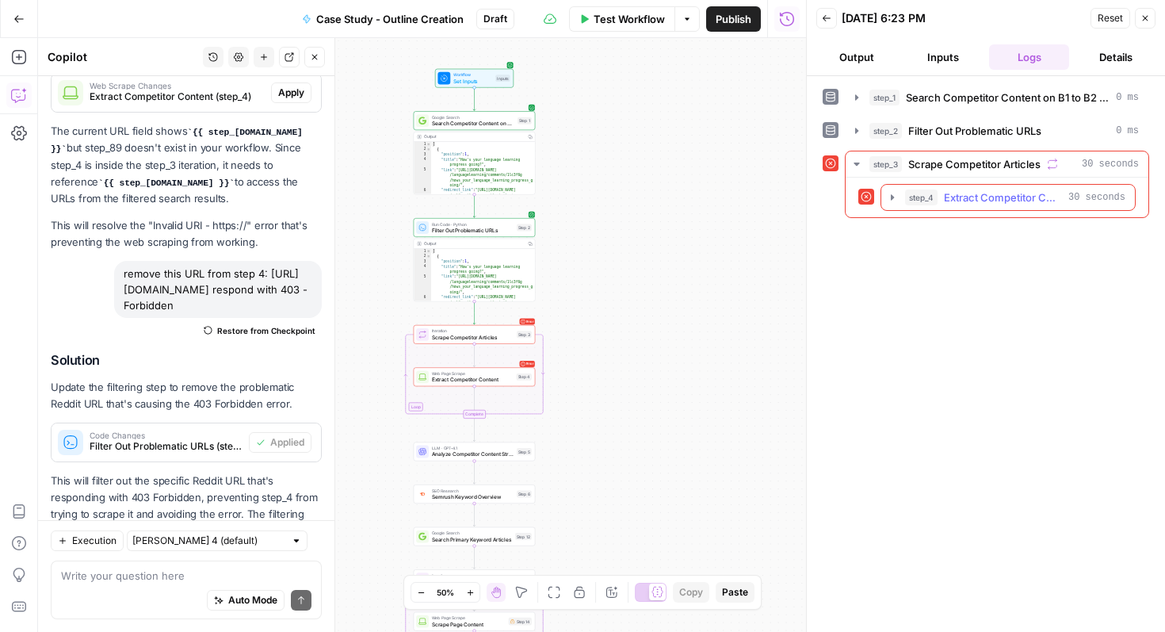
click at [1033, 199] on span "Extract Competitor Content" at bounding box center [1003, 197] width 118 height 16
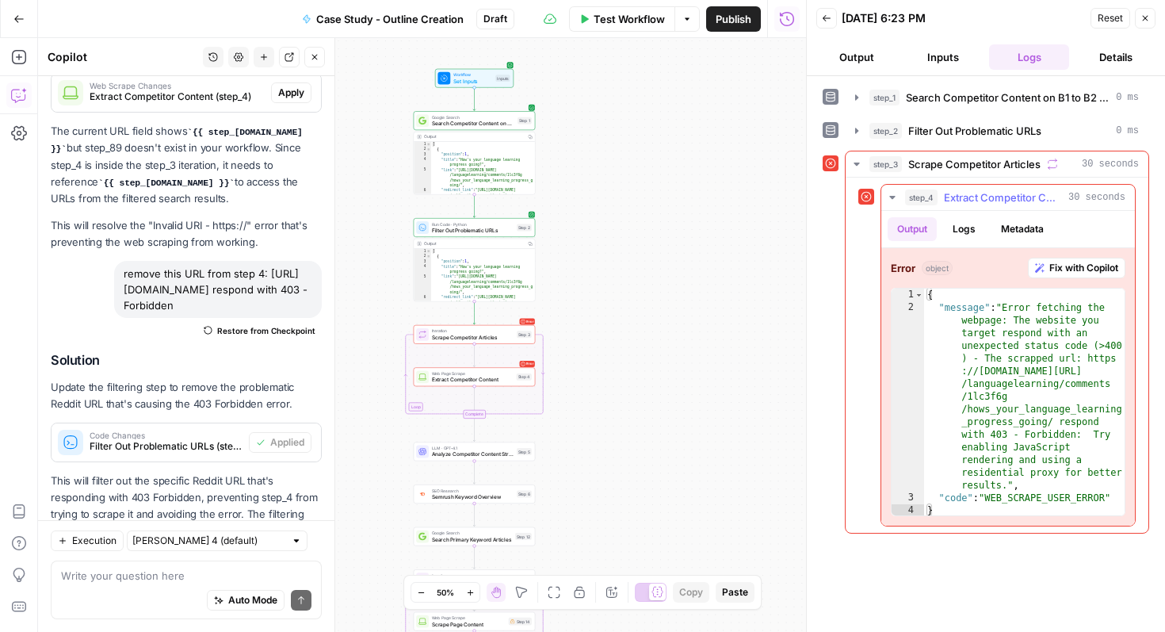
type textarea "**********"
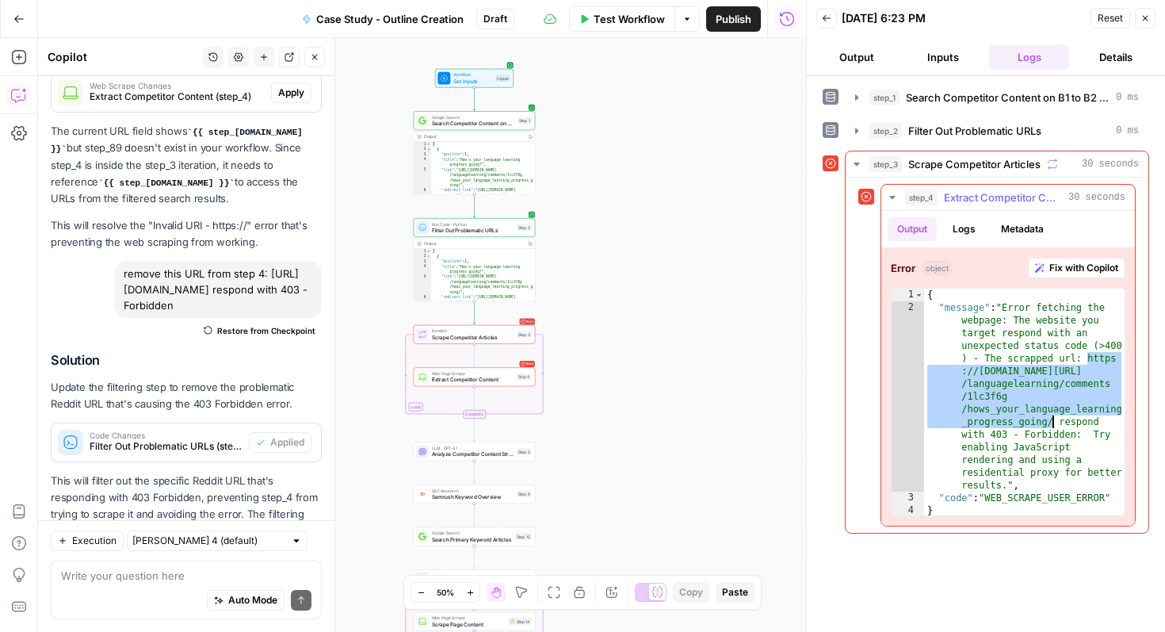
drag, startPoint x: 1087, startPoint y: 357, endPoint x: 1053, endPoint y: 421, distance: 72.0
click at [1053, 421] on div "{ "message" : "Error fetching the webpage: The website you target respond with …" at bounding box center [1024, 415] width 200 height 254
click at [193, 579] on textarea at bounding box center [186, 575] width 250 height 16
paste textarea "[URL][DOMAIN_NAME]"
type textarea "remove this url from step 4: [URL][DOMAIN_NAME]"
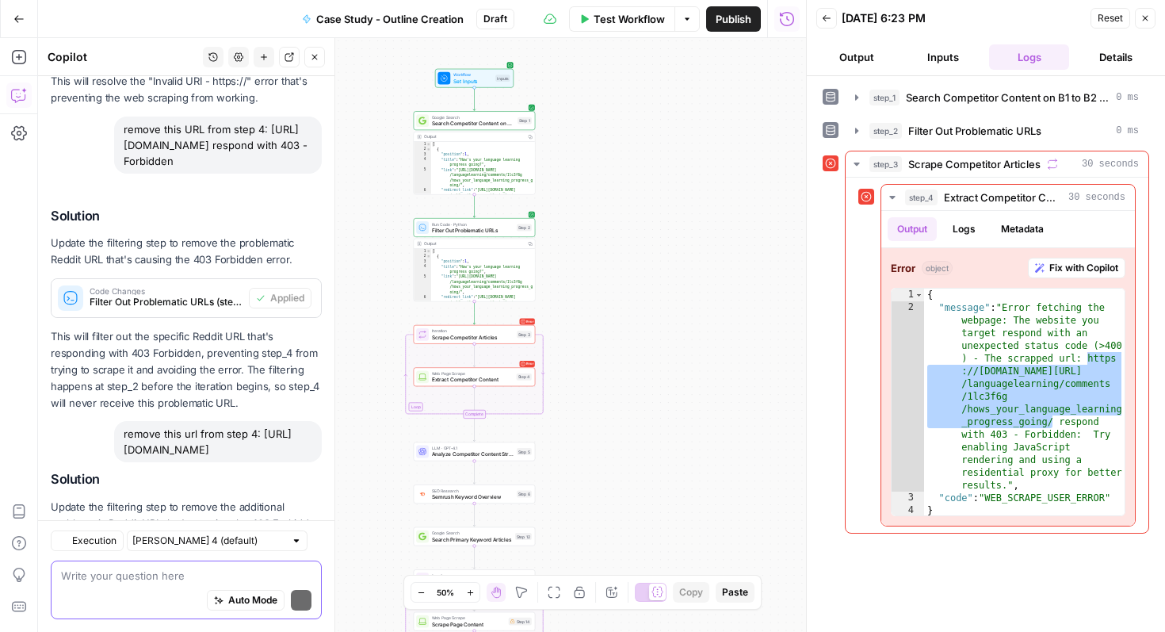
scroll to position [14568, 0]
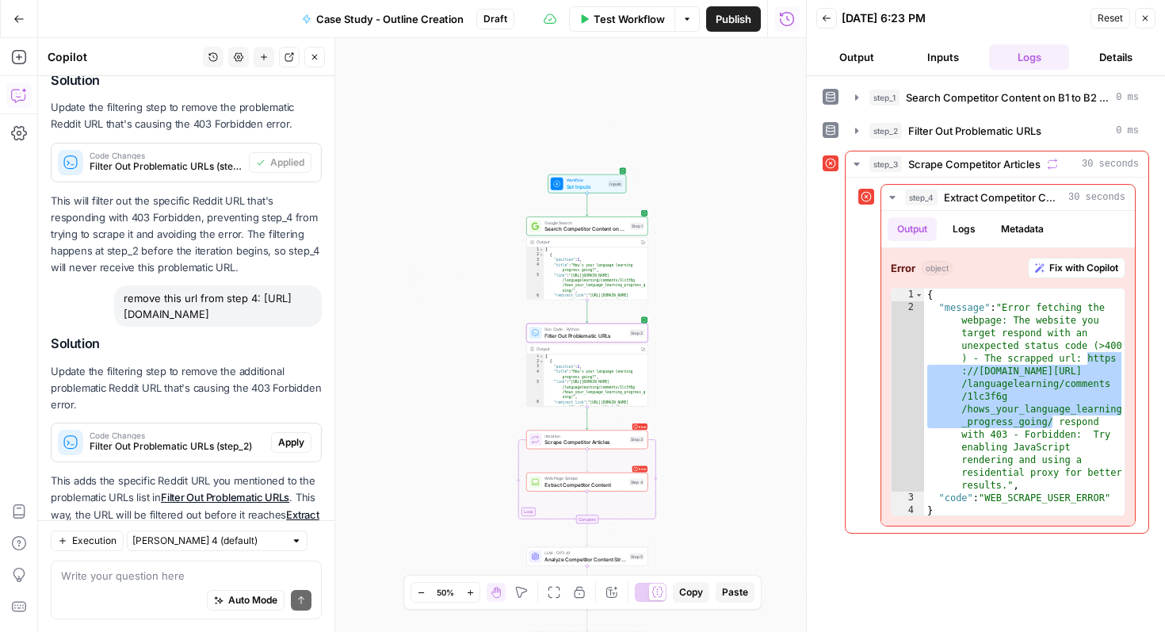
click at [306, 432] on button "Apply" at bounding box center [291, 442] width 40 height 21
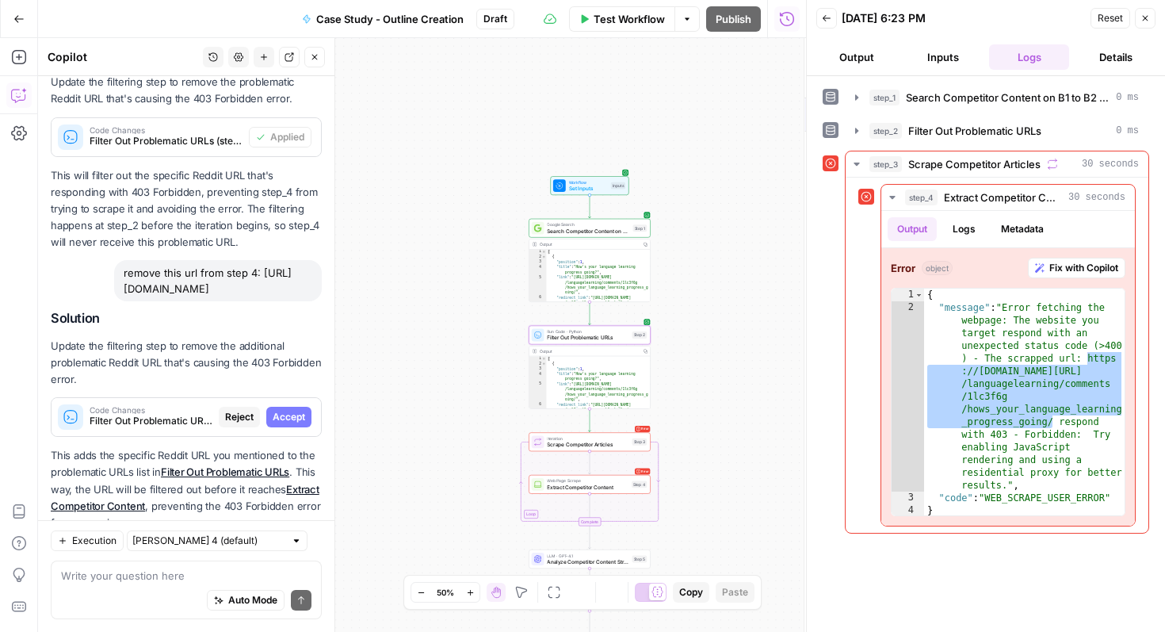
scroll to position [14543, 0]
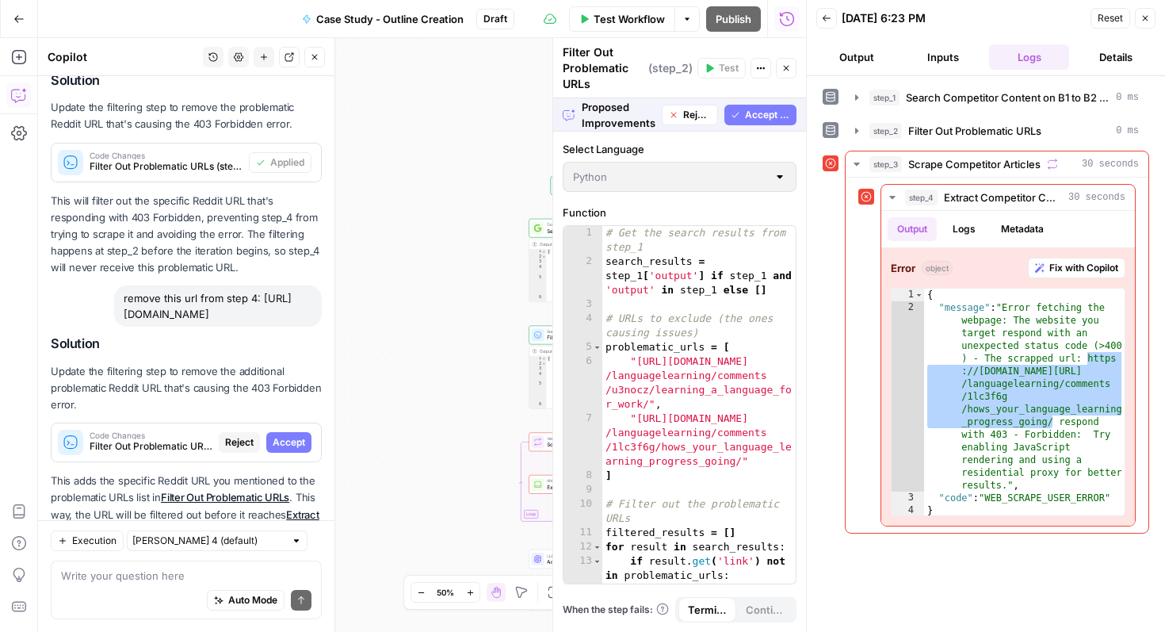
click at [773, 114] on span "Accept All" at bounding box center [767, 115] width 45 height 14
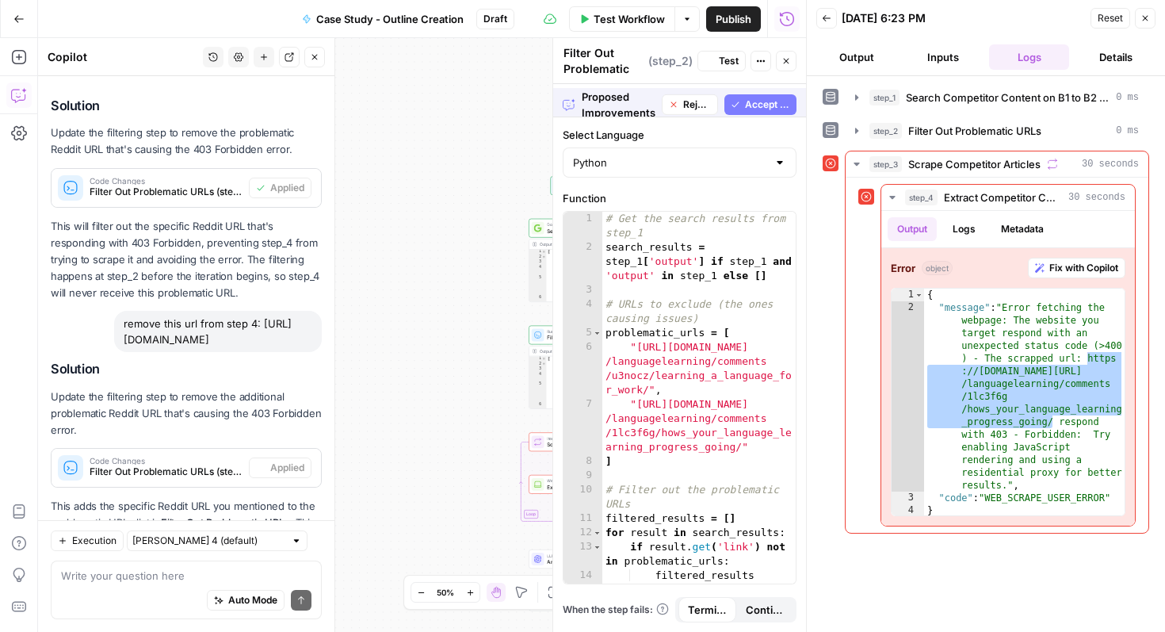
scroll to position [14568, 0]
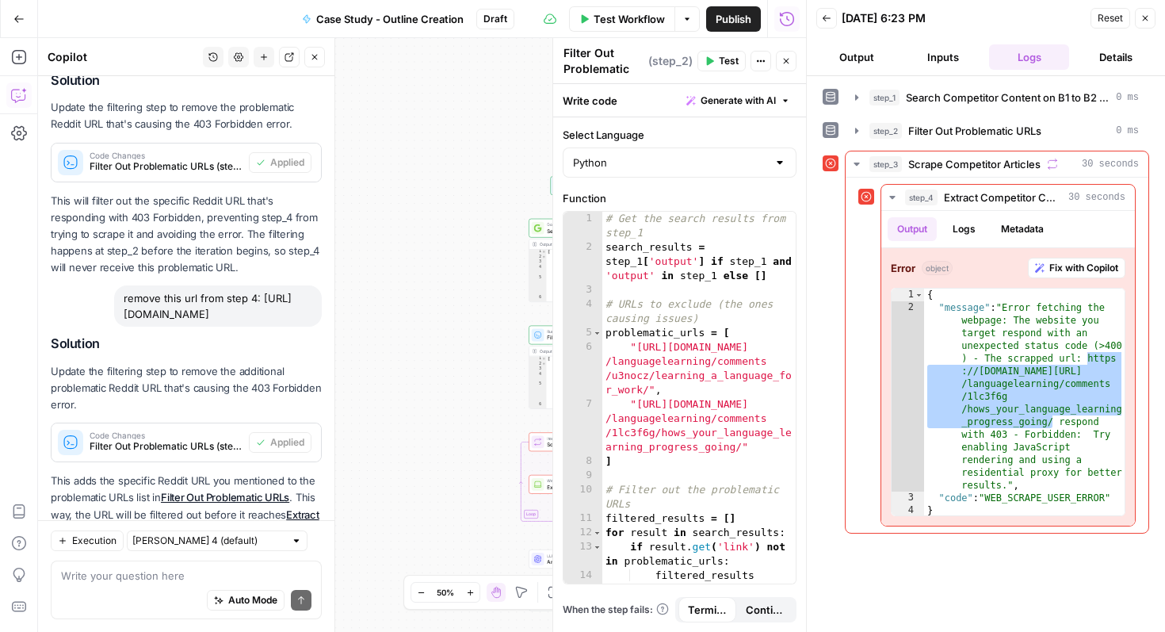
click at [1151, 21] on button "Close" at bounding box center [1145, 18] width 21 height 21
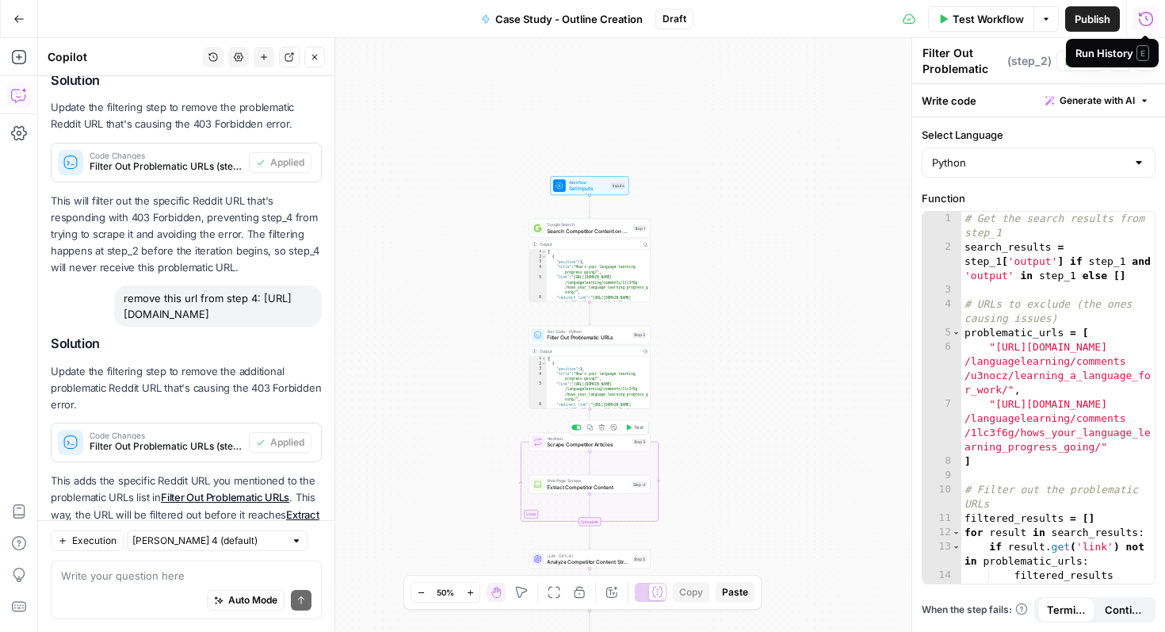
click at [629, 433] on div "Copy step Delete step Add Note Test" at bounding box center [609, 427] width 79 height 14
click at [629, 430] on button "Test" at bounding box center [634, 427] width 25 height 10
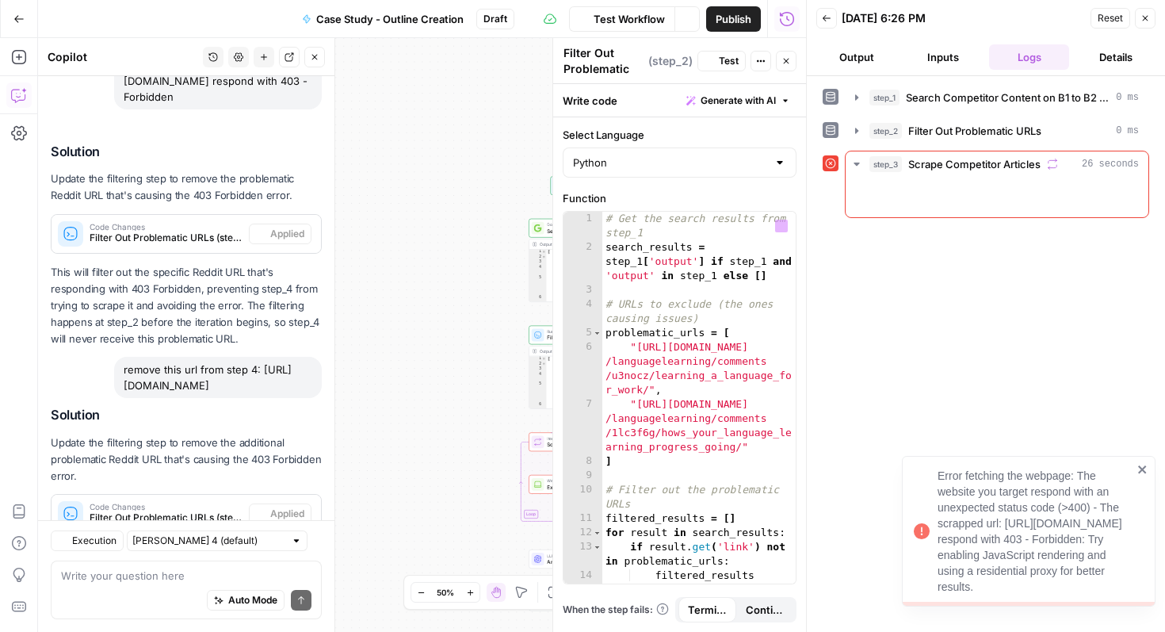
scroll to position [14568, 0]
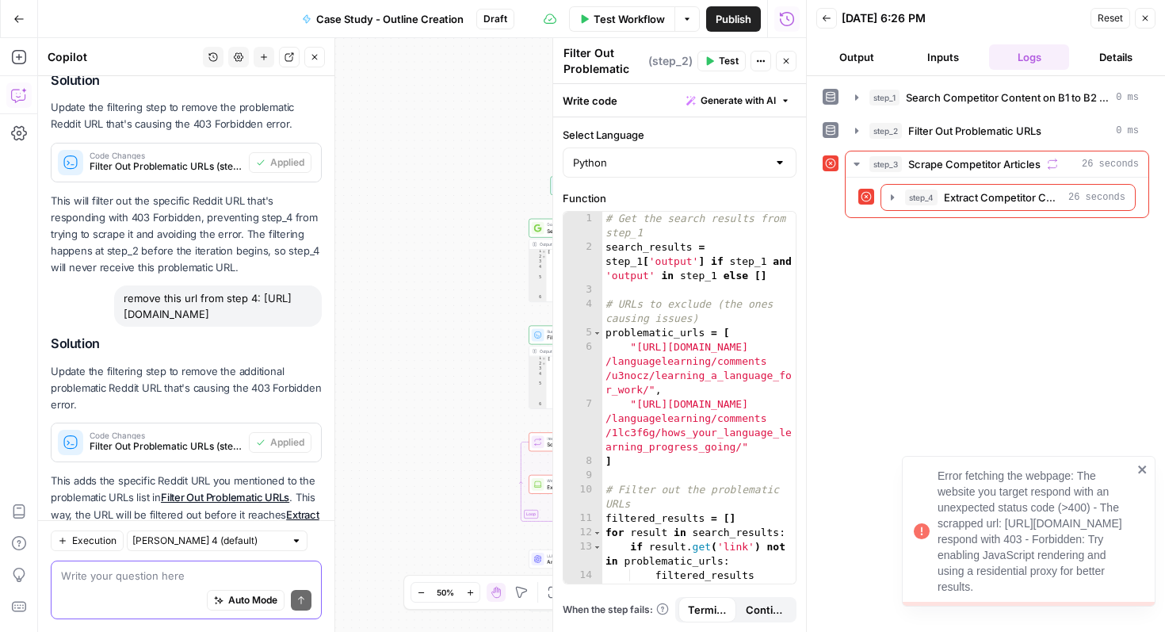
click at [160, 571] on textarea at bounding box center [186, 575] width 250 height 16
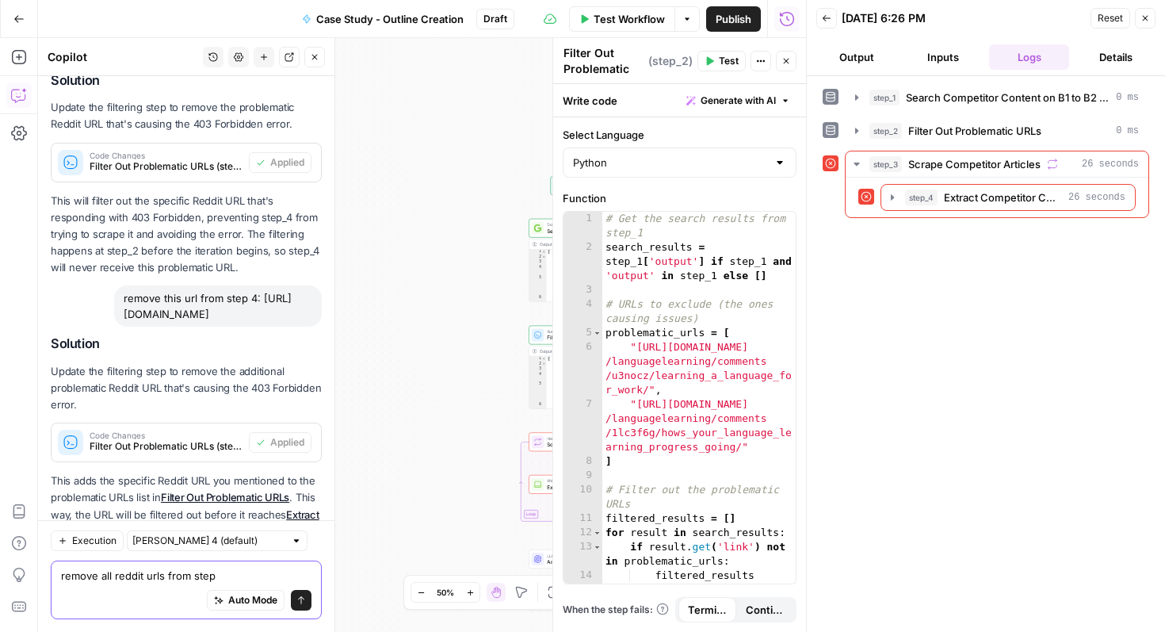
type textarea "remove all reddit urls from step 4"
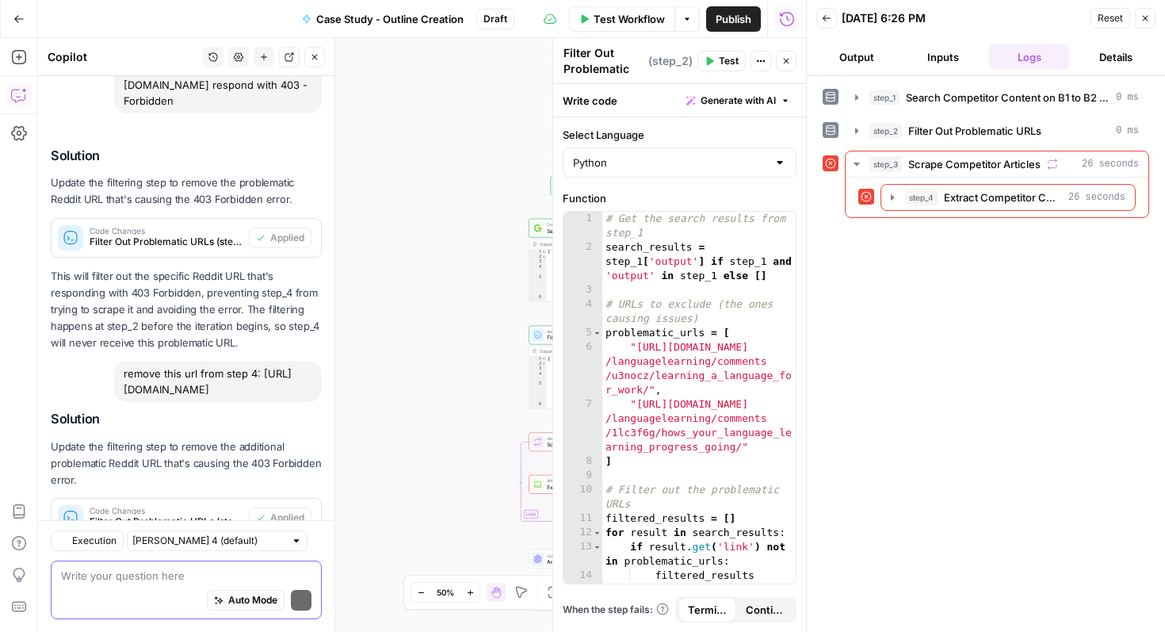
scroll to position [14712, 0]
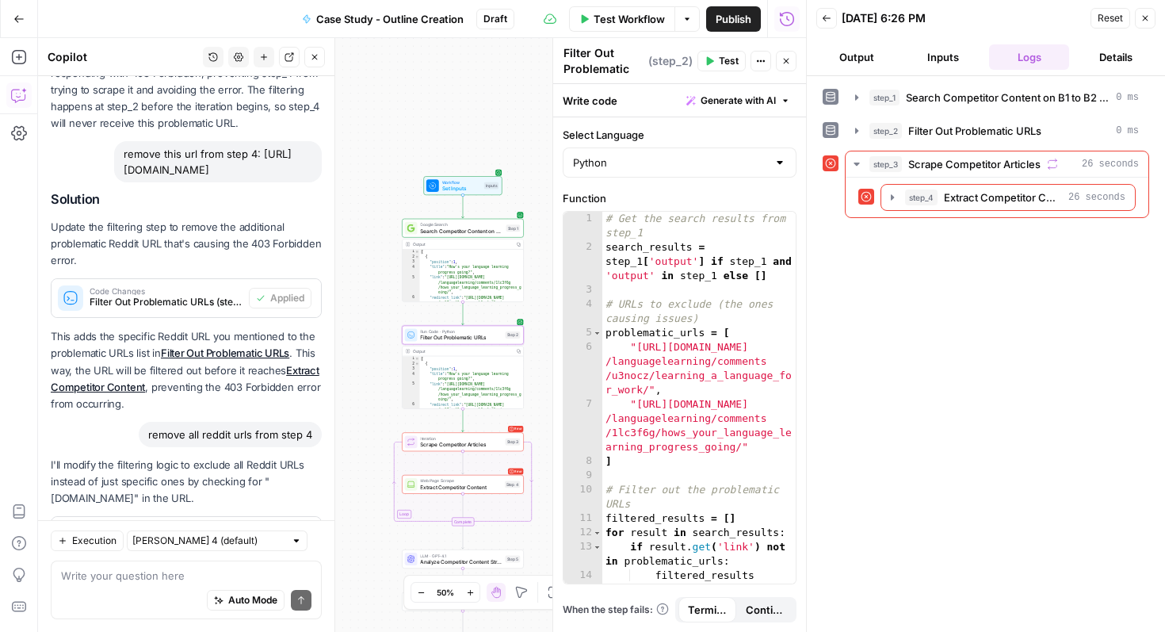
click at [297, 529] on span "Apply" at bounding box center [291, 536] width 26 height 14
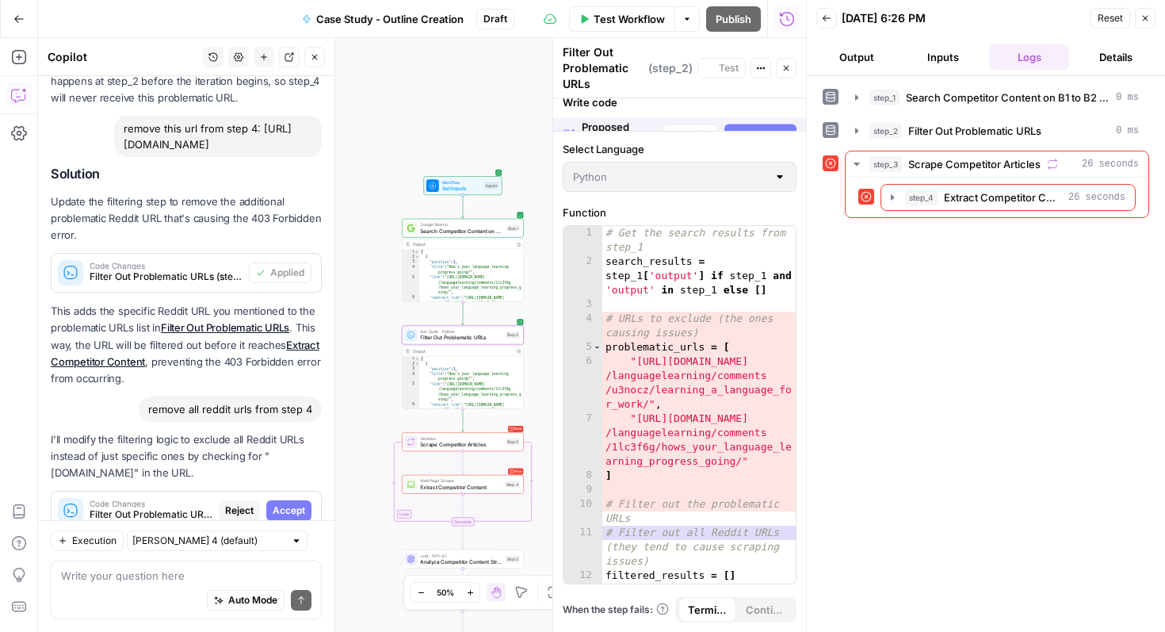
scroll to position [14687, 0]
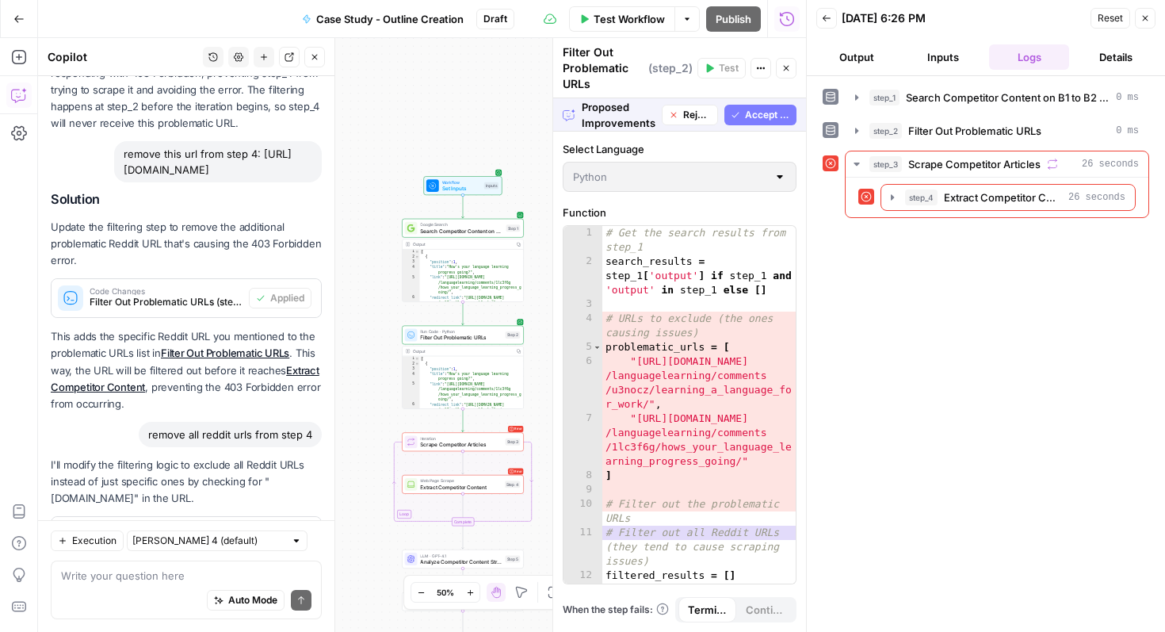
drag, startPoint x: 292, startPoint y: 463, endPoint x: 333, endPoint y: 448, distance: 43.1
click at [334, 449] on div "Copilot History Settings New chat Detach Close Hi! How can I help with your wor…" at bounding box center [186, 335] width 297 height 594
click at [766, 113] on span "Accept All" at bounding box center [767, 115] width 45 height 14
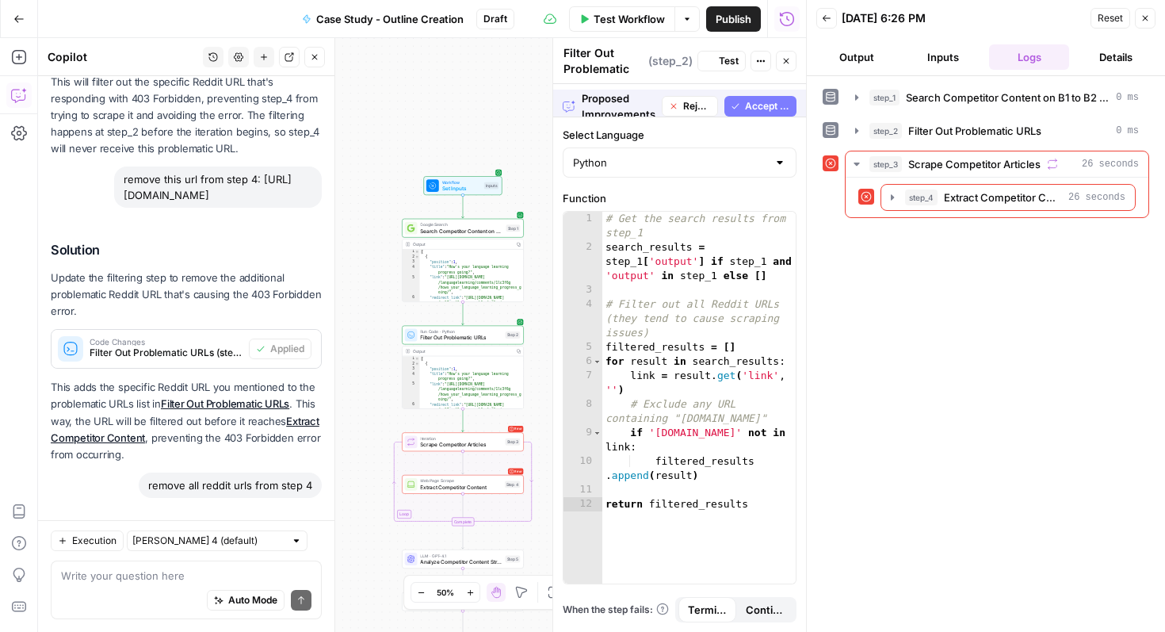
scroll to position [14763, 0]
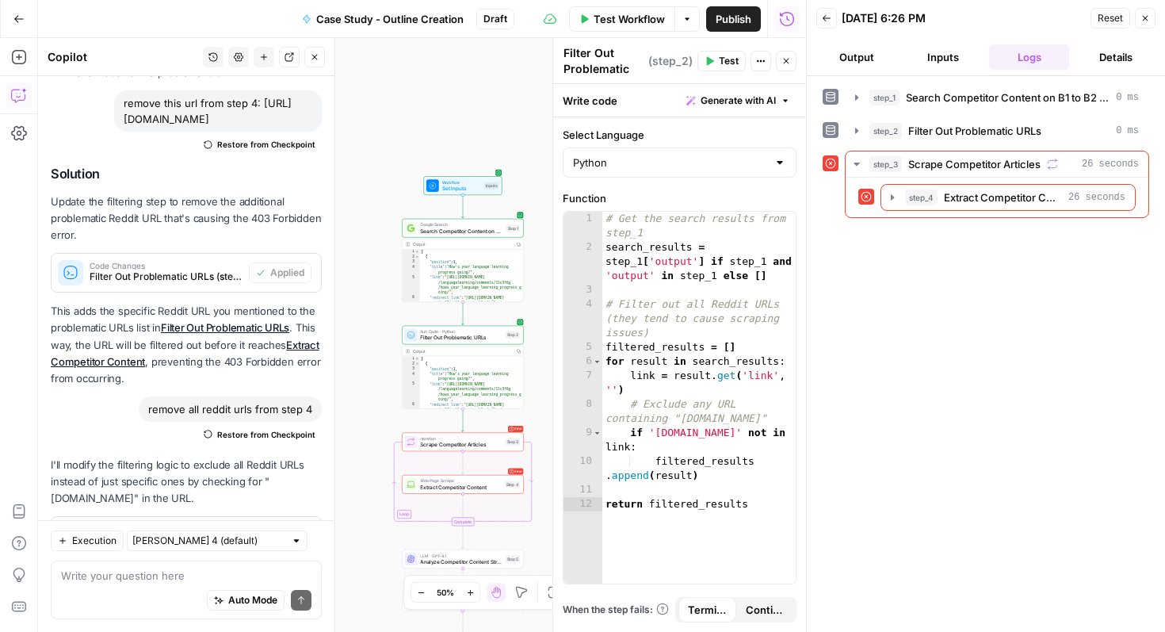
click at [1142, 21] on icon "button" at bounding box center [1145, 18] width 10 height 10
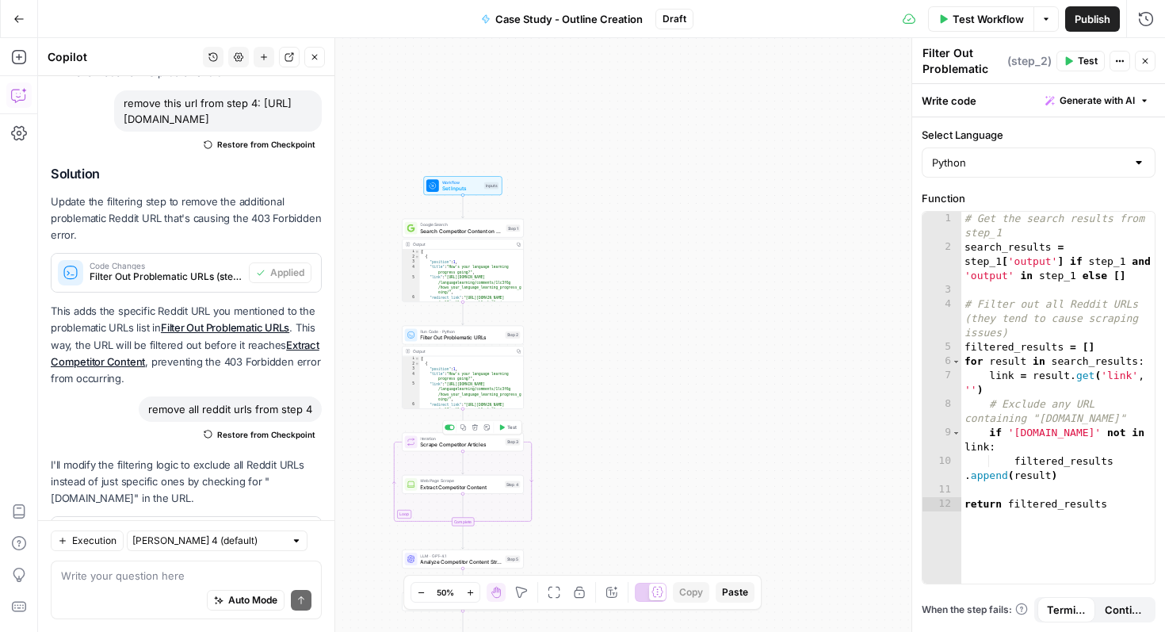
click at [506, 429] on button "Test" at bounding box center [507, 427] width 25 height 10
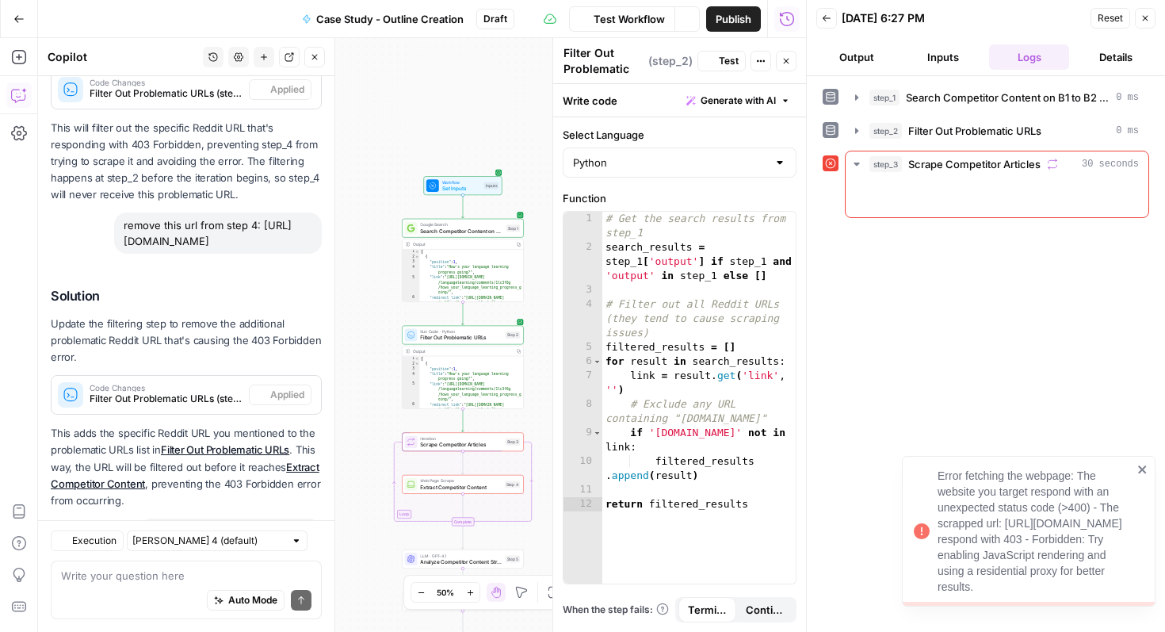
scroll to position [14763, 0]
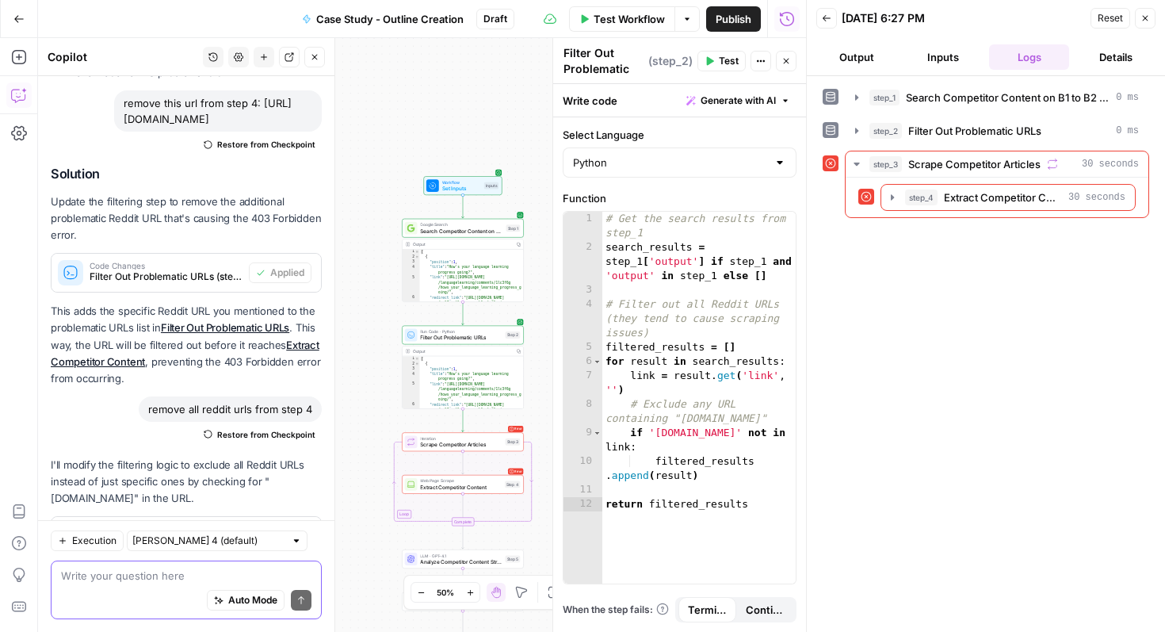
click at [195, 571] on textarea at bounding box center [186, 575] width 250 height 16
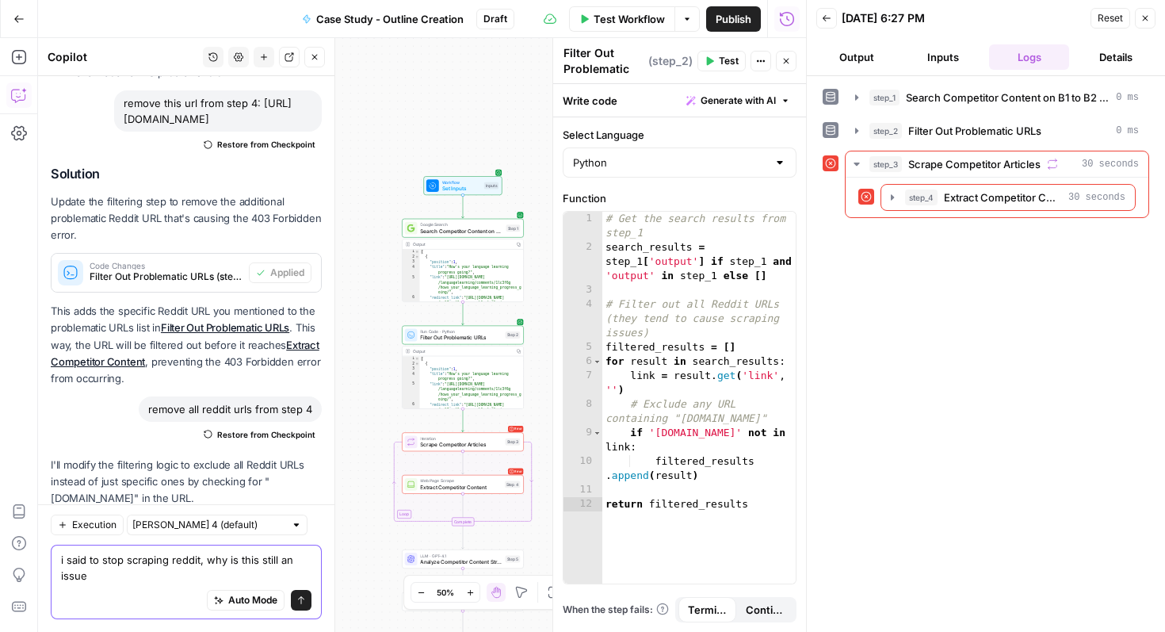
scroll to position [14779, 0]
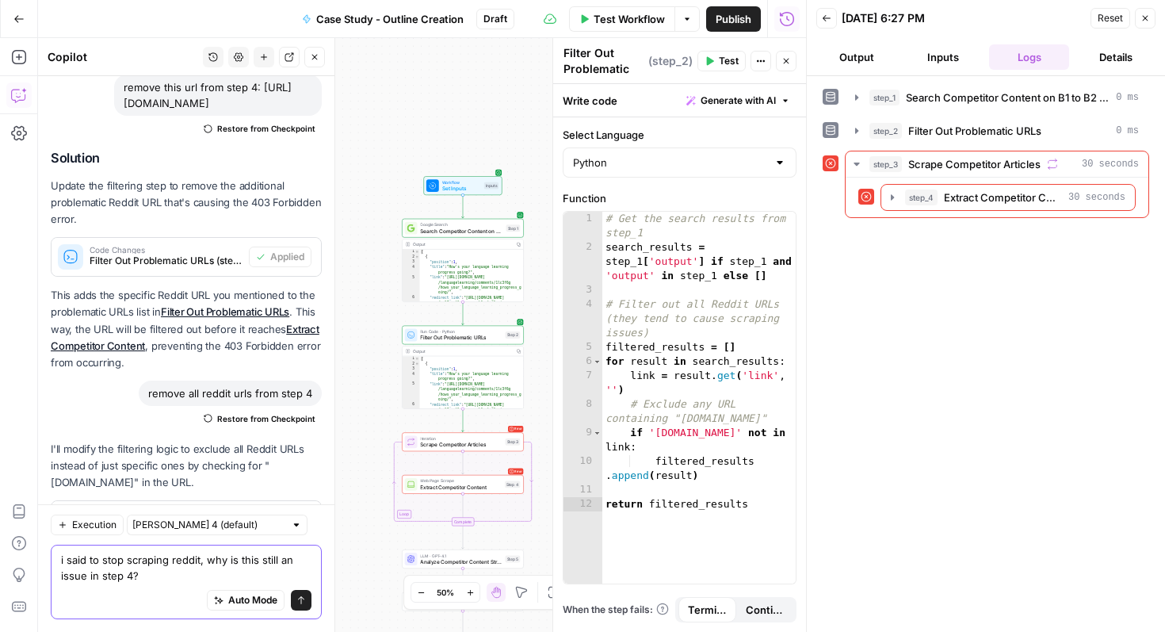
type textarea "i said to stop scraping reddit, why is this still an issue in step 4??"
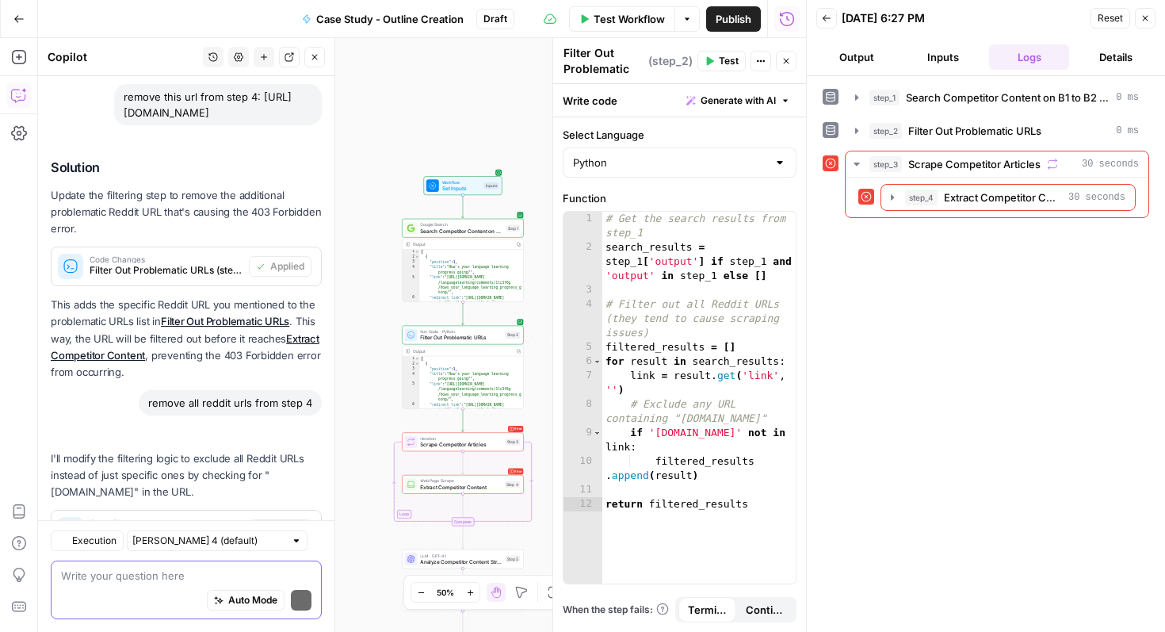
scroll to position [14955, 0]
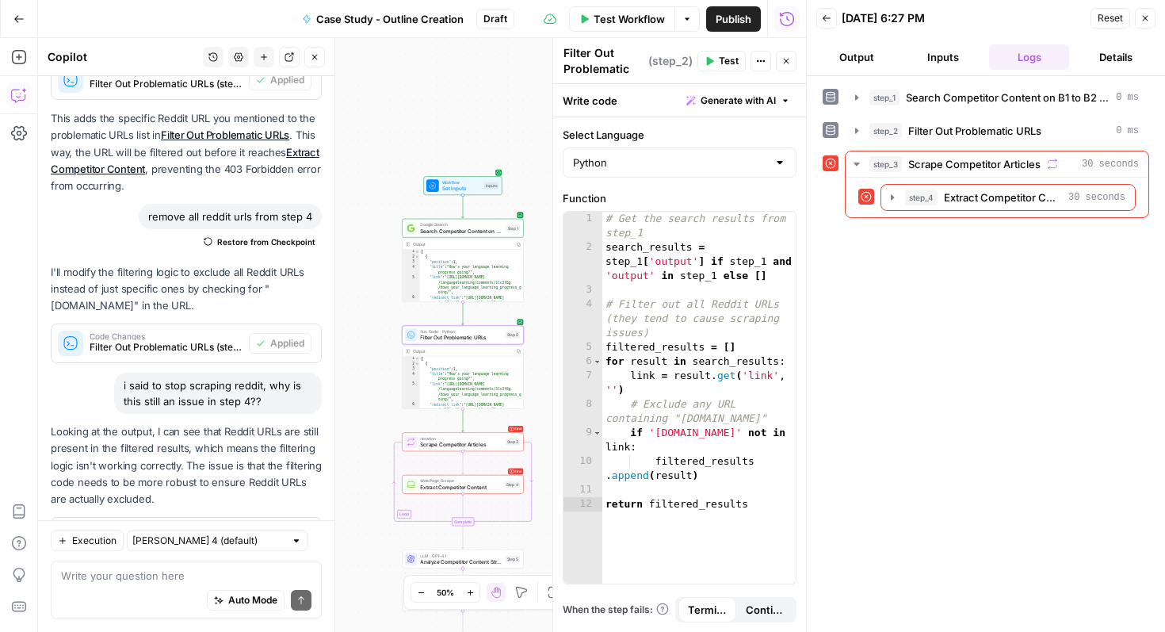
click at [296, 529] on span "Apply" at bounding box center [291, 536] width 26 height 14
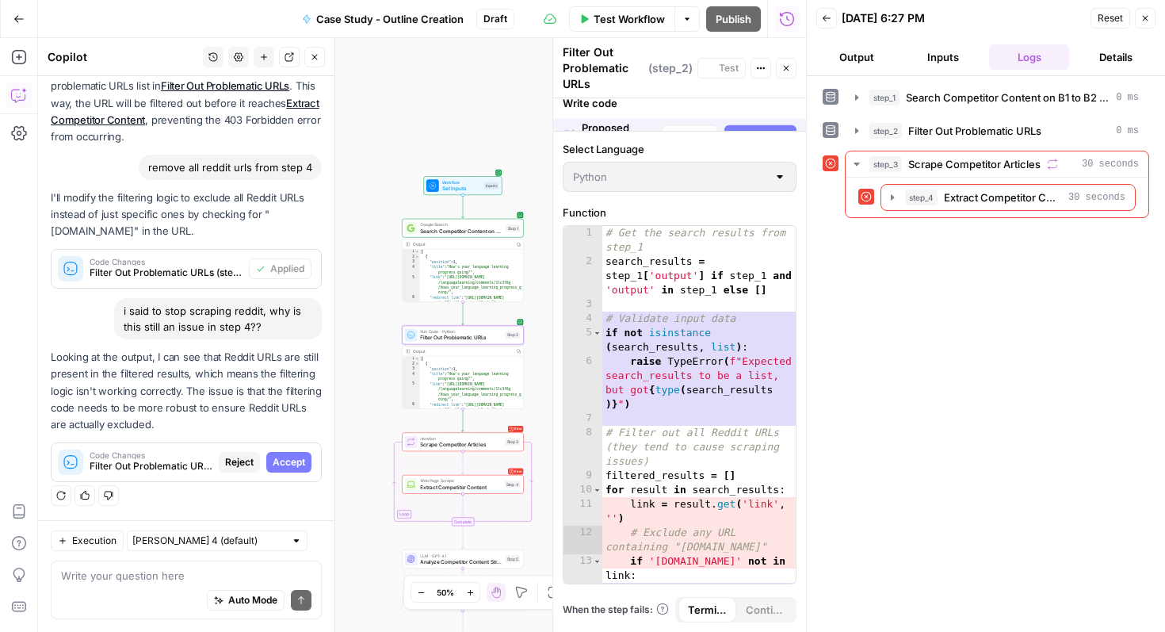
scroll to position [14879, 0]
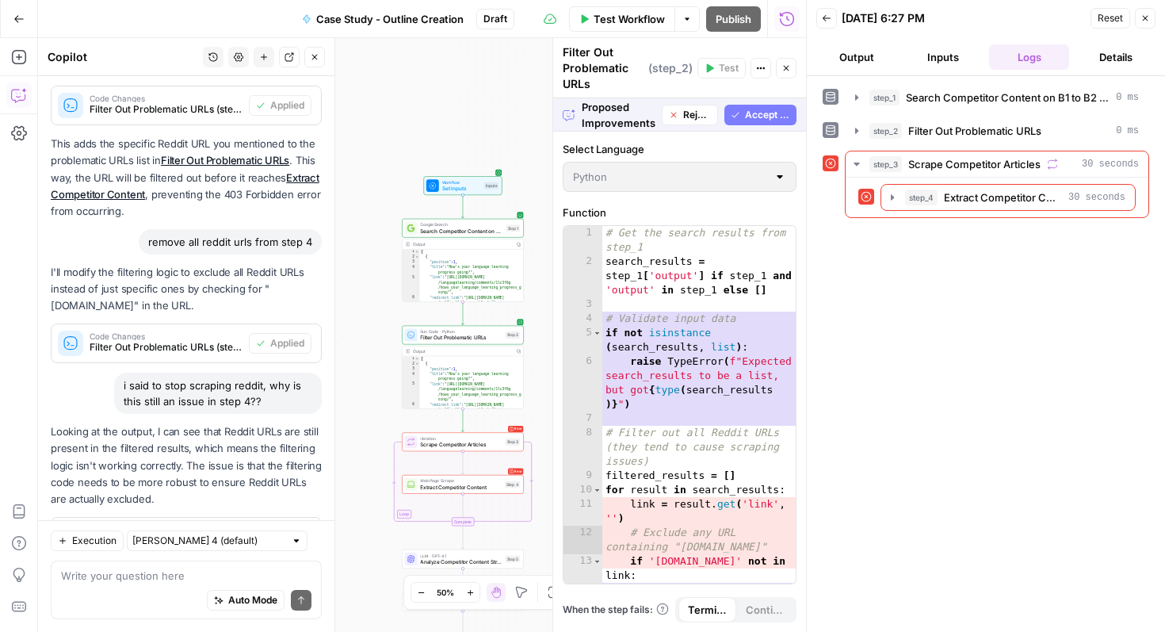
click at [752, 109] on span "Accept All" at bounding box center [767, 115] width 45 height 14
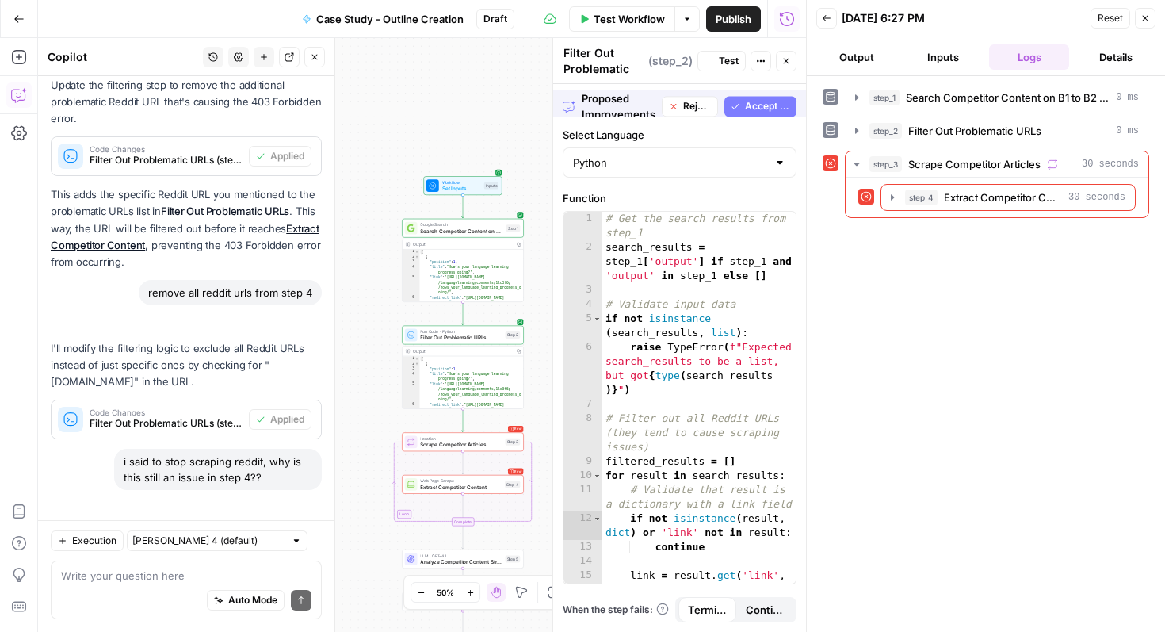
scroll to position [14981, 0]
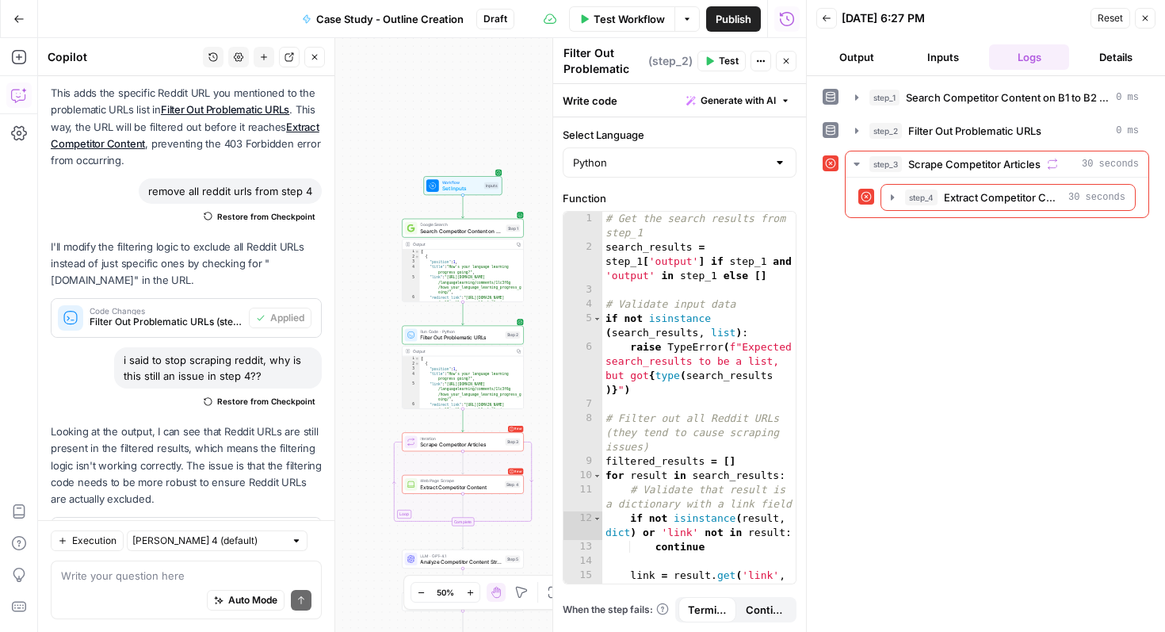
click at [719, 60] on span "Test" at bounding box center [729, 61] width 20 height 14
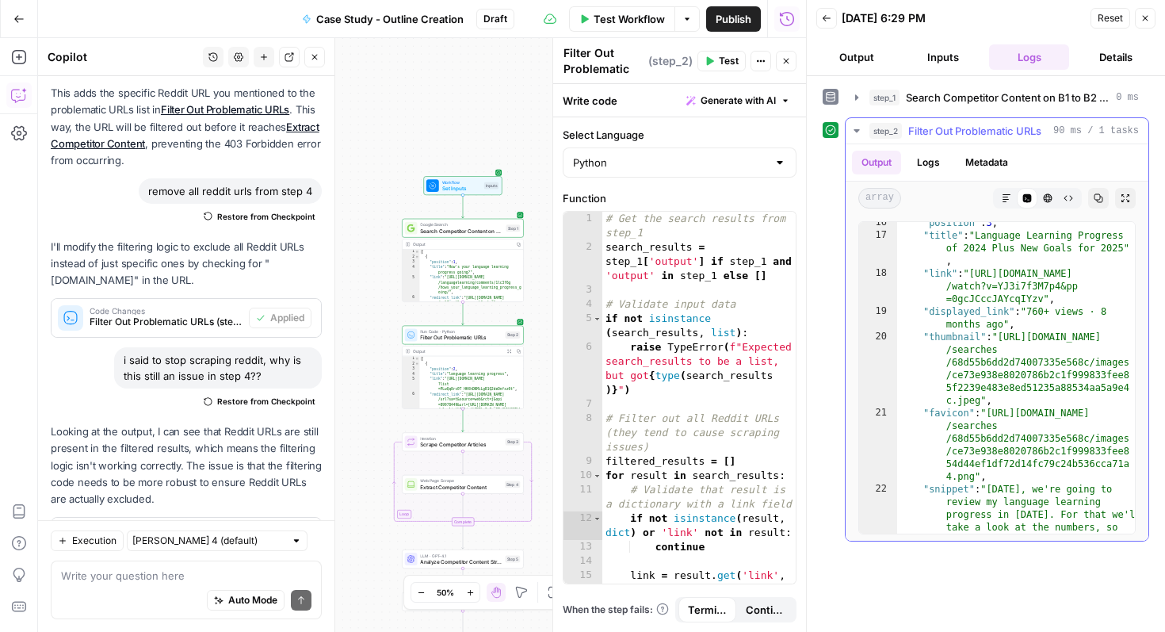
scroll to position [490, 0]
click at [1146, 24] on button "Close" at bounding box center [1145, 18] width 21 height 21
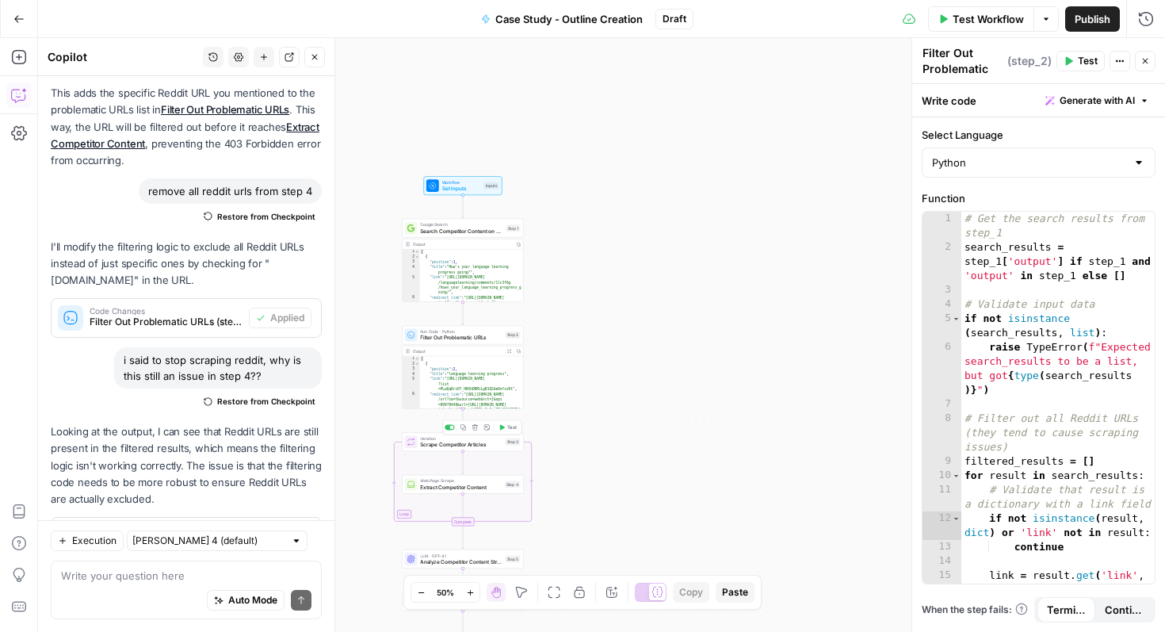
click at [506, 430] on button "Test" at bounding box center [507, 427] width 25 height 10
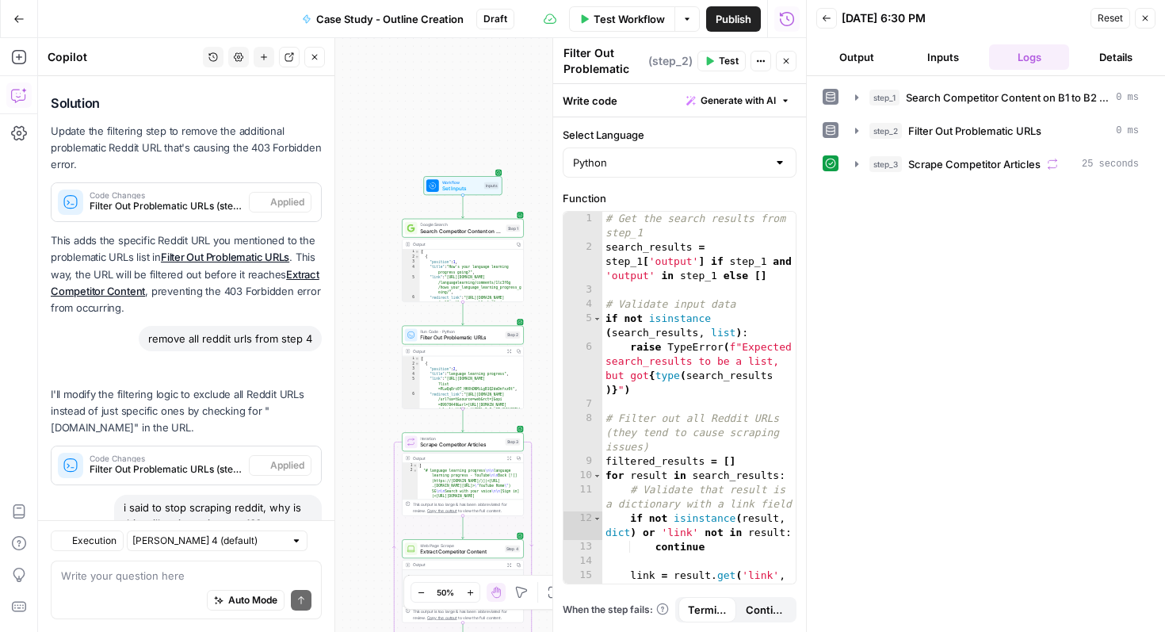
scroll to position [14981, 0]
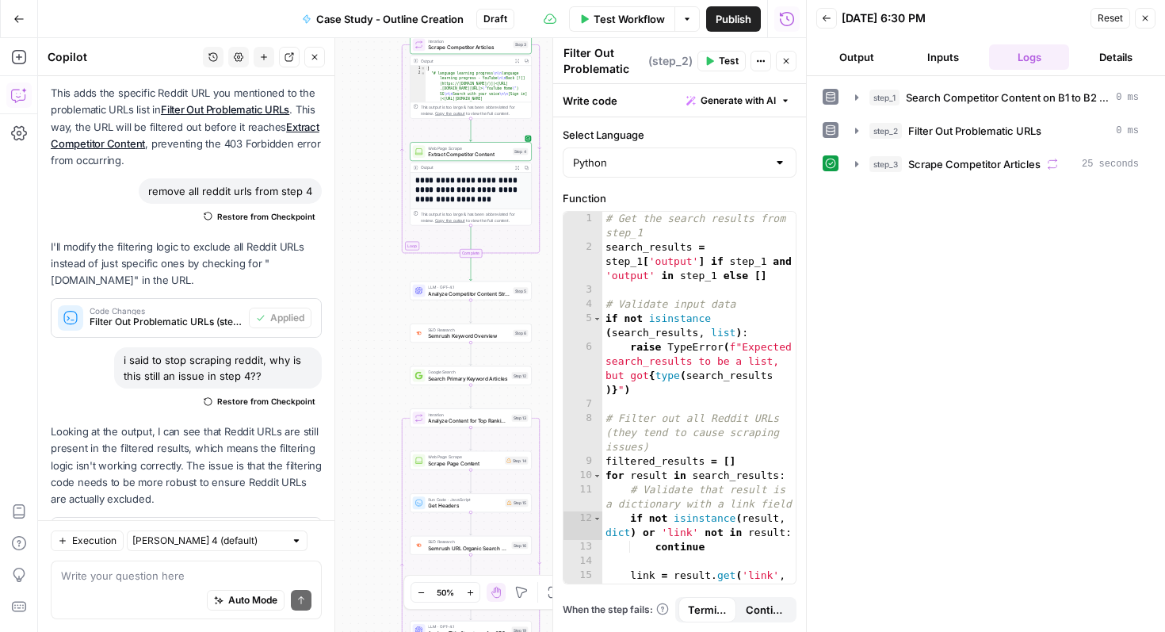
click at [1146, 15] on icon "button" at bounding box center [1145, 18] width 10 height 10
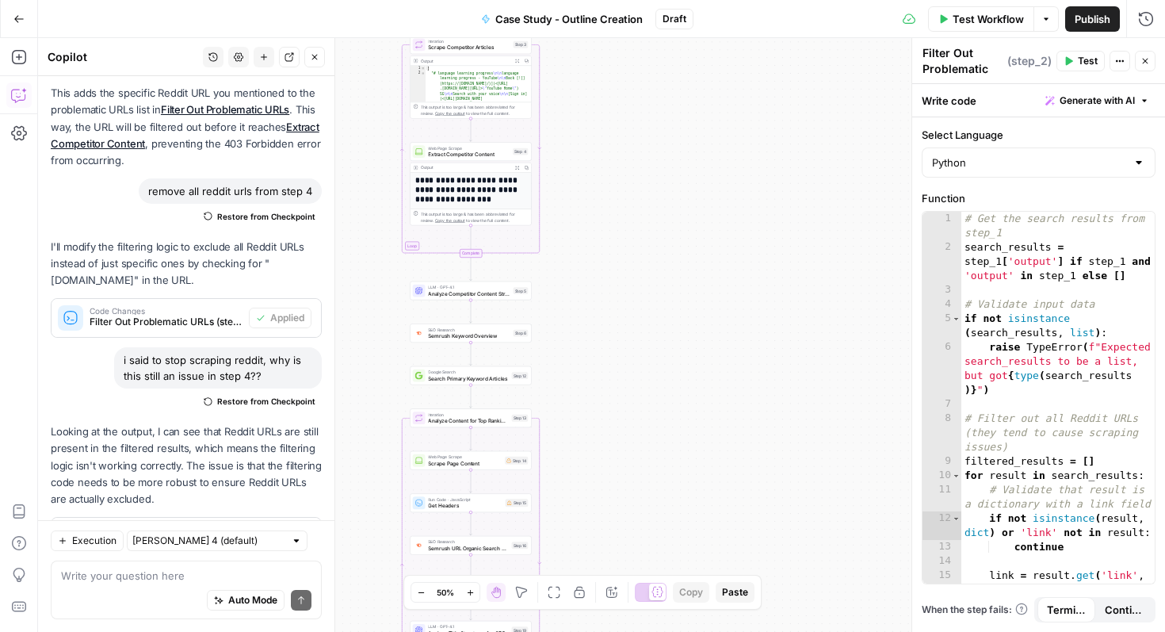
click at [1002, 15] on span "Test Workflow" at bounding box center [987, 19] width 71 height 16
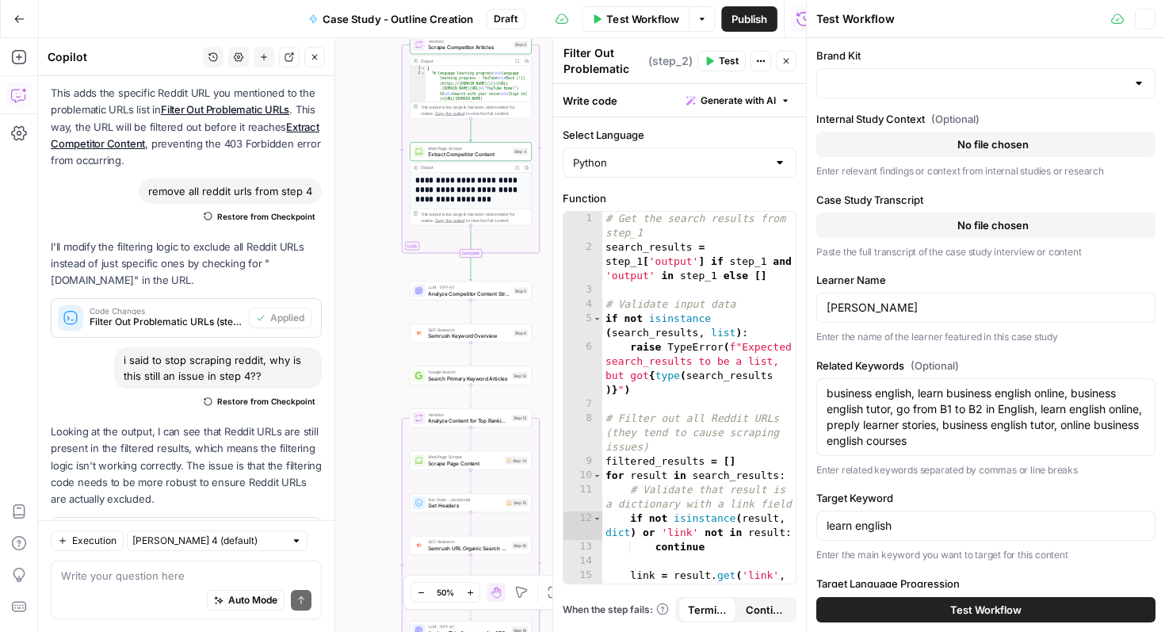
type input "Preply (EN)"
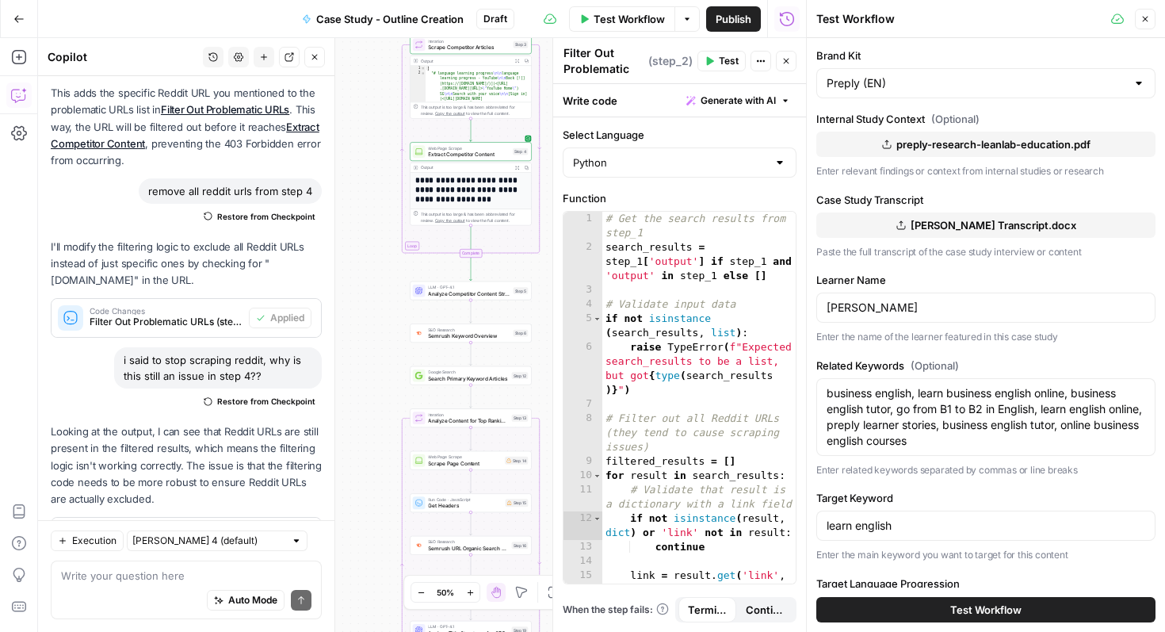
click at [951, 607] on span "Test Workflow" at bounding box center [985, 609] width 71 height 16
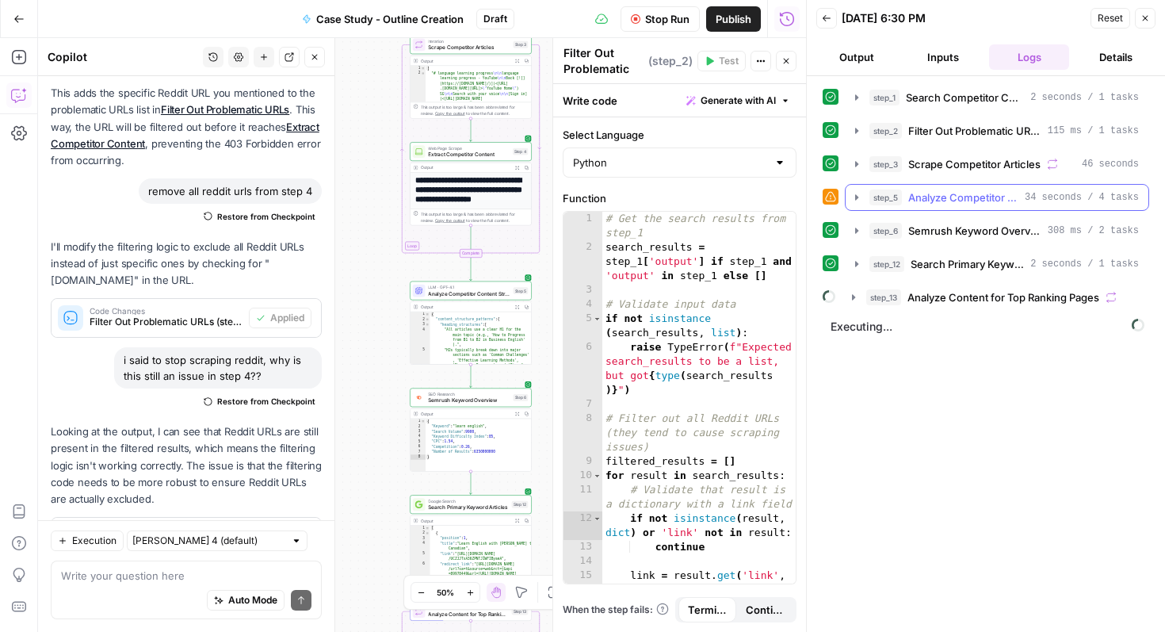
click at [945, 200] on span "Analyze Competitor Content Strategies" at bounding box center [963, 197] width 110 height 16
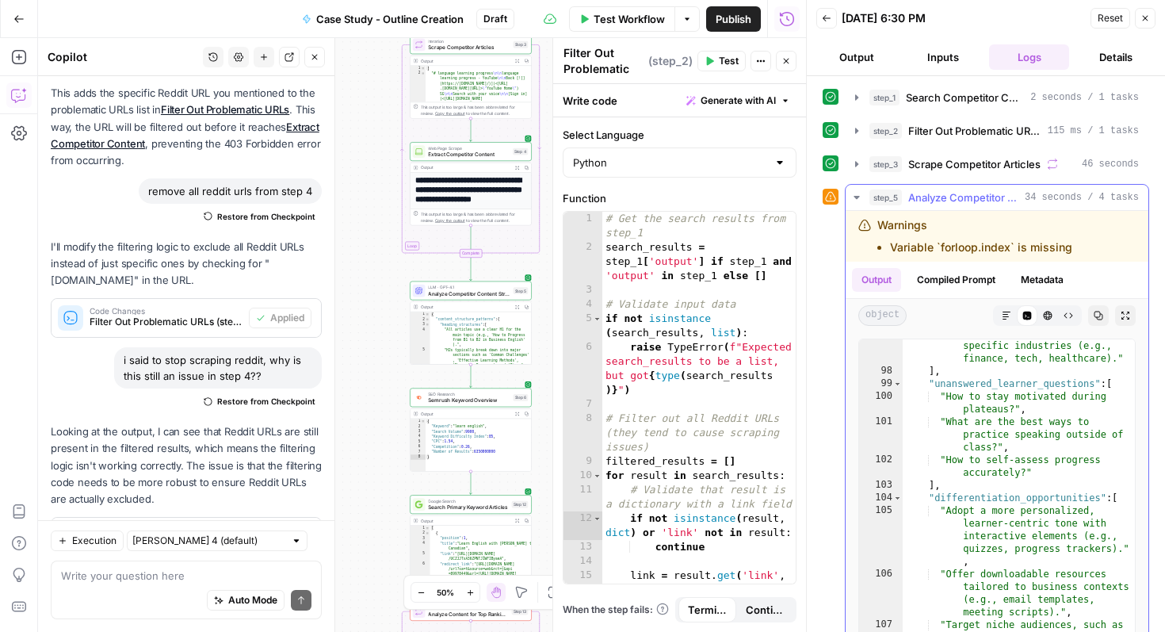
scroll to position [135, 0]
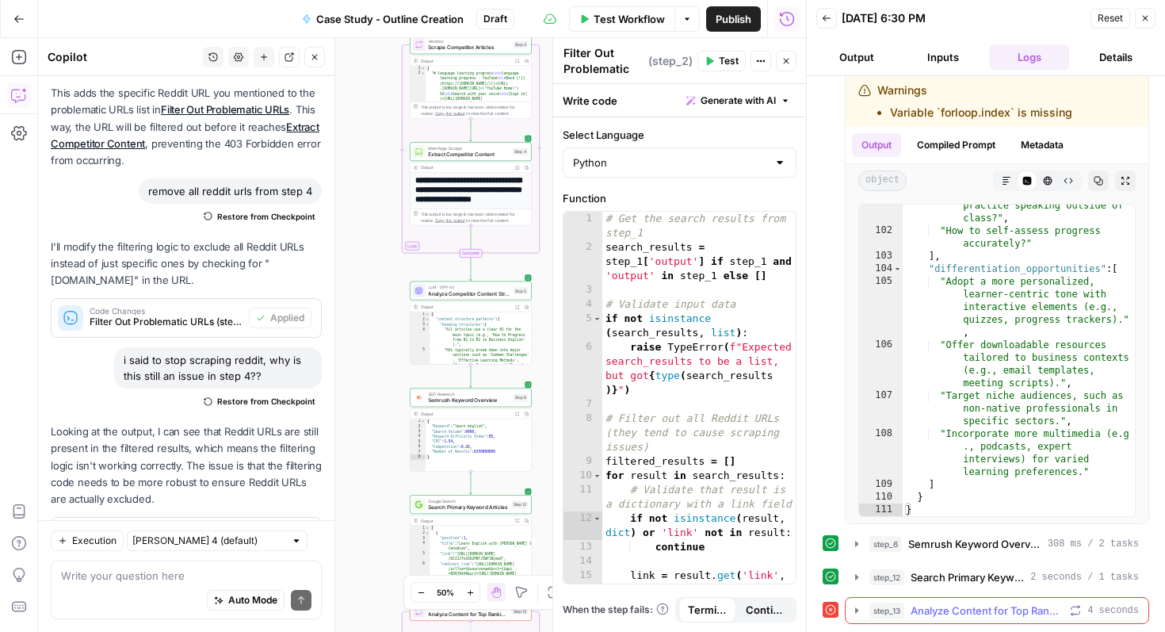
click at [995, 613] on span "Analyze Content for Top Ranking Pages" at bounding box center [986, 610] width 153 height 16
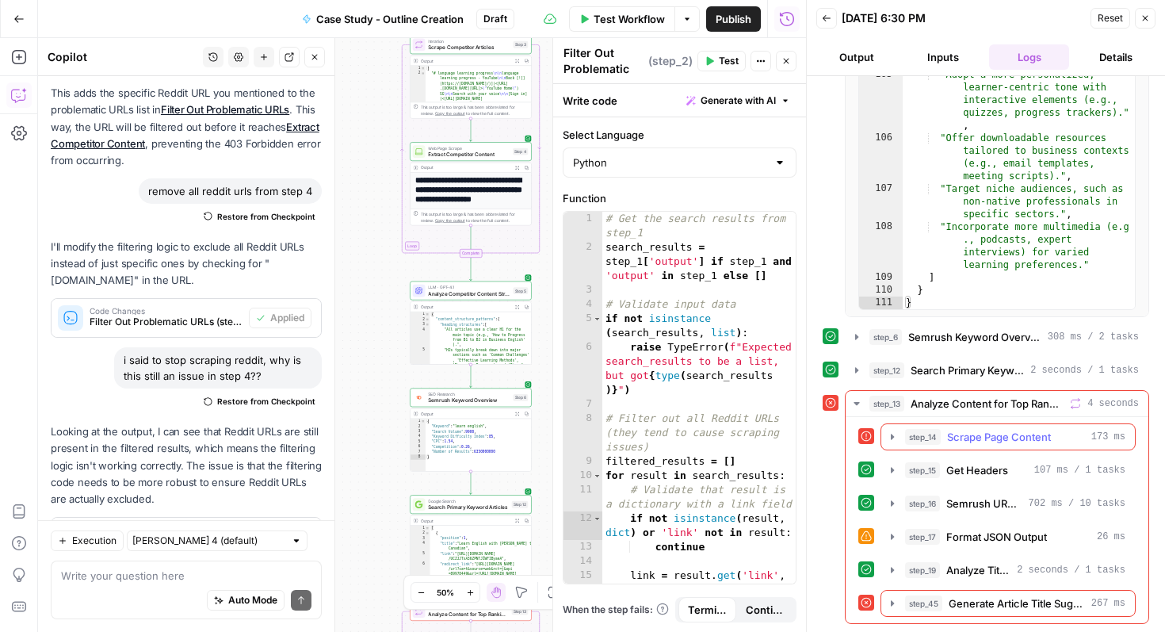
click at [1003, 433] on span "Scrape Page Content" at bounding box center [999, 437] width 104 height 16
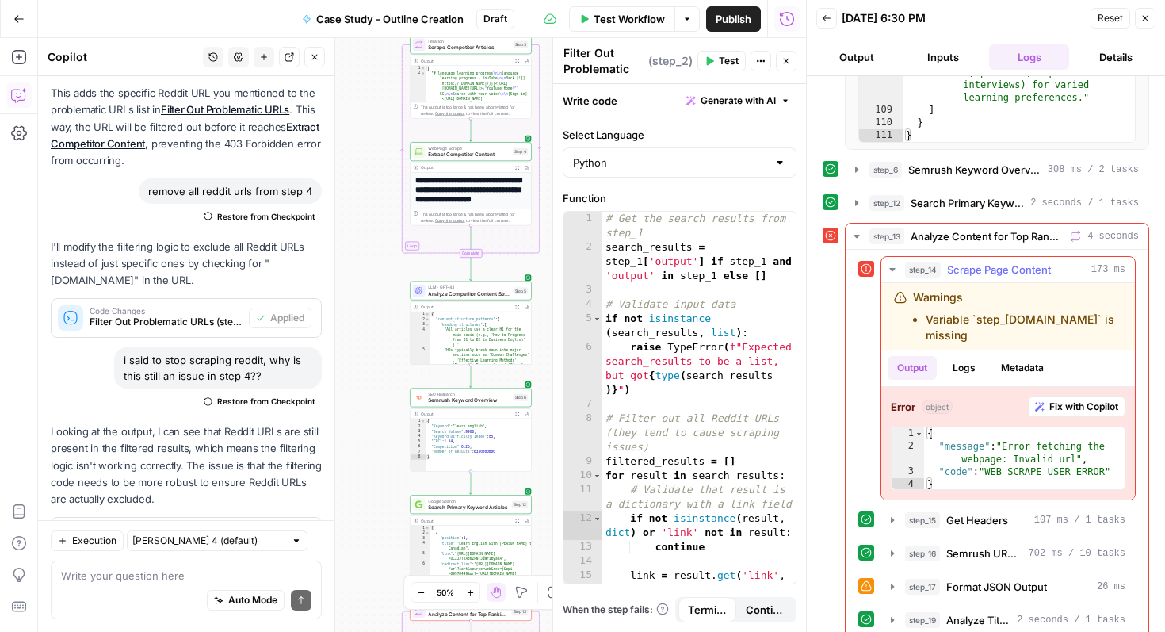
scroll to position [559, 0]
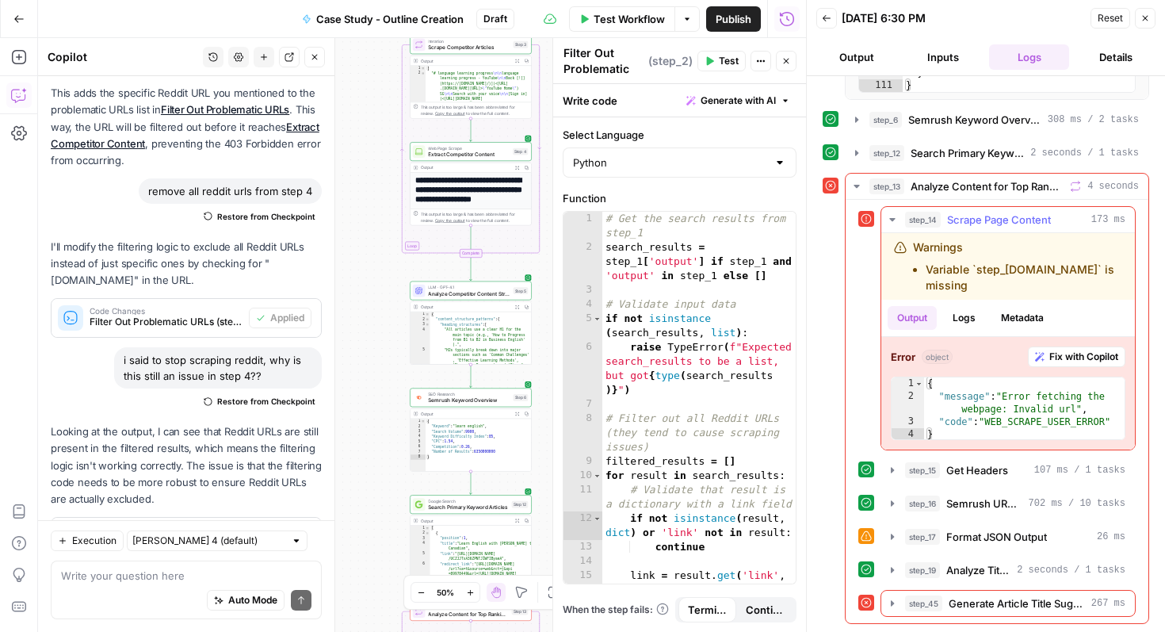
click at [1072, 349] on button "Fix with Copilot" at bounding box center [1076, 356] width 97 height 21
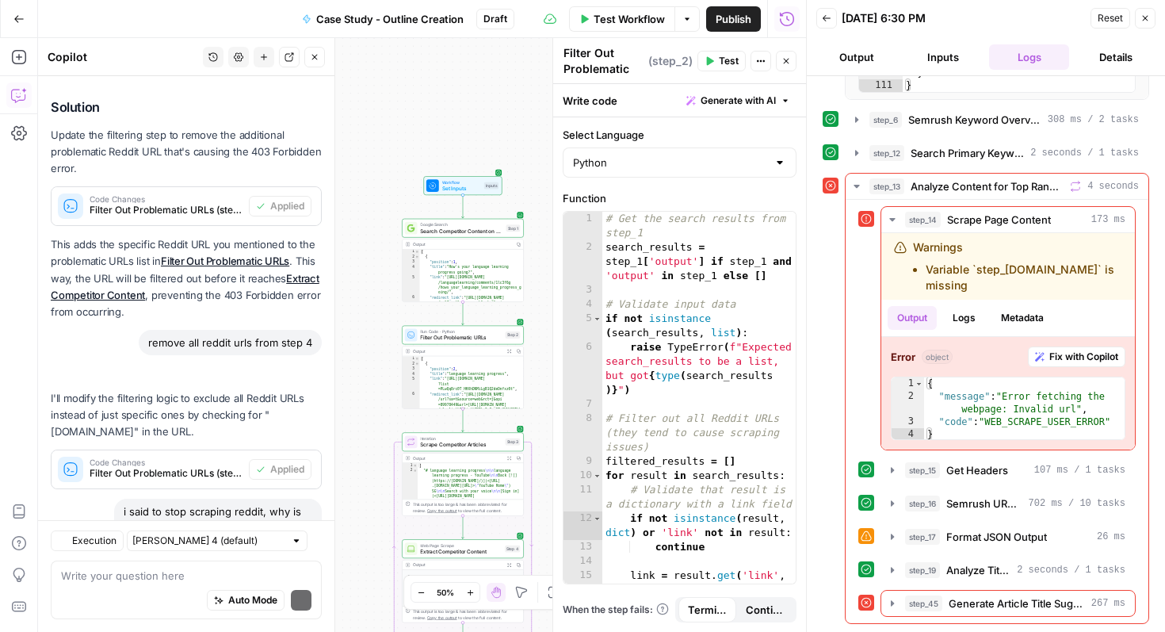
scroll to position [15306, 0]
